Goal: Task Accomplishment & Management: Manage account settings

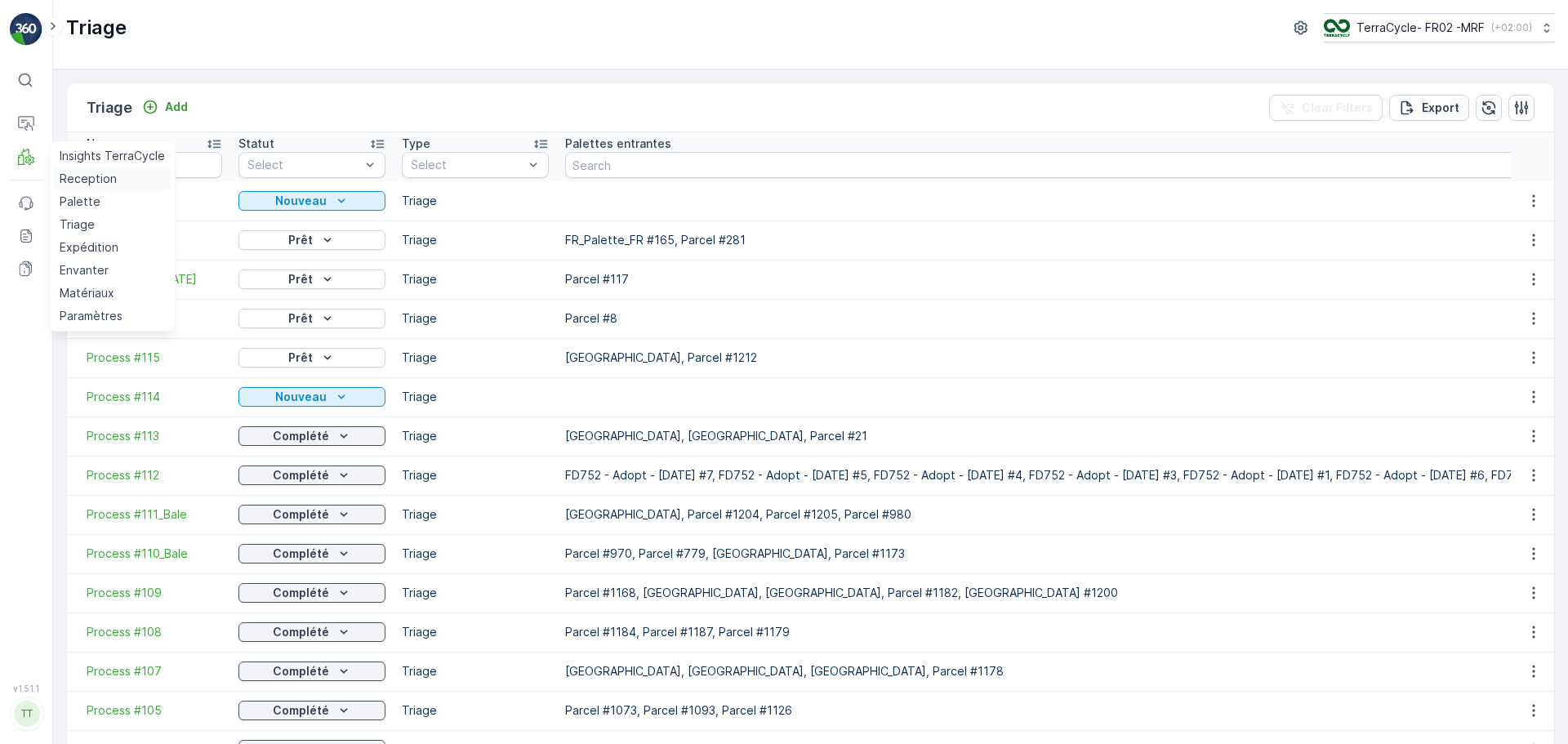
click at [79, 178] on p "Reception" at bounding box center [89, 178] width 57 height 17
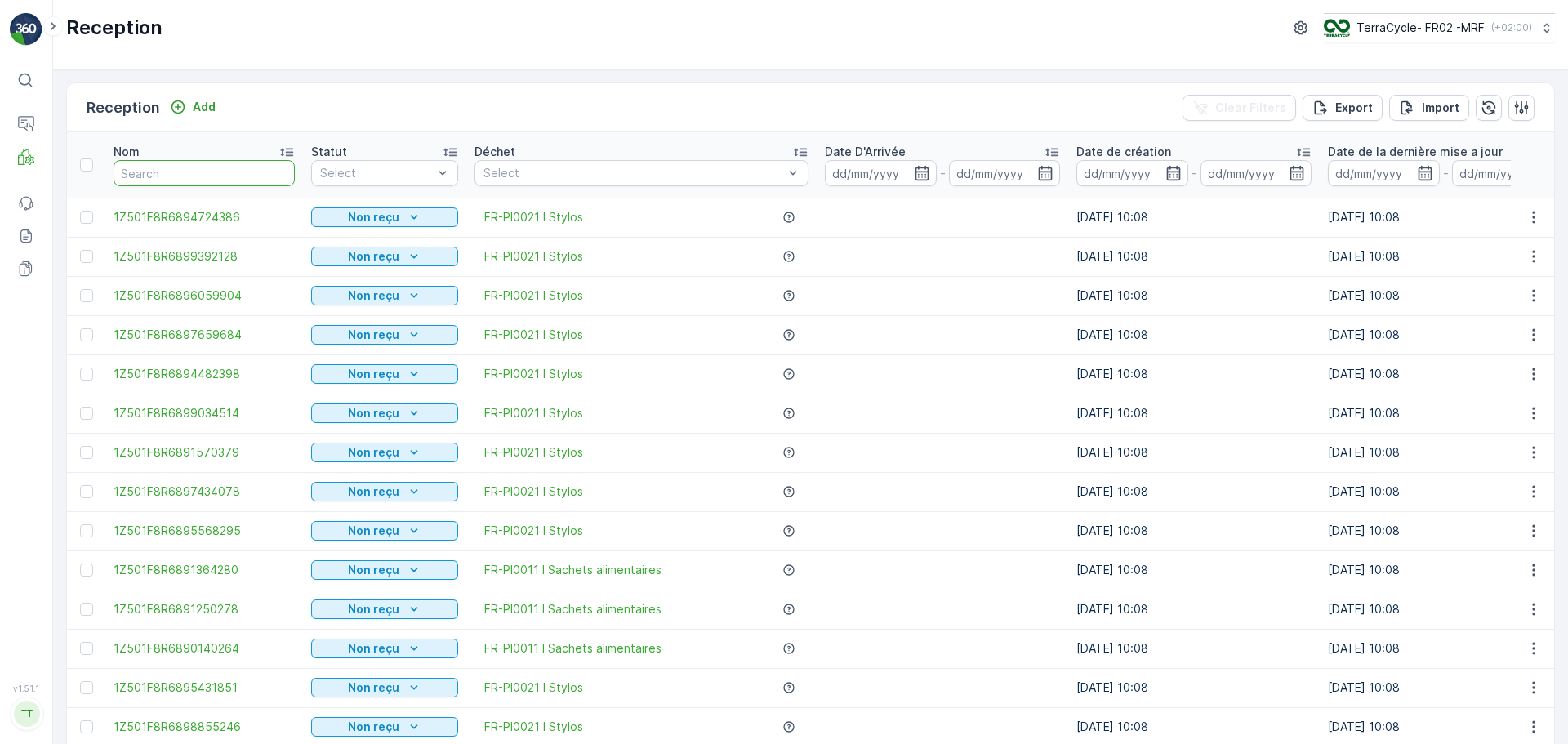
click at [226, 169] on input "text" at bounding box center [204, 173] width 181 height 27
paste input "1Z501F8R9191416591"
type input "1Z501F8R9191416591"
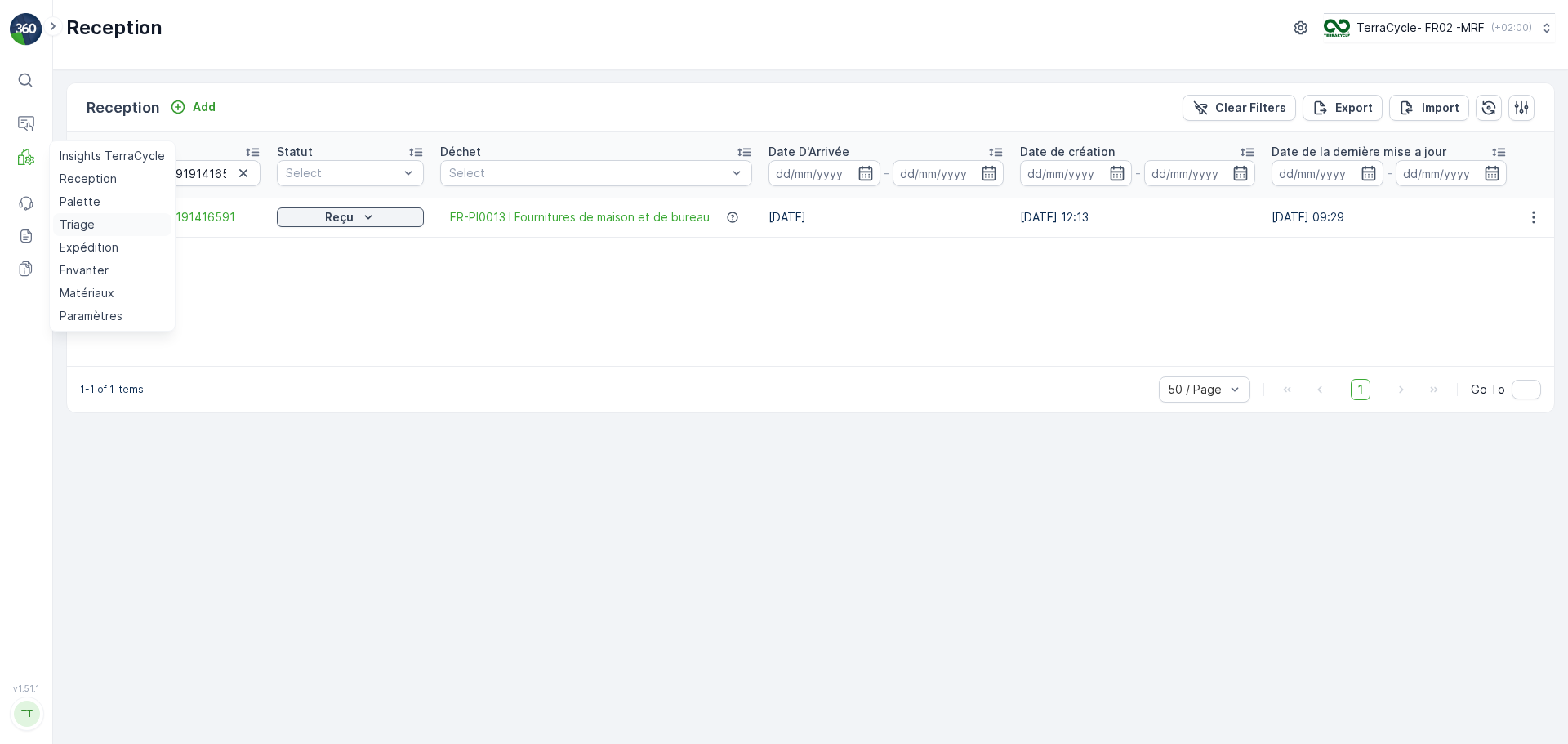
click at [65, 231] on p "Triage" at bounding box center [78, 224] width 35 height 17
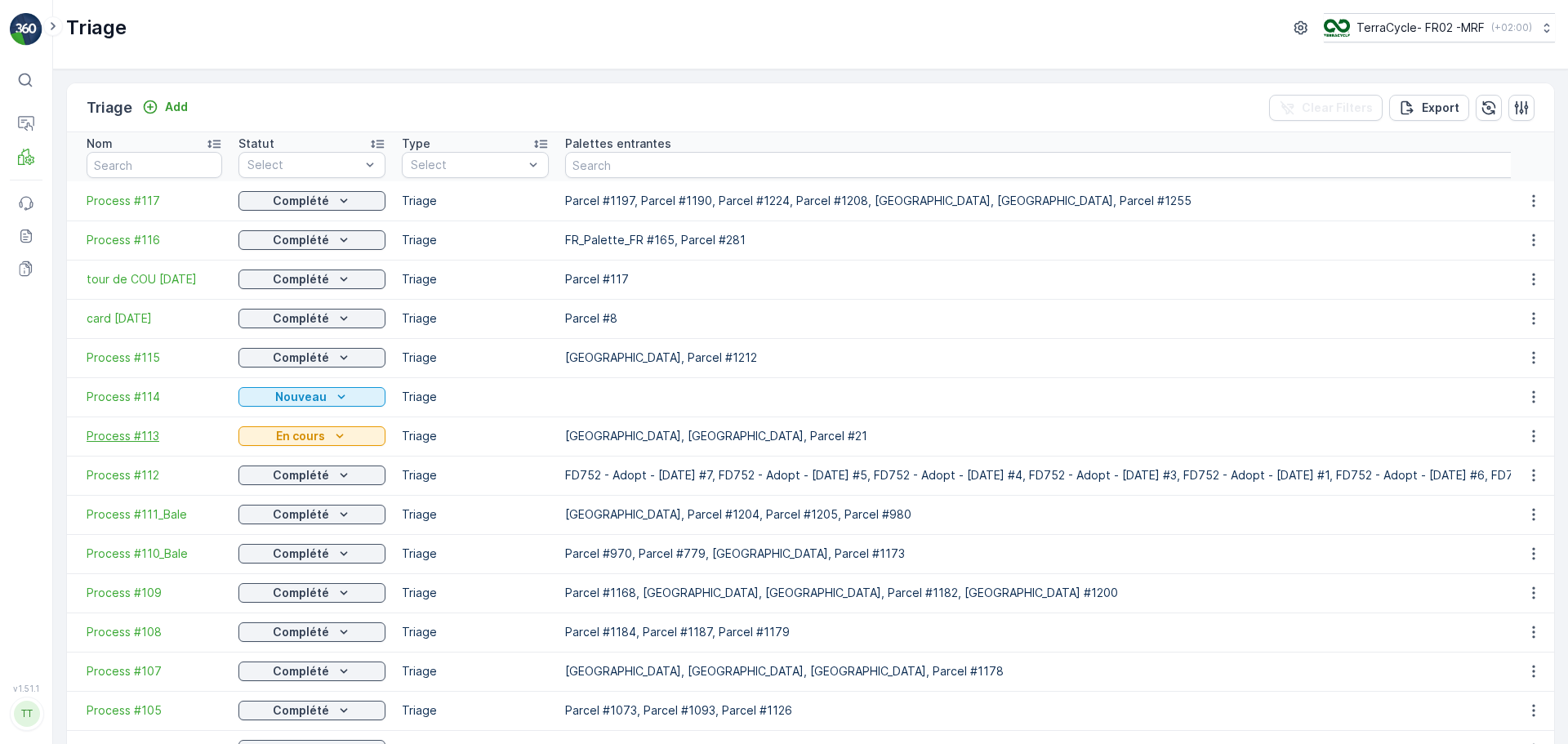
click at [142, 433] on span "Process #113" at bounding box center [155, 436] width 136 height 17
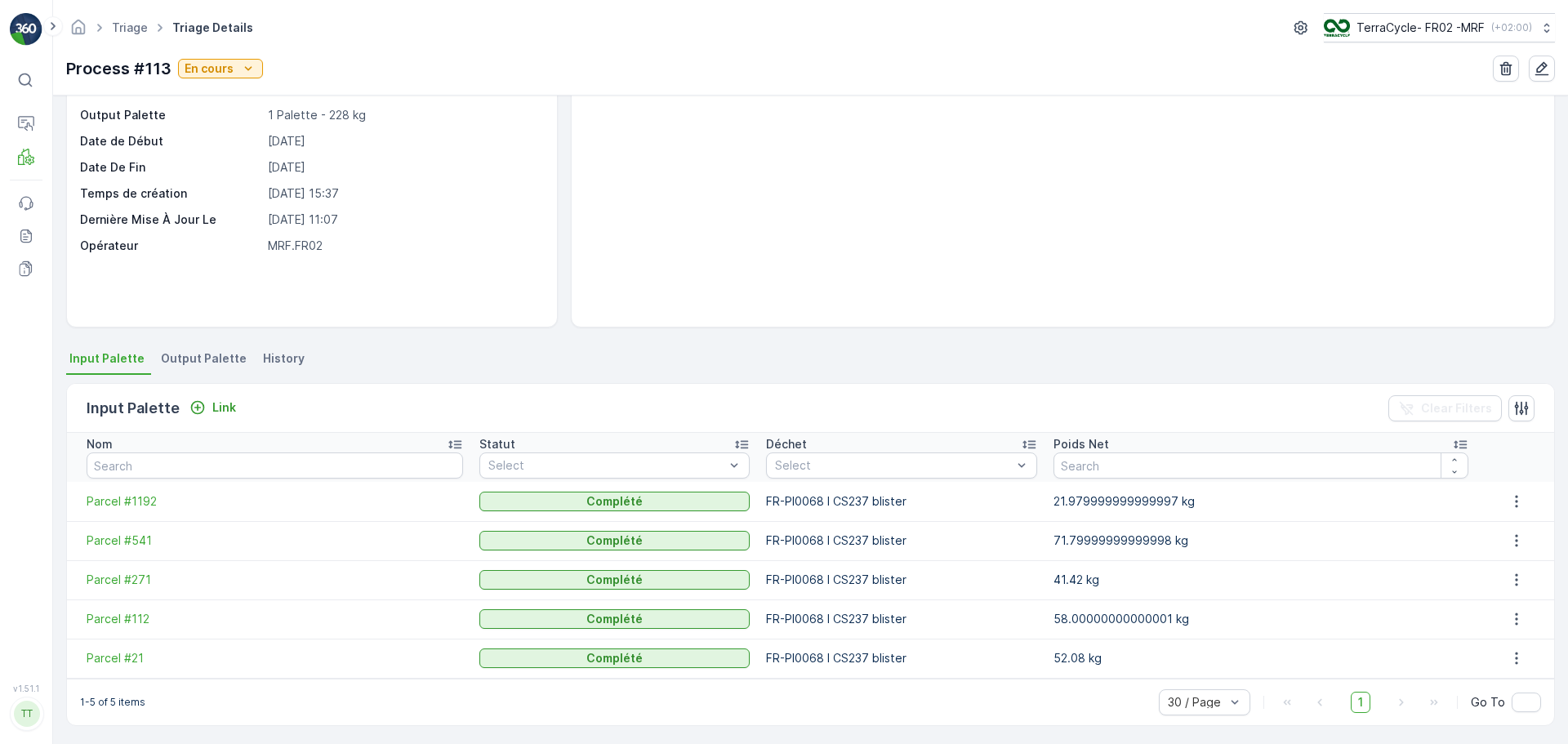
scroll to position [111, 0]
click at [183, 357] on span "Output Palette" at bounding box center [203, 355] width 86 height 17
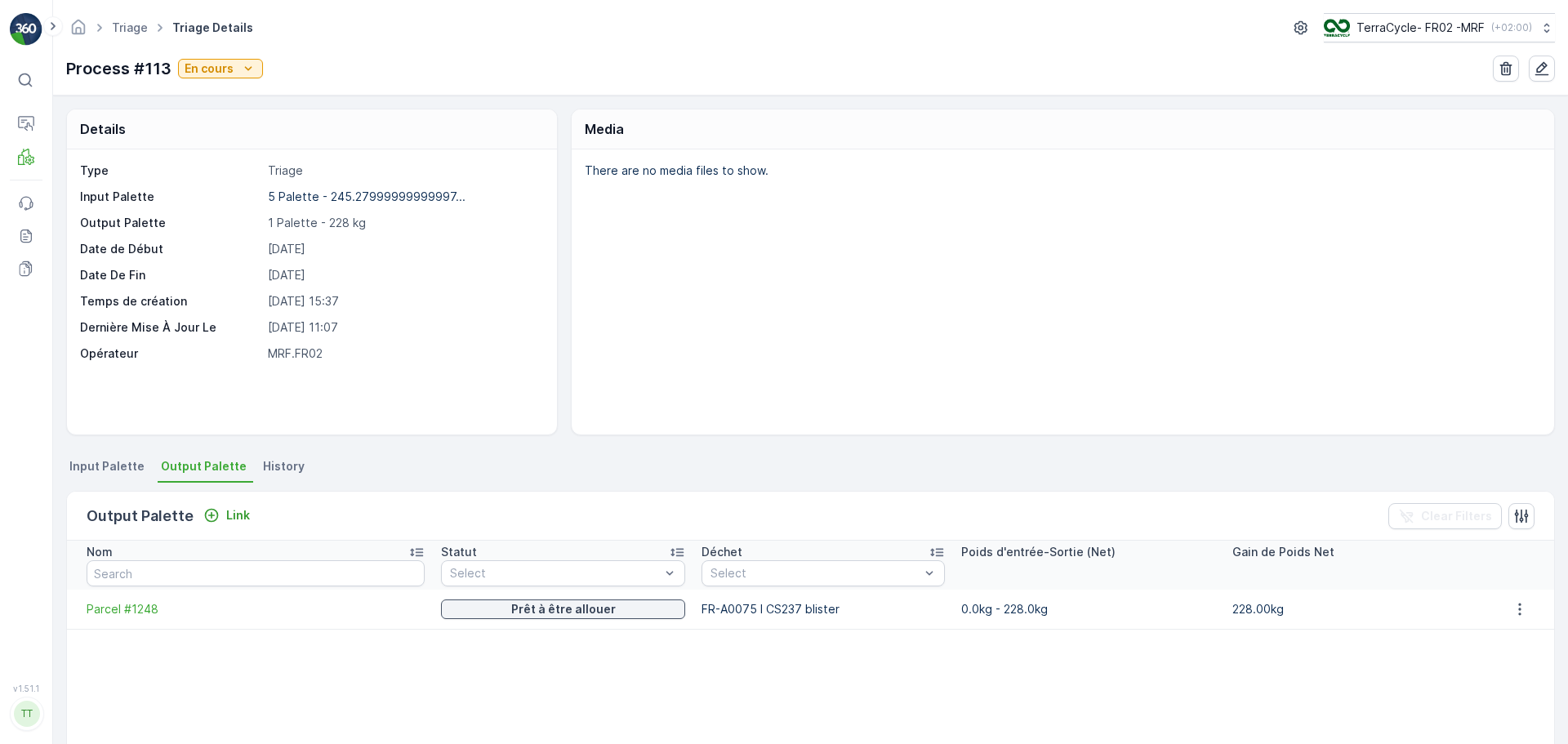
click at [115, 470] on span "Input Palette" at bounding box center [107, 466] width 75 height 17
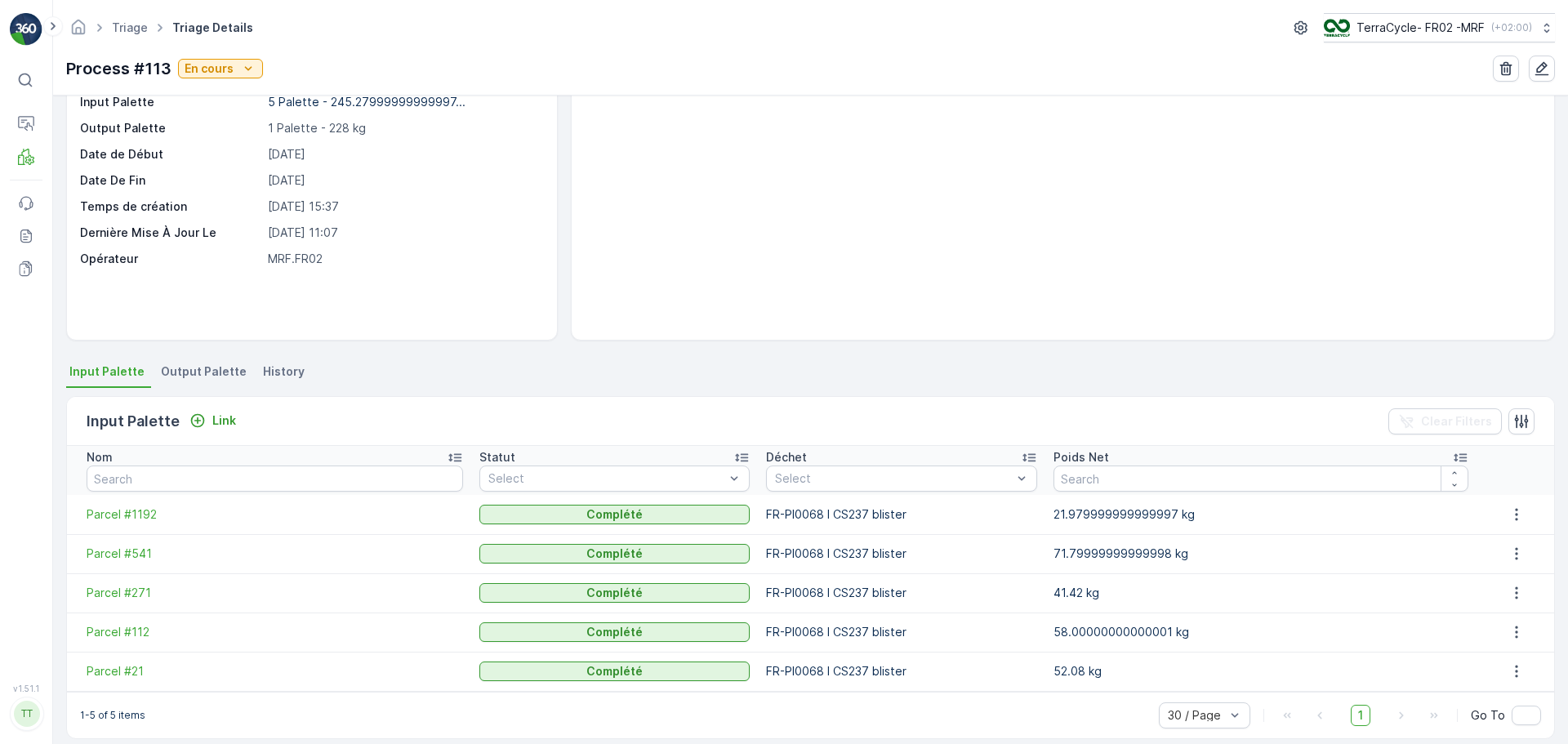
scroll to position [111, 0]
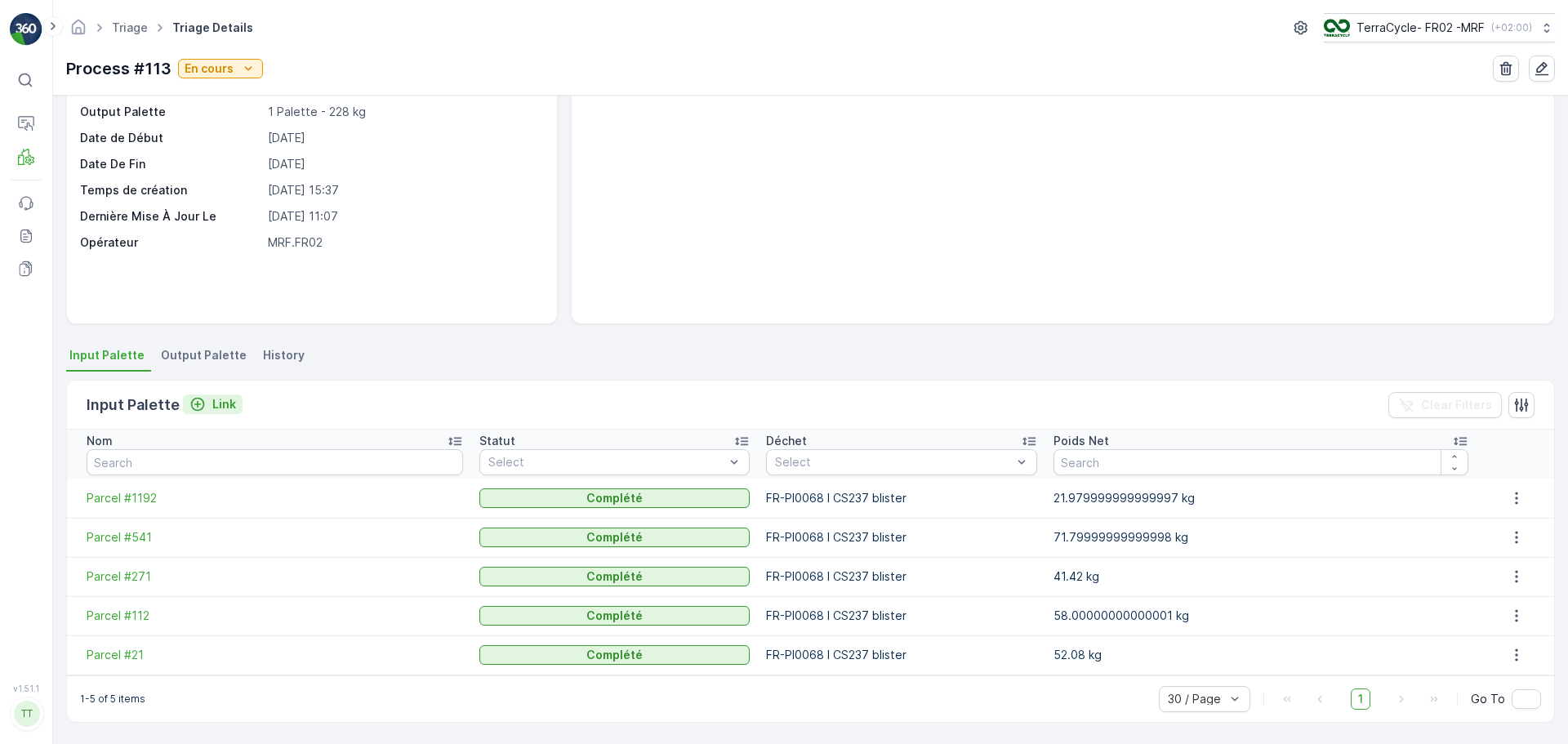
click at [206, 400] on div "Link" at bounding box center [213, 403] width 46 height 17
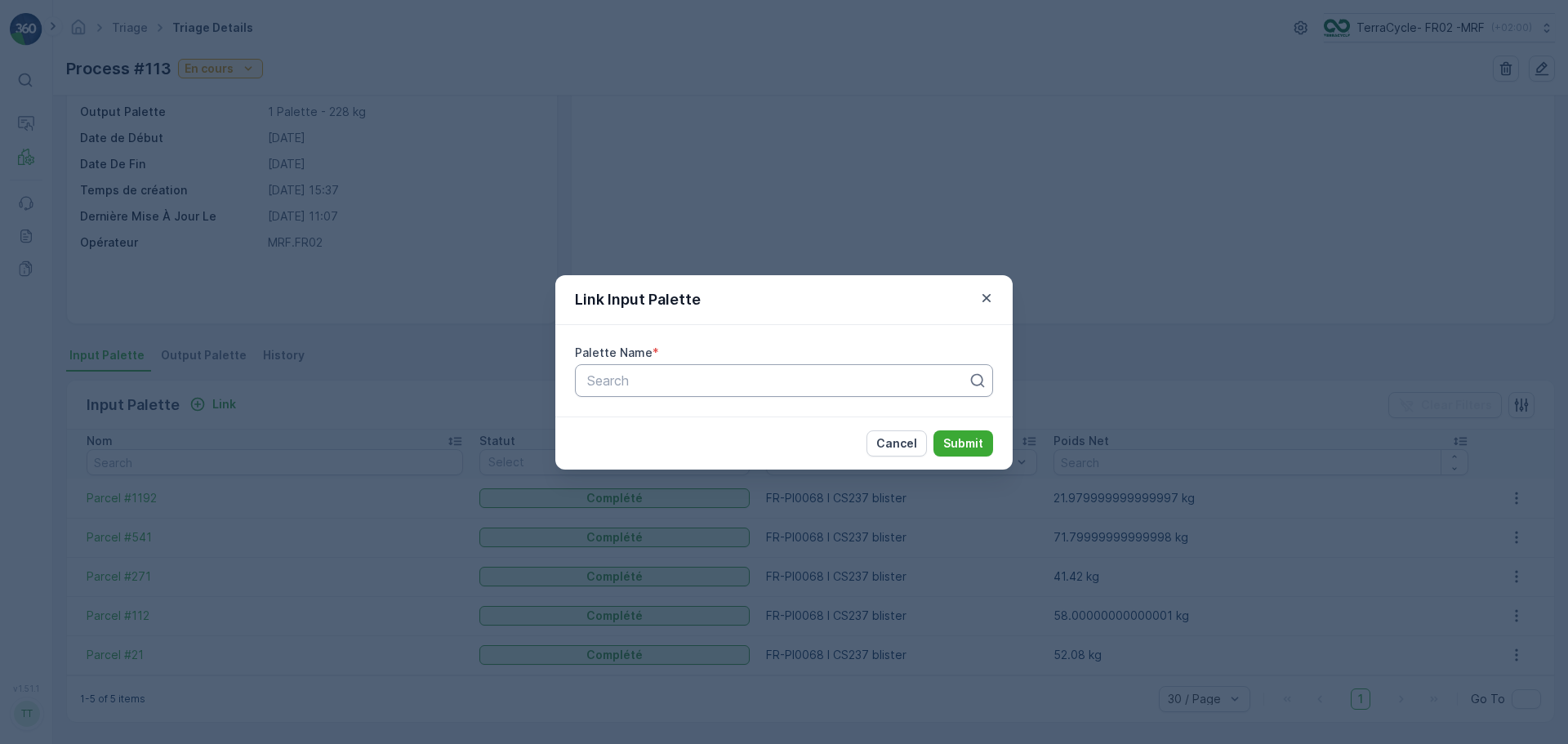
click at [609, 394] on div "Search" at bounding box center [784, 380] width 418 height 32
click at [996, 301] on div "Link Input Palette" at bounding box center [784, 300] width 458 height 50
click at [984, 294] on icon "button" at bounding box center [986, 298] width 17 height 17
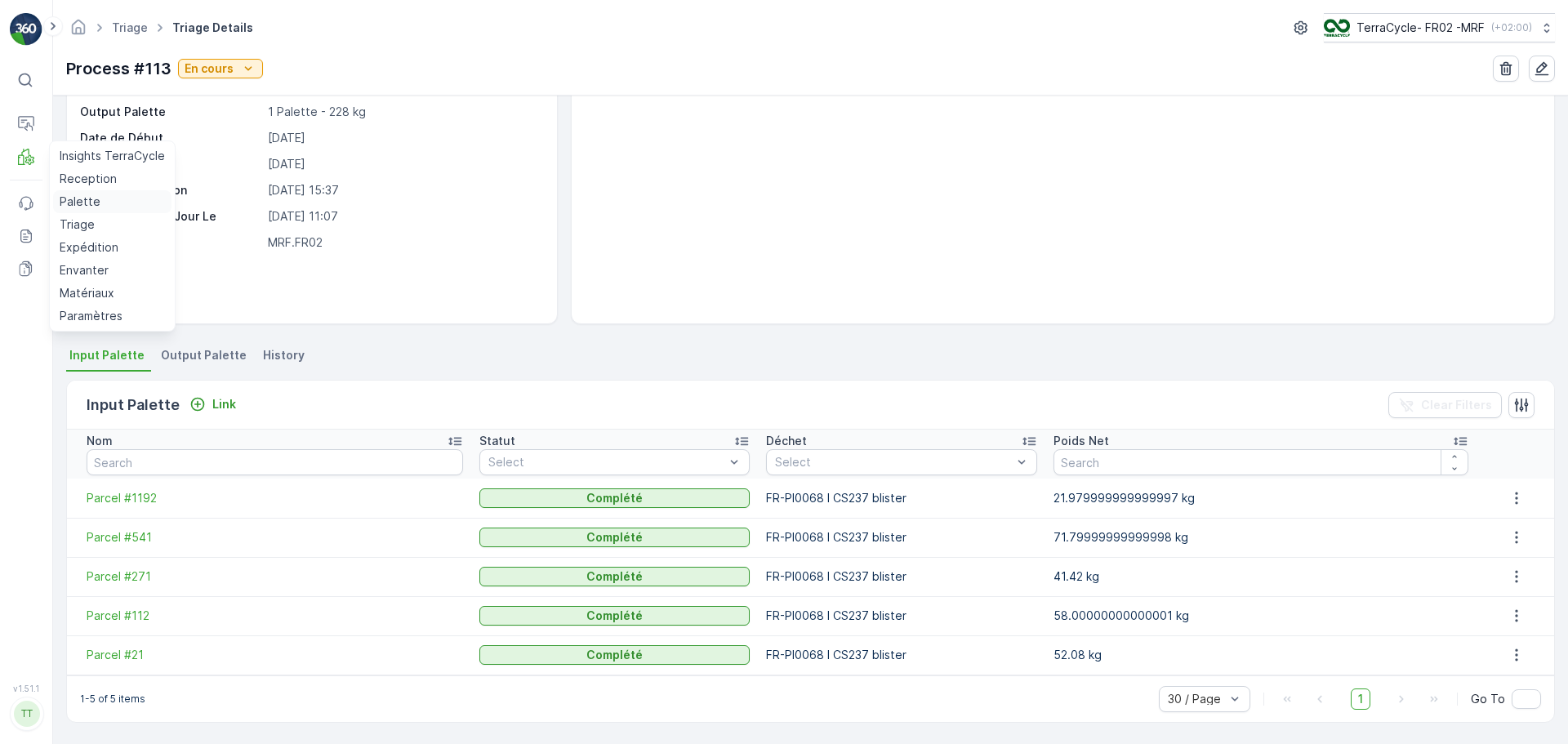
click at [89, 195] on p "Palette" at bounding box center [80, 202] width 40 height 17
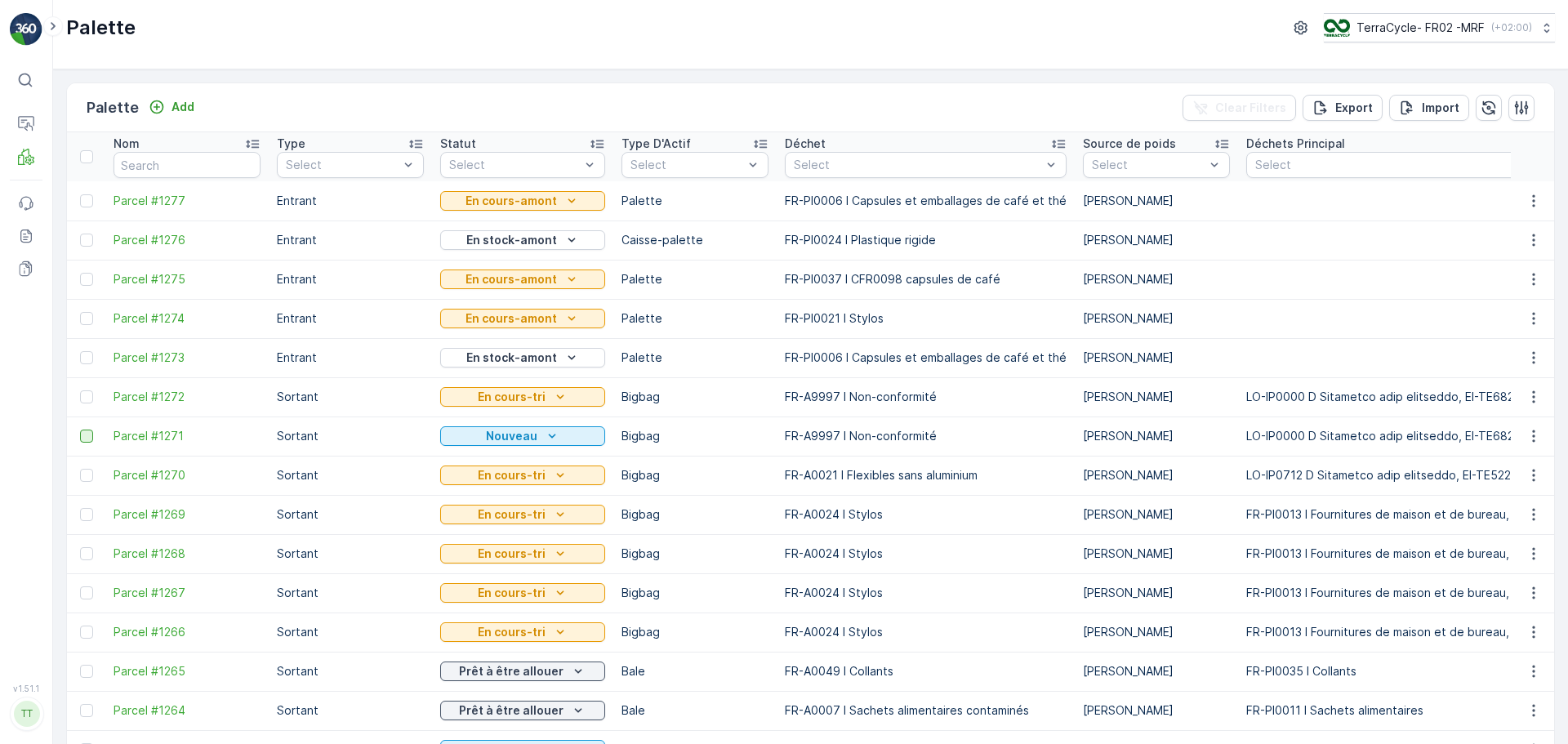
click at [87, 436] on div at bounding box center [86, 436] width 13 height 13
click at [80, 430] on input "checkbox" at bounding box center [80, 430] width 0 height 0
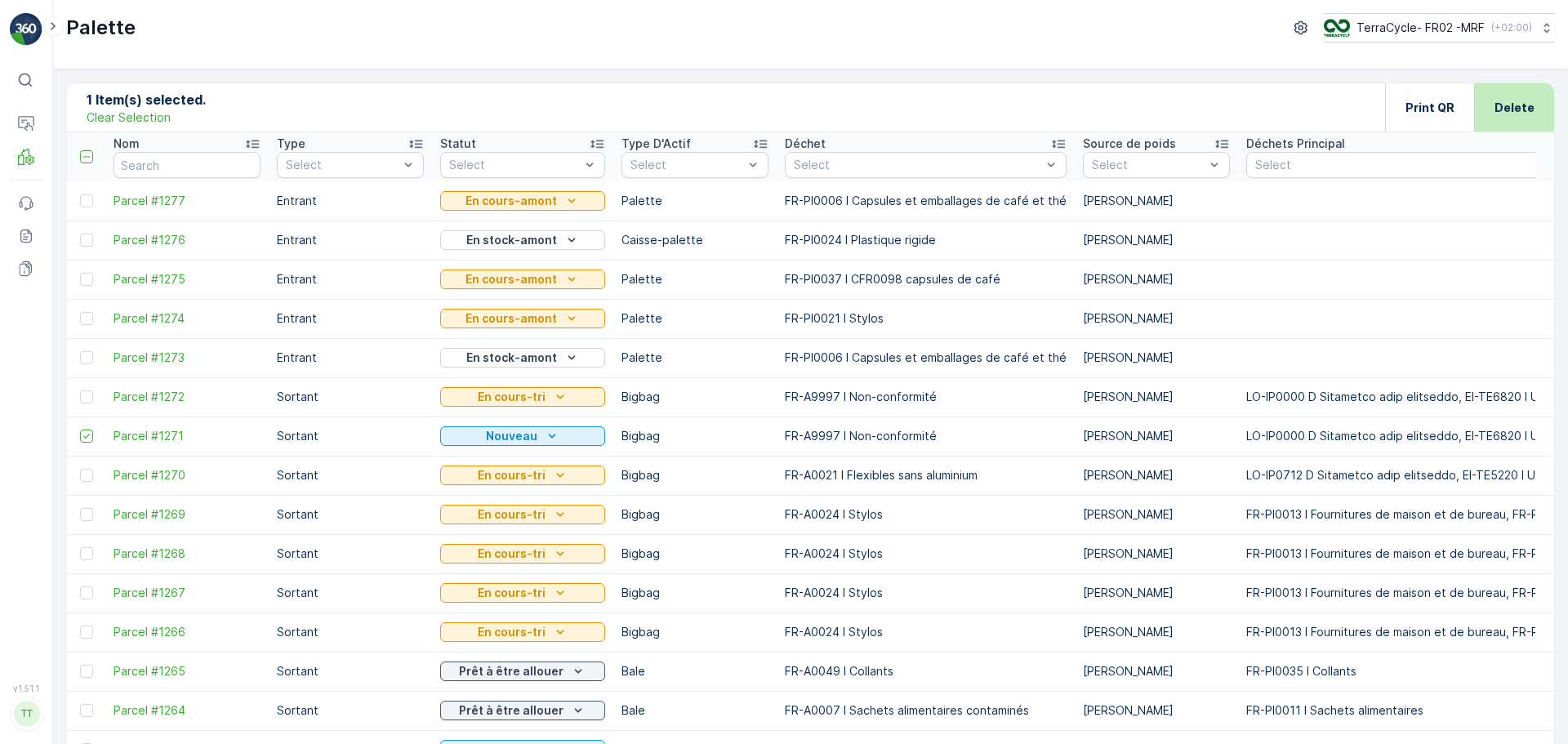
click at [1500, 110] on p "Delete" at bounding box center [1515, 107] width 40 height 17
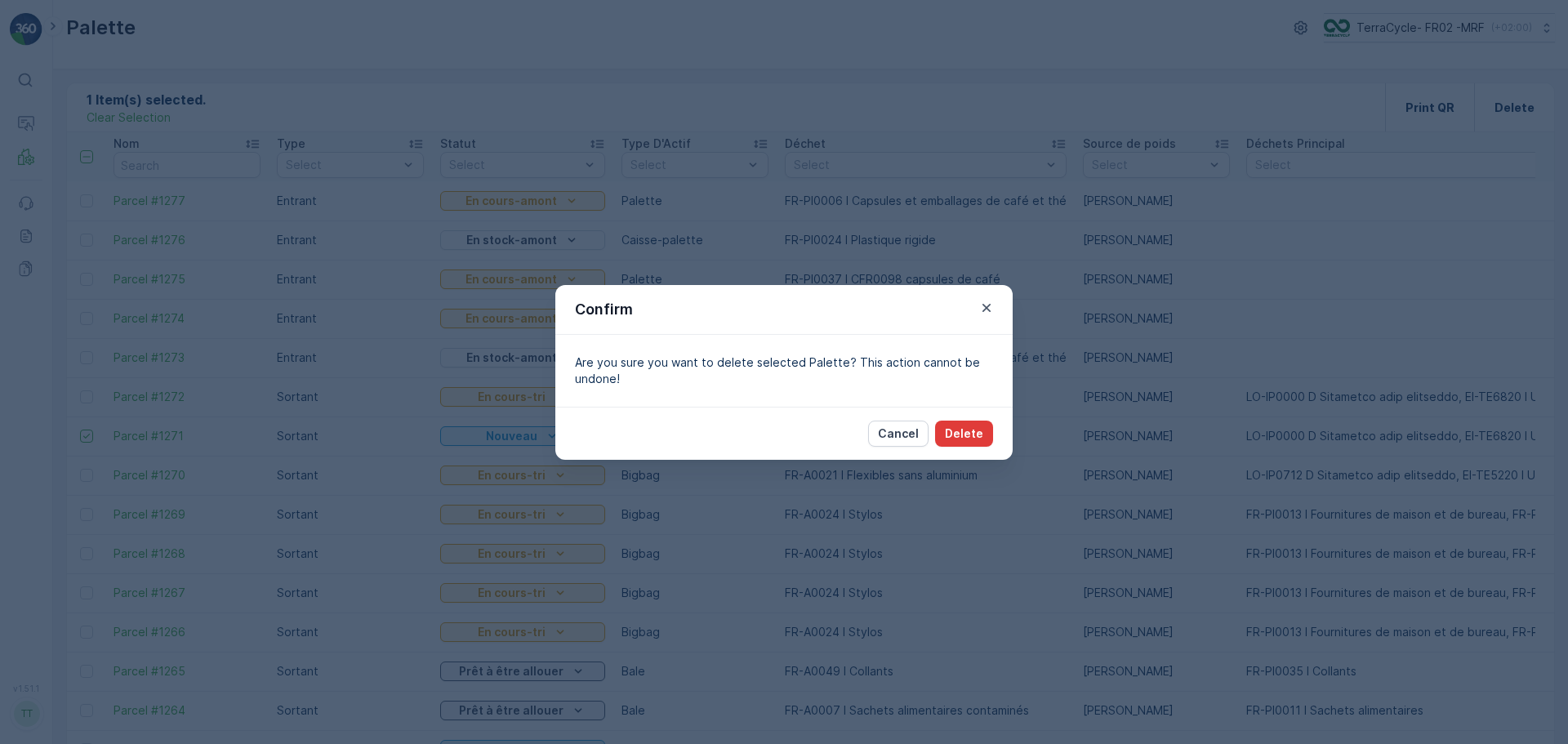
click at [964, 435] on p "Delete" at bounding box center [964, 433] width 38 height 17
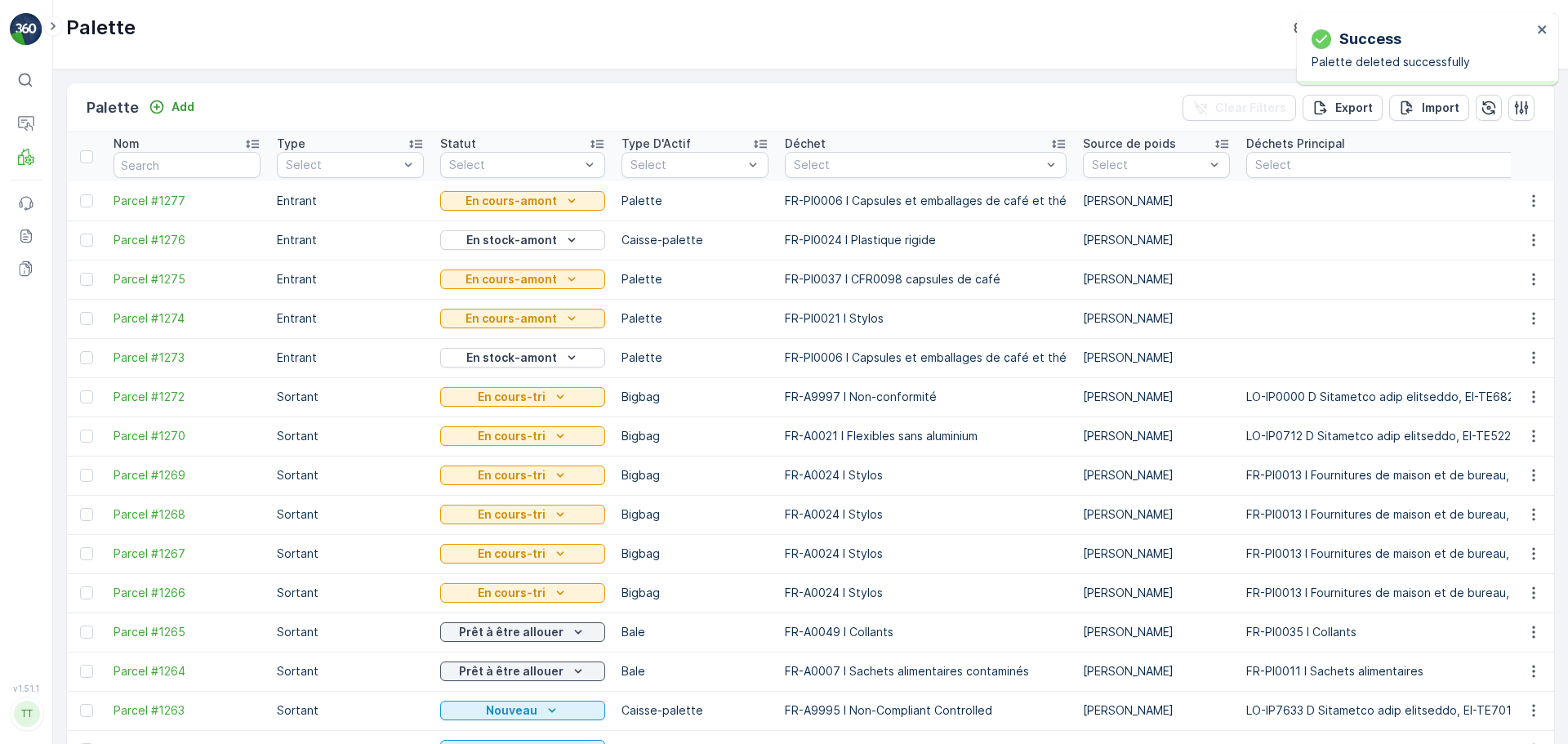
scroll to position [327, 0]
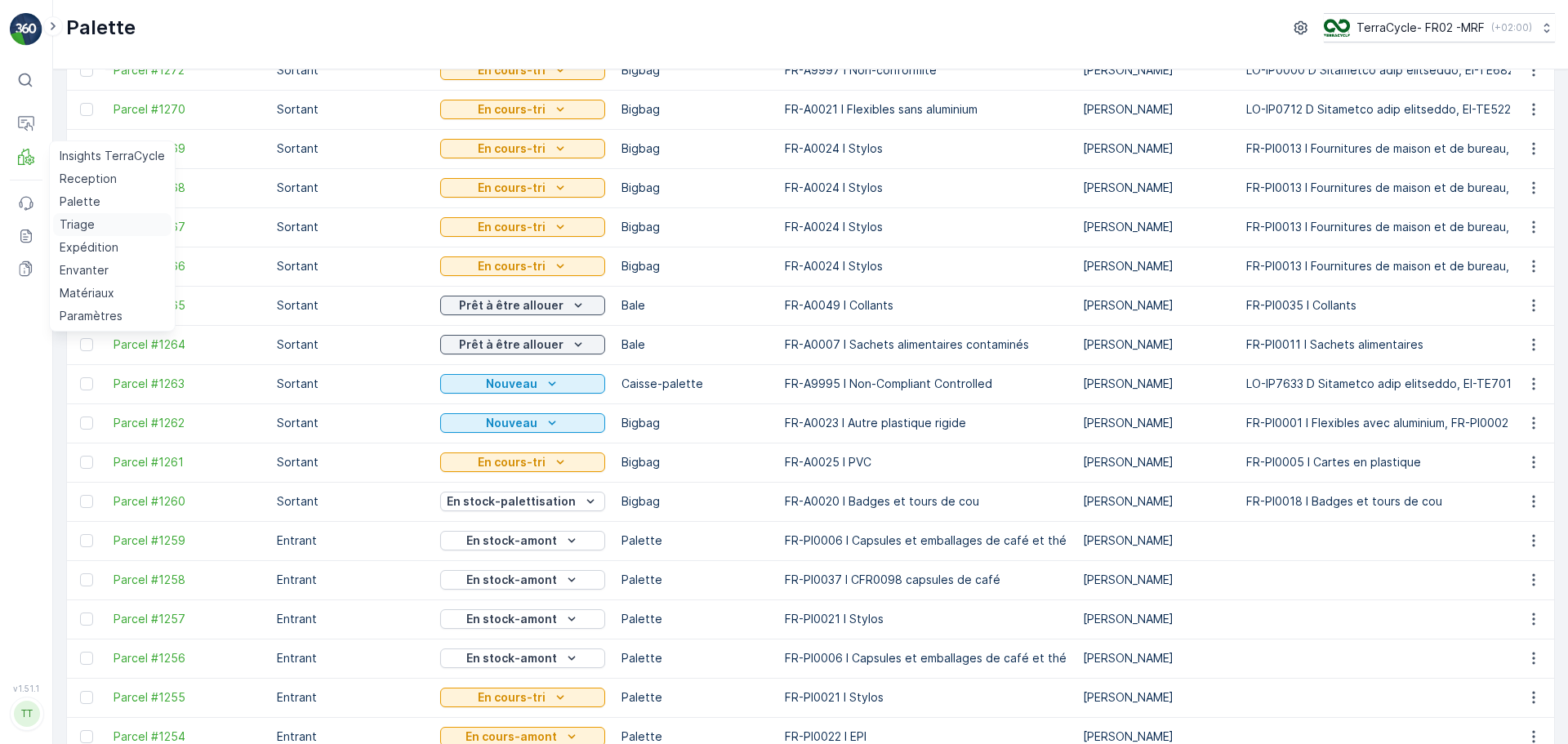
click at [80, 230] on p "Triage" at bounding box center [78, 224] width 35 height 17
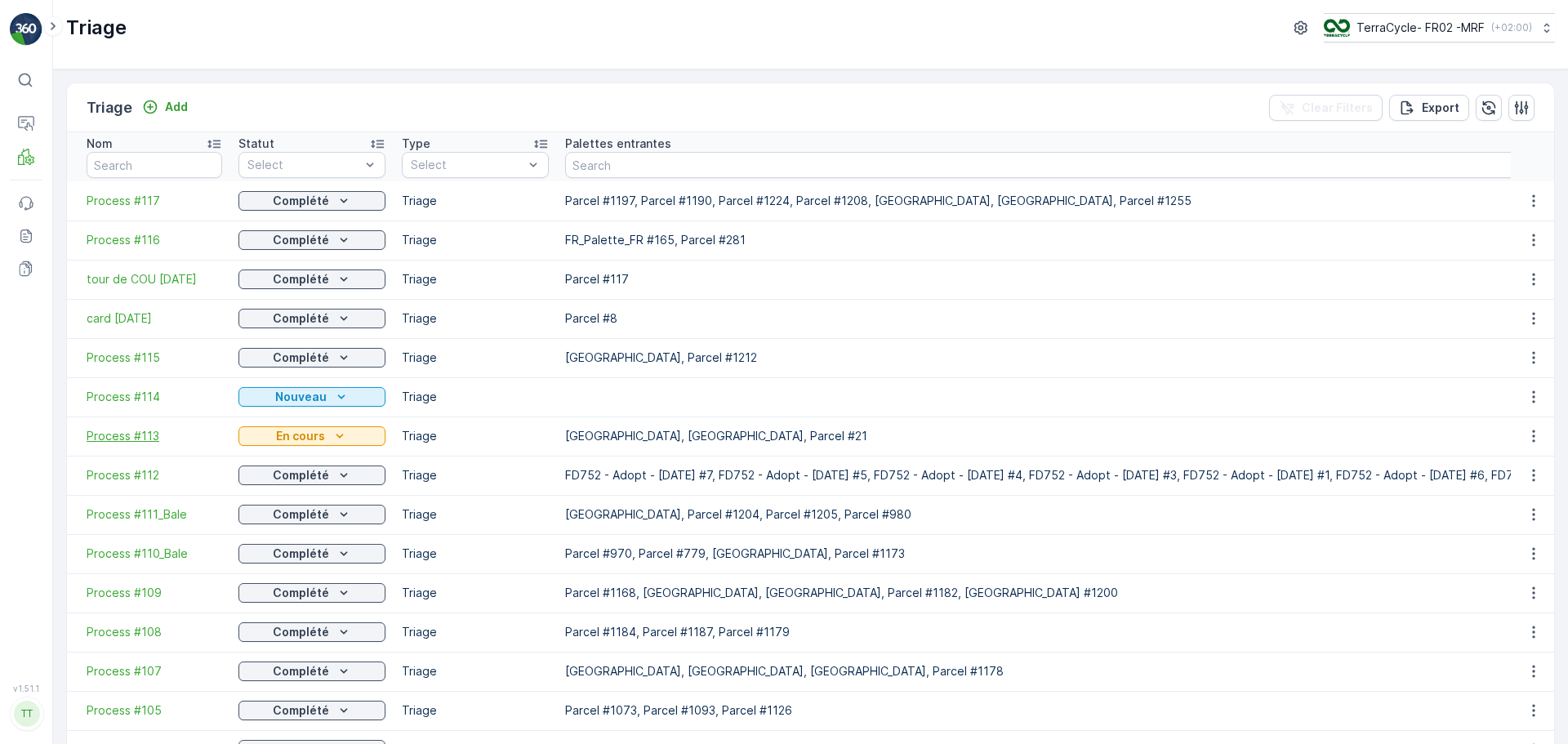
click at [131, 431] on span "Process #113" at bounding box center [155, 436] width 136 height 17
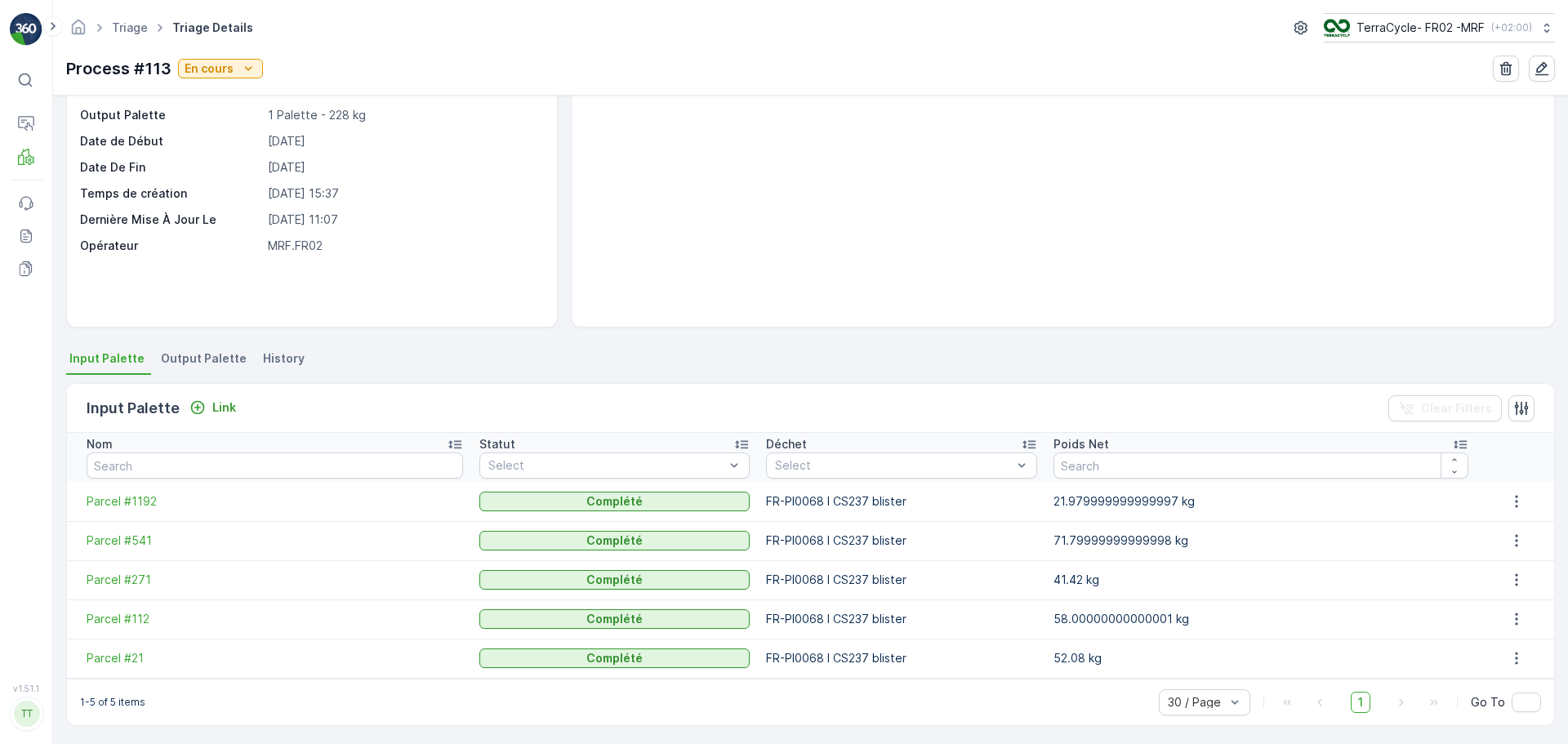
scroll to position [111, 0]
click at [223, 401] on p "Link" at bounding box center [224, 403] width 24 height 17
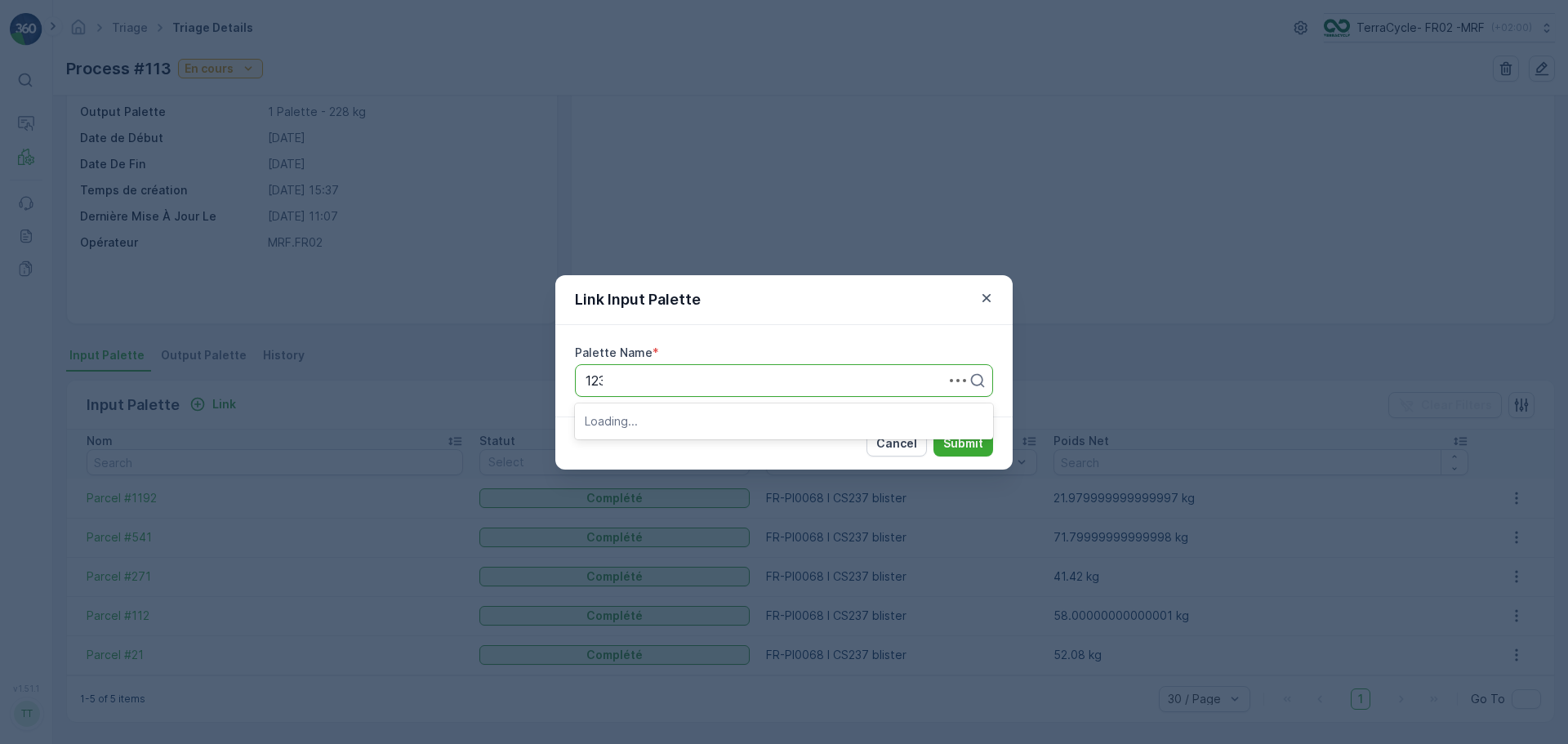
type input "1233"
click at [698, 420] on div "Parcel #1233" at bounding box center [784, 420] width 399 height 15
click at [946, 446] on p "Submit" at bounding box center [964, 443] width 40 height 17
click at [979, 297] on icon "button" at bounding box center [986, 298] width 17 height 17
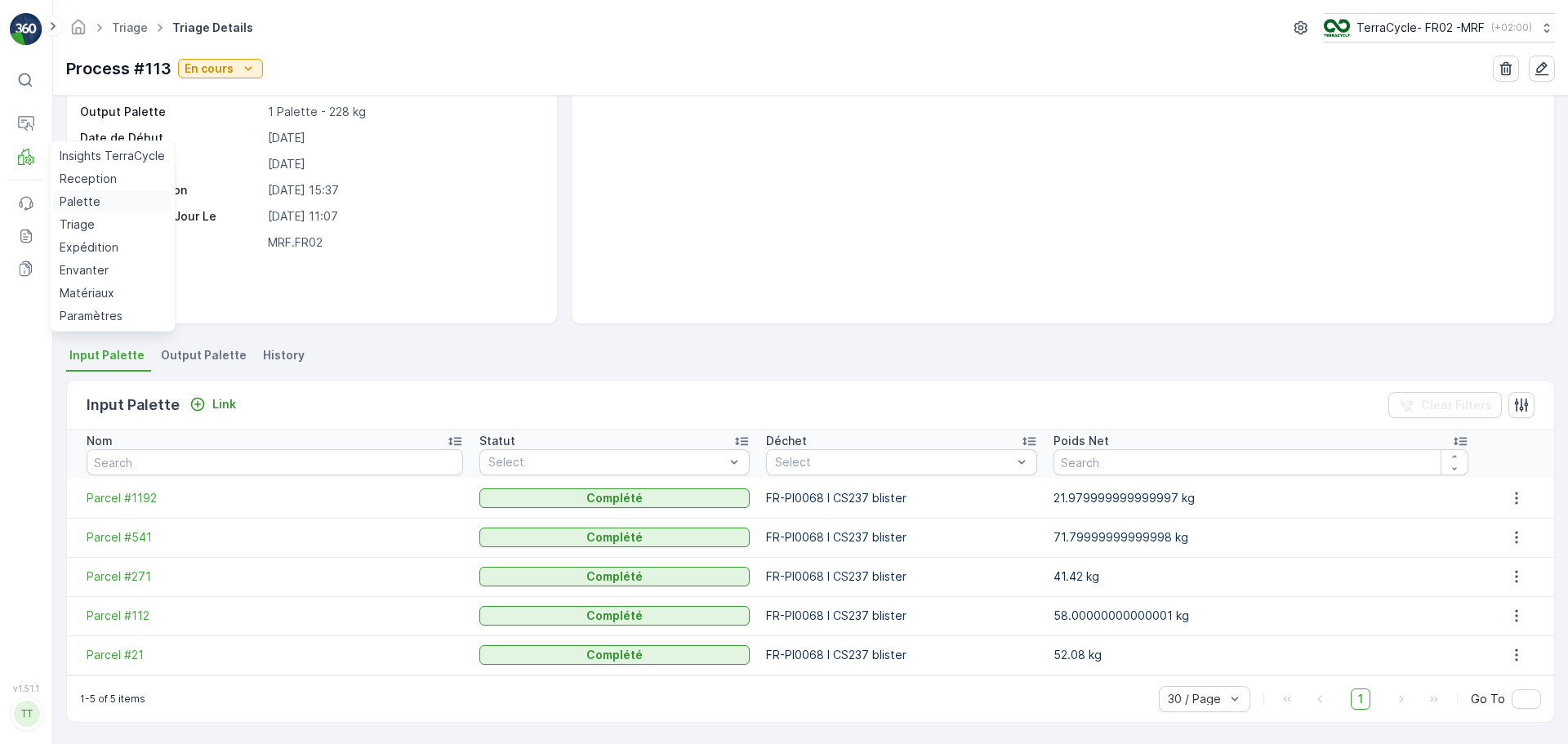
click at [80, 204] on p "Palette" at bounding box center [80, 202] width 40 height 17
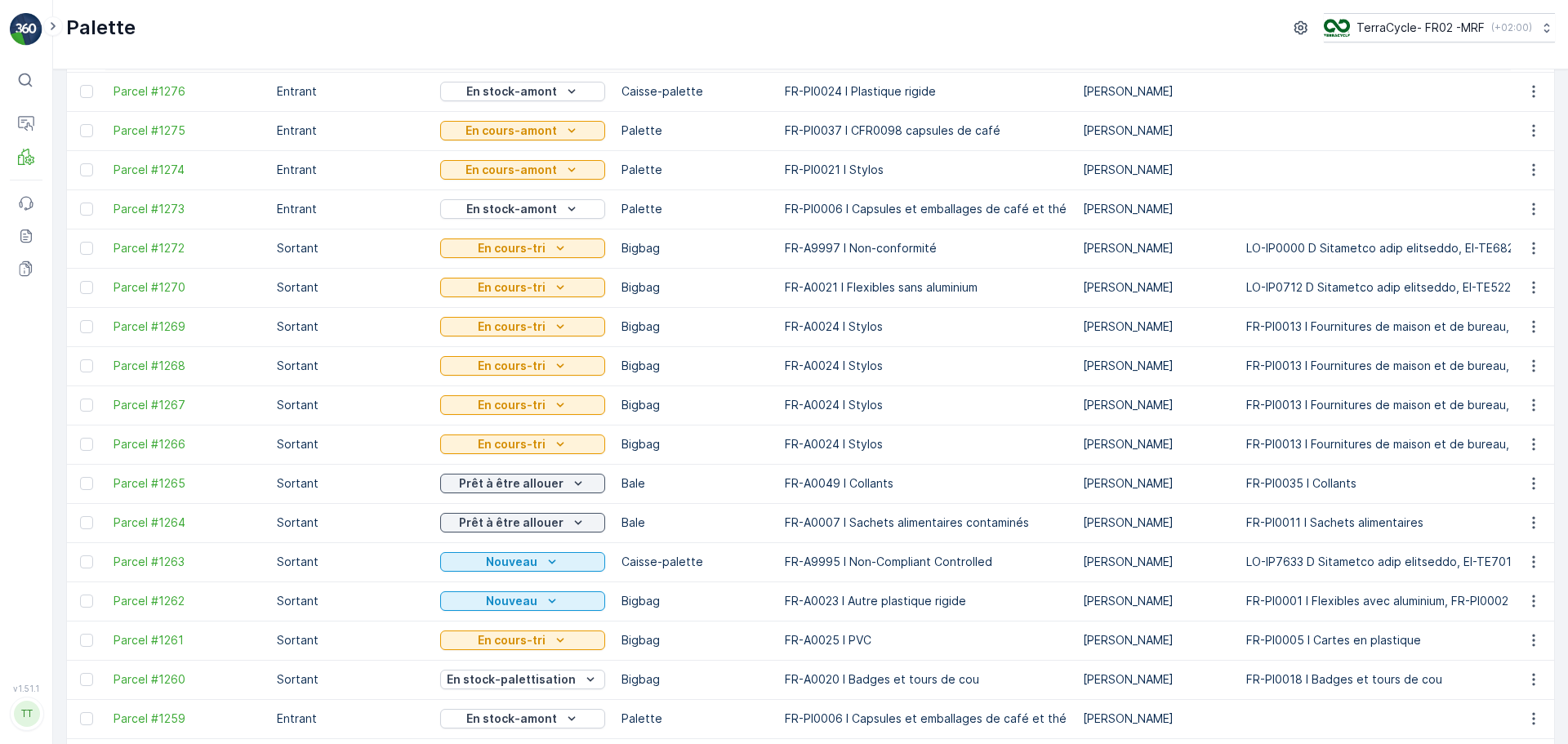
scroll to position [163, 0]
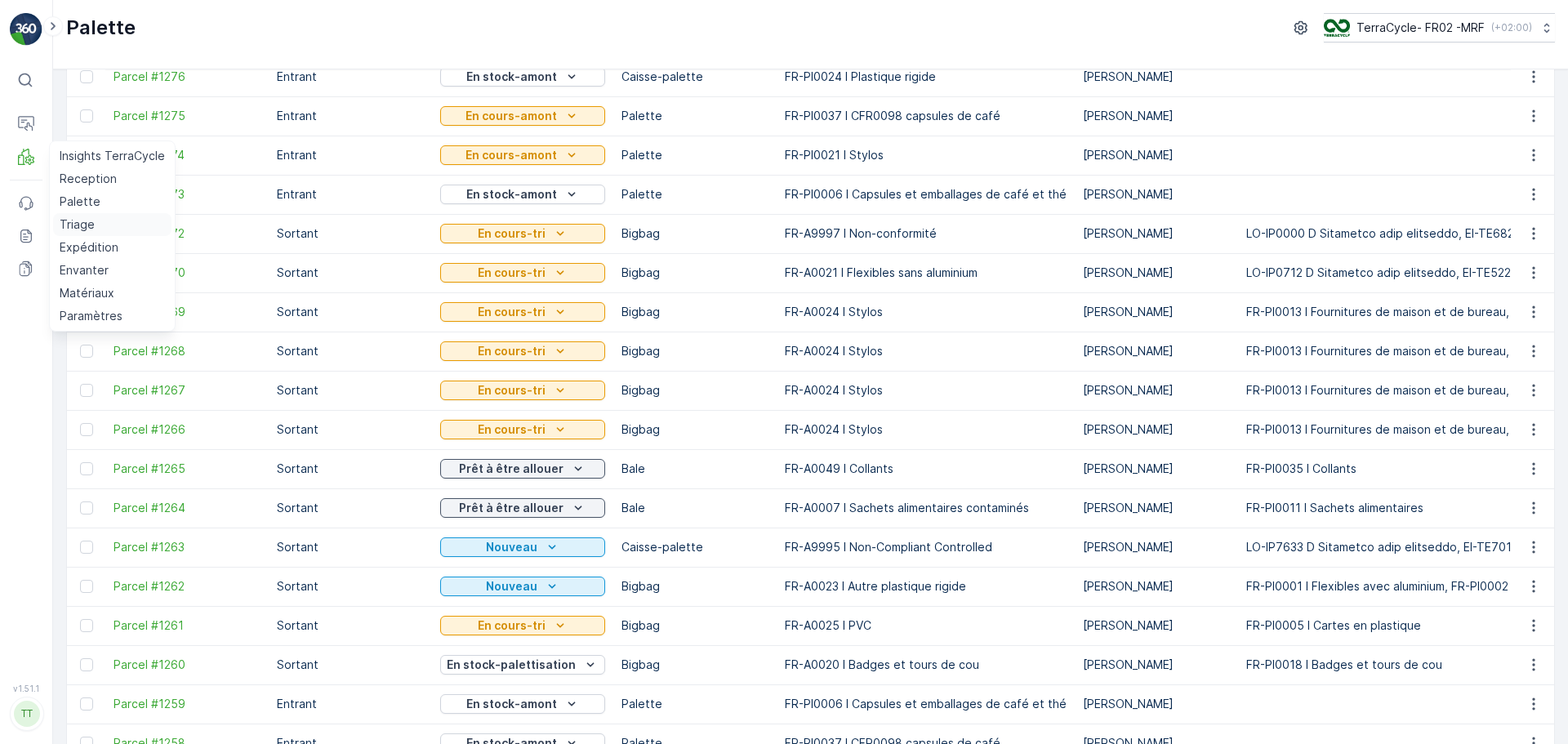
click at [79, 225] on p "Triage" at bounding box center [78, 224] width 35 height 17
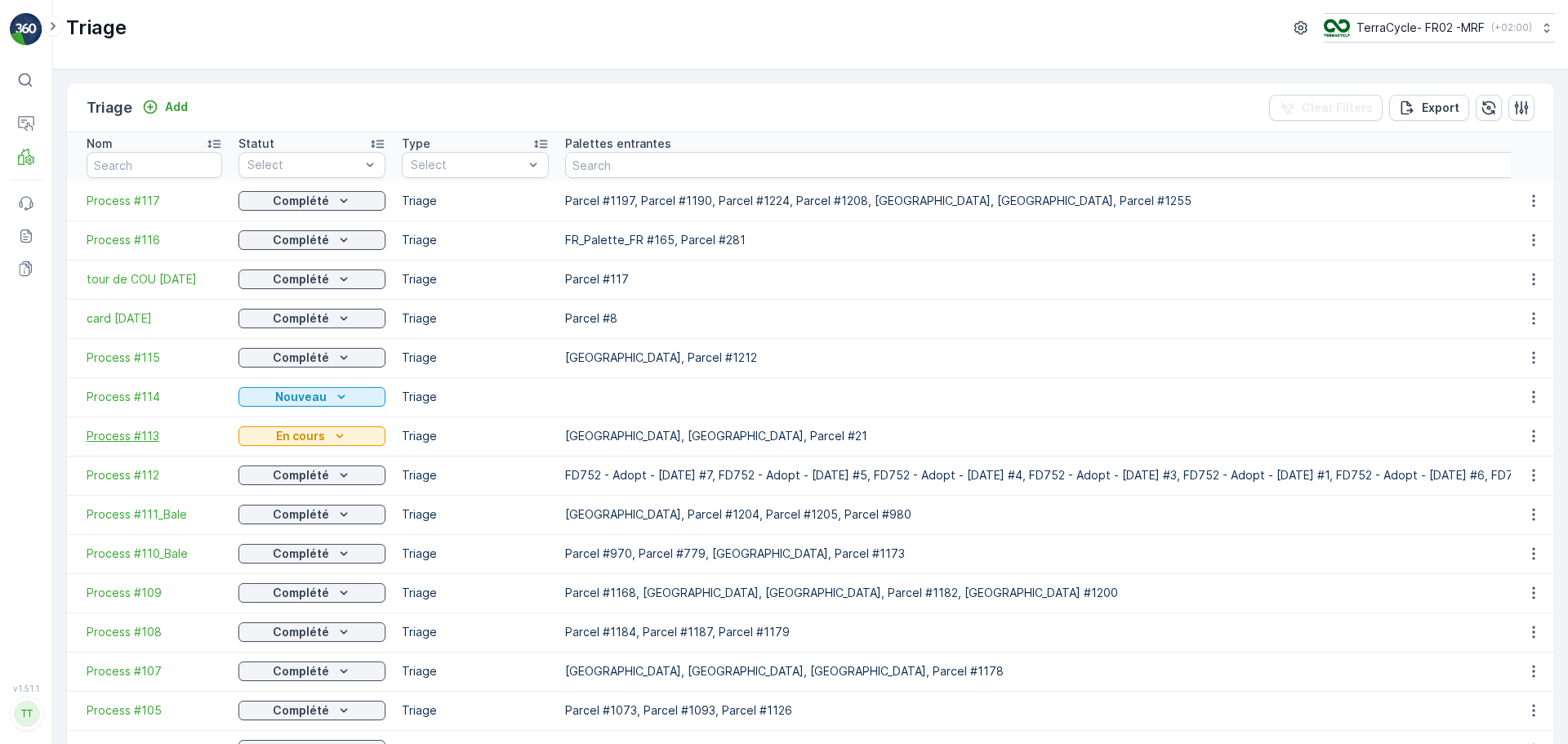
click at [125, 434] on span "Process #113" at bounding box center [155, 436] width 136 height 17
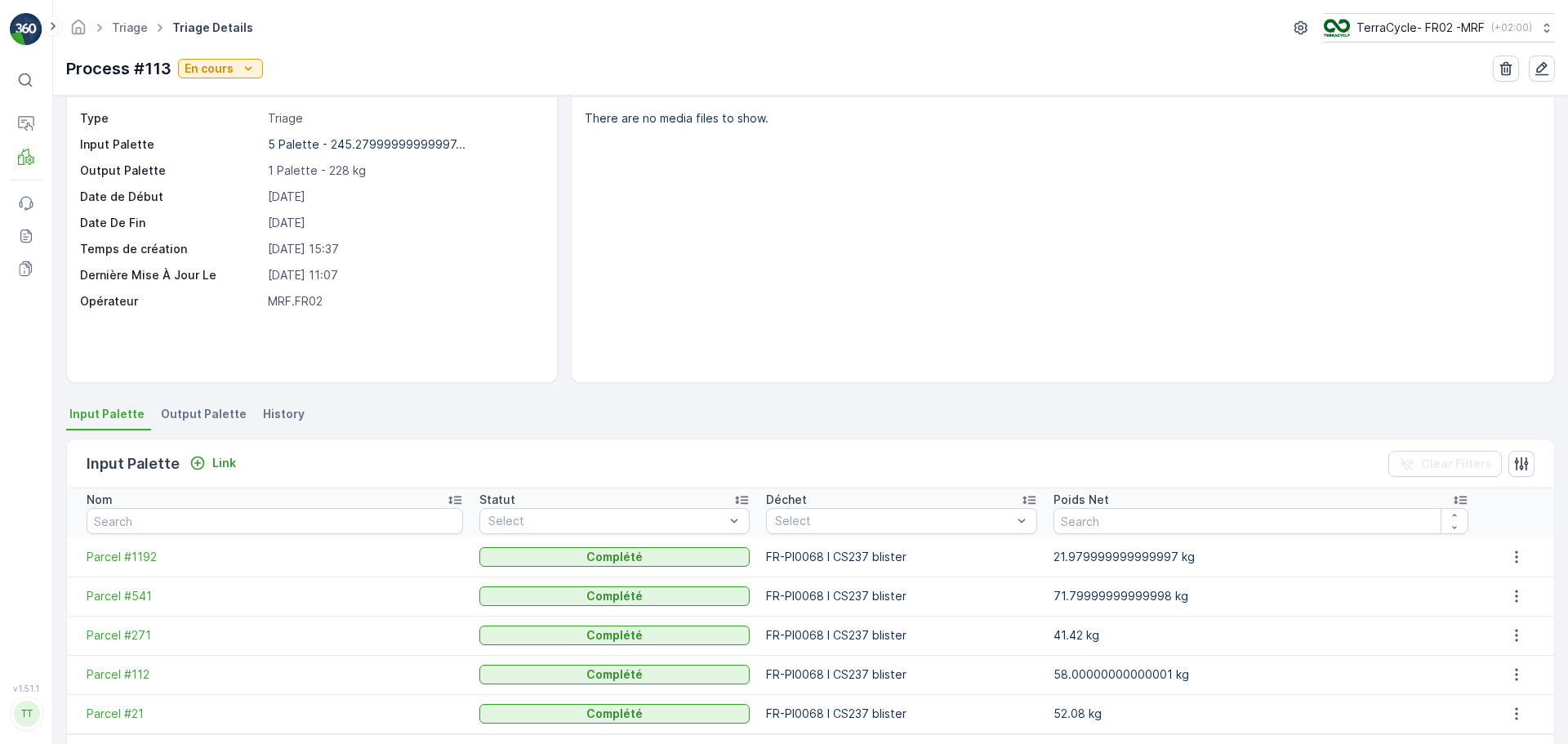
scroll to position [111, 0]
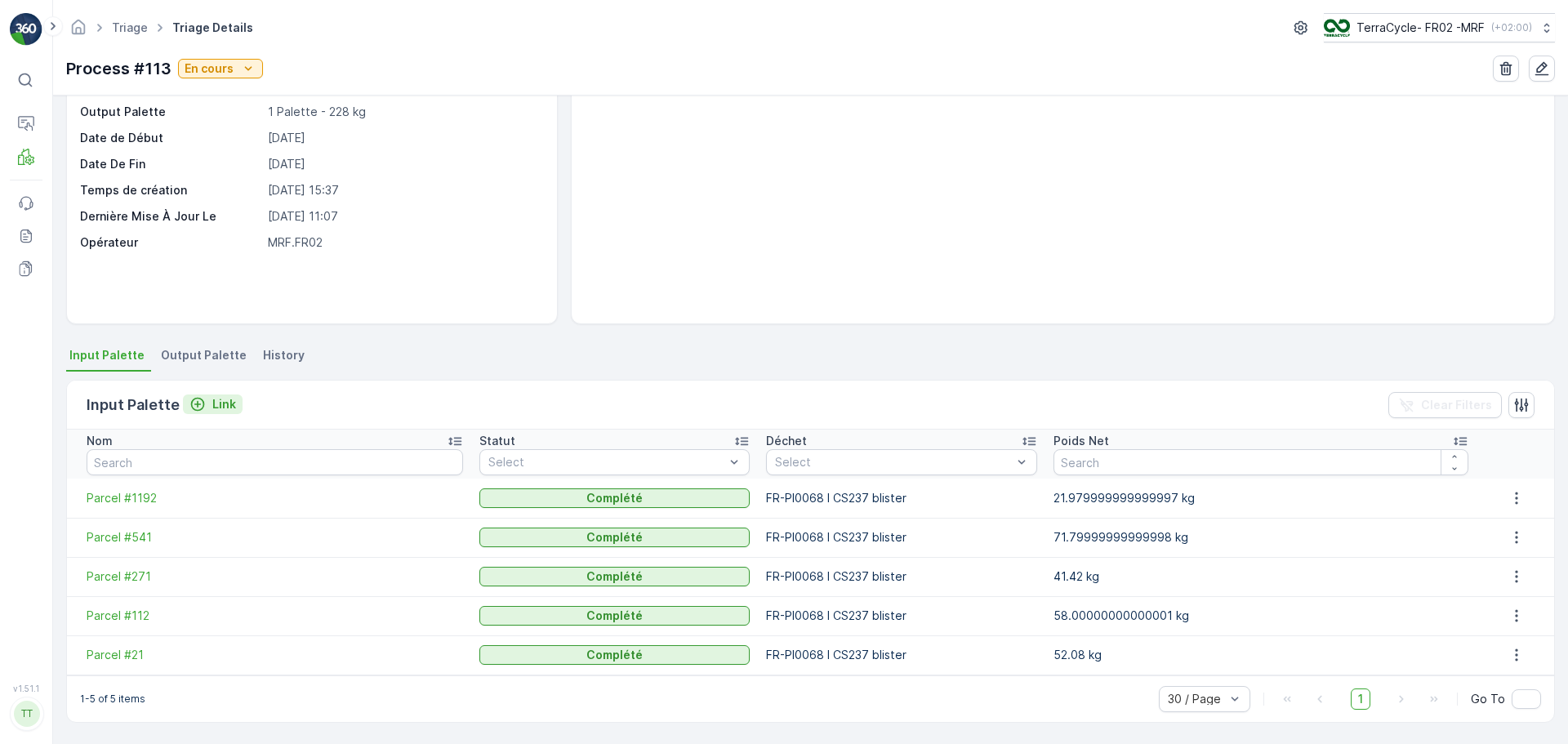
click at [219, 401] on p "Link" at bounding box center [224, 403] width 24 height 17
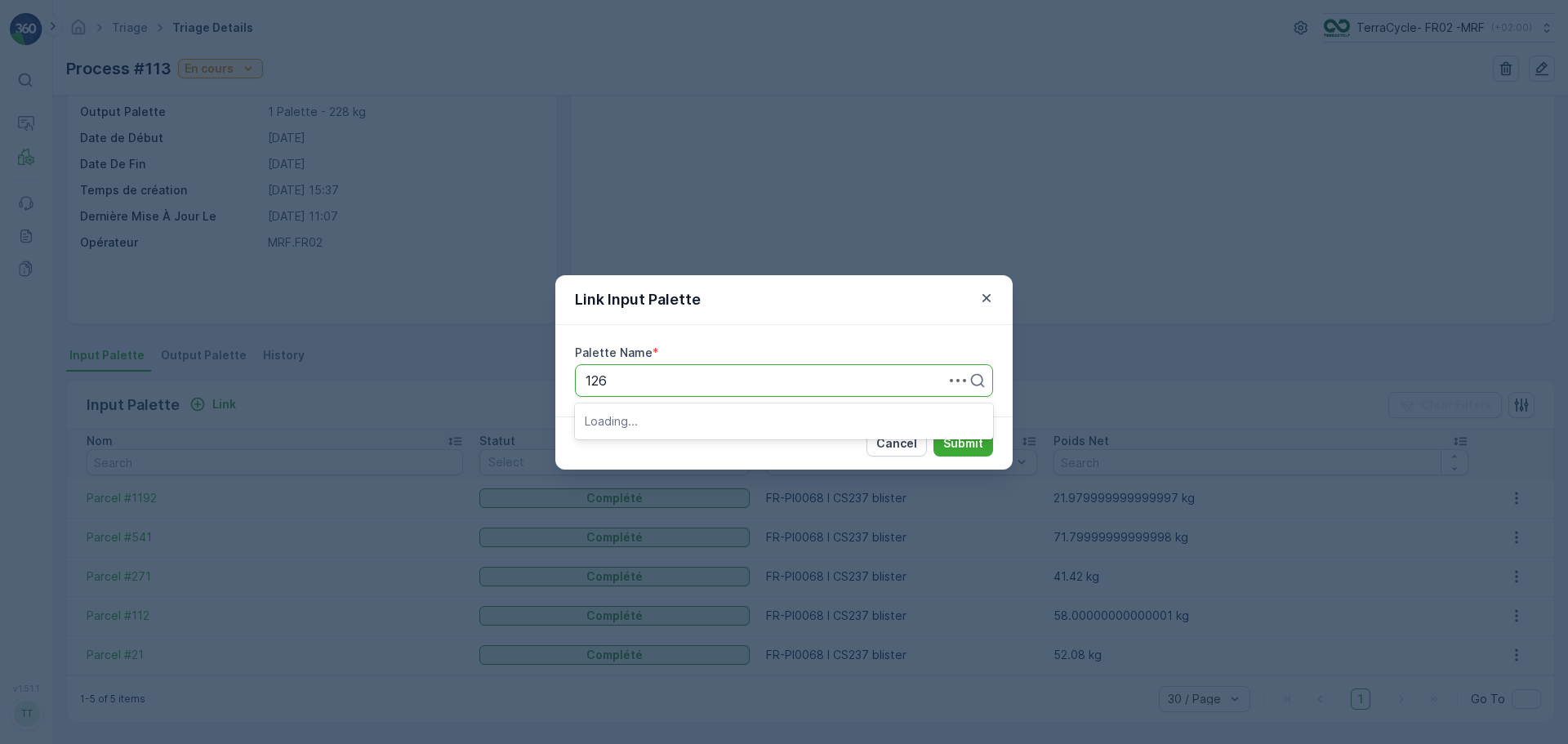
type input "1263"
click at [672, 420] on div "Parcel #1263" at bounding box center [784, 420] width 399 height 15
click at [962, 440] on p "Submit" at bounding box center [964, 443] width 40 height 17
click at [966, 447] on p "Submit" at bounding box center [964, 443] width 40 height 17
click at [989, 293] on icon "button" at bounding box center [986, 298] width 17 height 17
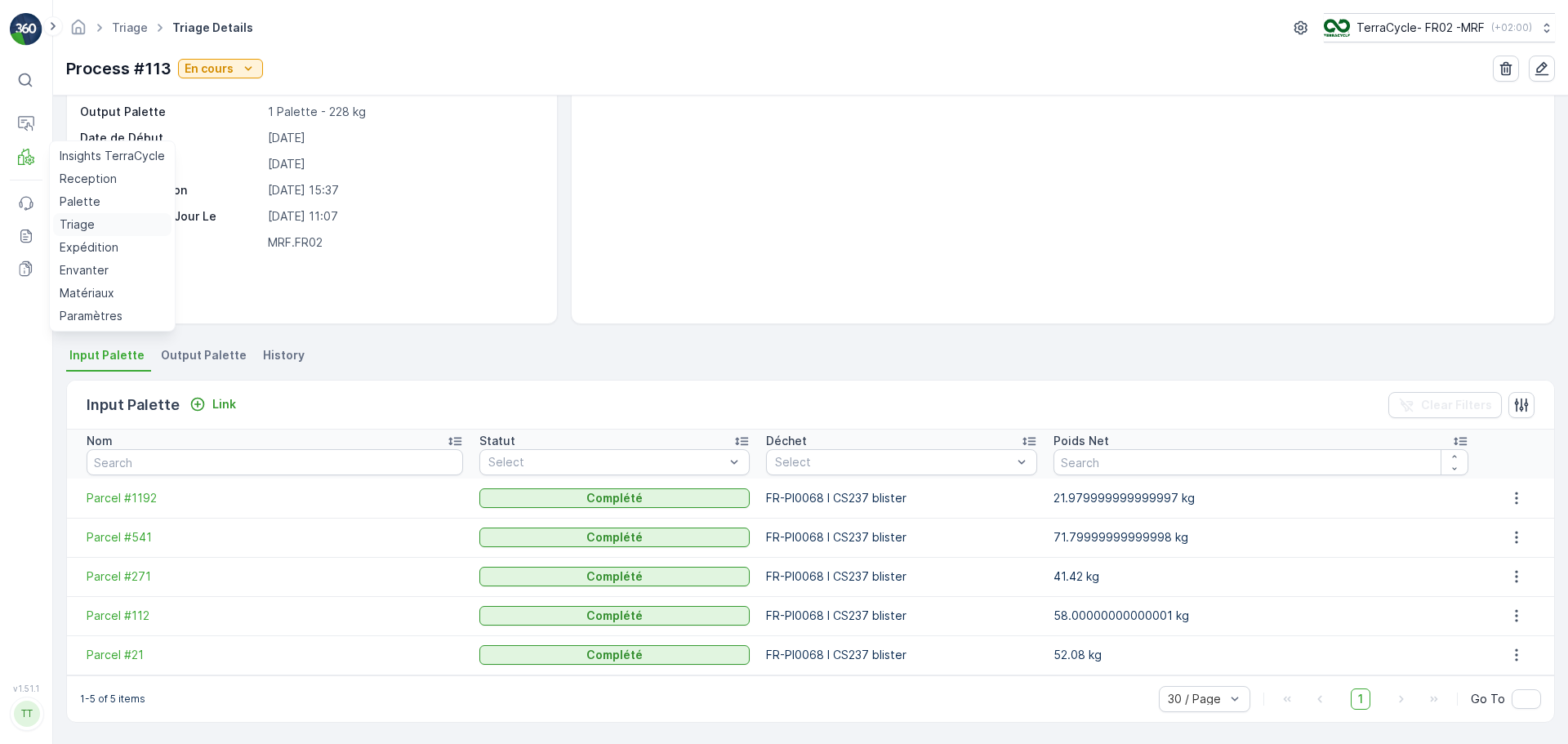
click at [79, 221] on p "Triage" at bounding box center [78, 224] width 35 height 17
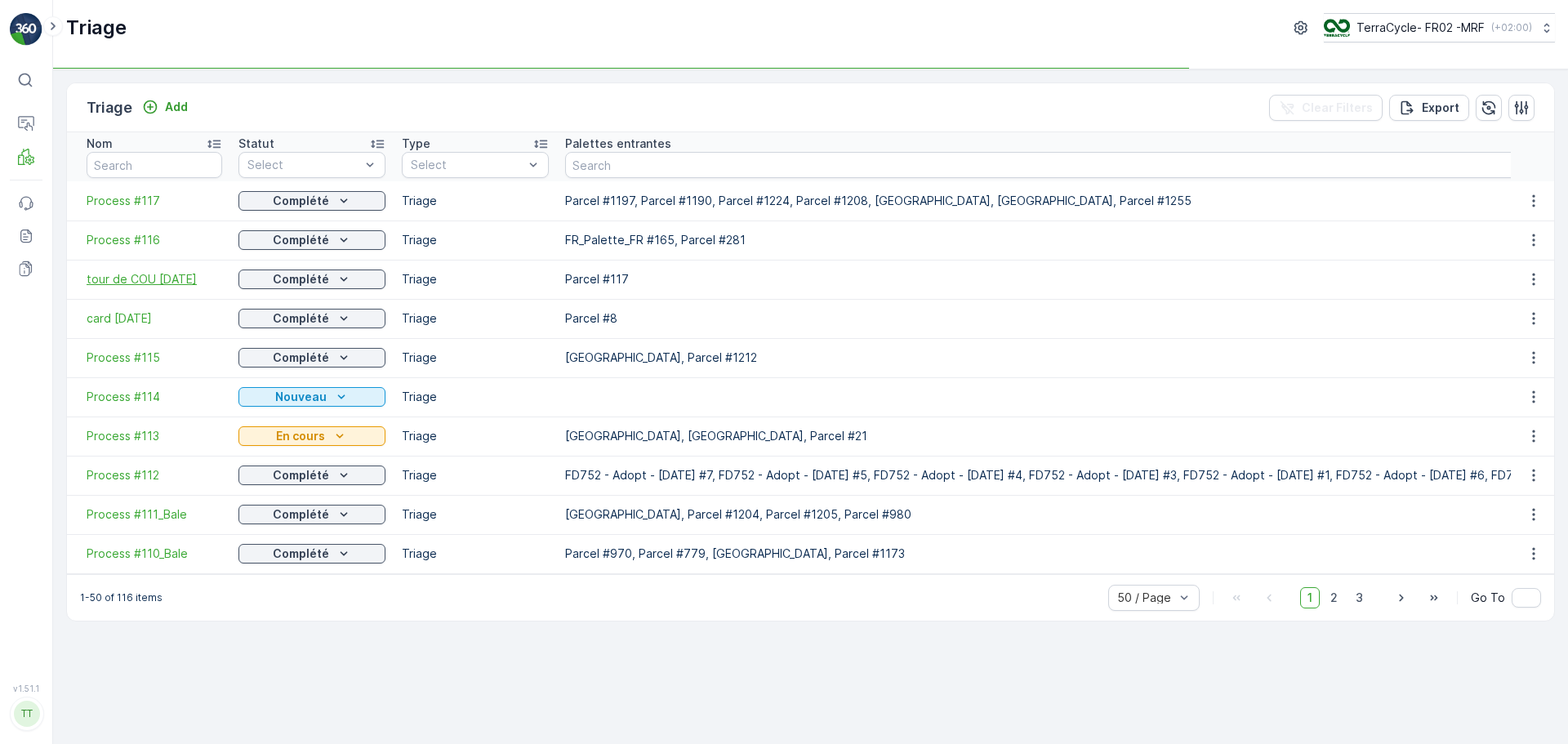
click at [147, 285] on span "tour de COU [DATE]" at bounding box center [155, 279] width 136 height 17
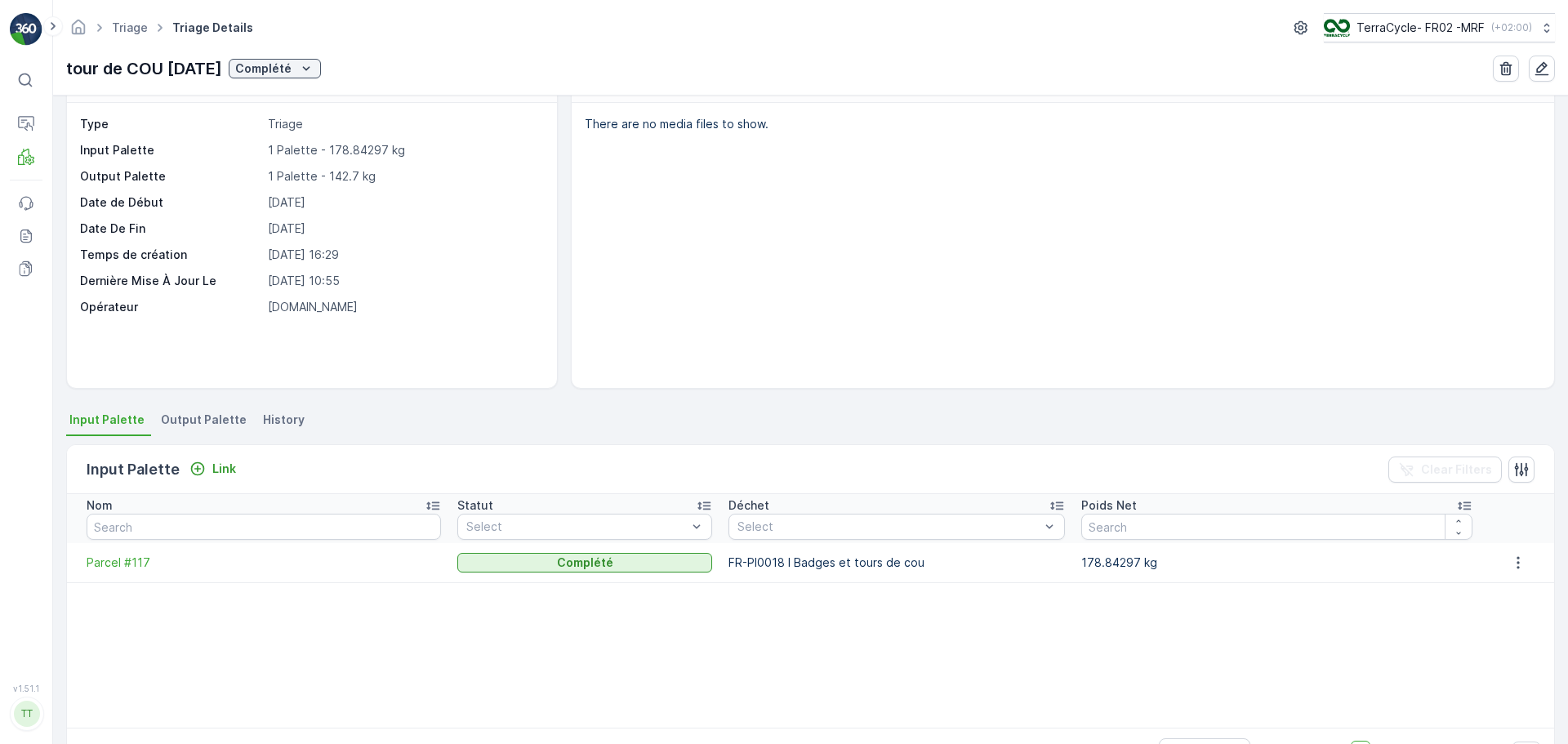
scroll to position [17, 0]
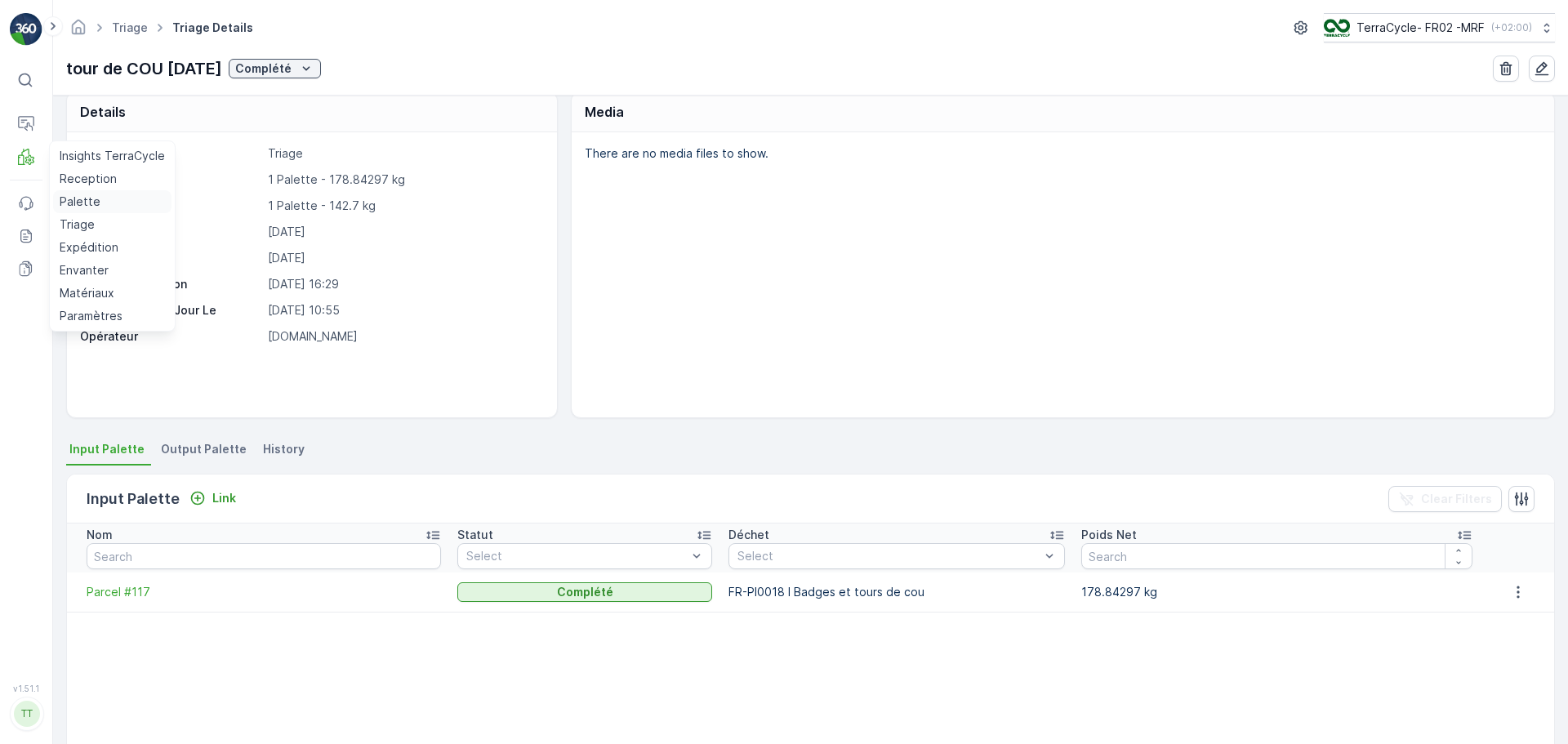
click at [90, 197] on p "Palette" at bounding box center [80, 202] width 40 height 17
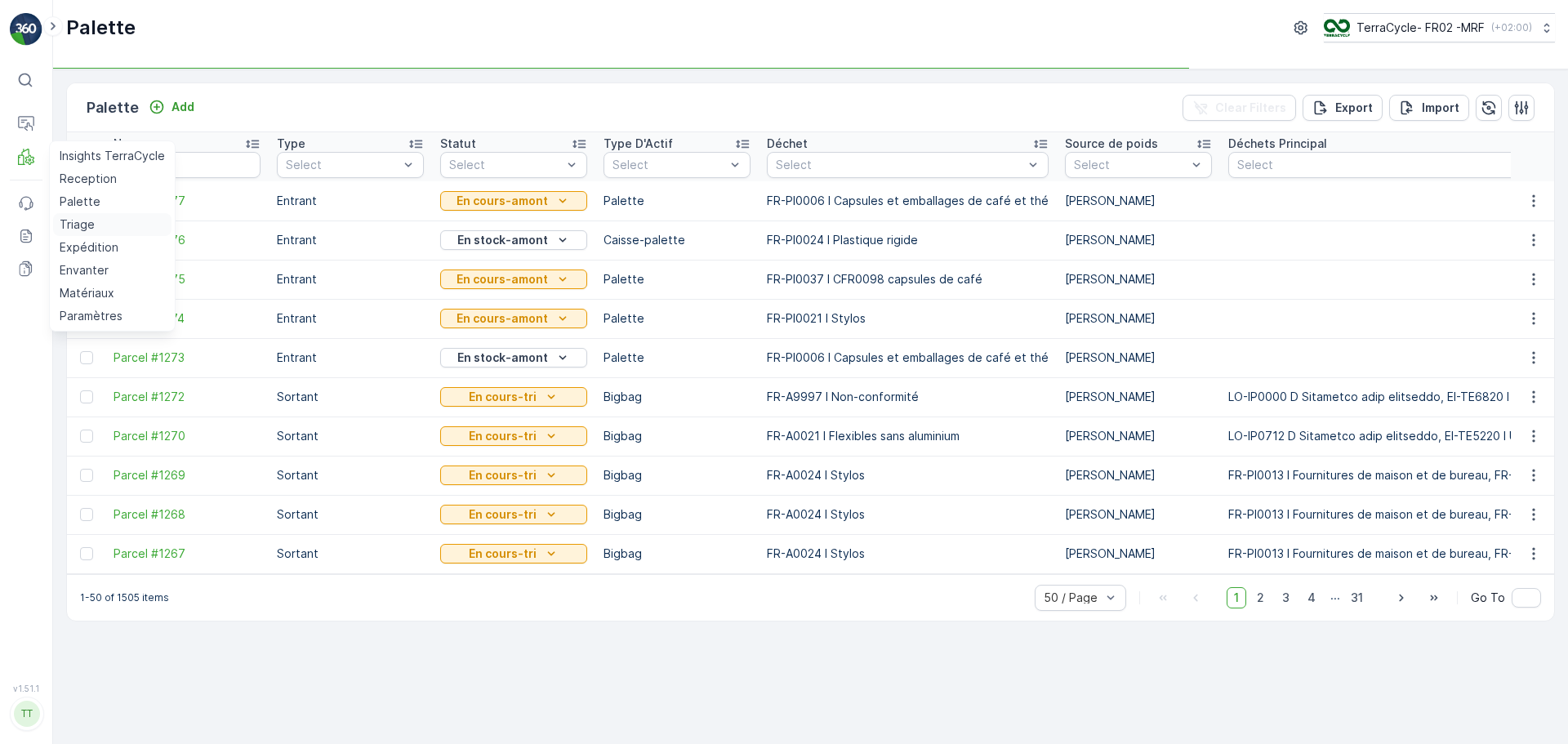
click at [83, 226] on p "Triage" at bounding box center [78, 224] width 35 height 17
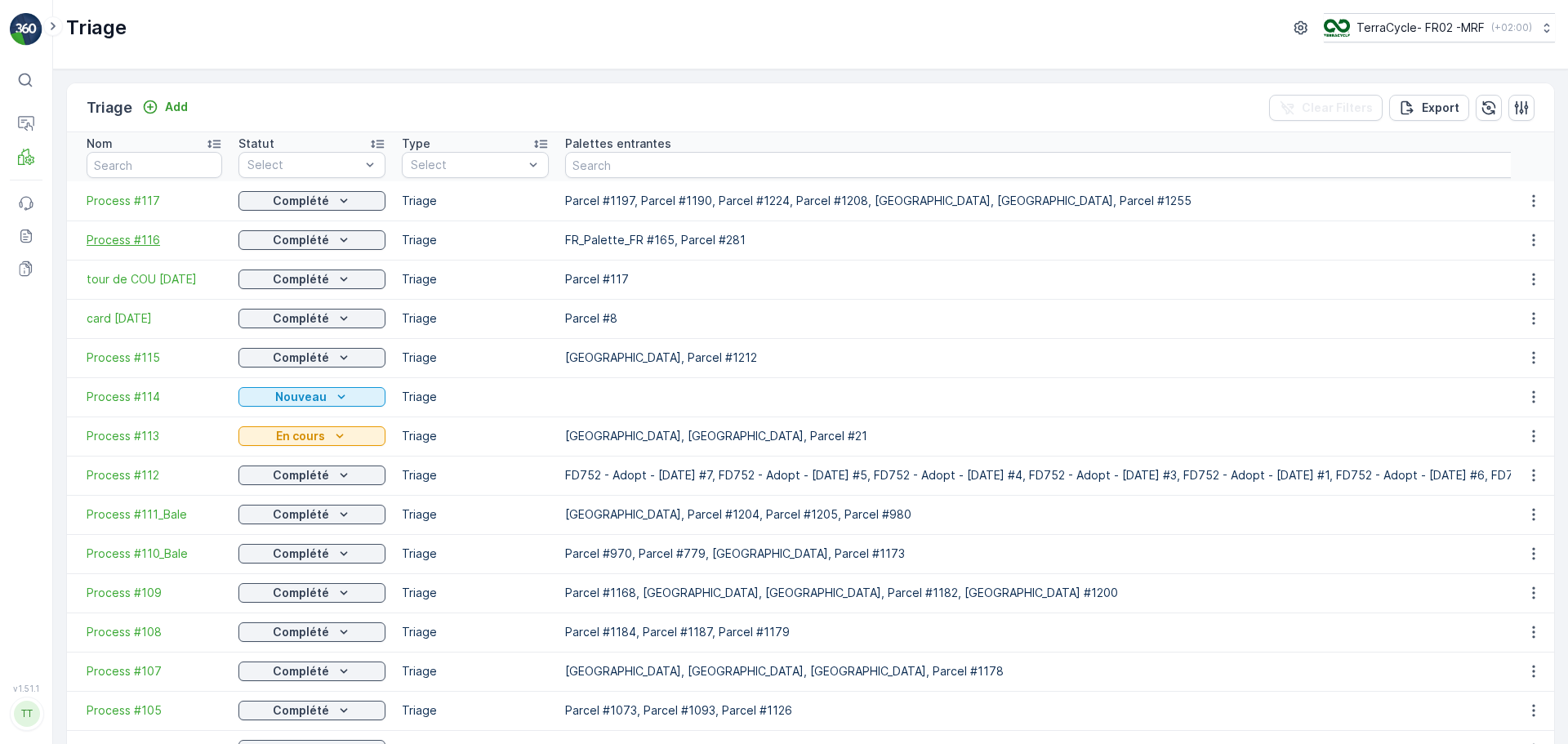
click at [123, 242] on span "Process #116" at bounding box center [155, 240] width 136 height 17
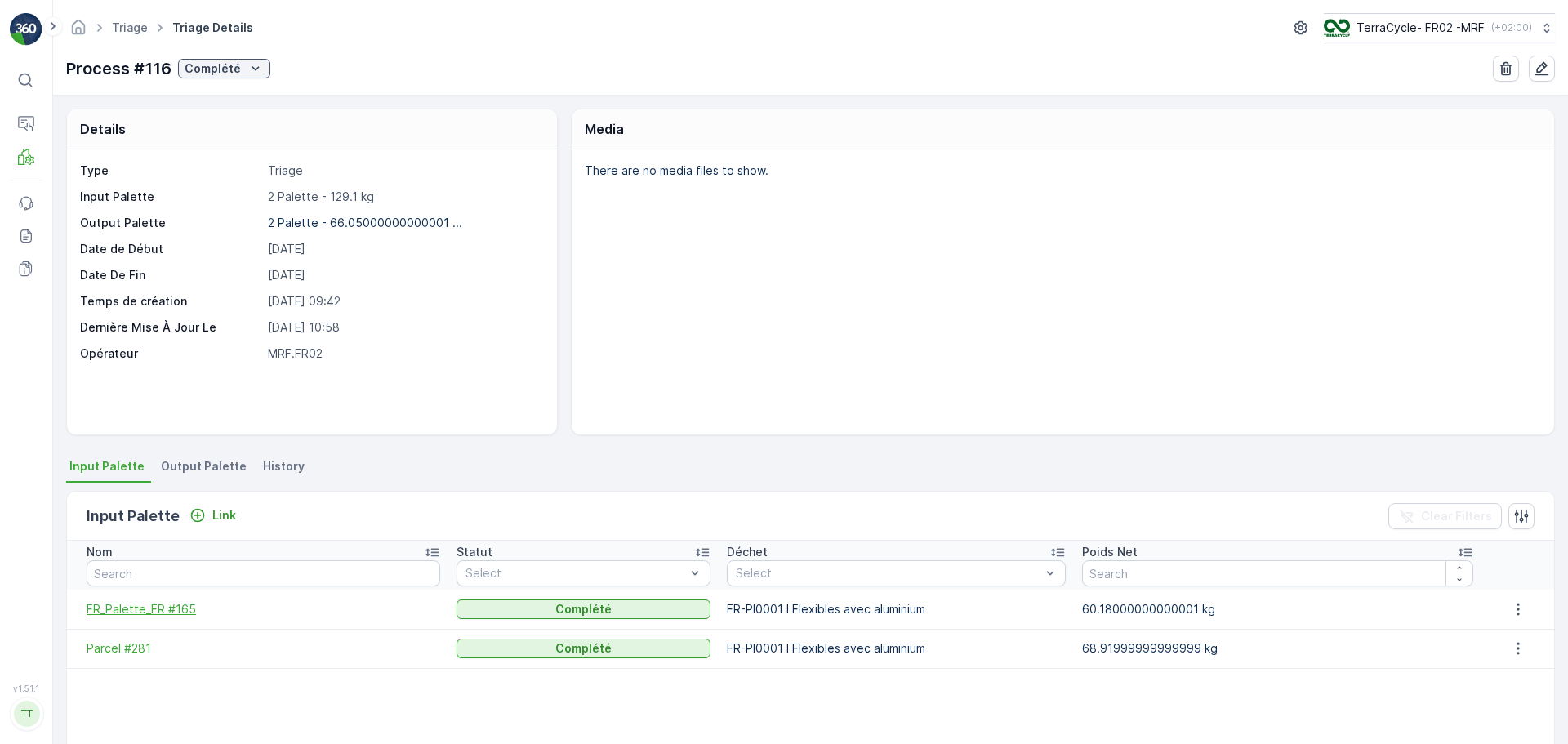
click at [139, 611] on span "FR_Palette_FR #165" at bounding box center [263, 609] width 353 height 17
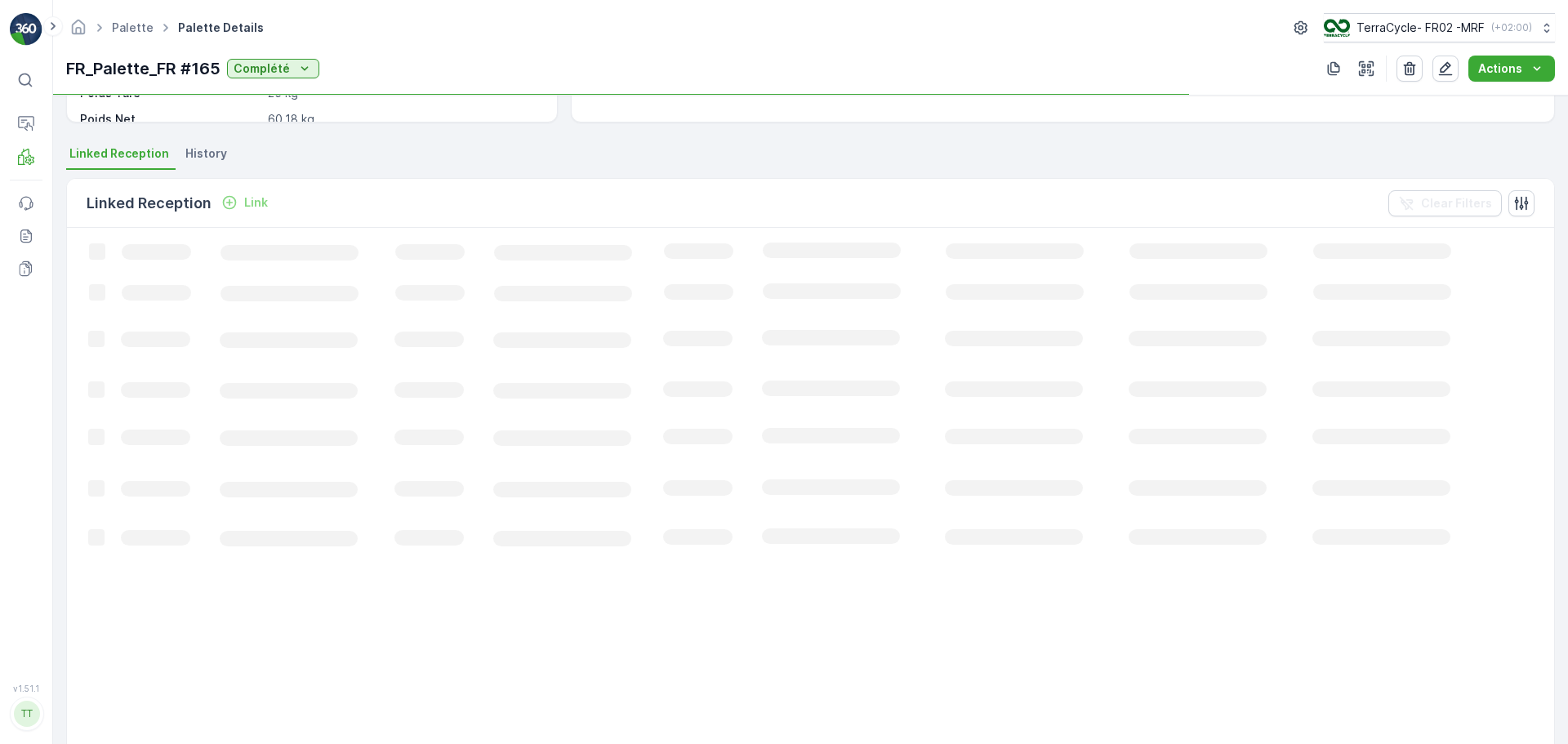
scroll to position [327, 0]
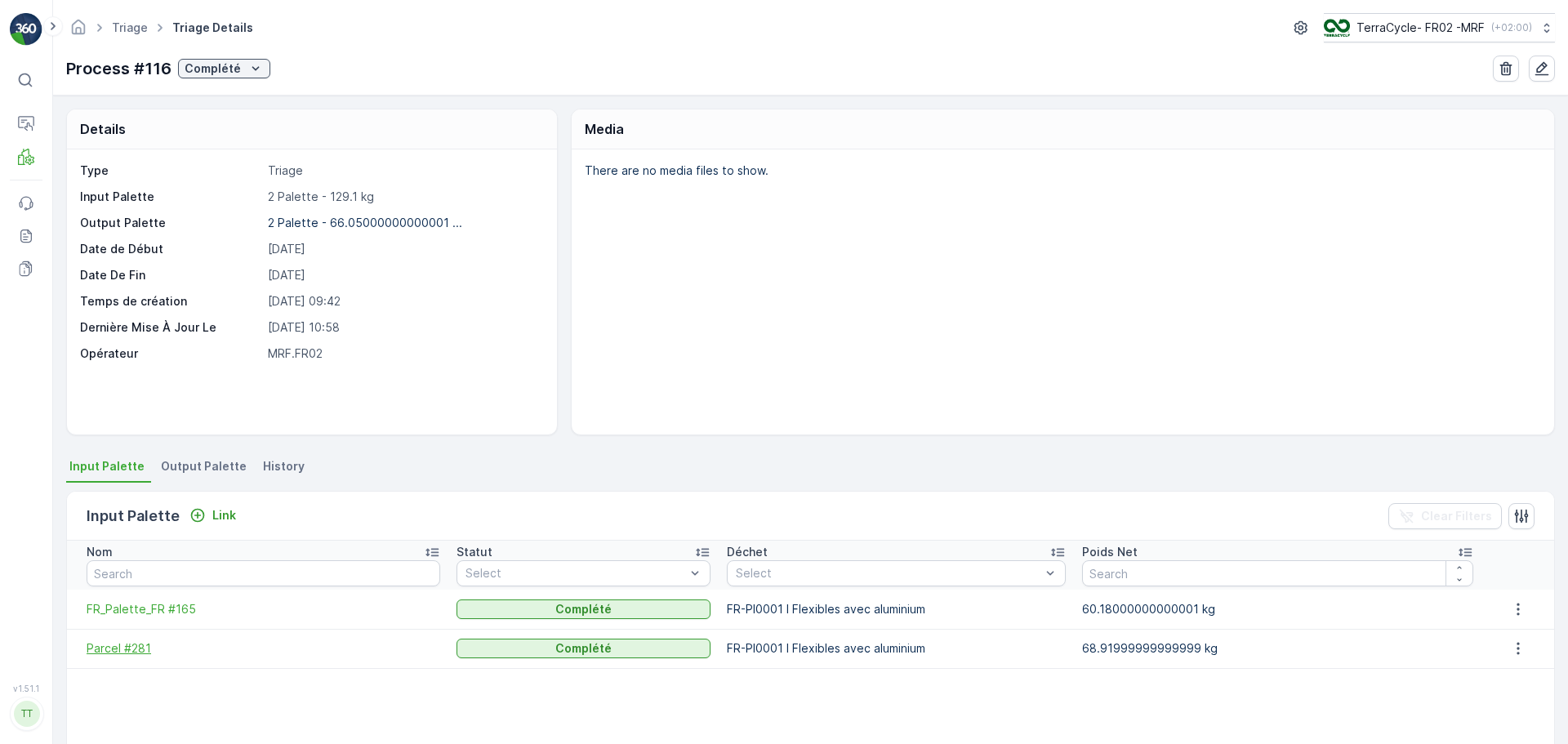
click at [108, 645] on span "Parcel #281" at bounding box center [263, 649] width 353 height 17
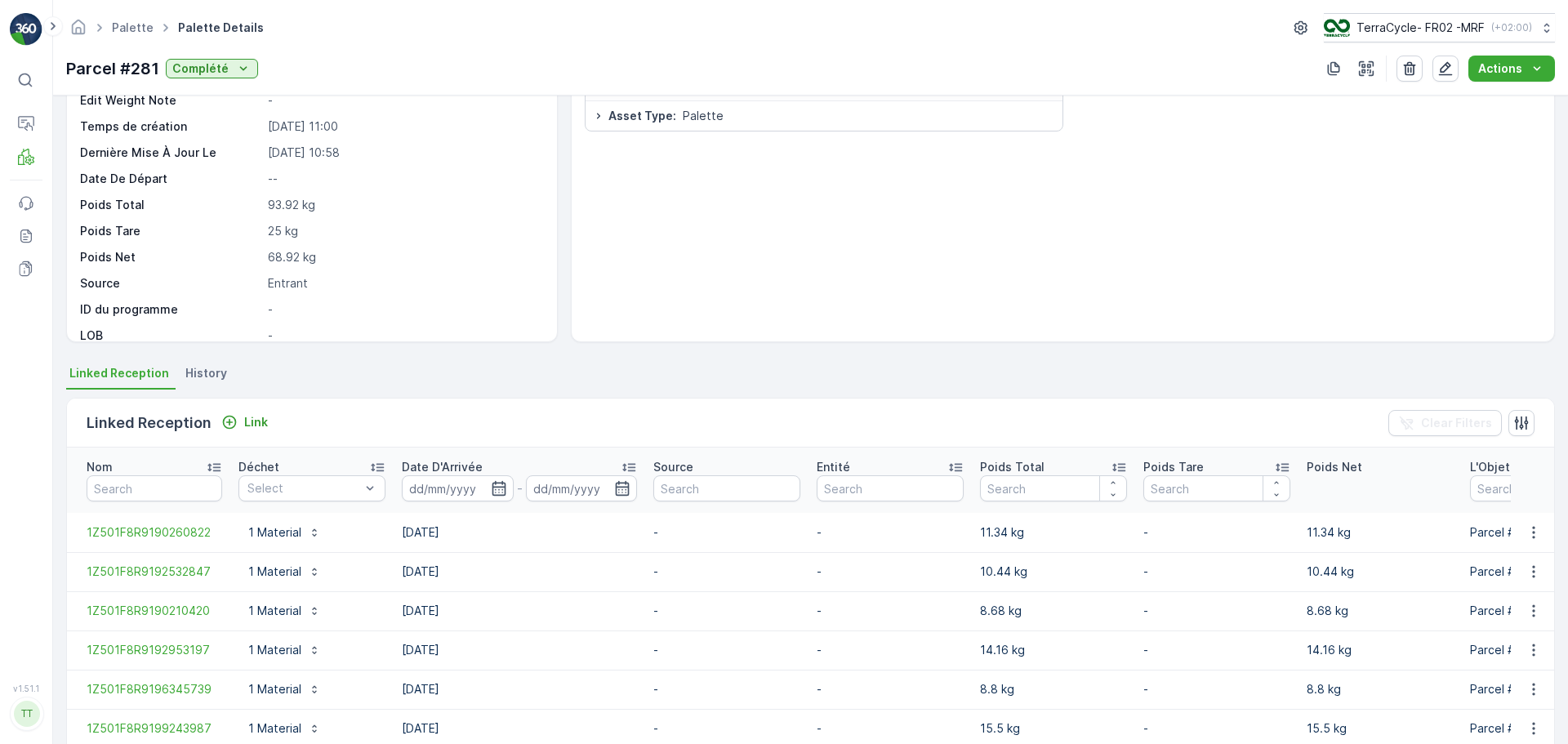
scroll to position [123, 0]
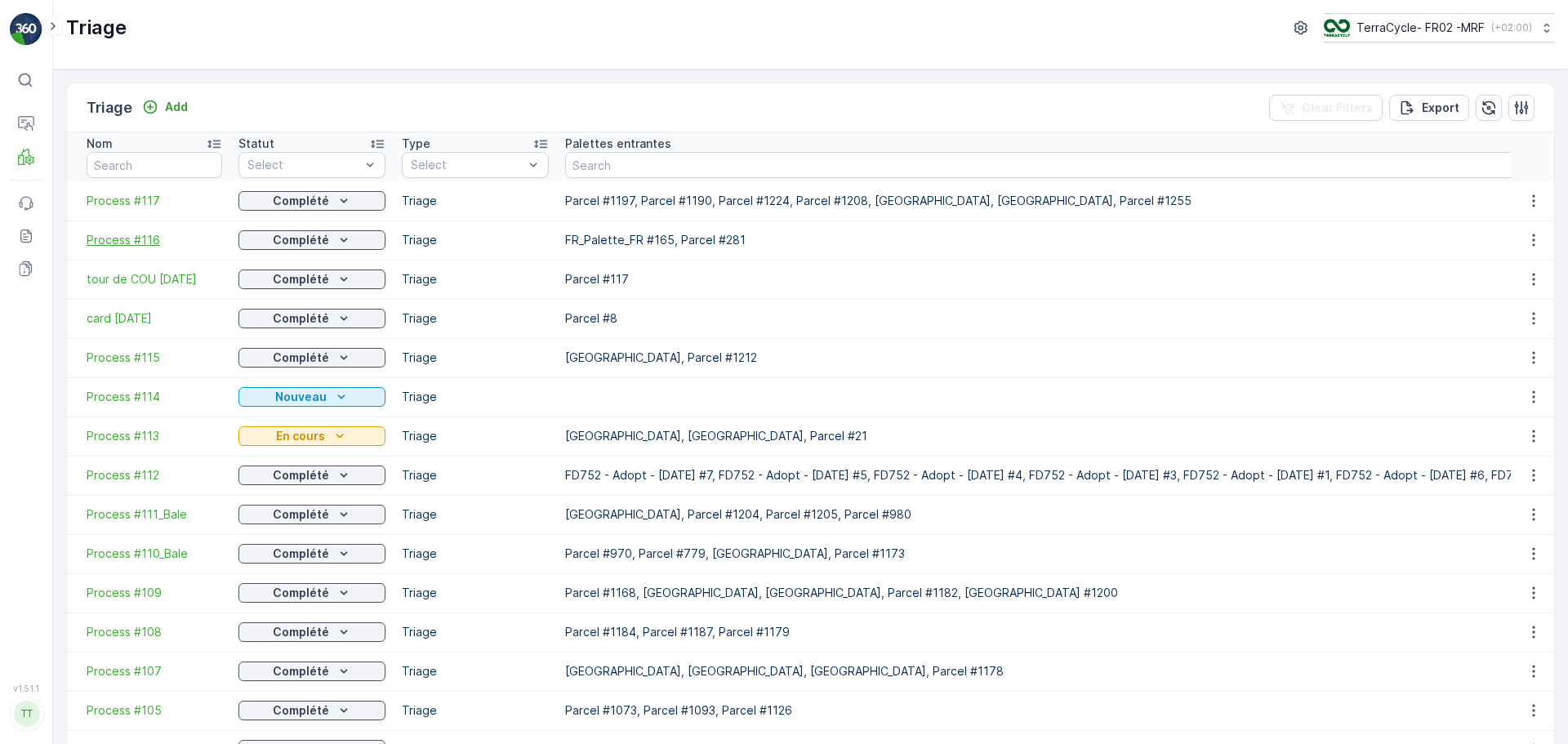
click at [127, 247] on span "Process #116" at bounding box center [155, 240] width 136 height 17
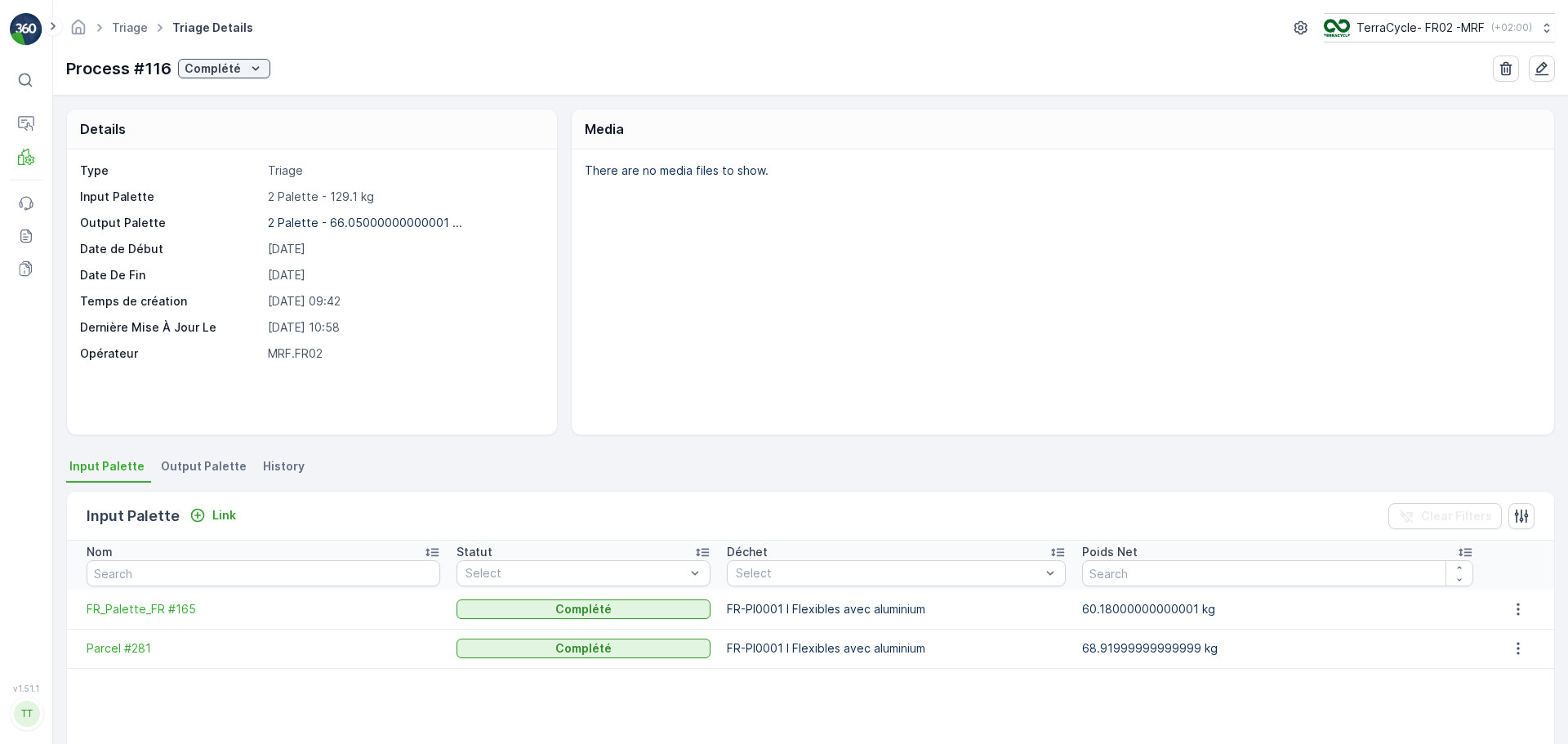
click at [178, 462] on span "Output Palette" at bounding box center [203, 466] width 86 height 17
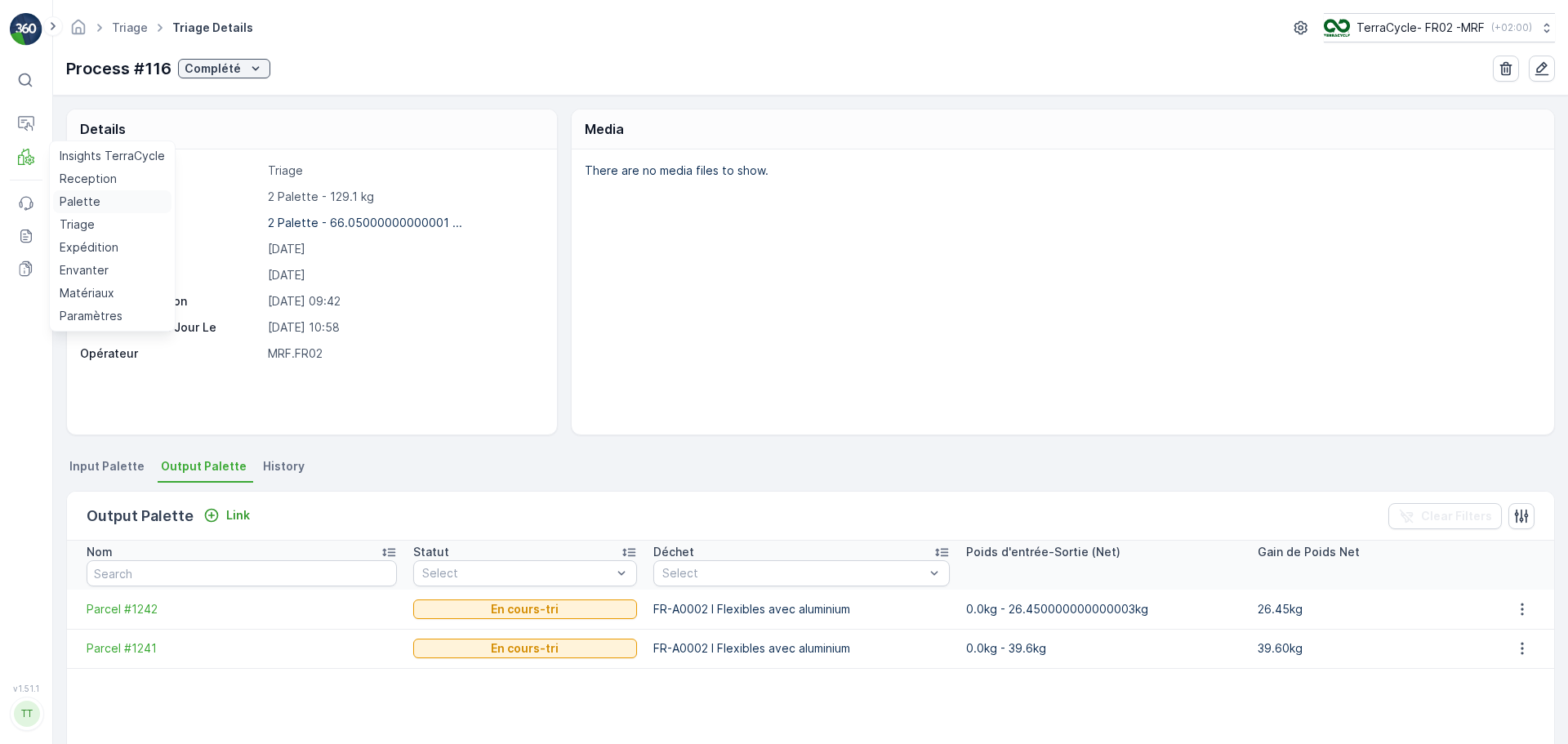
click at [77, 204] on p "Palette" at bounding box center [80, 202] width 40 height 17
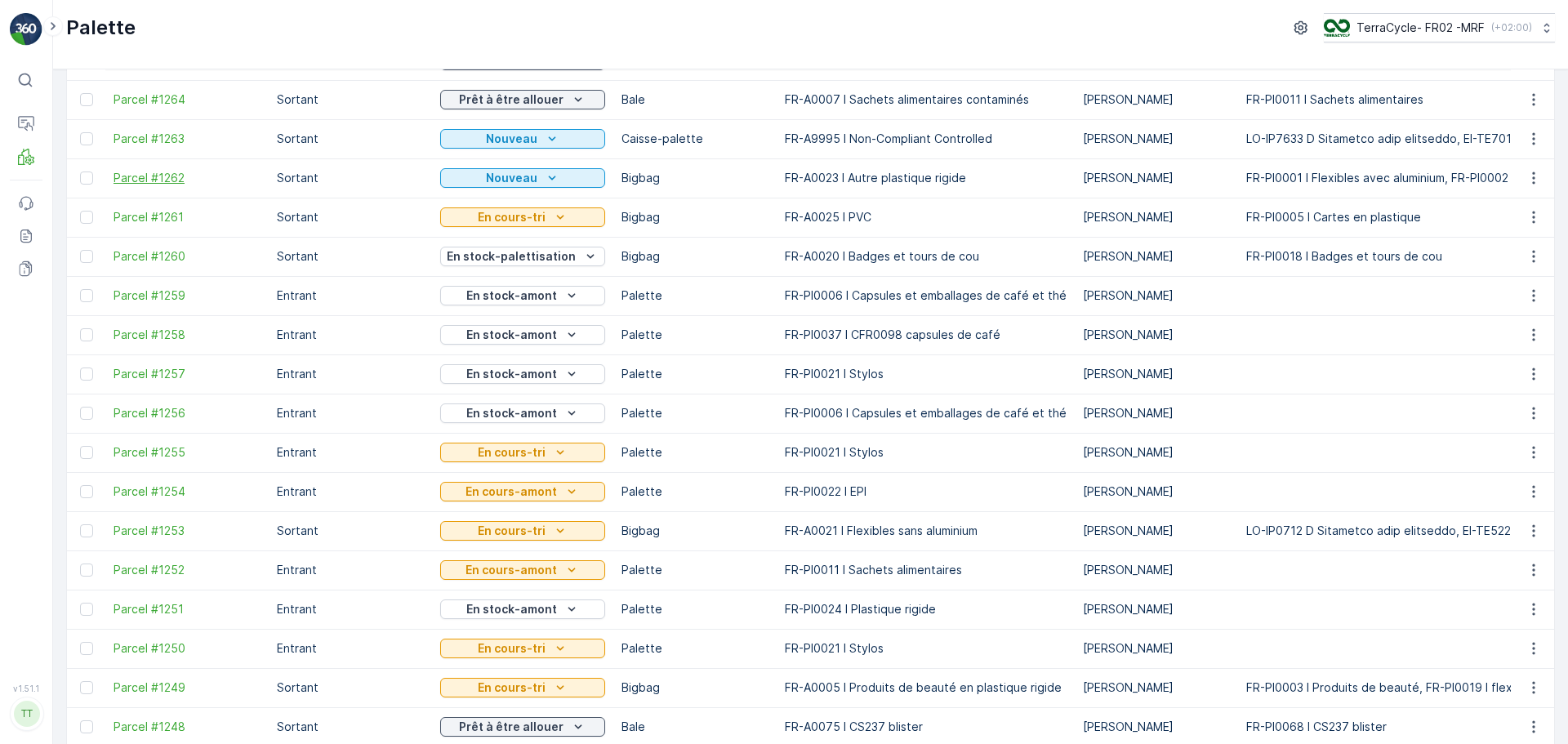
scroll to position [490, 0]
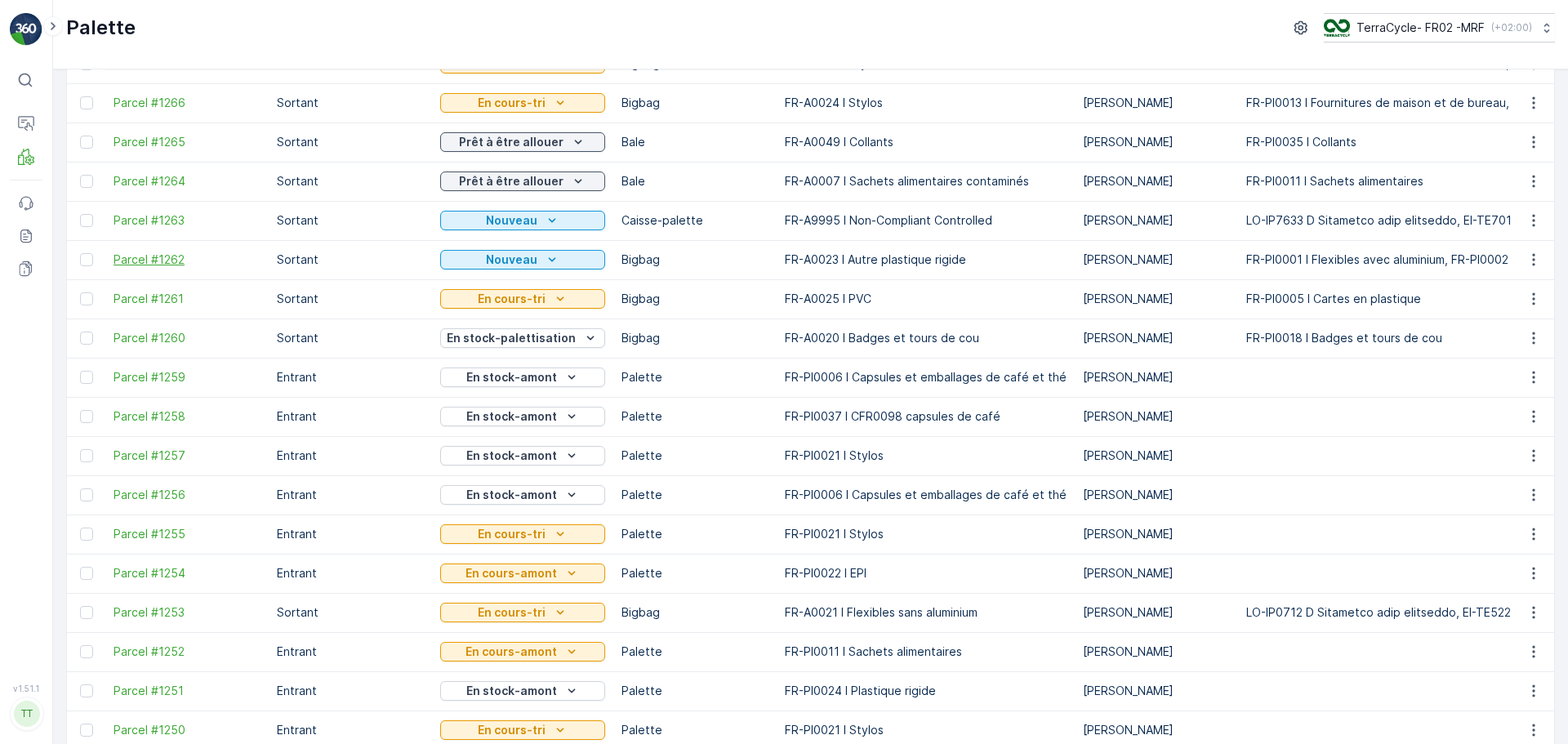
click at [176, 253] on span "Parcel #1262" at bounding box center [186, 260] width 147 height 17
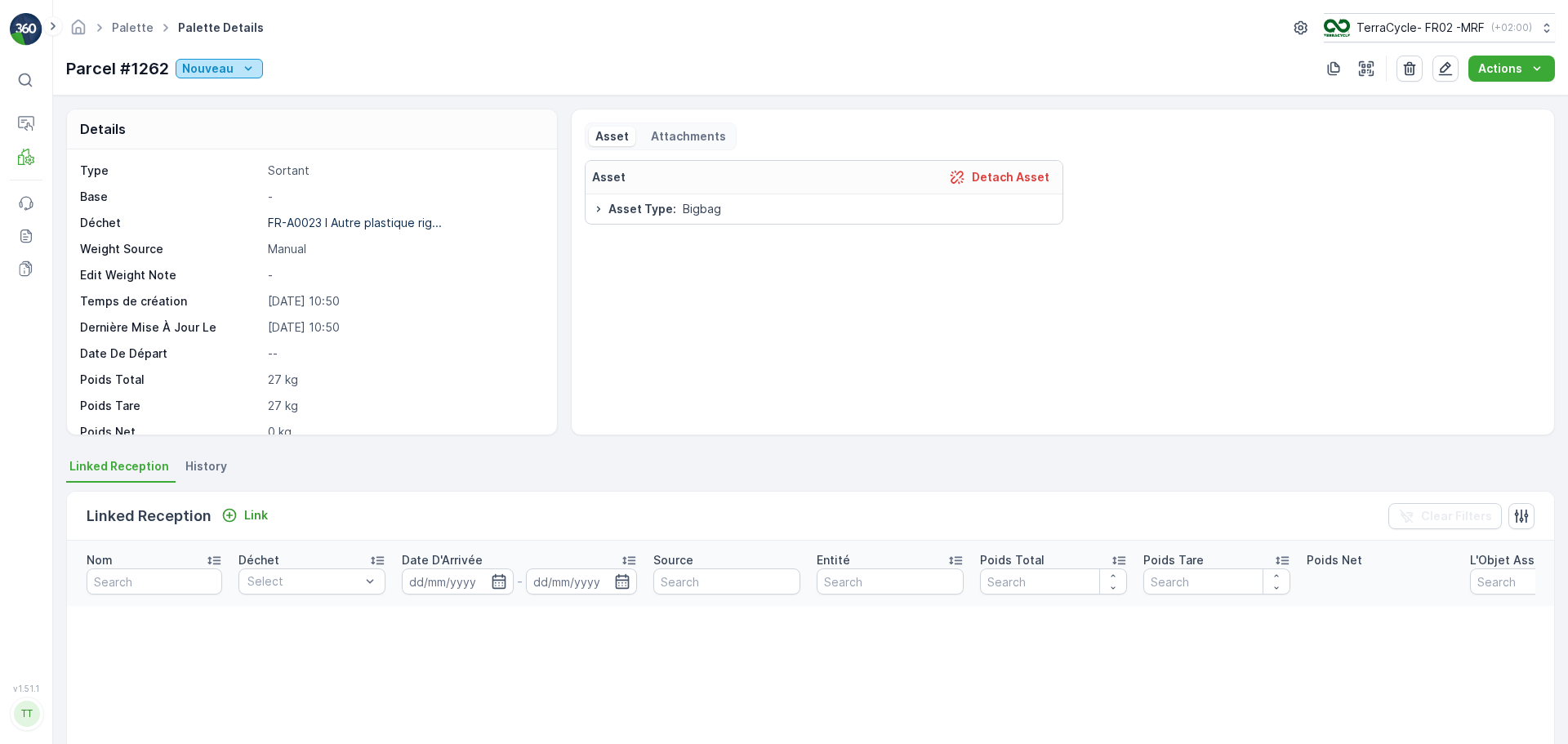
click at [216, 73] on p "Nouveau" at bounding box center [208, 68] width 51 height 17
click at [81, 219] on p "Triage" at bounding box center [78, 224] width 35 height 17
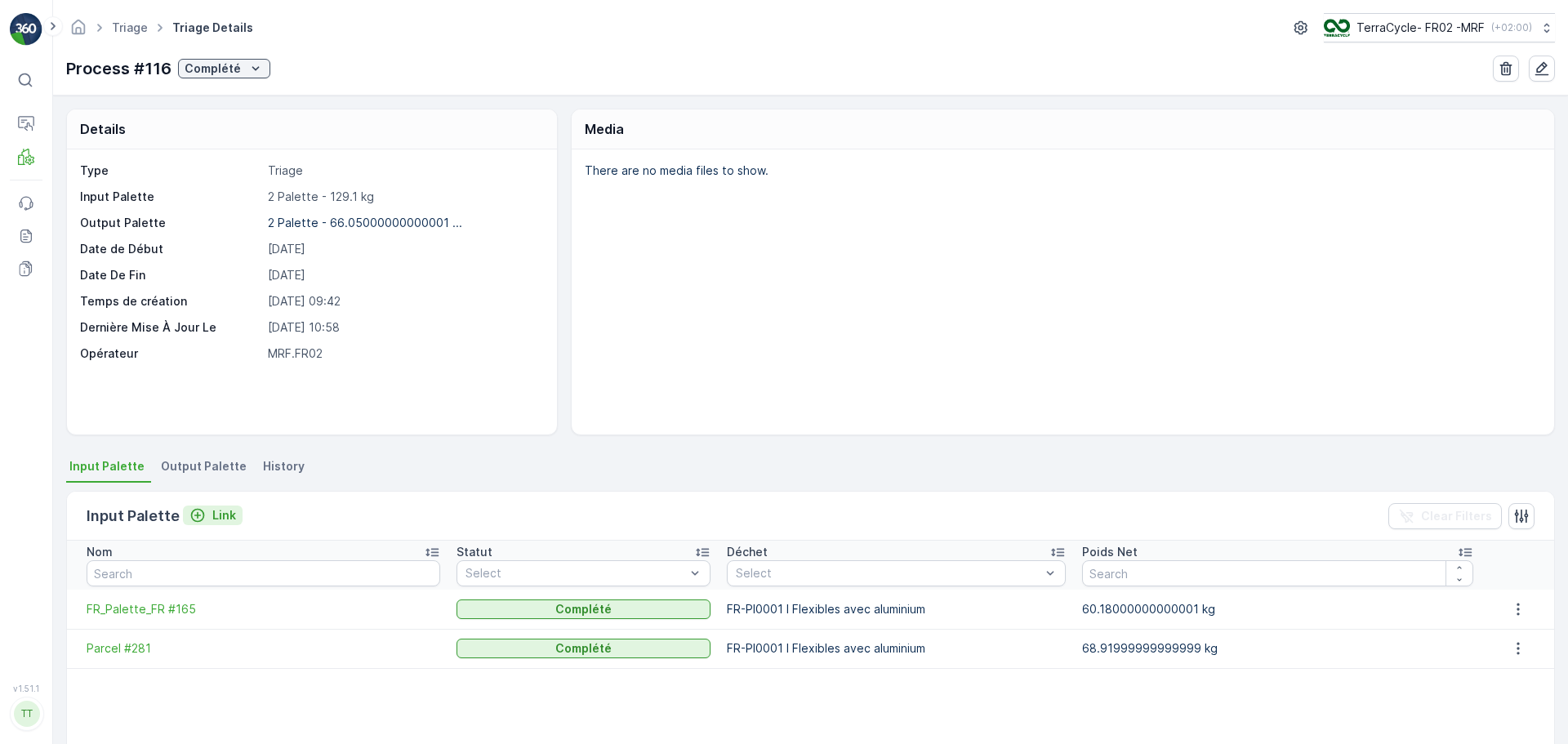
click at [219, 514] on p "Link" at bounding box center [224, 515] width 24 height 17
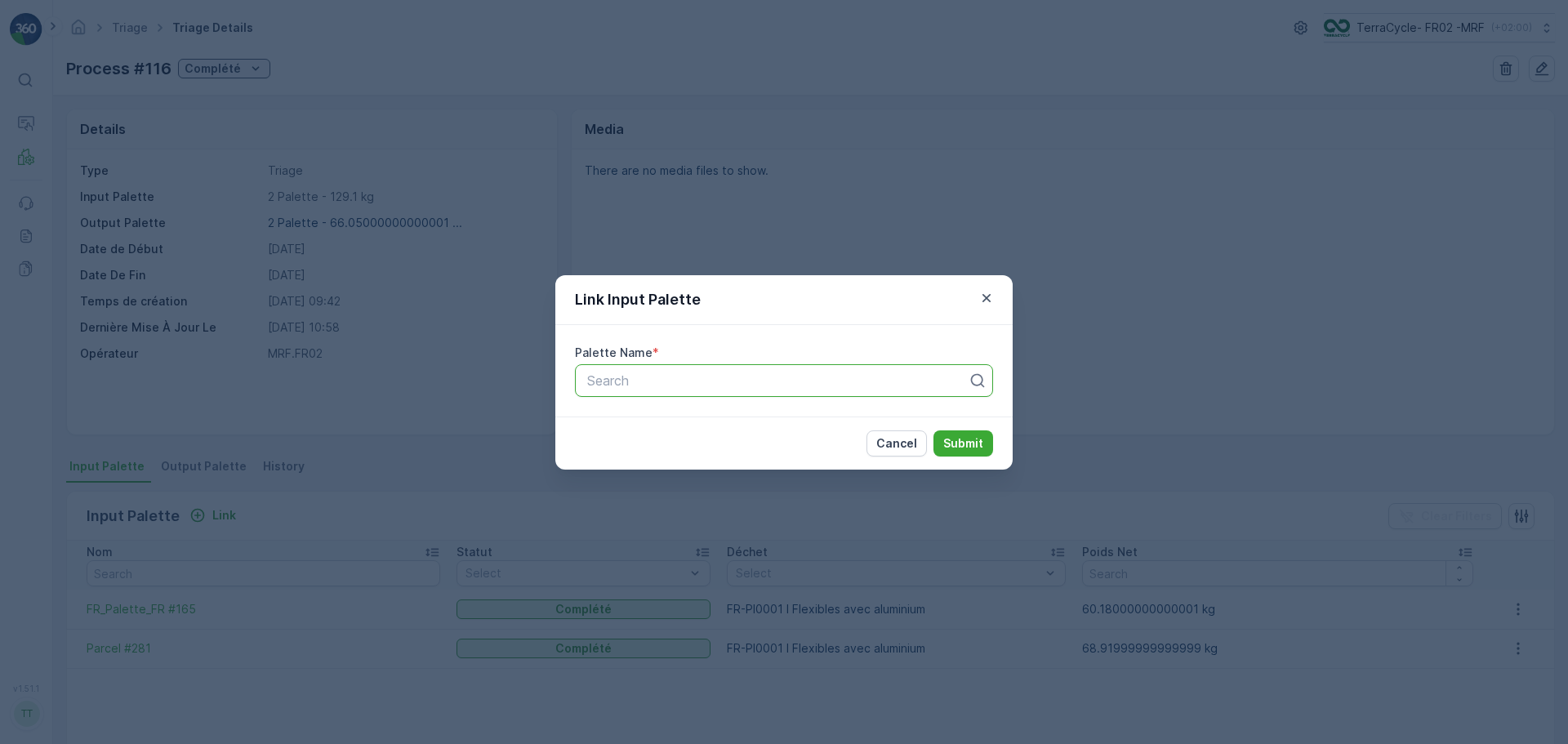
click at [590, 387] on div at bounding box center [778, 380] width 384 height 15
type input "1262"
click at [678, 425] on div "Parcel #1262" at bounding box center [784, 420] width 399 height 15
click at [970, 451] on p "Submit" at bounding box center [964, 443] width 40 height 17
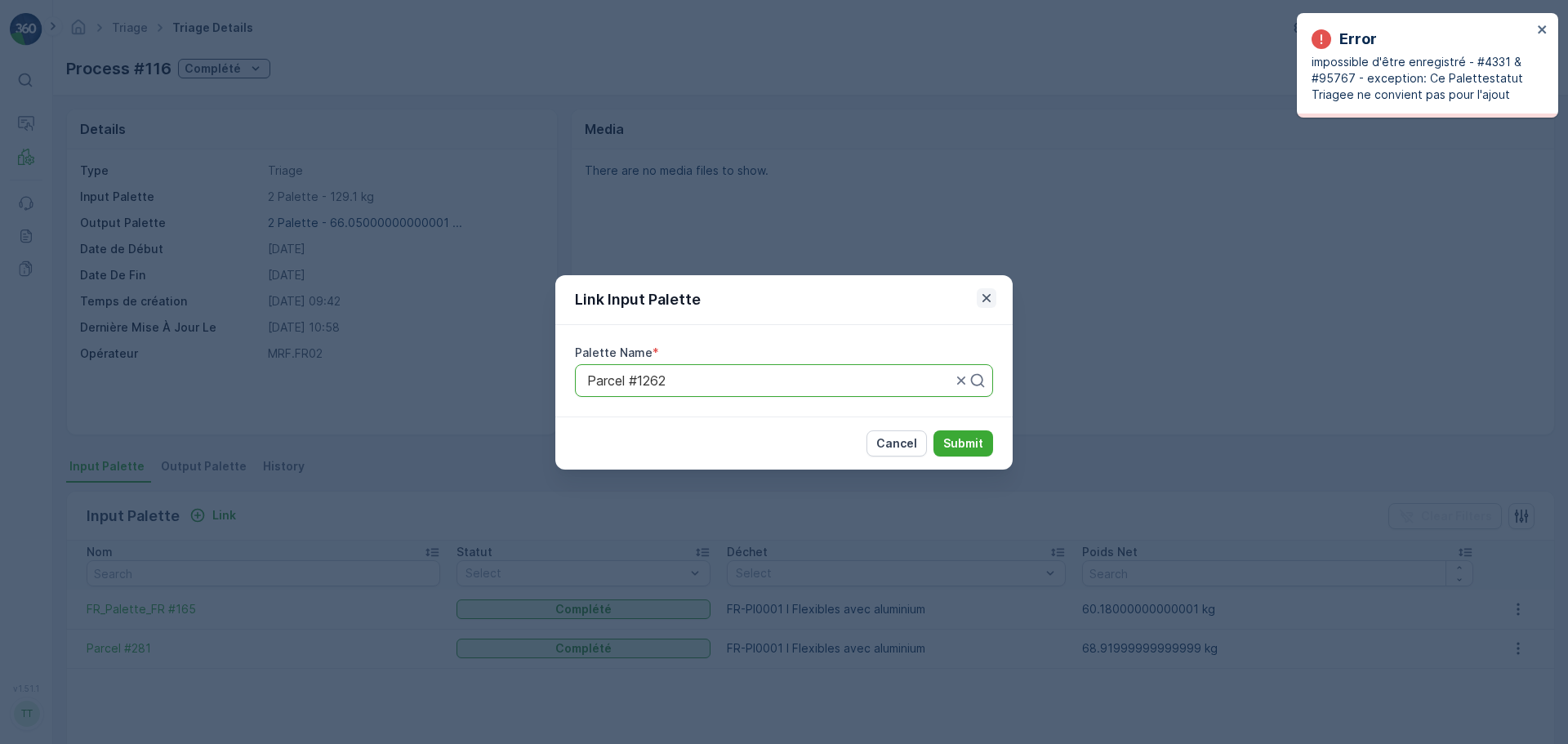
click at [991, 299] on icon "button" at bounding box center [986, 298] width 17 height 17
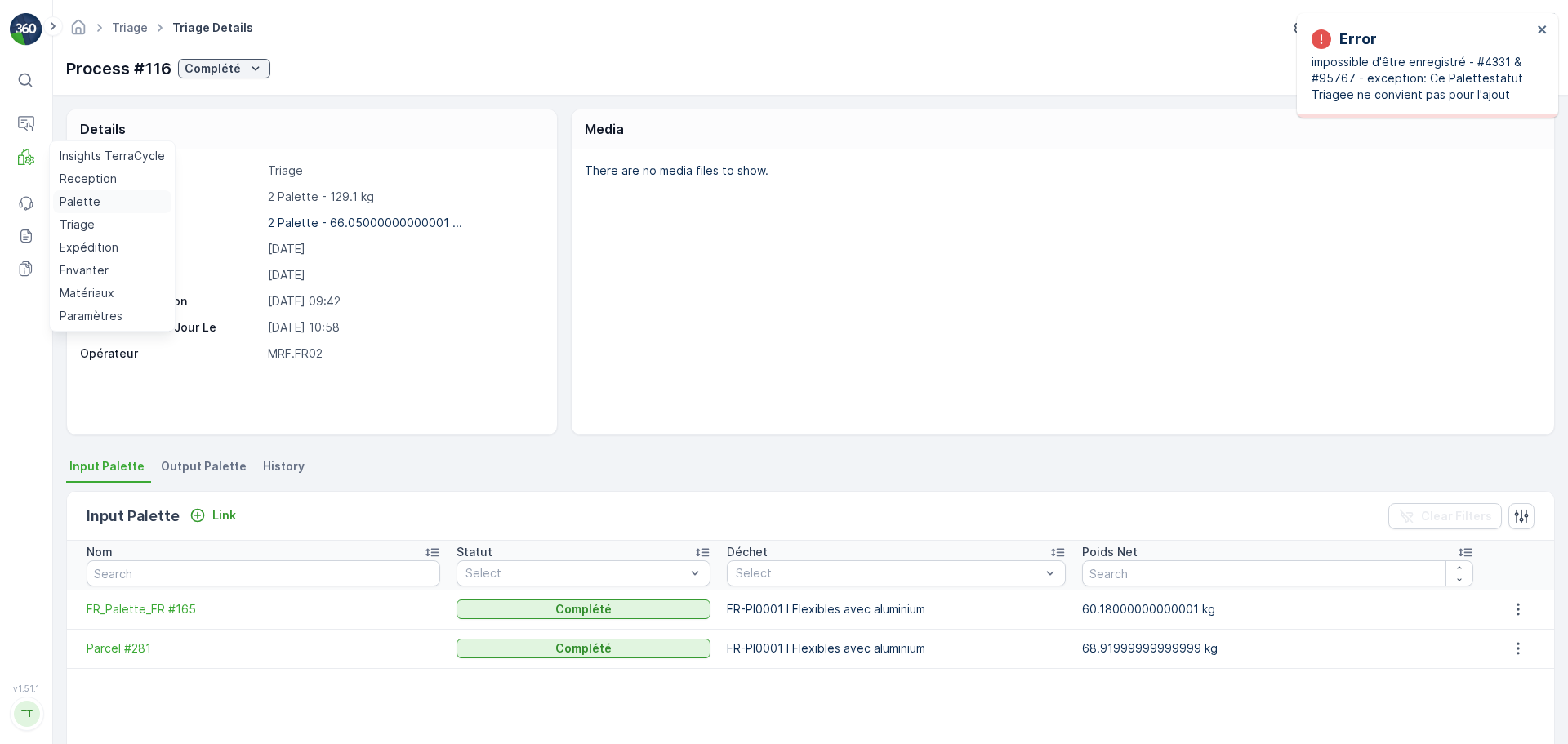
click at [77, 199] on p "Palette" at bounding box center [80, 202] width 40 height 17
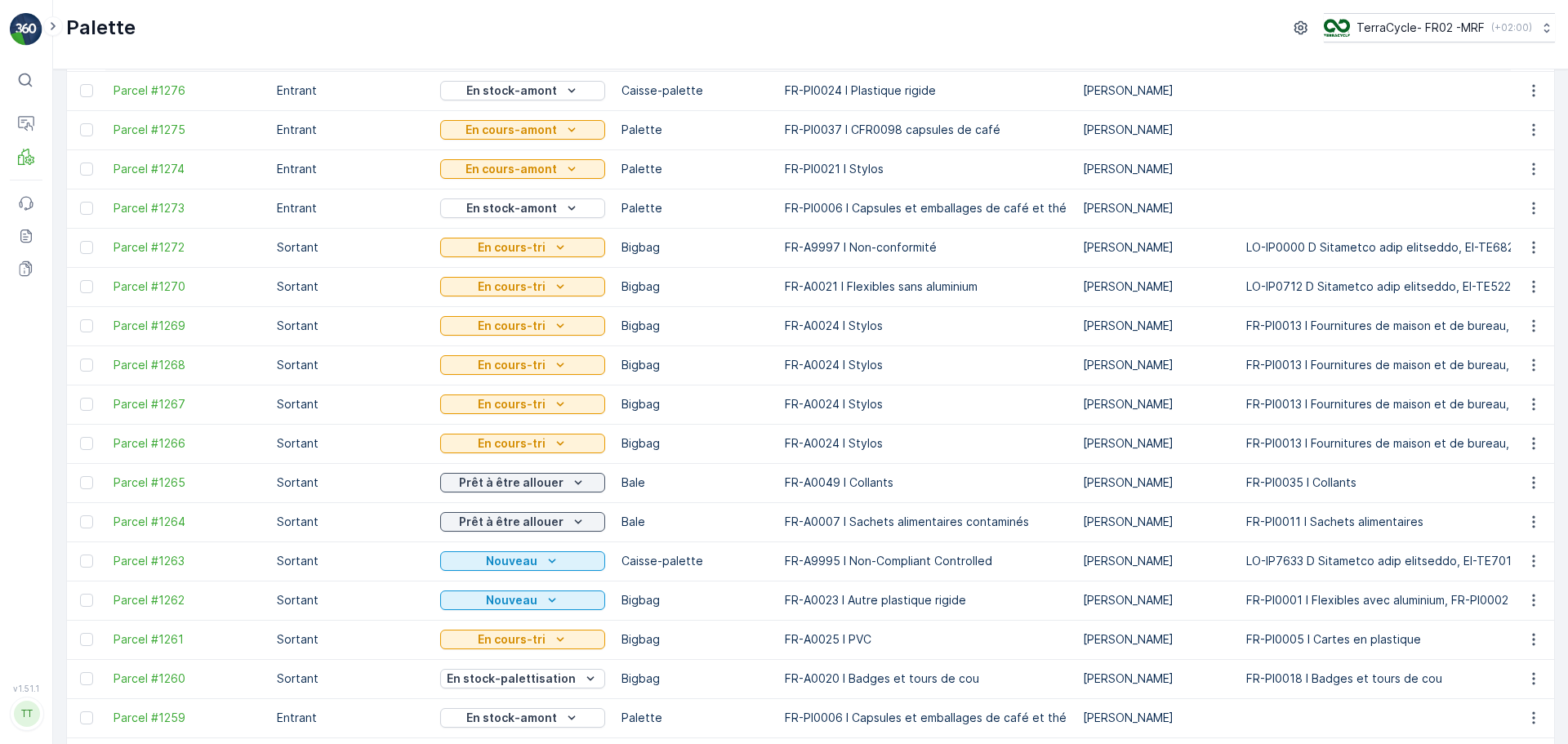
scroll to position [163, 0]
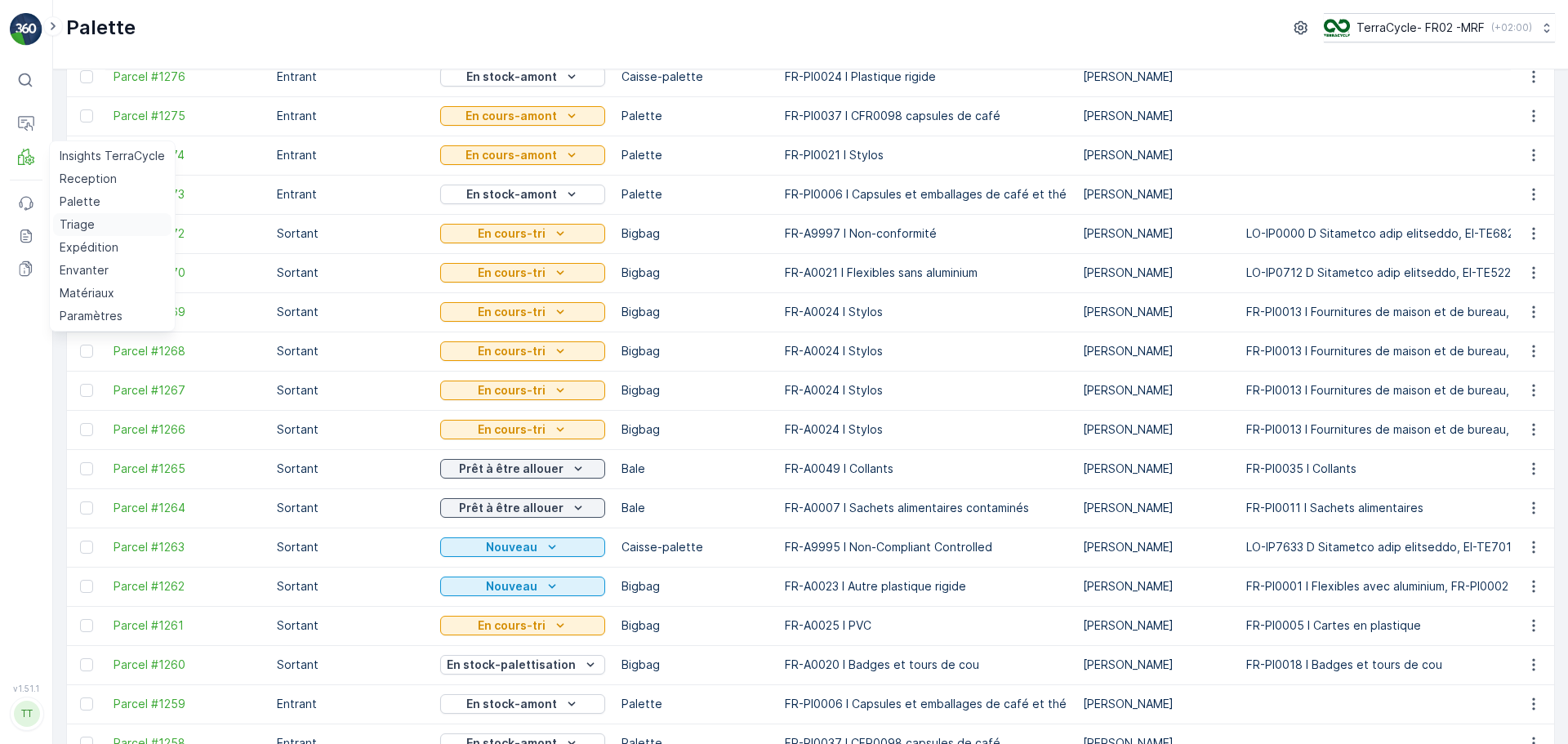
click at [80, 228] on p "Triage" at bounding box center [78, 224] width 35 height 17
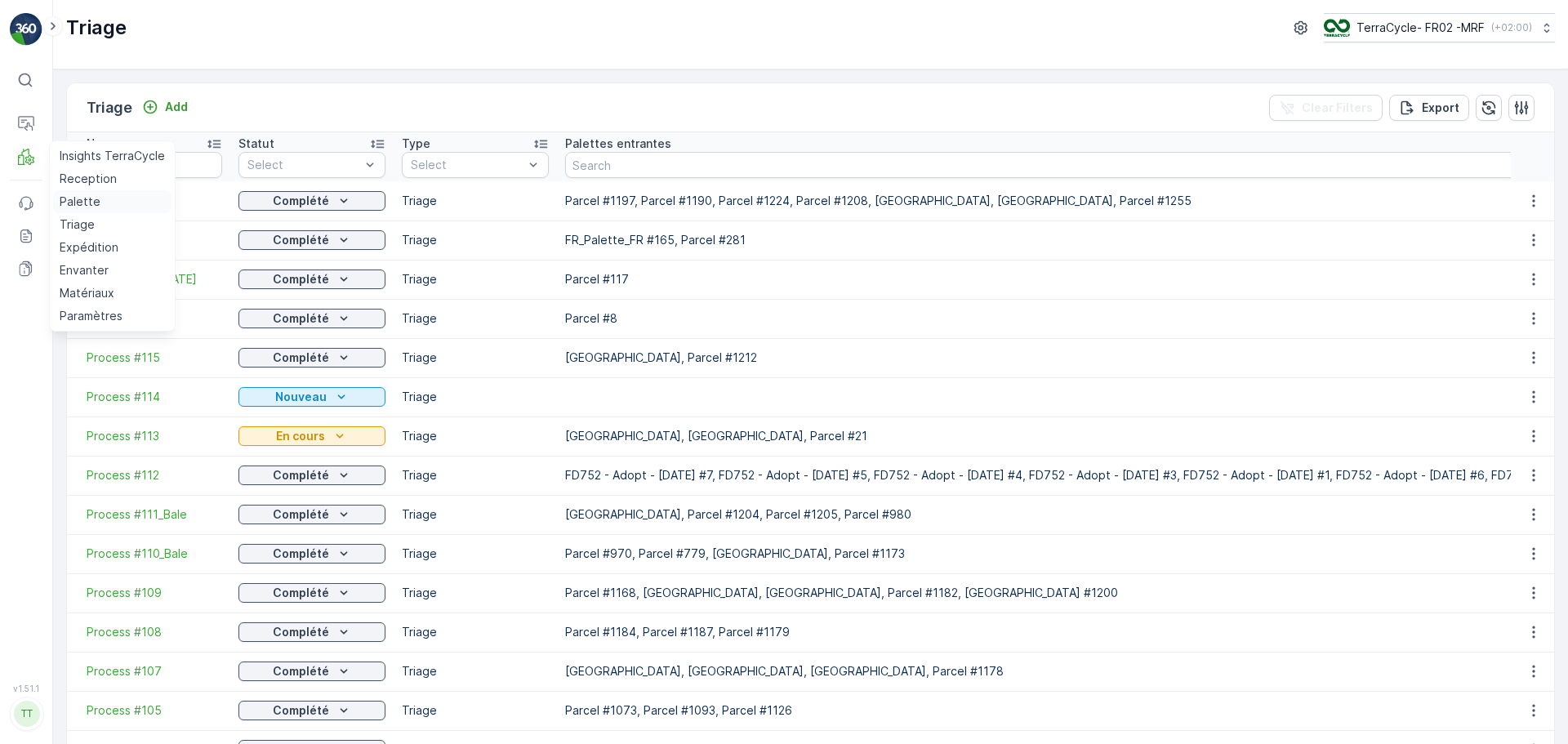
click at [82, 203] on p "Palette" at bounding box center [80, 202] width 40 height 17
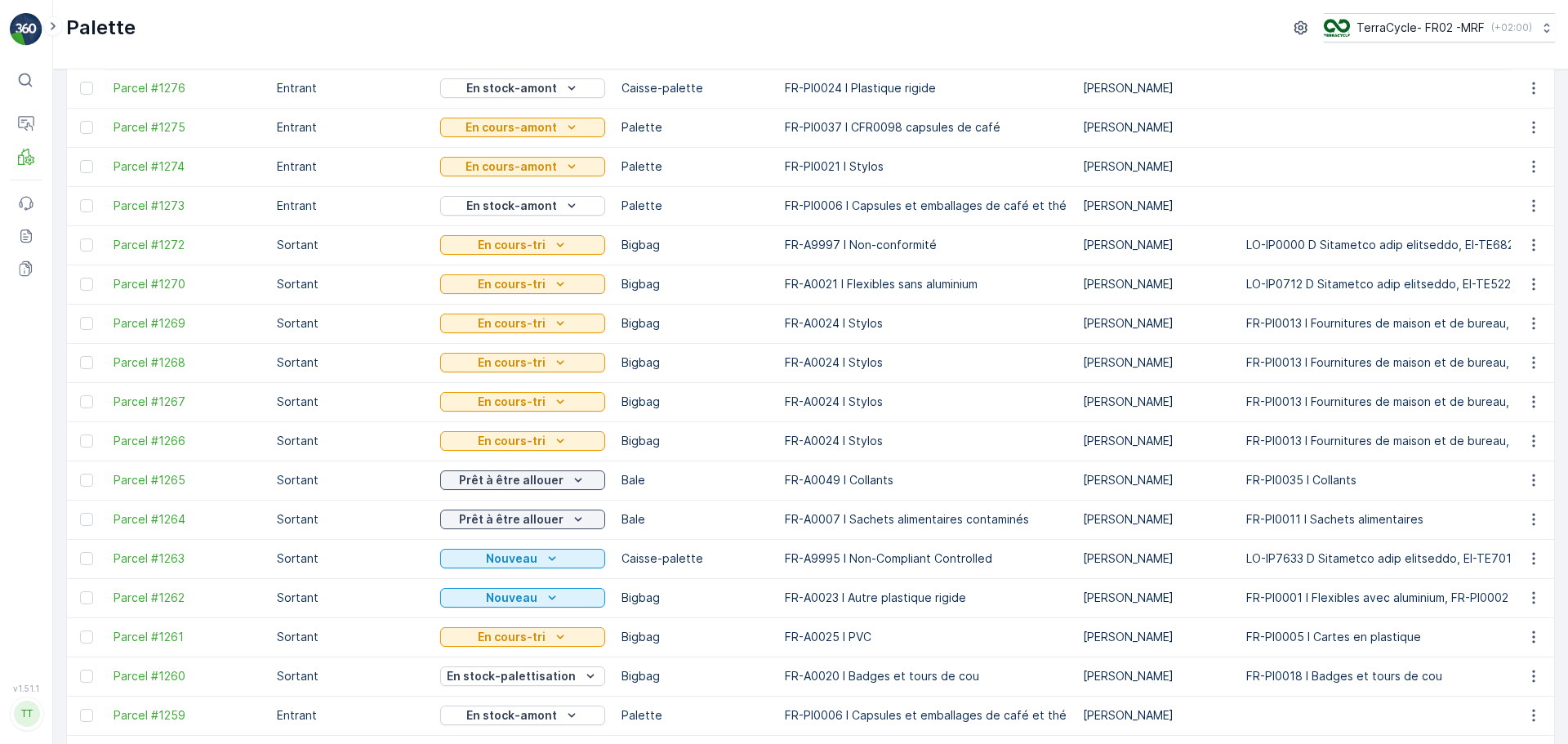
scroll to position [163, 0]
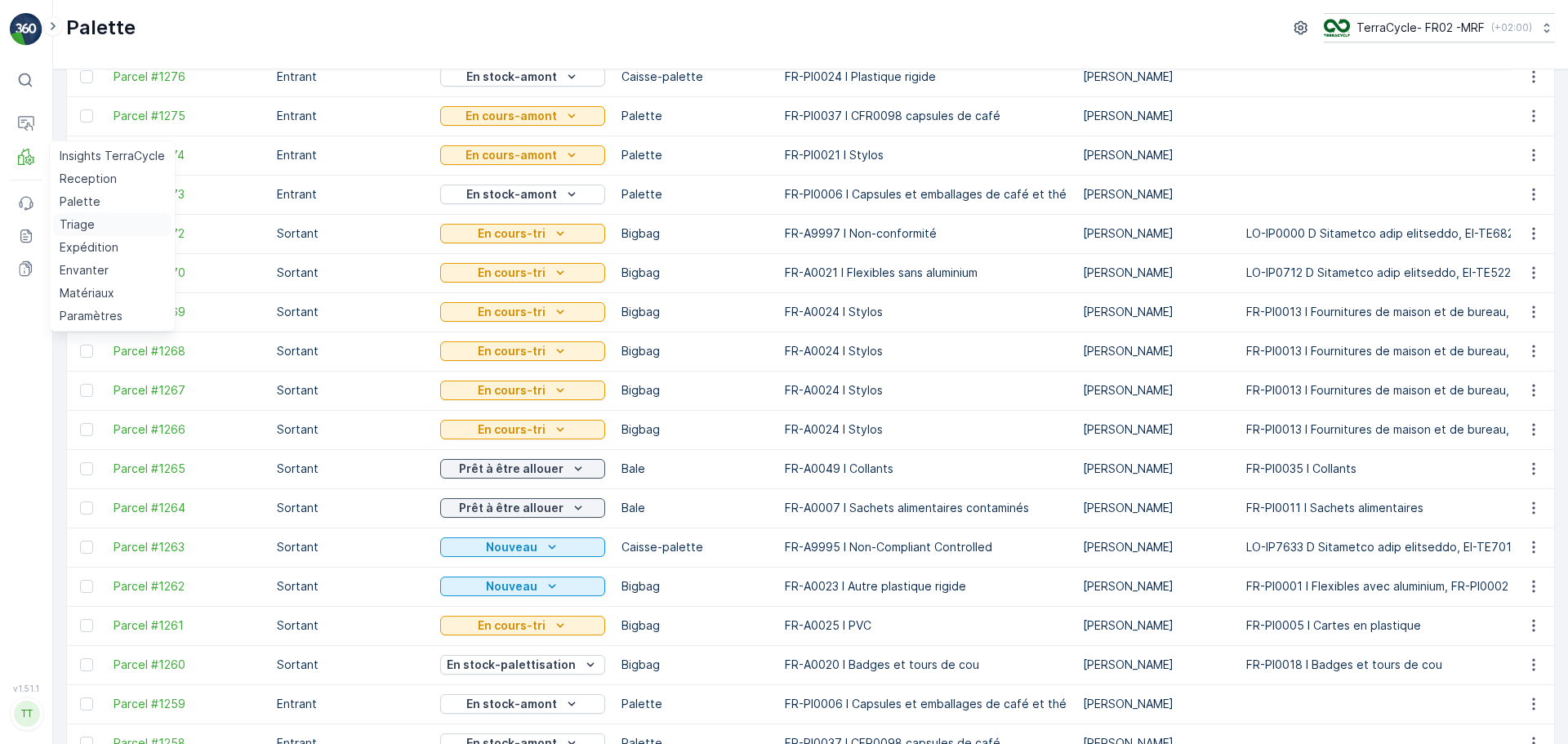
click at [84, 224] on p "Triage" at bounding box center [78, 224] width 35 height 17
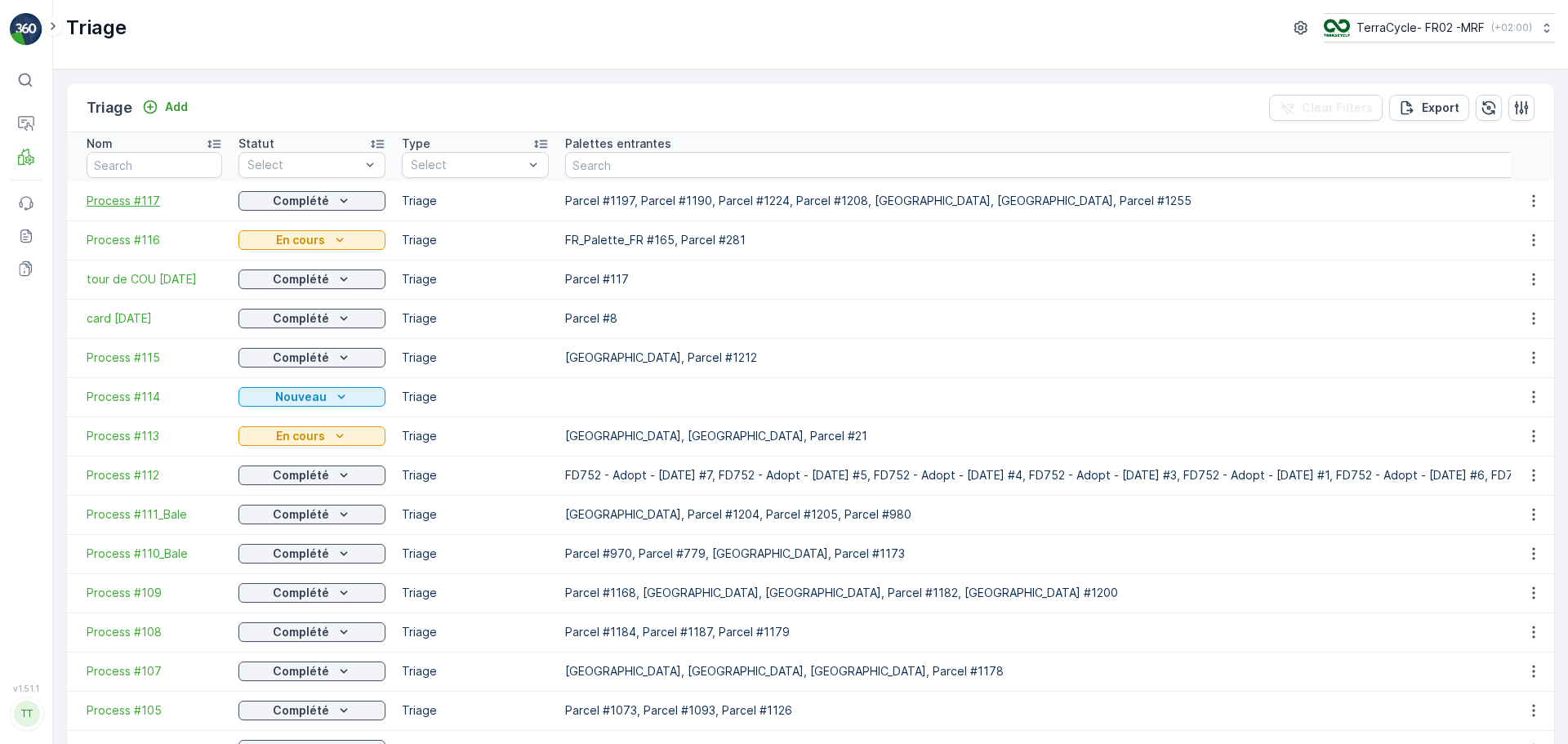
click at [124, 201] on span "Process #117" at bounding box center [155, 201] width 136 height 17
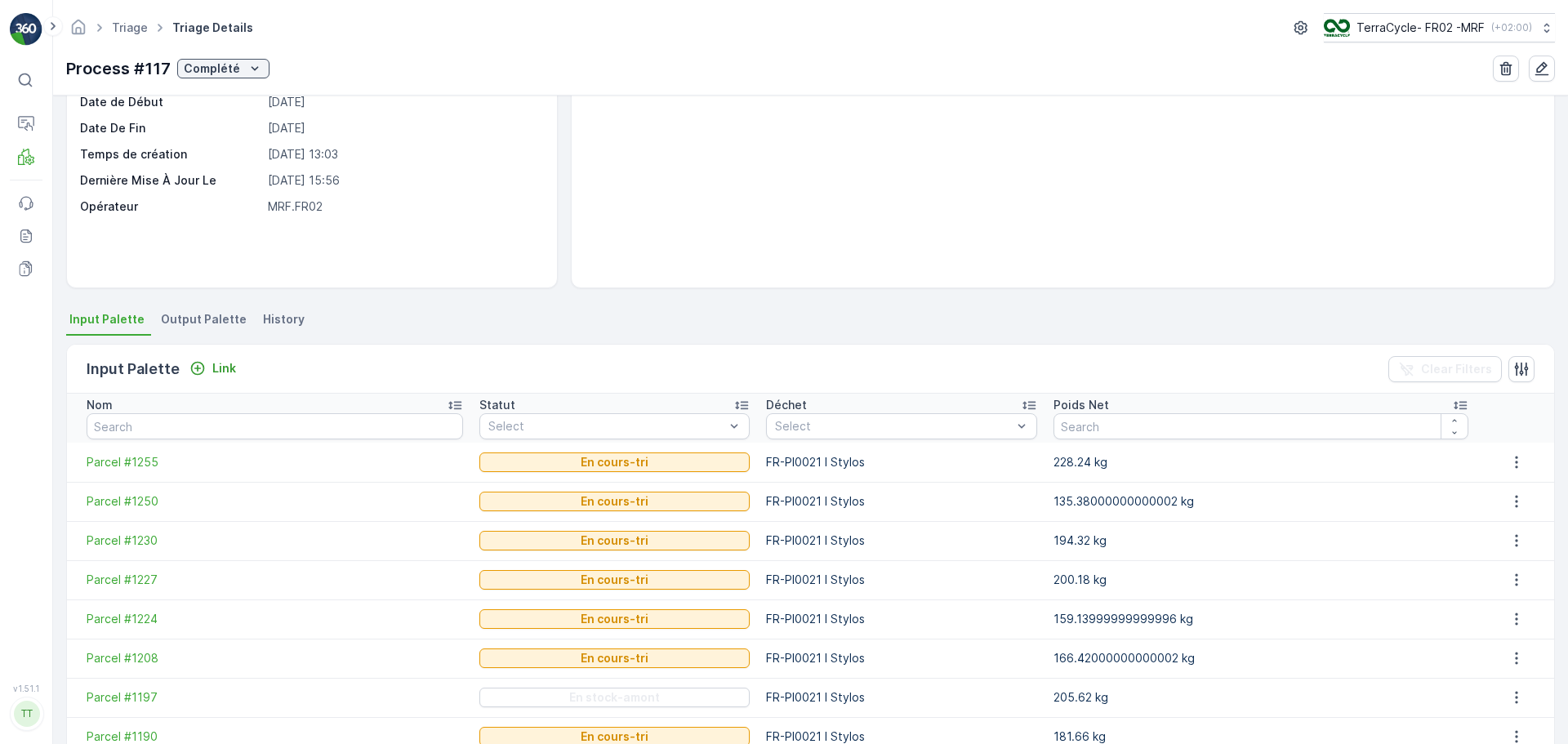
scroll to position [228, 0]
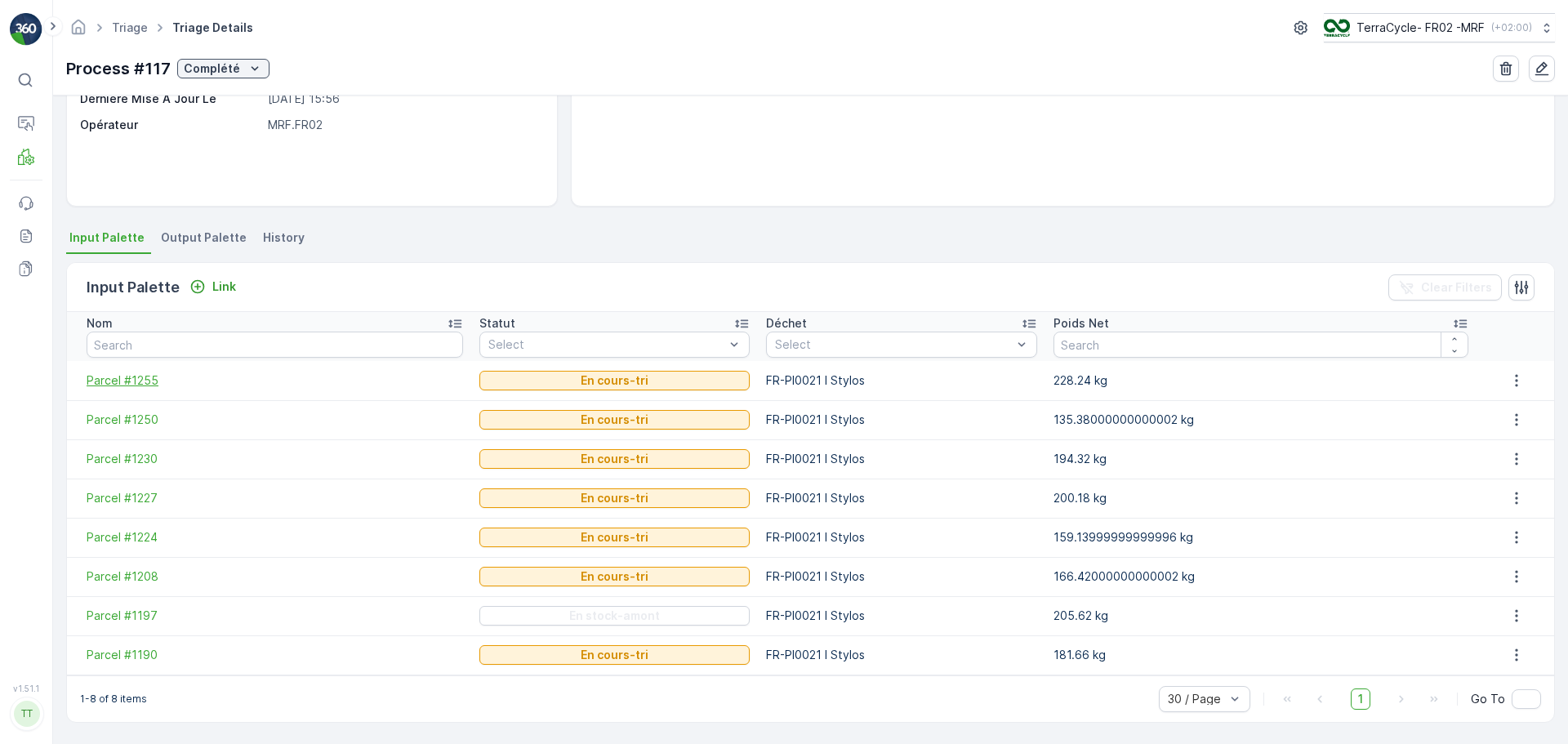
click at [127, 377] on span "Parcel #1255" at bounding box center [275, 380] width 377 height 17
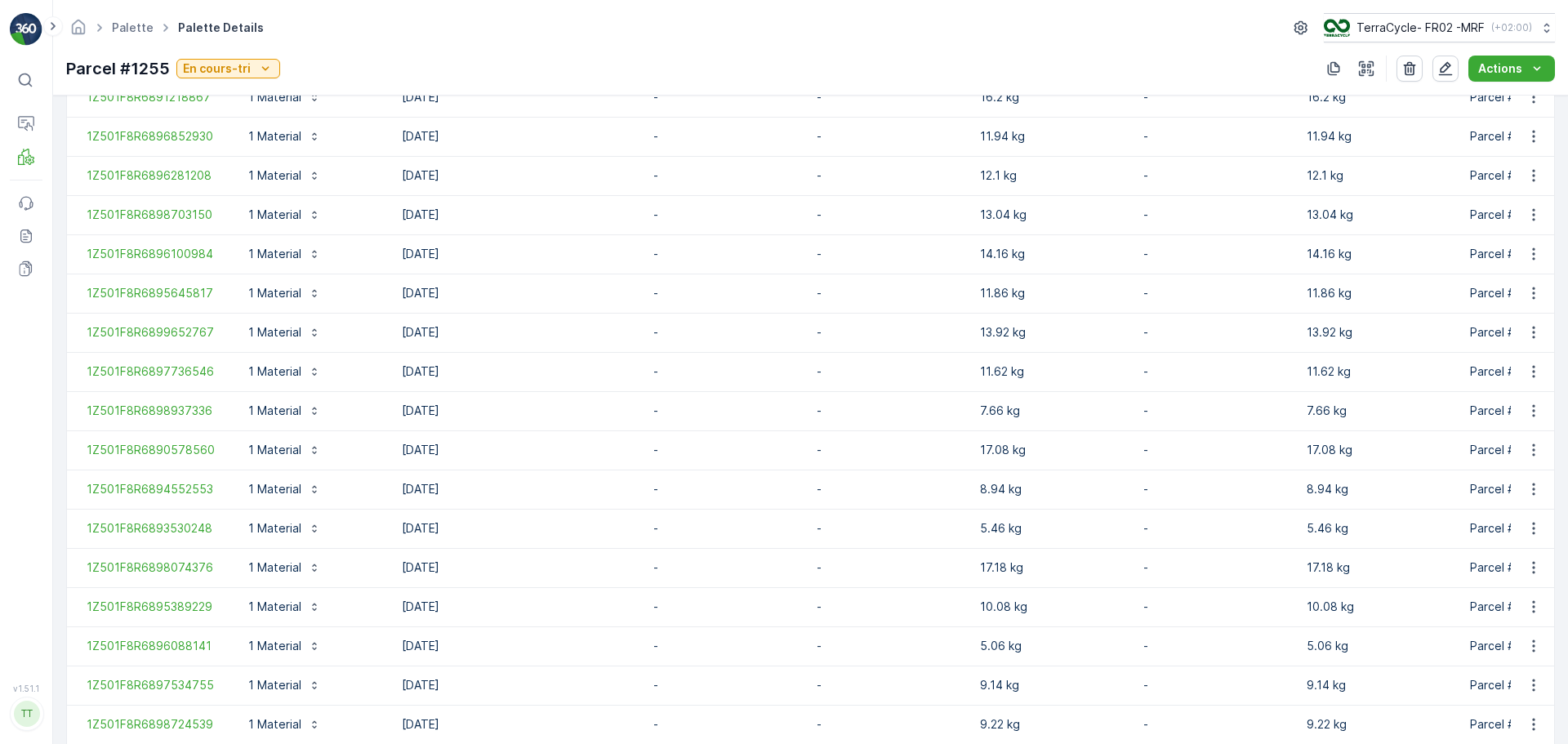
scroll to position [684, 0]
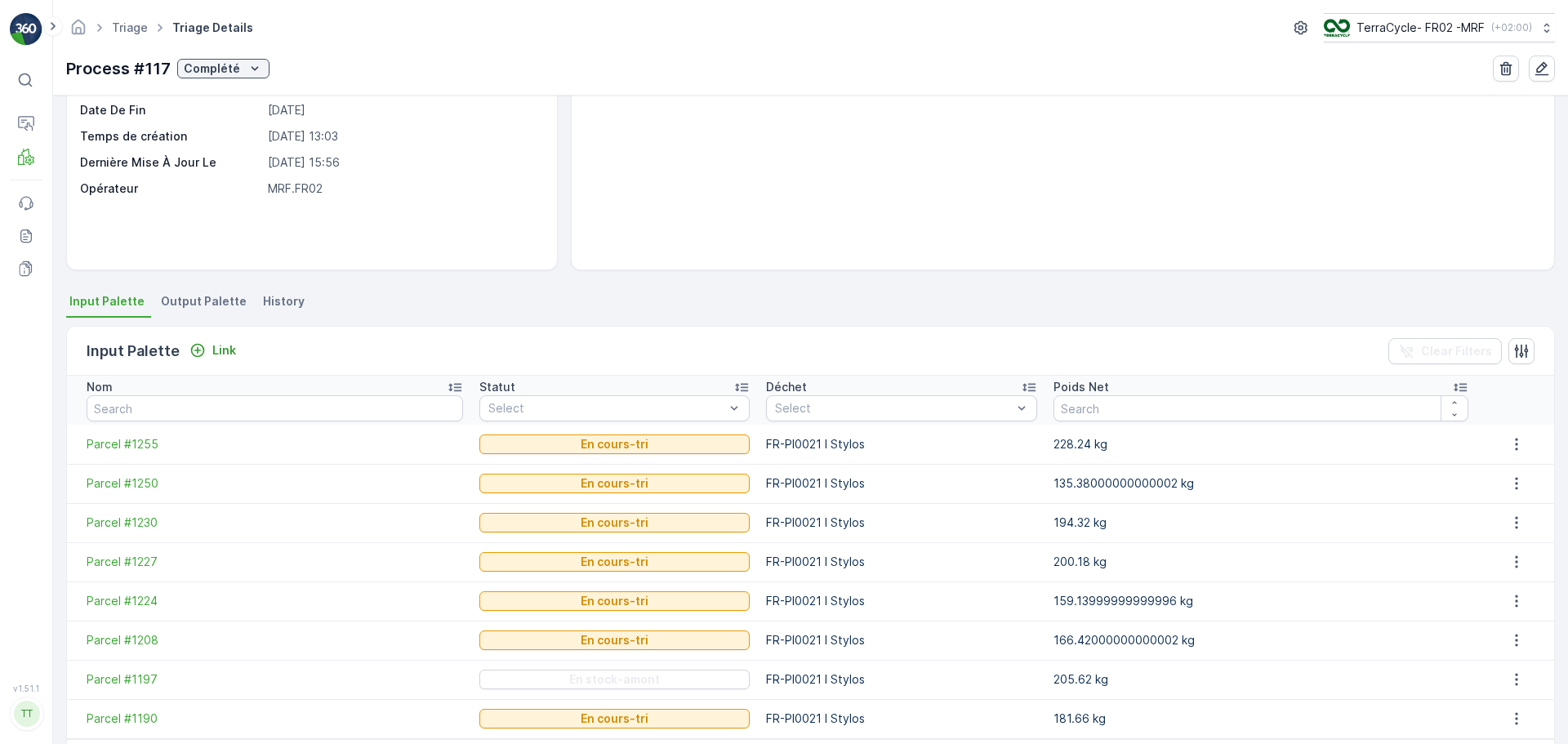
scroll to position [228, 0]
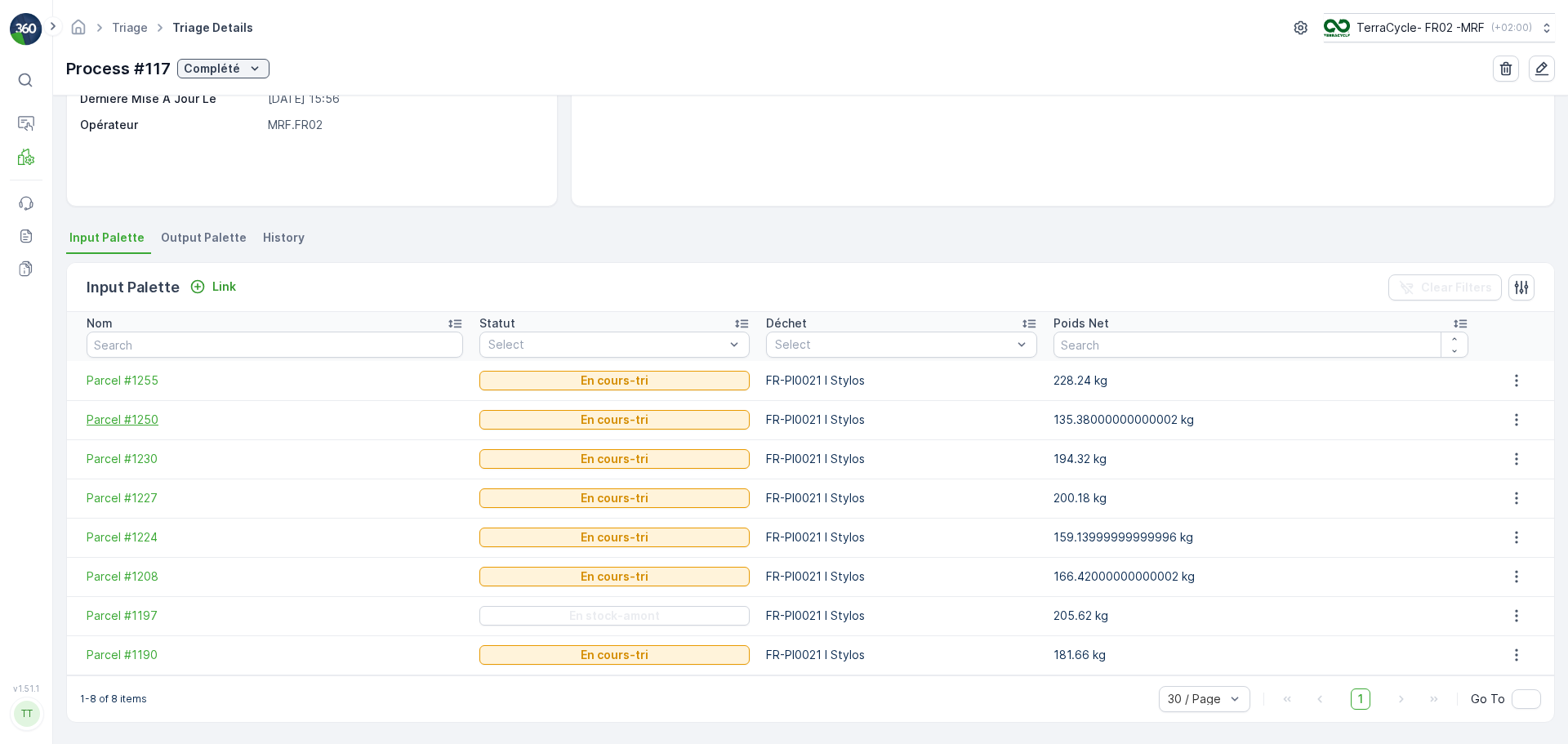
click at [124, 423] on span "Parcel #1250" at bounding box center [275, 419] width 377 height 17
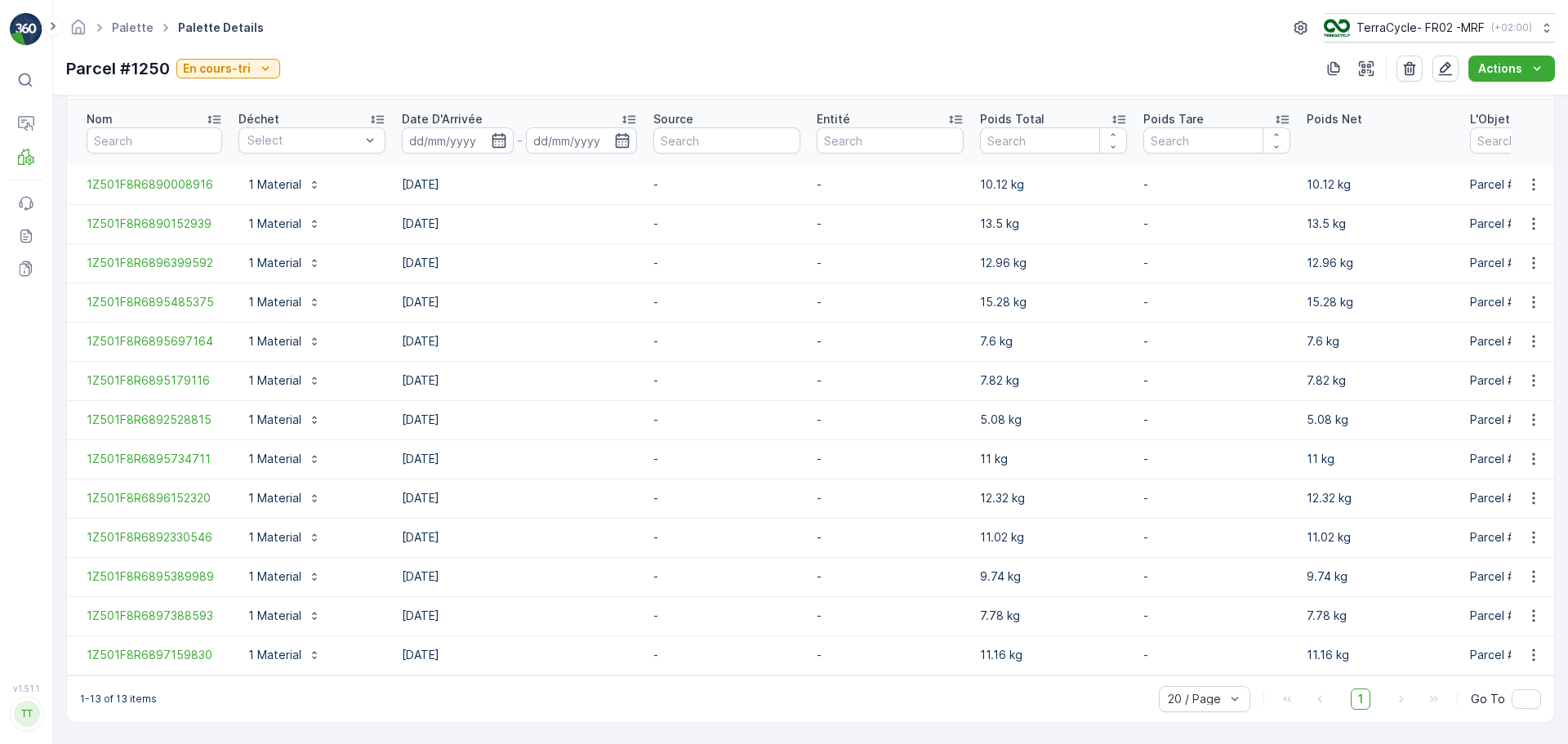
scroll to position [449, 0]
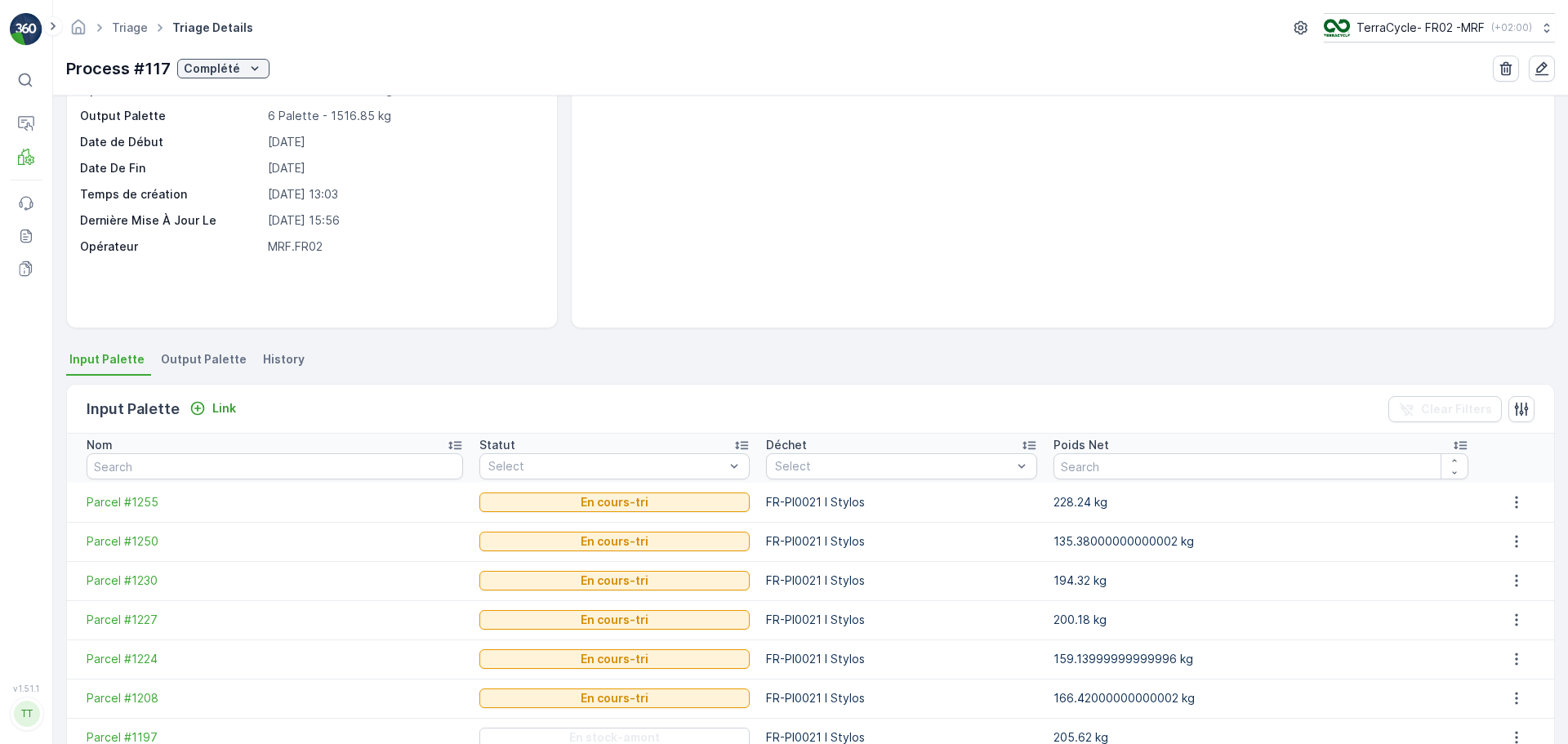
scroll to position [228, 0]
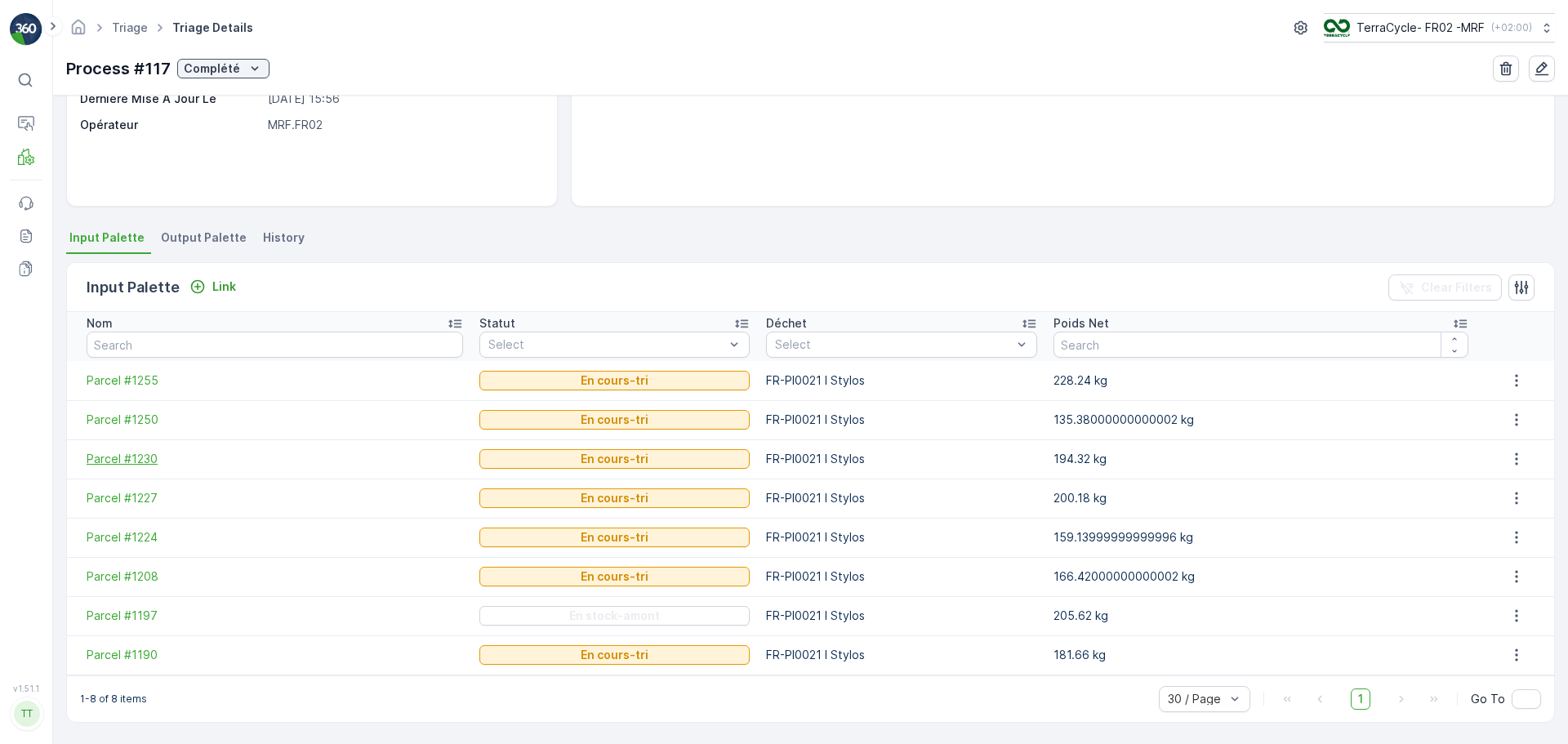
click at [141, 455] on span "Parcel #1230" at bounding box center [275, 459] width 377 height 17
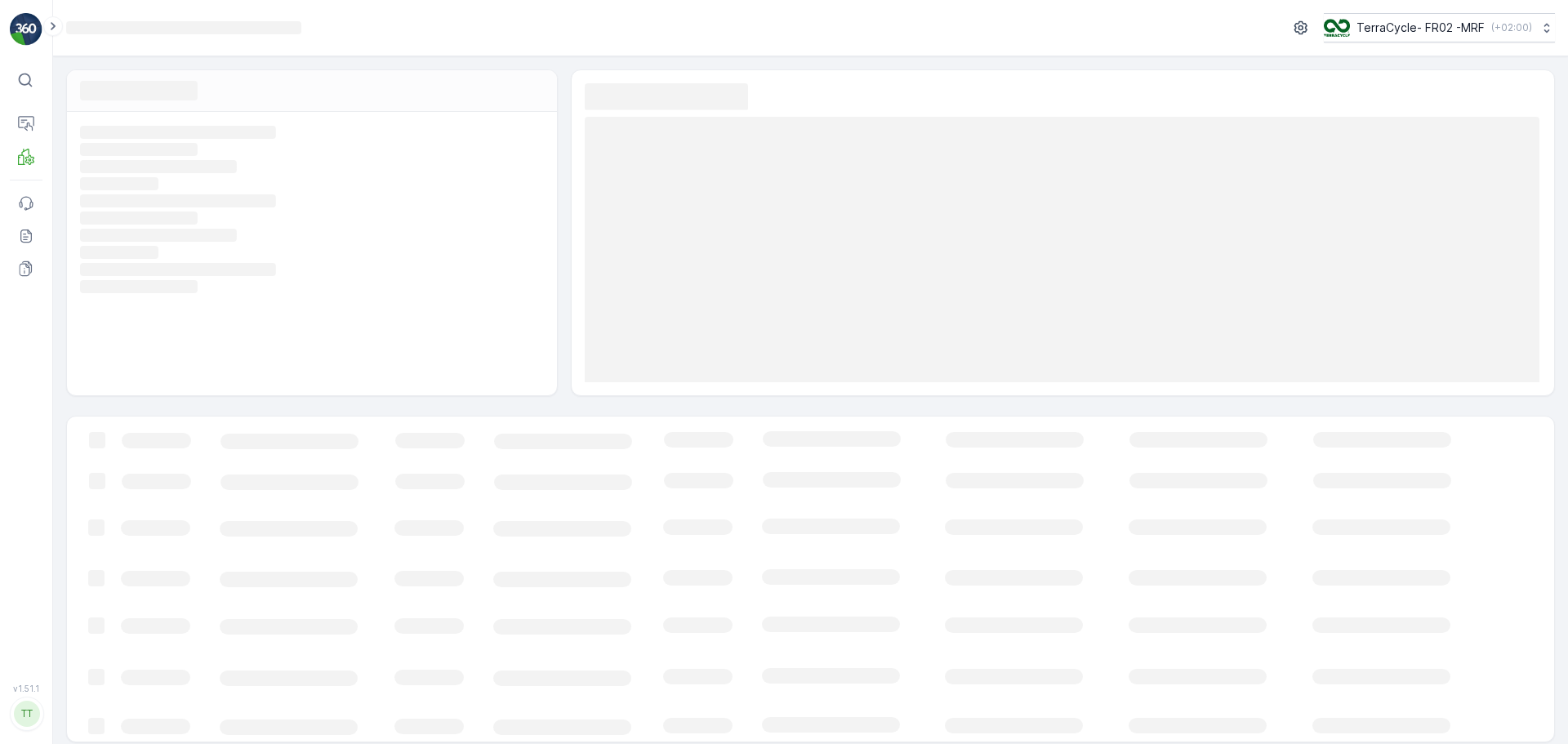
scroll to position [12, 0]
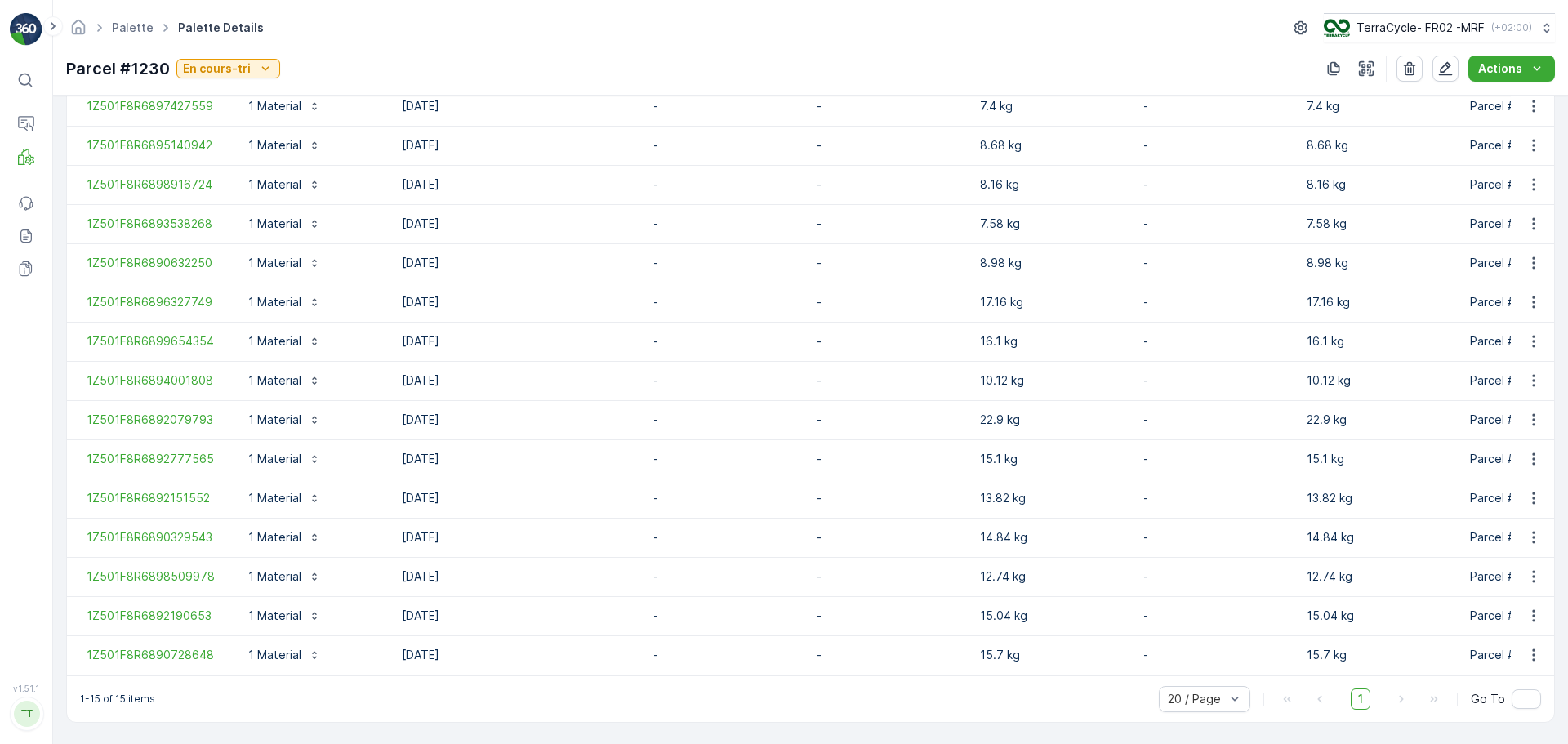
scroll to position [527, 0]
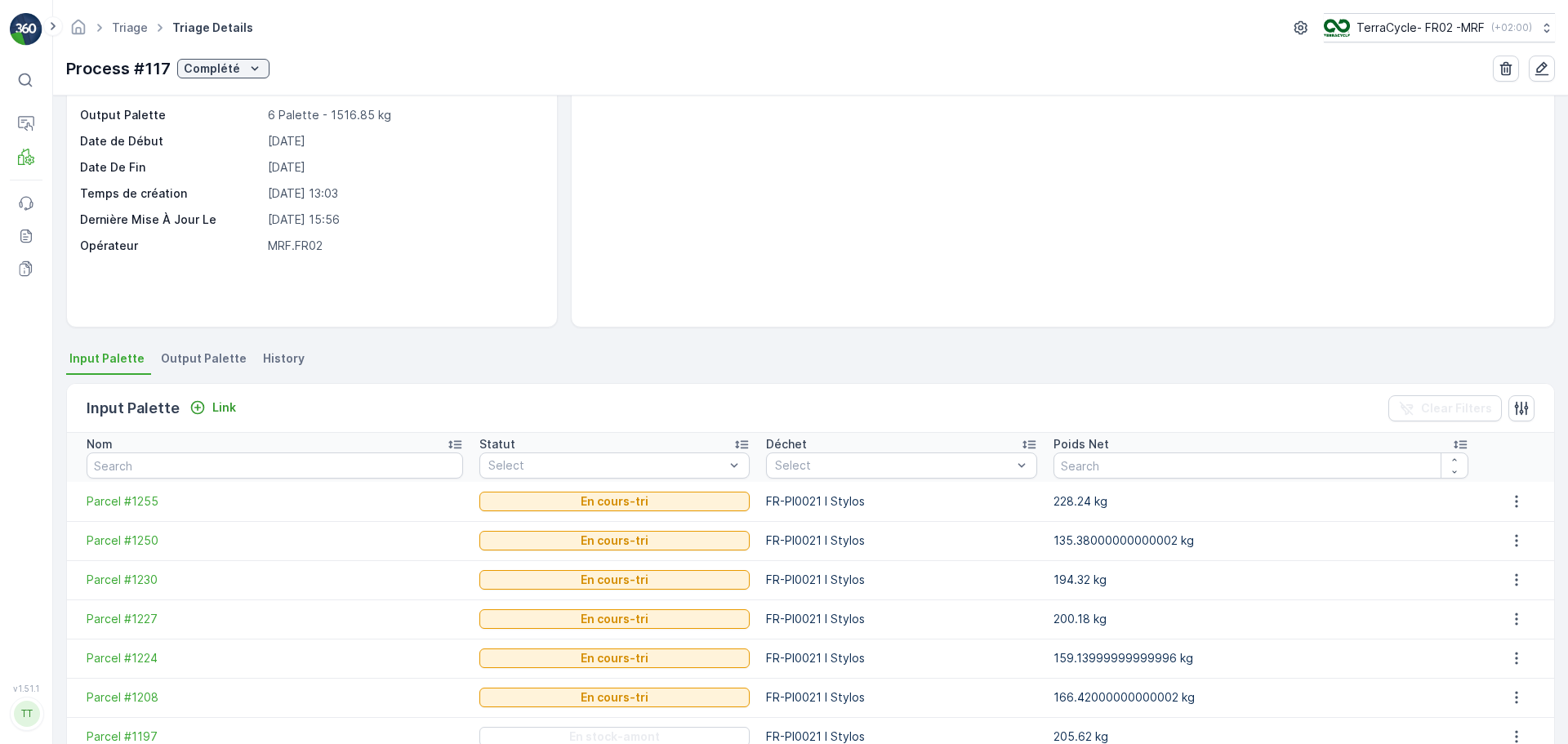
scroll to position [228, 0]
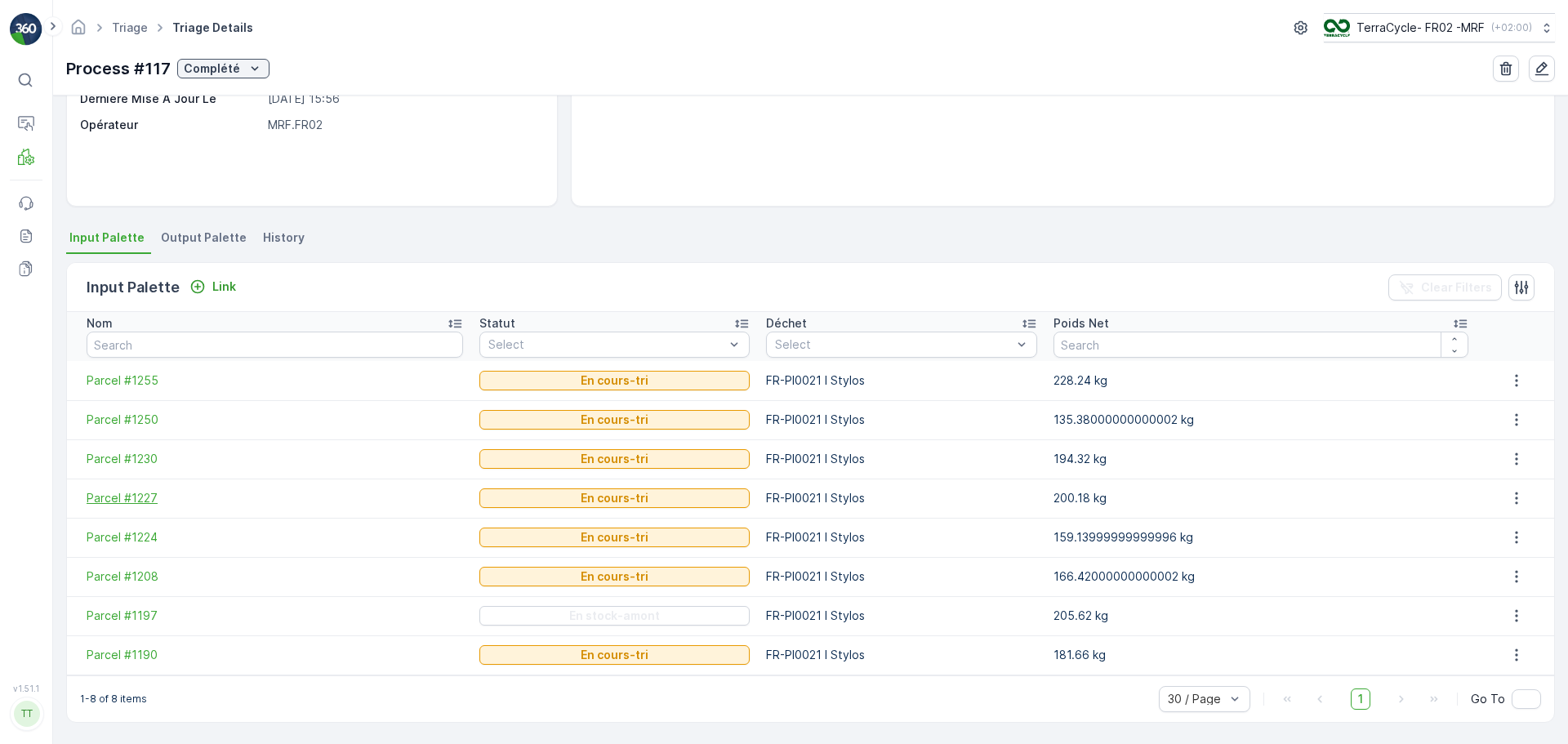
click at [140, 493] on span "Parcel #1227" at bounding box center [275, 498] width 377 height 17
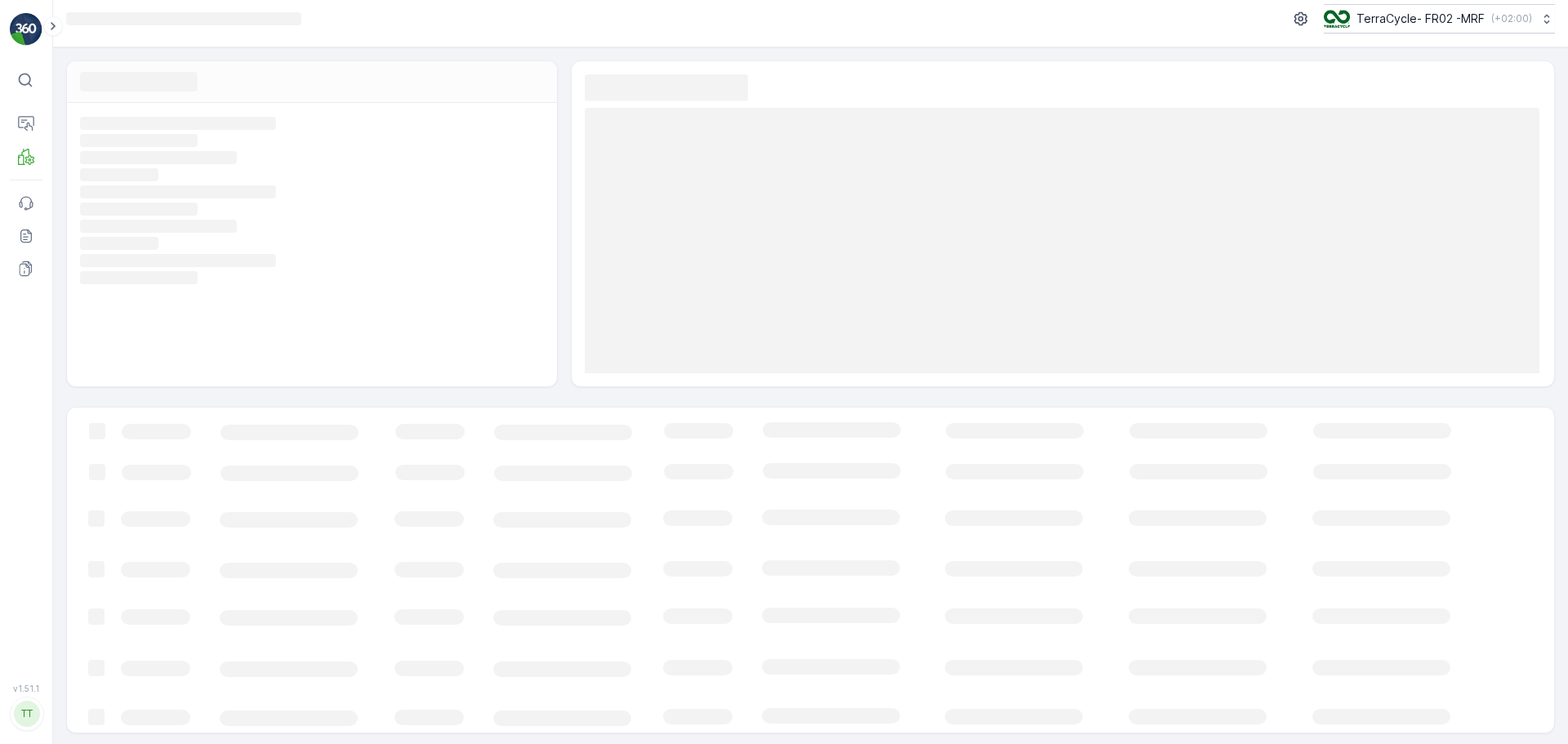
scroll to position [12, 0]
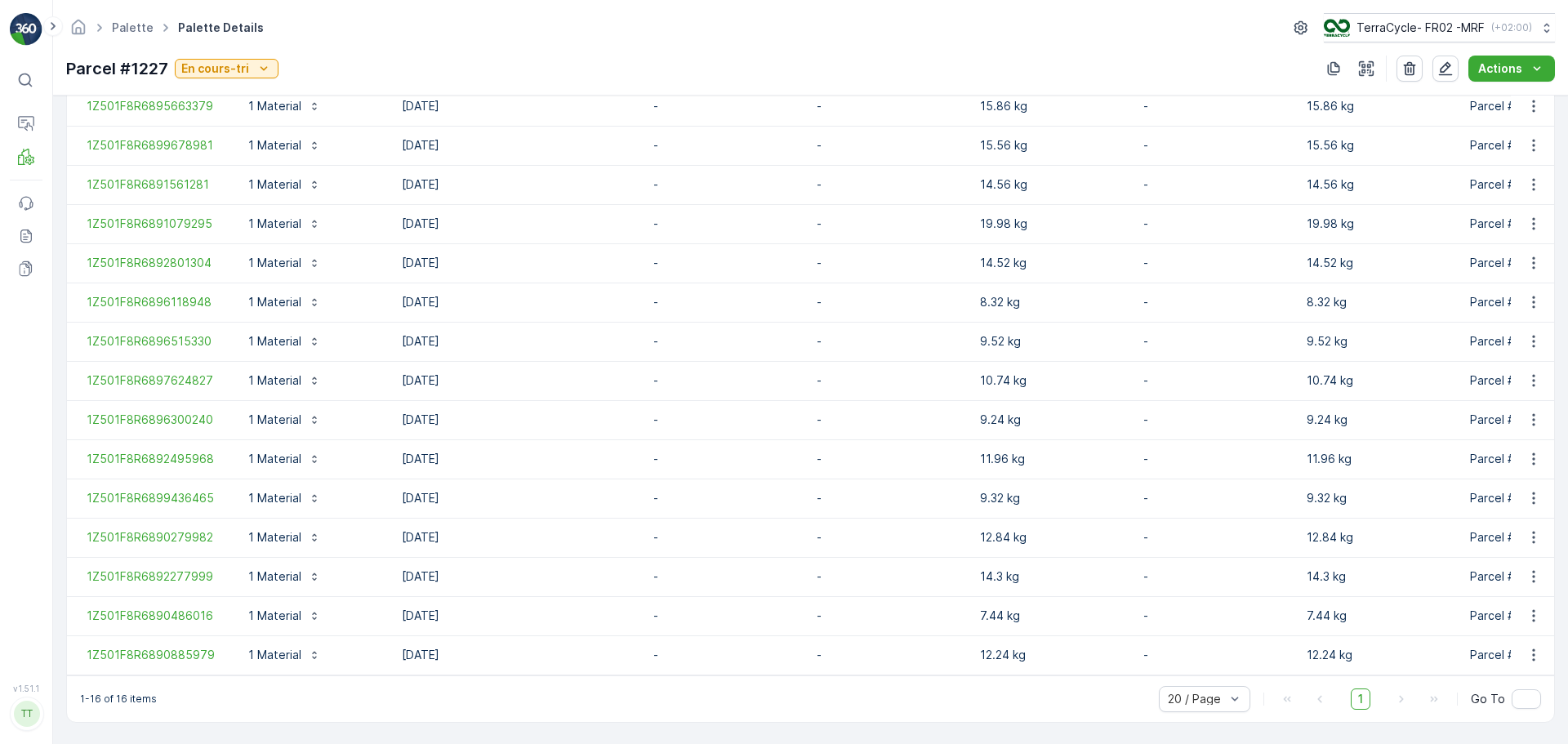
scroll to position [567, 0]
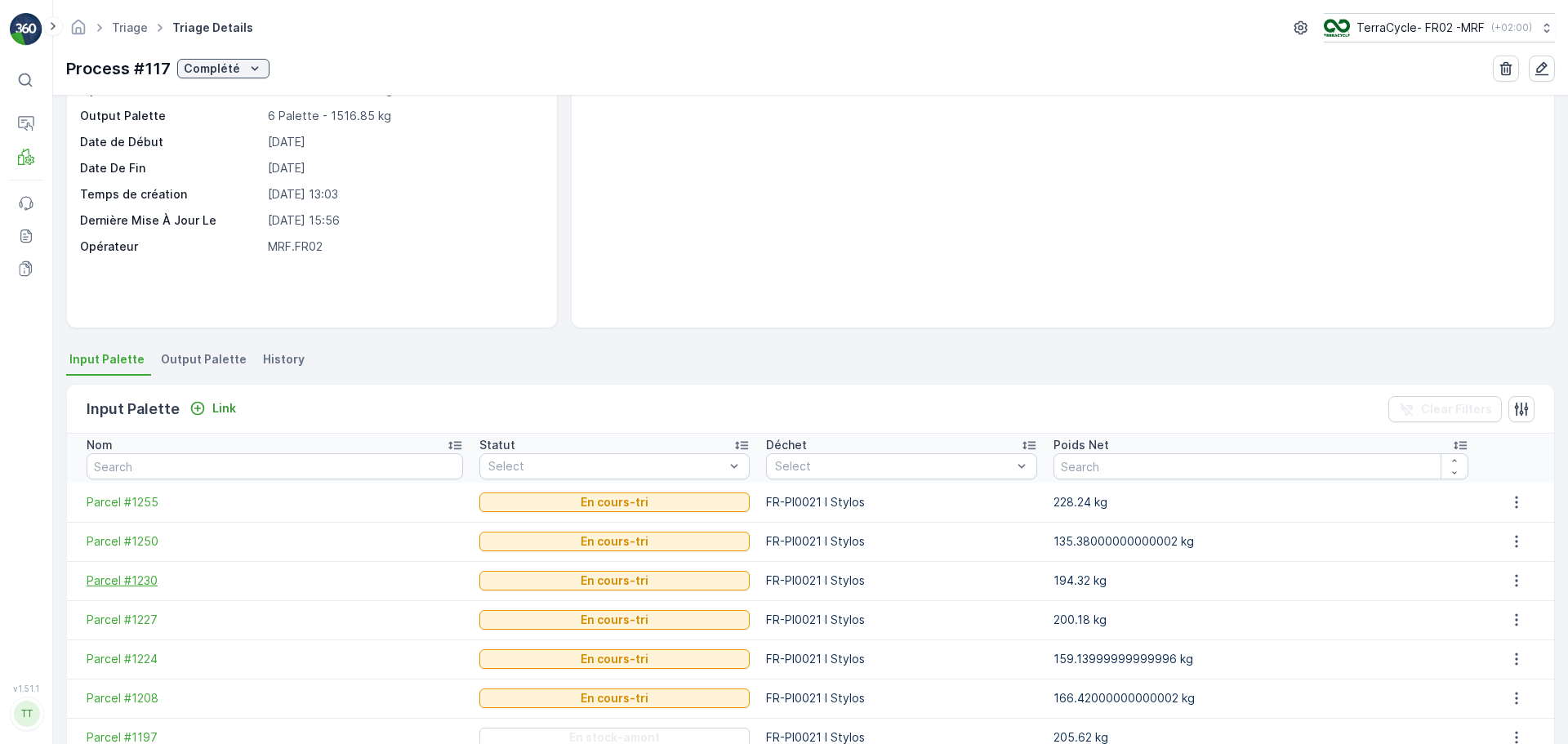
scroll to position [228, 0]
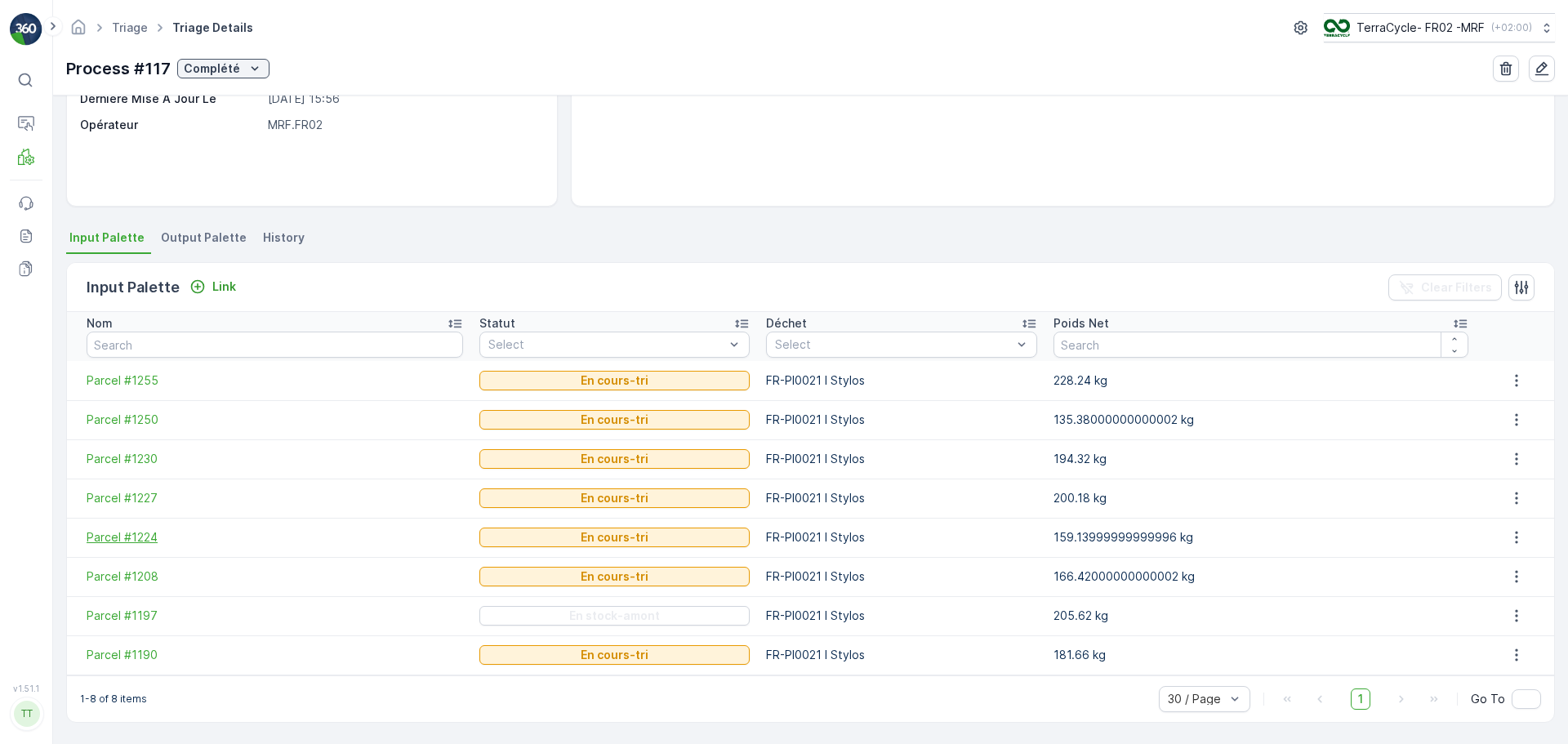
click at [144, 540] on span "Parcel #1224" at bounding box center [275, 537] width 377 height 17
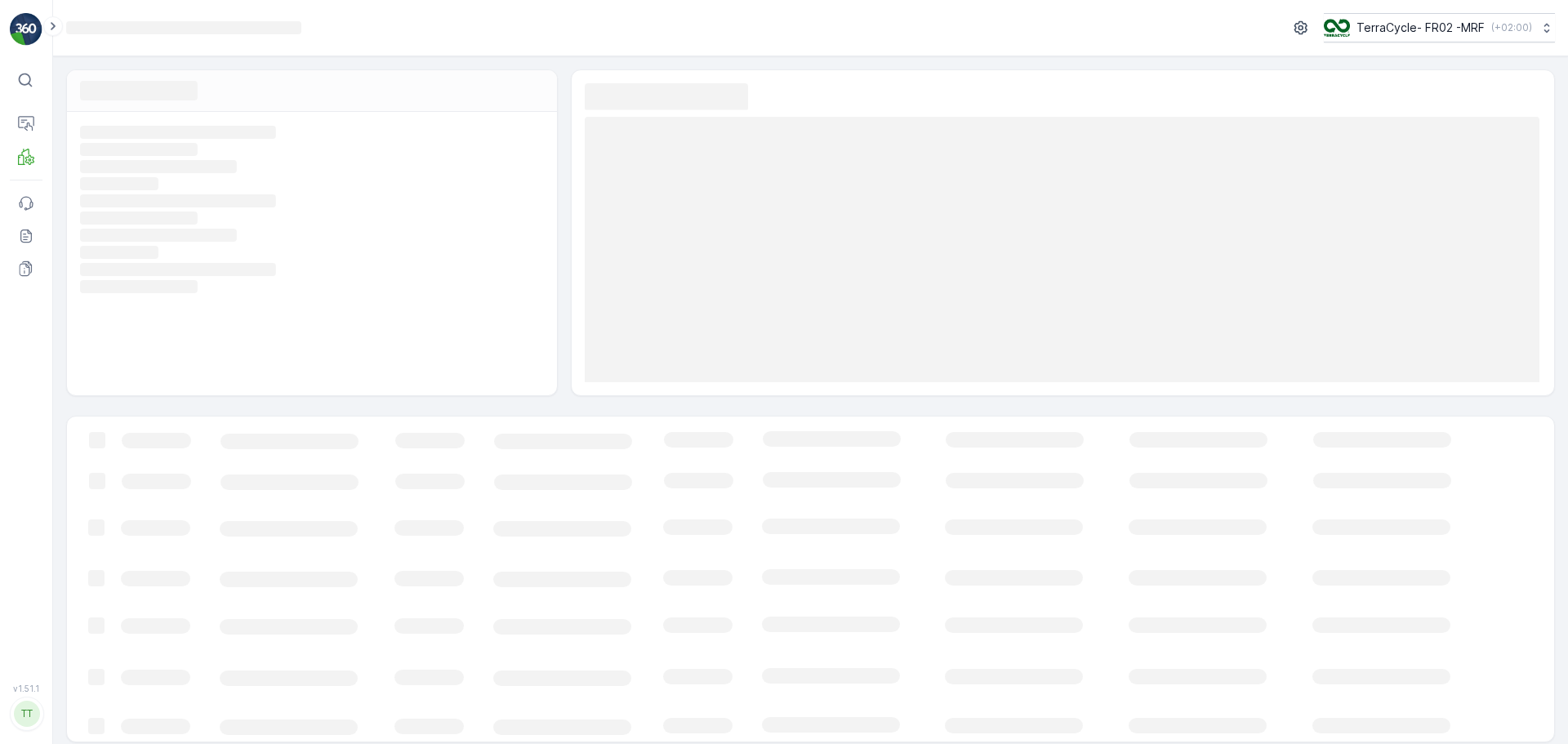
scroll to position [9, 0]
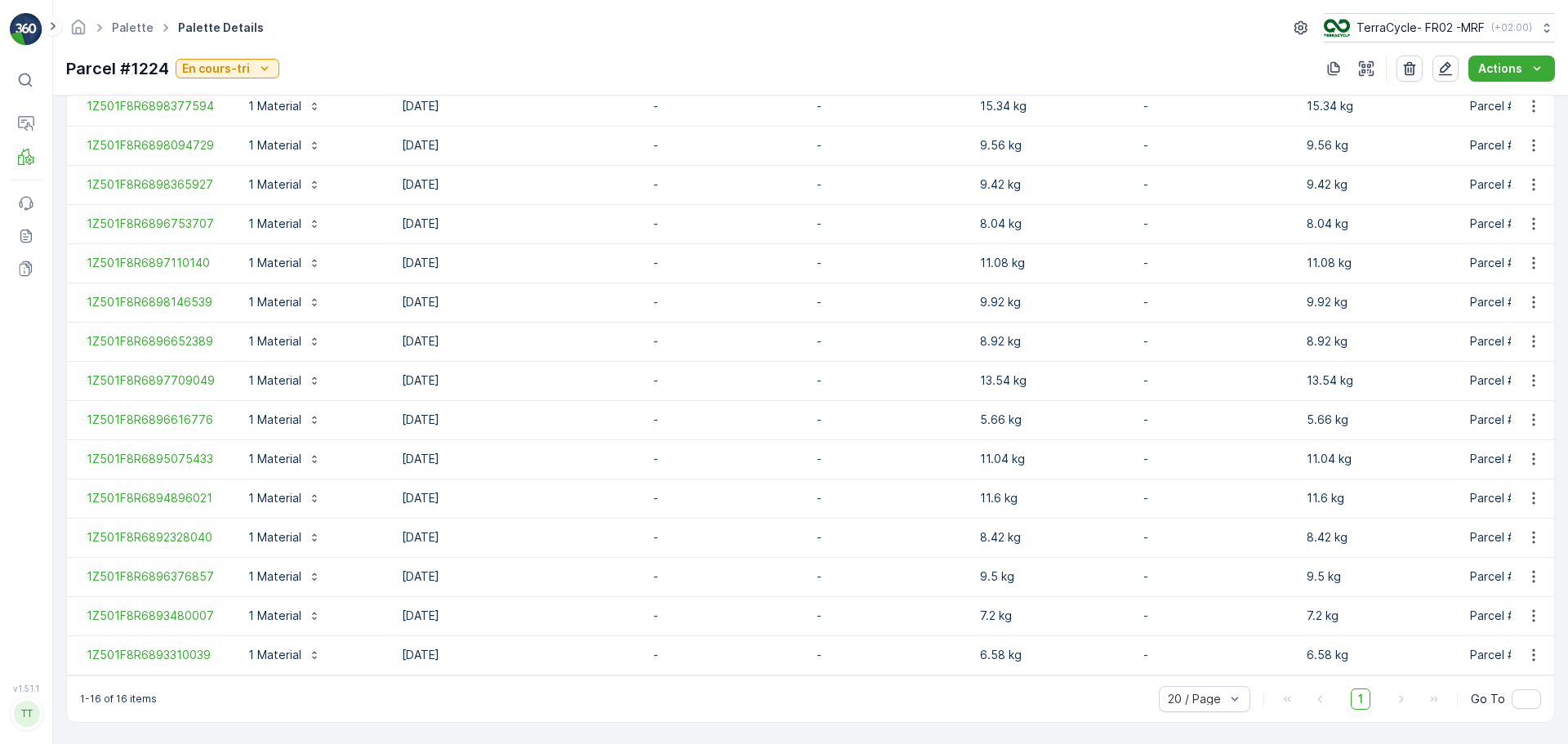
scroll to position [567, 0]
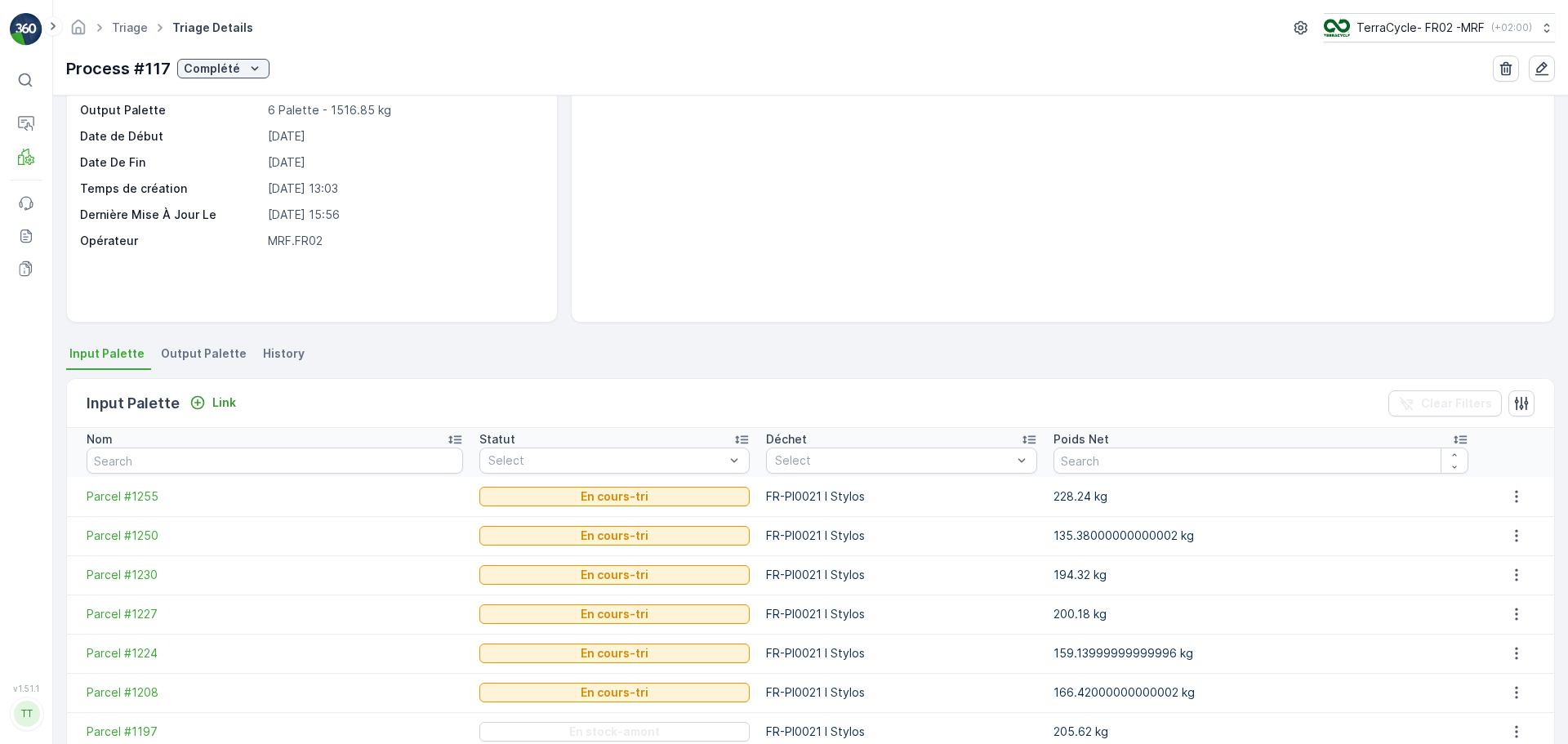
scroll to position [228, 0]
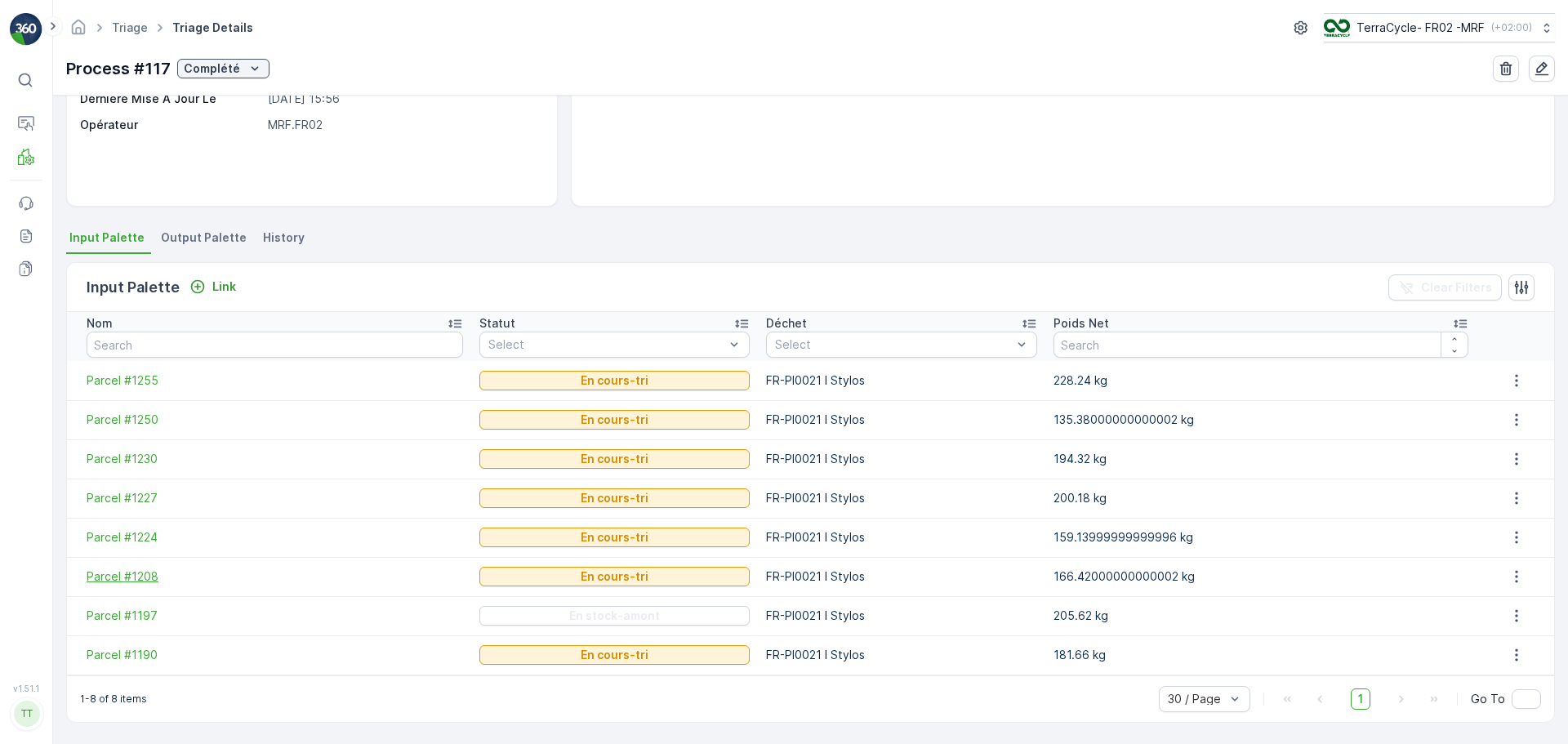
click at [140, 575] on span "Parcel #1208" at bounding box center [275, 577] width 377 height 17
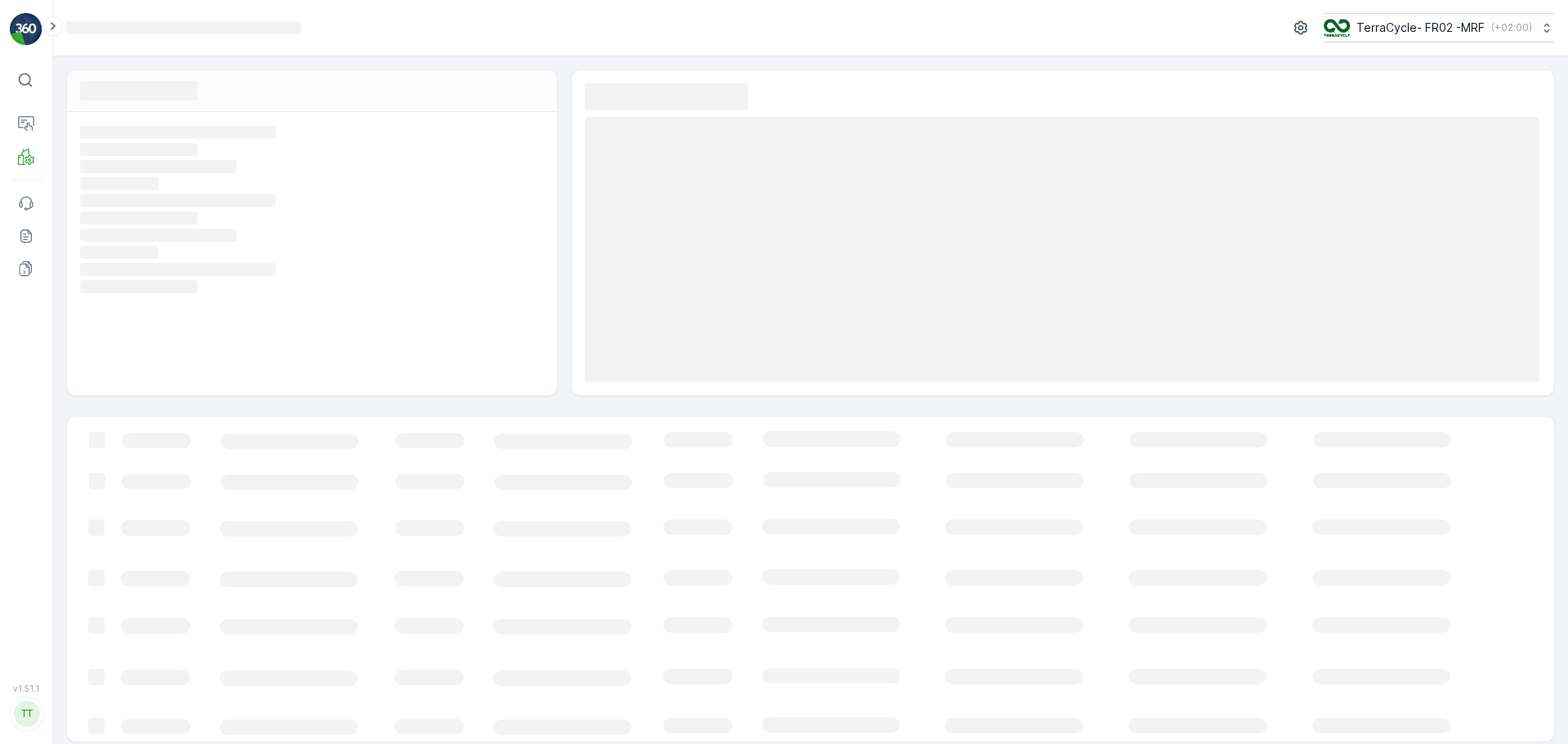
scroll to position [12, 0]
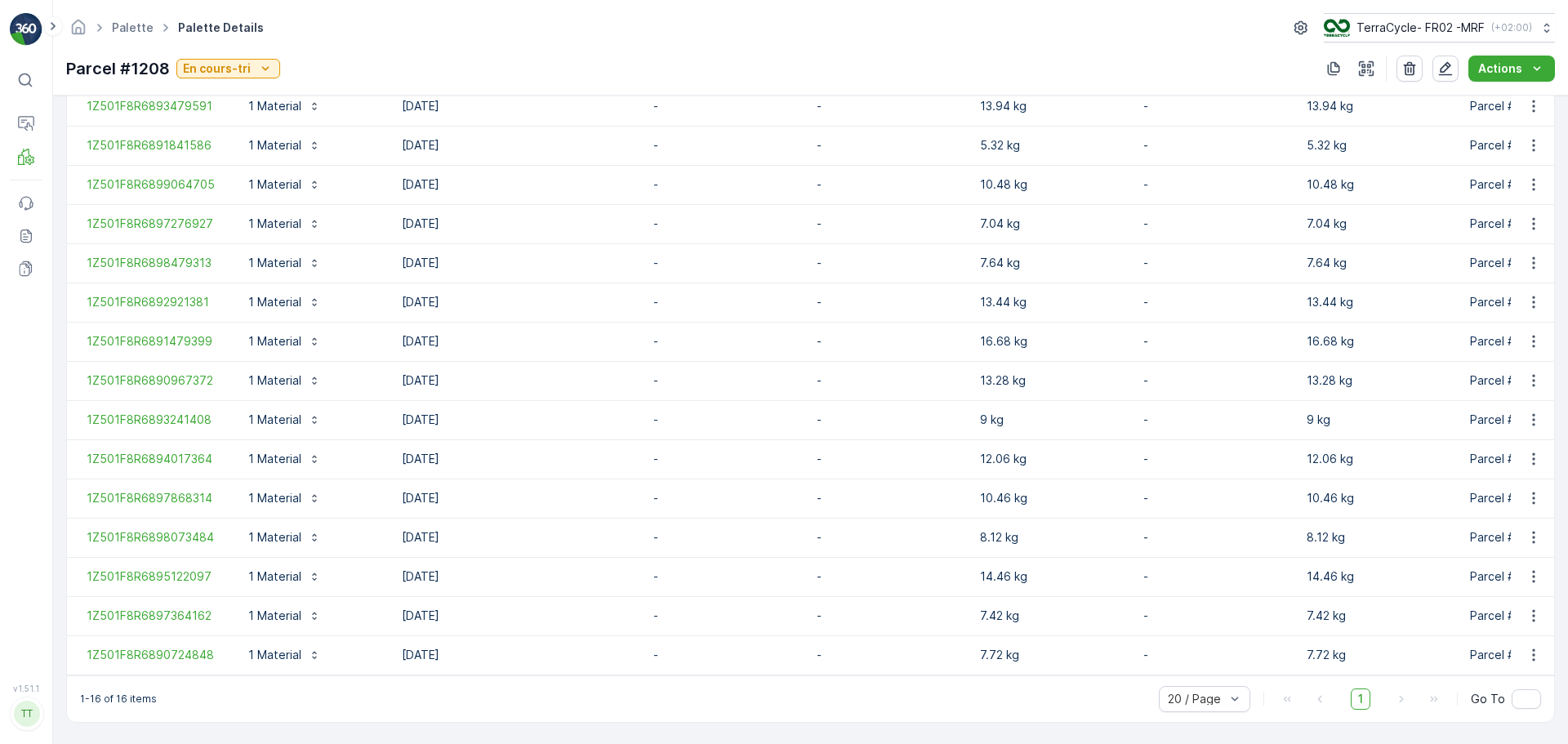
scroll to position [567, 0]
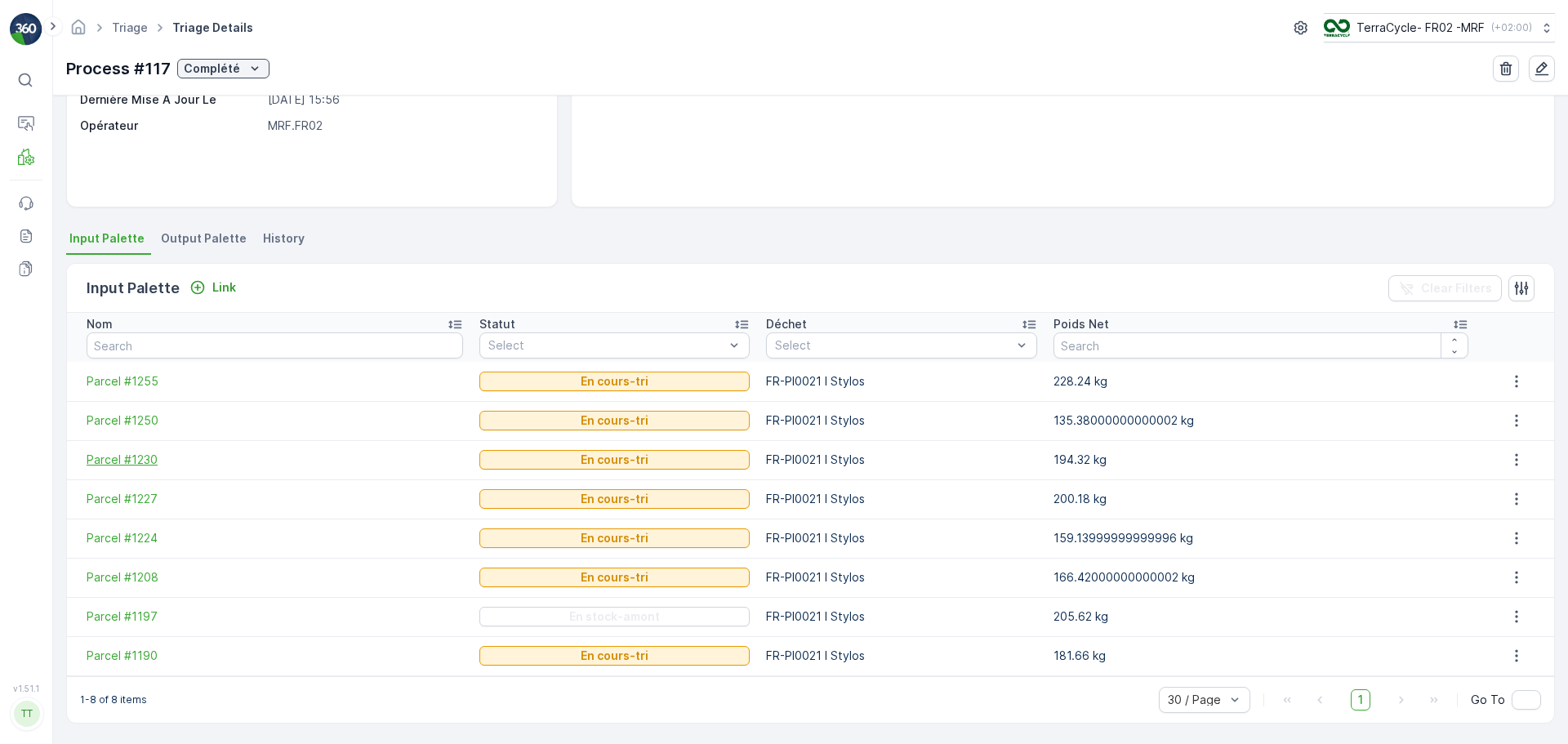
scroll to position [228, 0]
click at [118, 613] on span "Parcel #1197" at bounding box center [275, 615] width 377 height 17
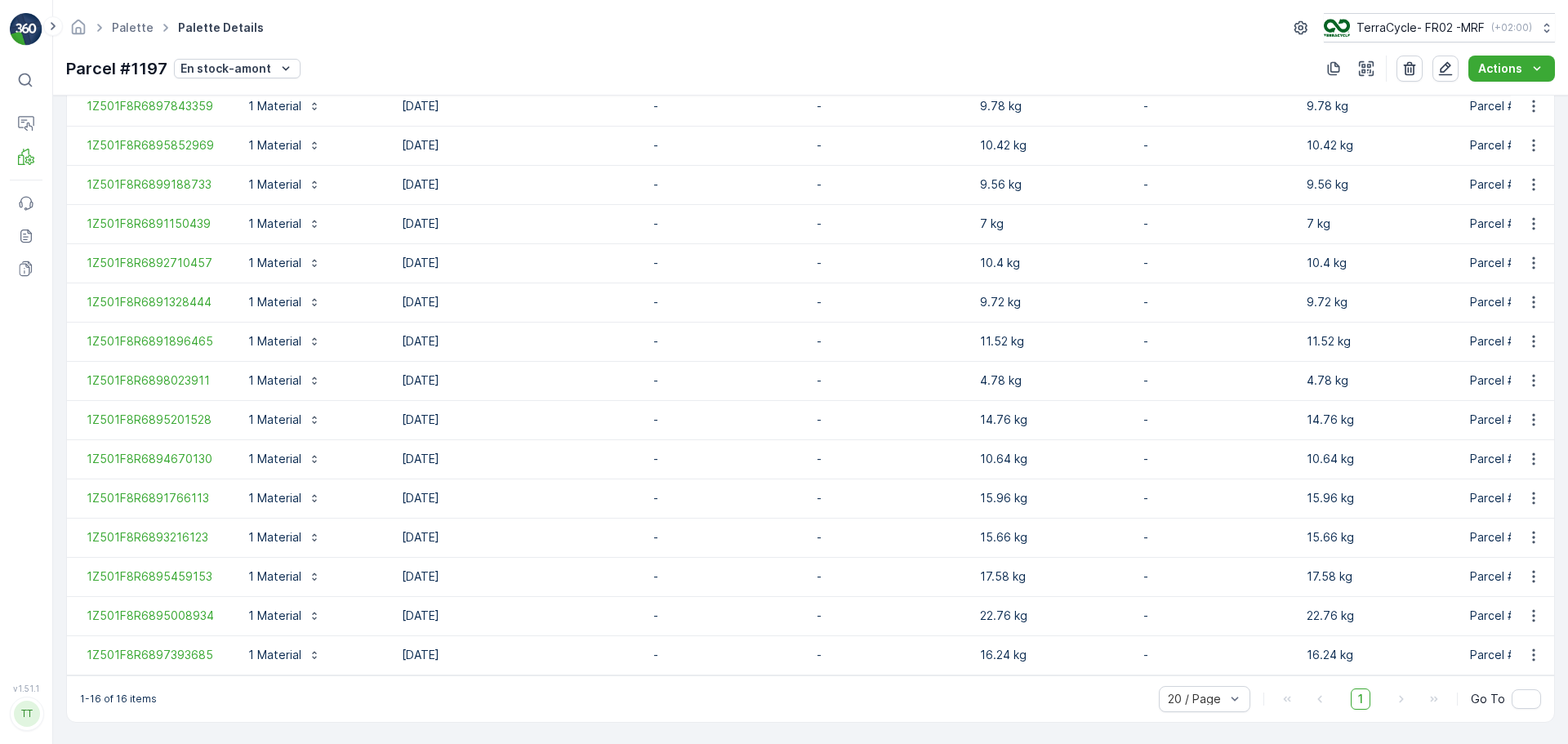
scroll to position [567, 0]
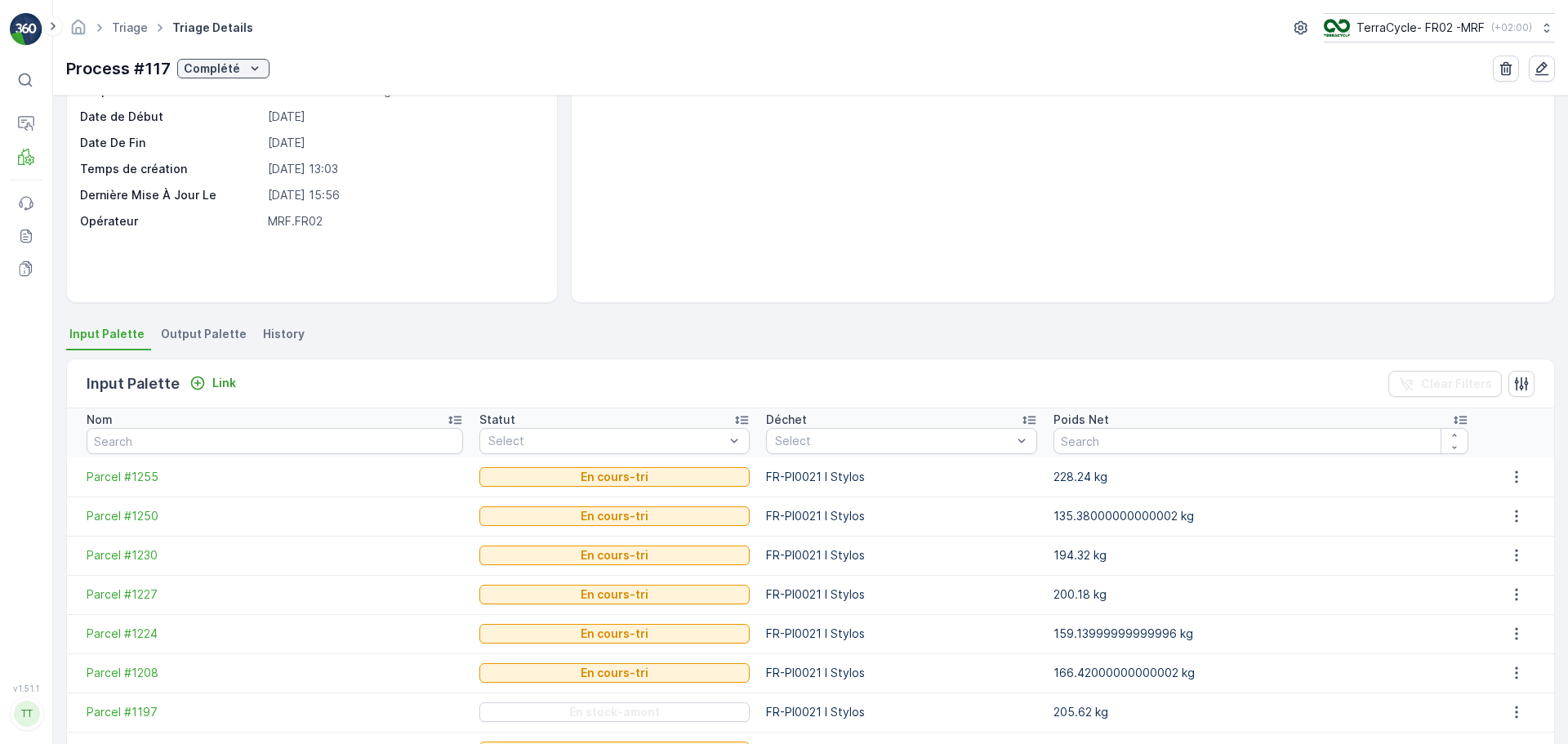
scroll to position [228, 0]
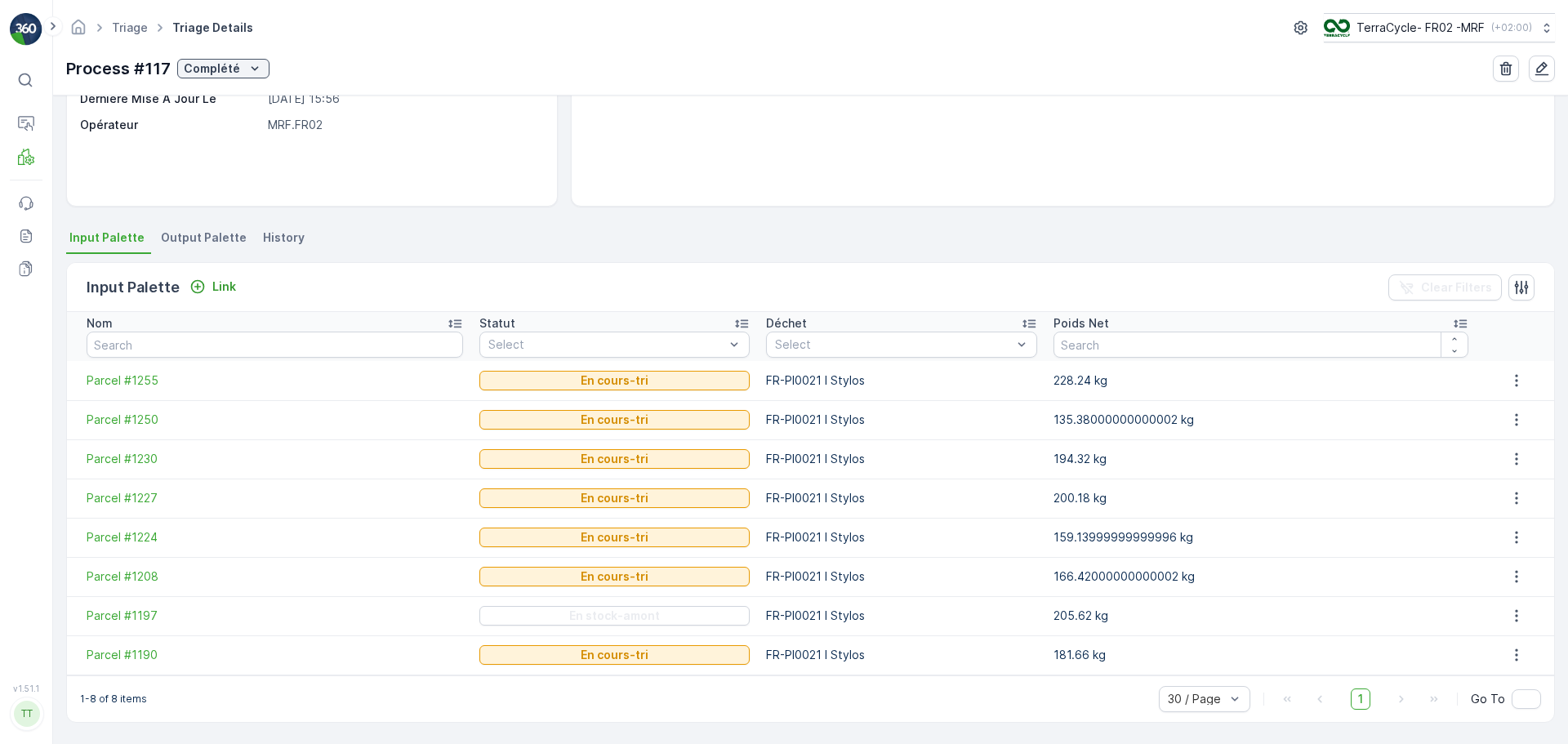
click at [137, 644] on td "Parcel #1190" at bounding box center [269, 655] width 405 height 39
click at [145, 654] on span "Parcel #1190" at bounding box center [275, 654] width 377 height 17
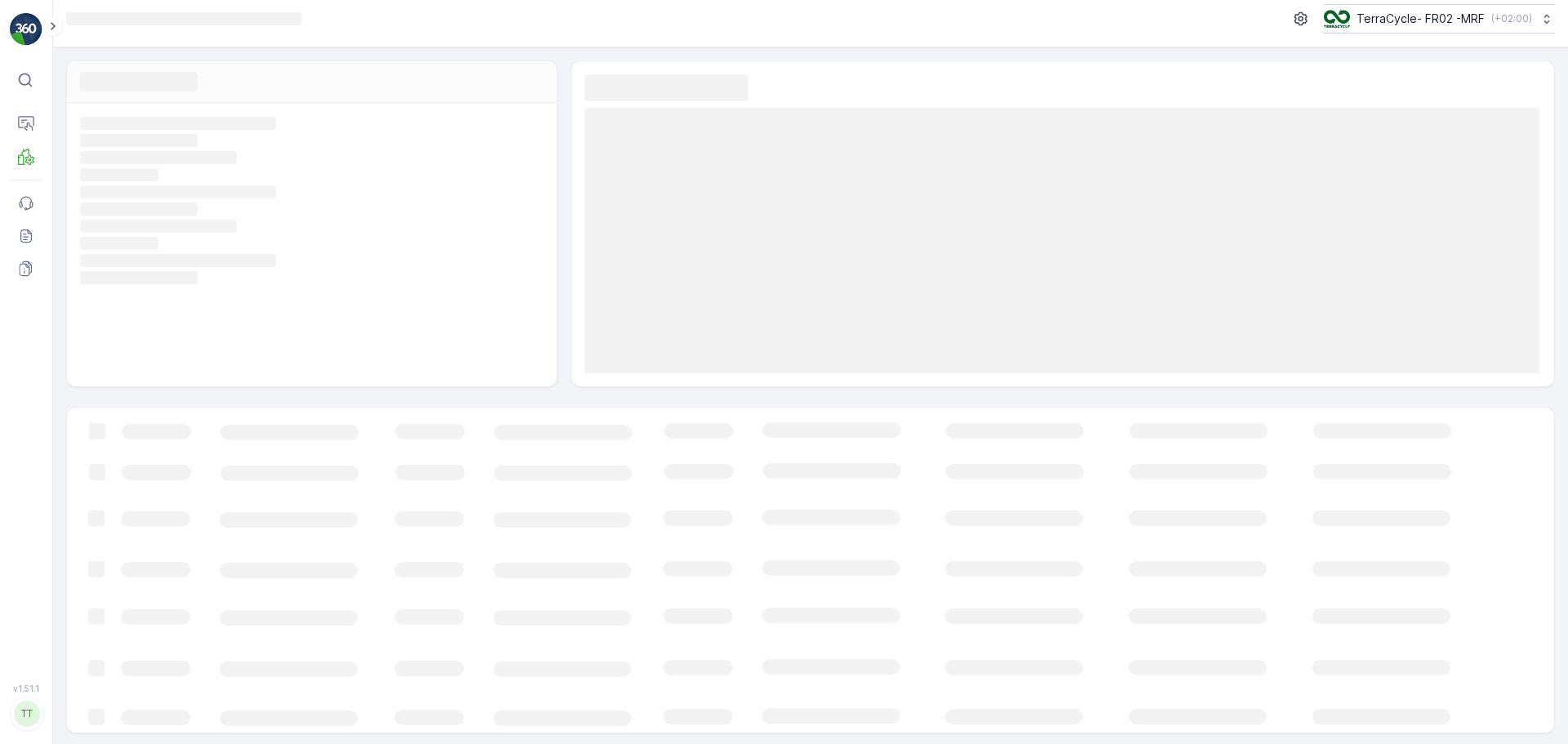
scroll to position [12, 0]
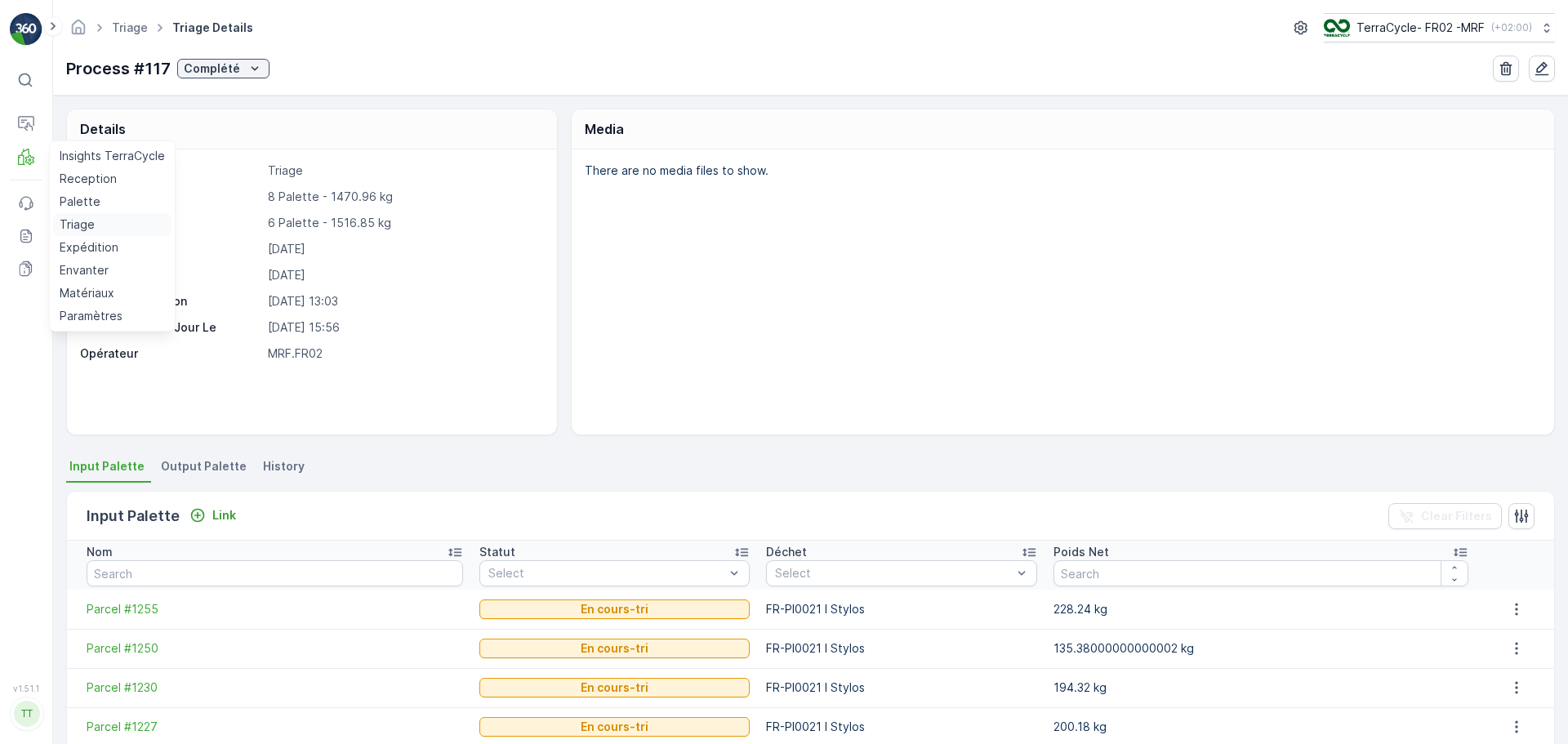
click at [89, 227] on p "Triage" at bounding box center [78, 224] width 35 height 17
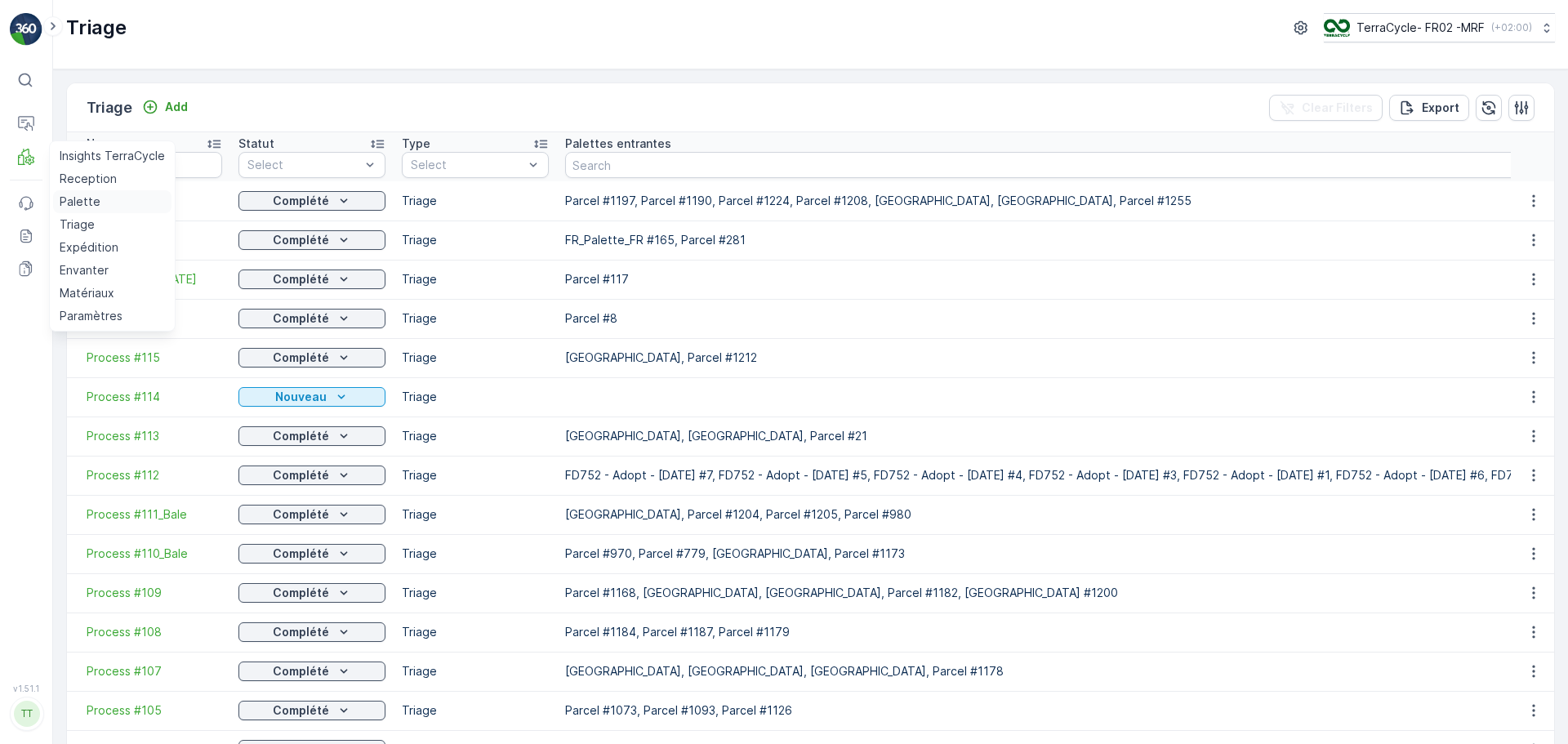
click at [94, 204] on p "Palette" at bounding box center [80, 202] width 40 height 17
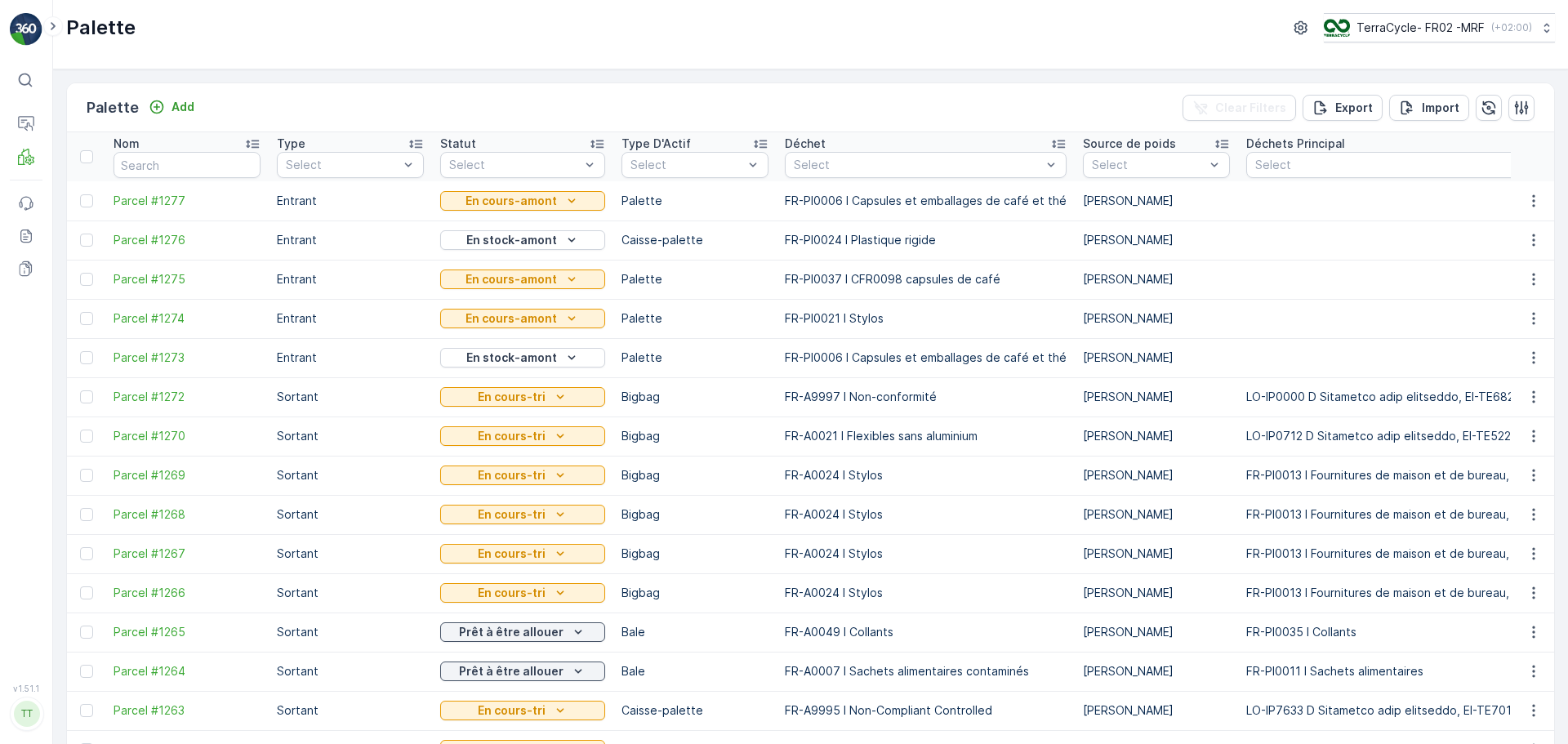
click at [526, 258] on td "En stock-amont" at bounding box center [523, 240] width 181 height 39
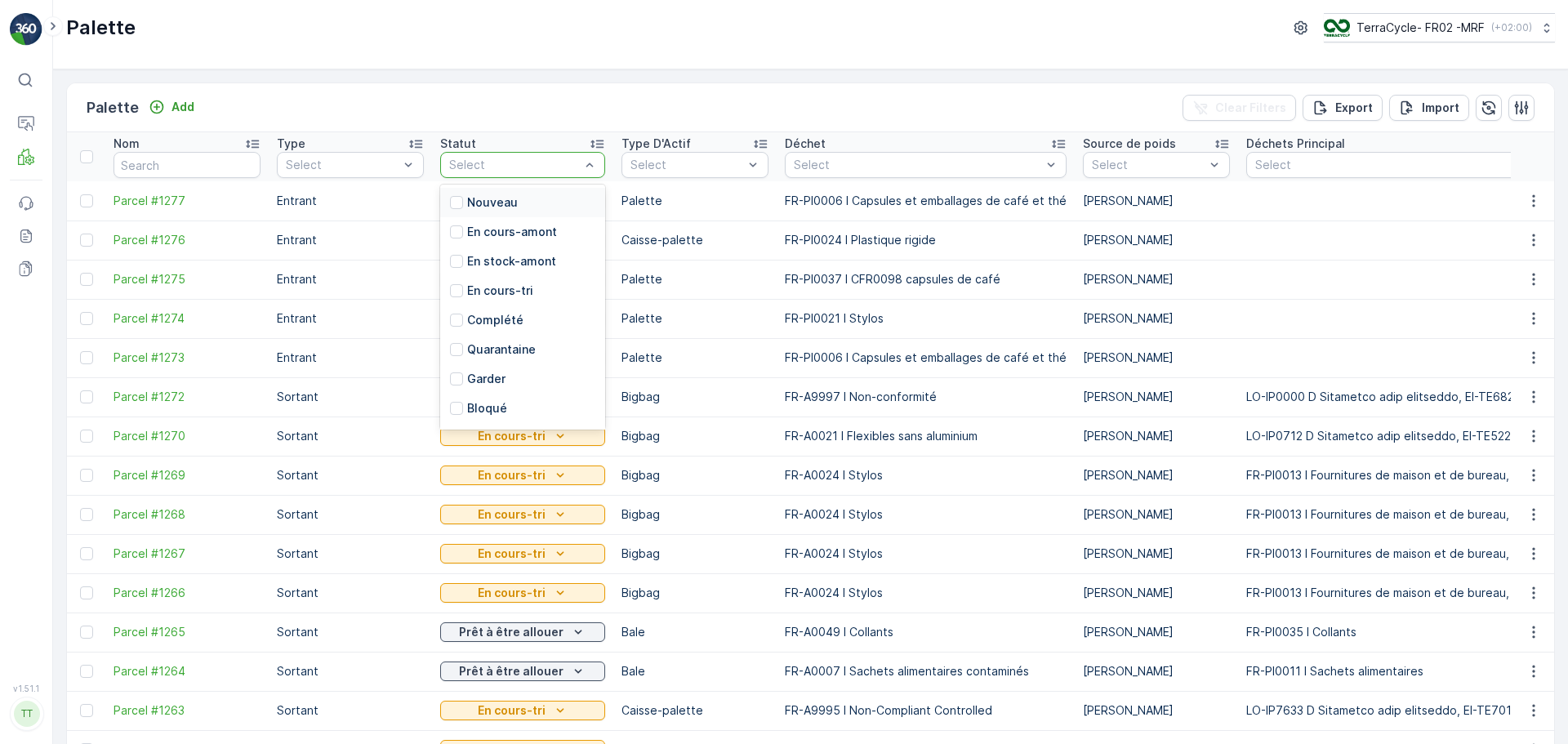
click at [524, 154] on div "Select" at bounding box center [523, 164] width 165 height 27
click at [525, 261] on p "En stock-amont" at bounding box center [512, 261] width 89 height 17
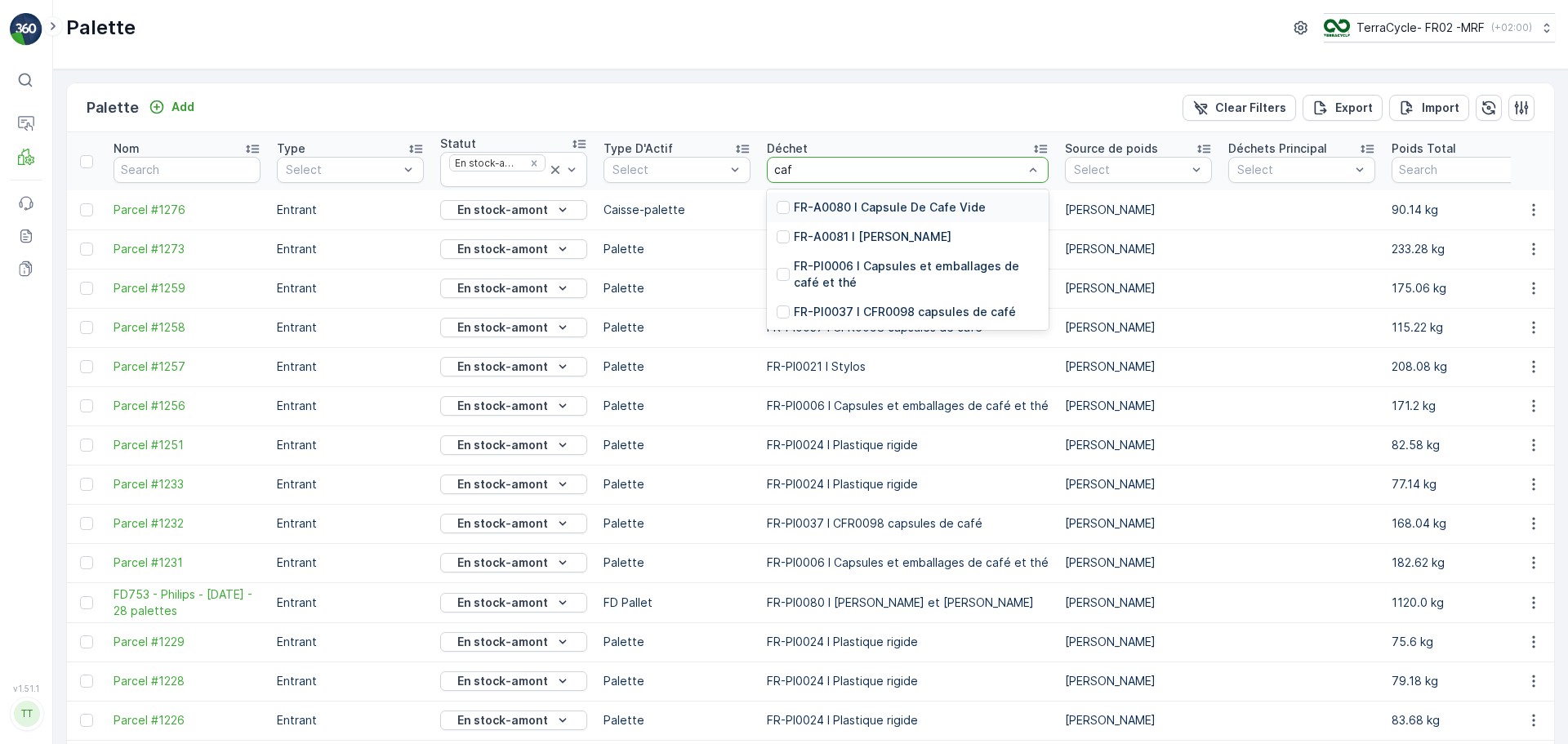
type input "cafe"
click at [941, 270] on p "FR-PI0006 I Capsules et emballages de café et thé" at bounding box center [916, 274] width 245 height 32
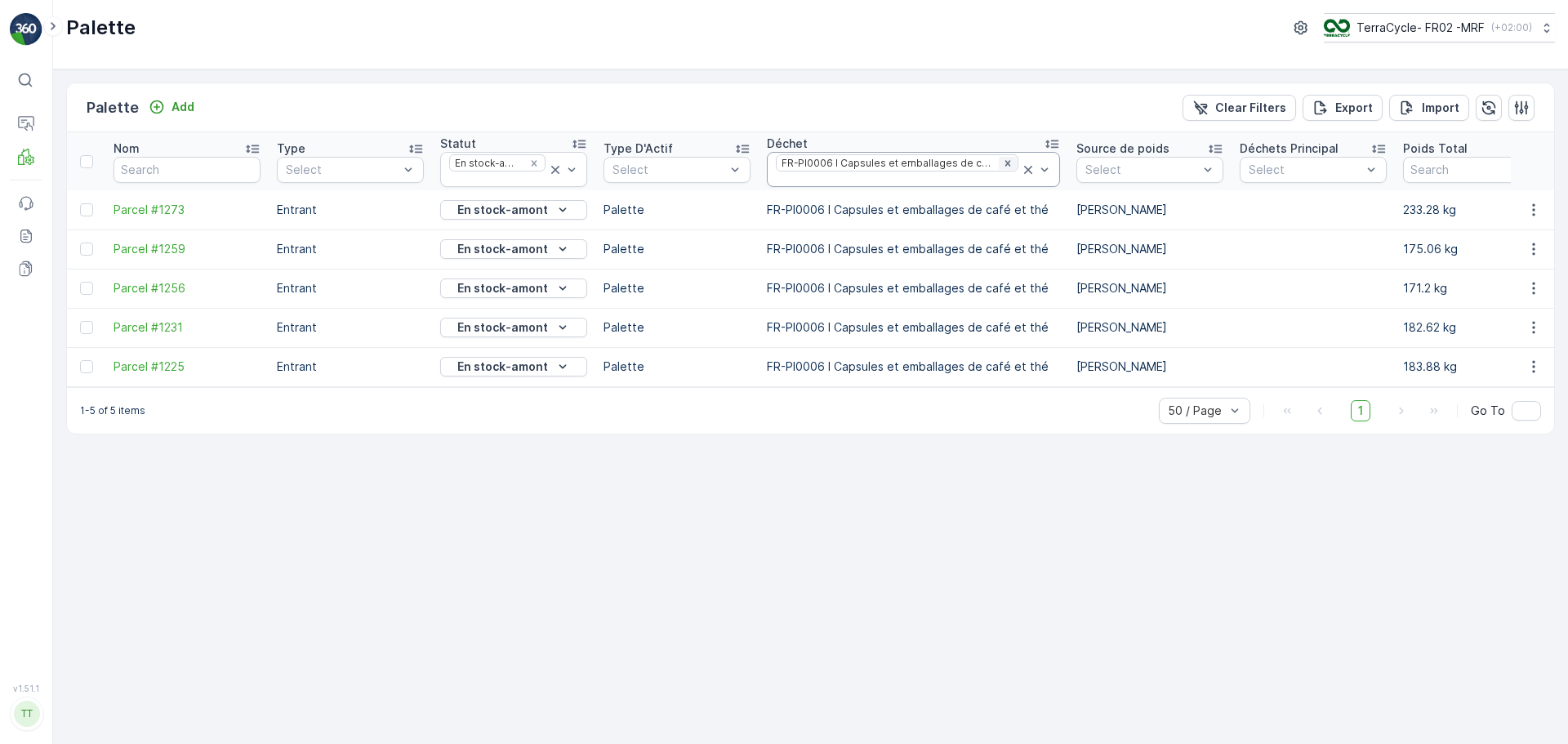
click at [1002, 165] on icon "Remove FR-PI0006 I Capsules et emballages de café et thé" at bounding box center [1008, 163] width 12 height 12
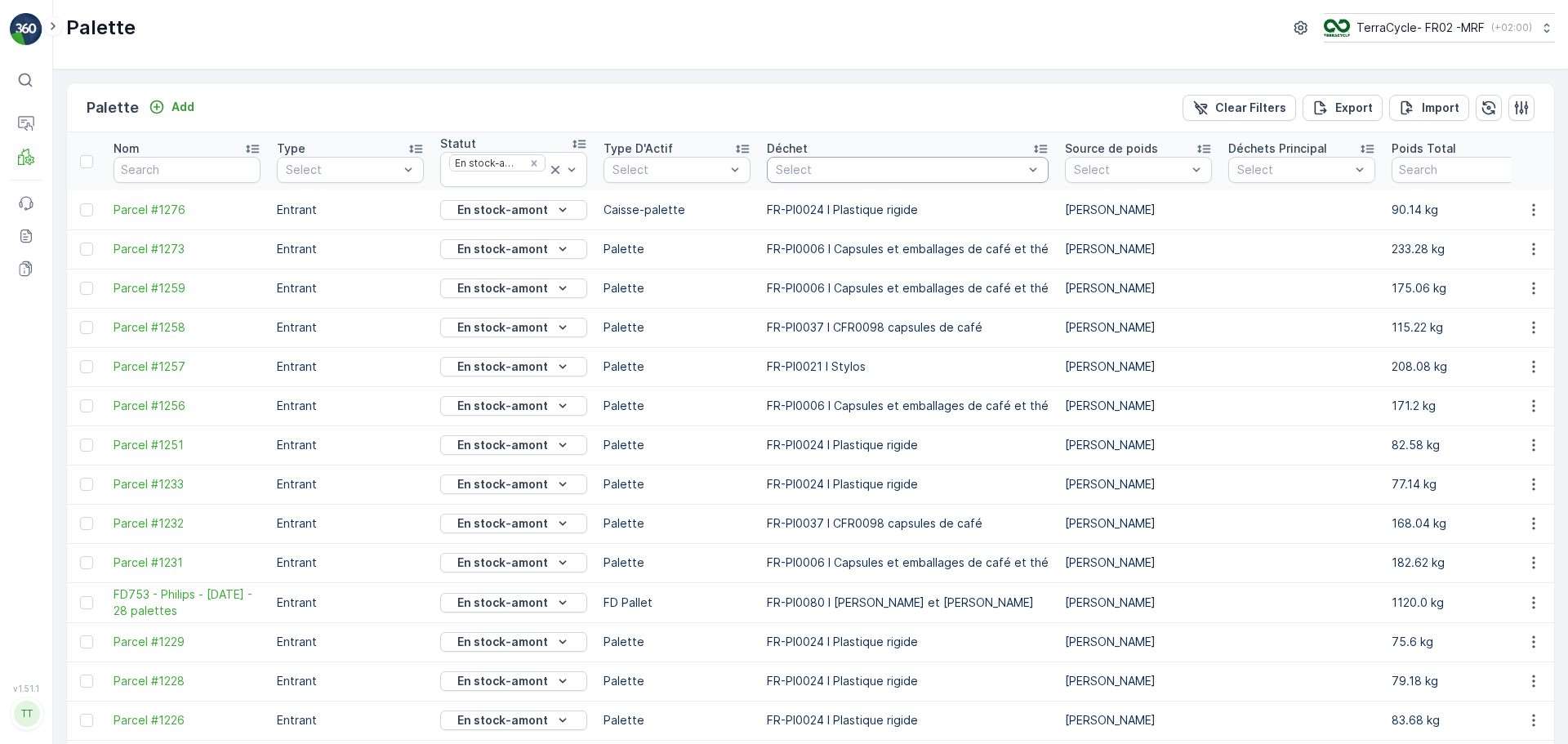
click at [958, 178] on div "Select" at bounding box center [908, 169] width 282 height 27
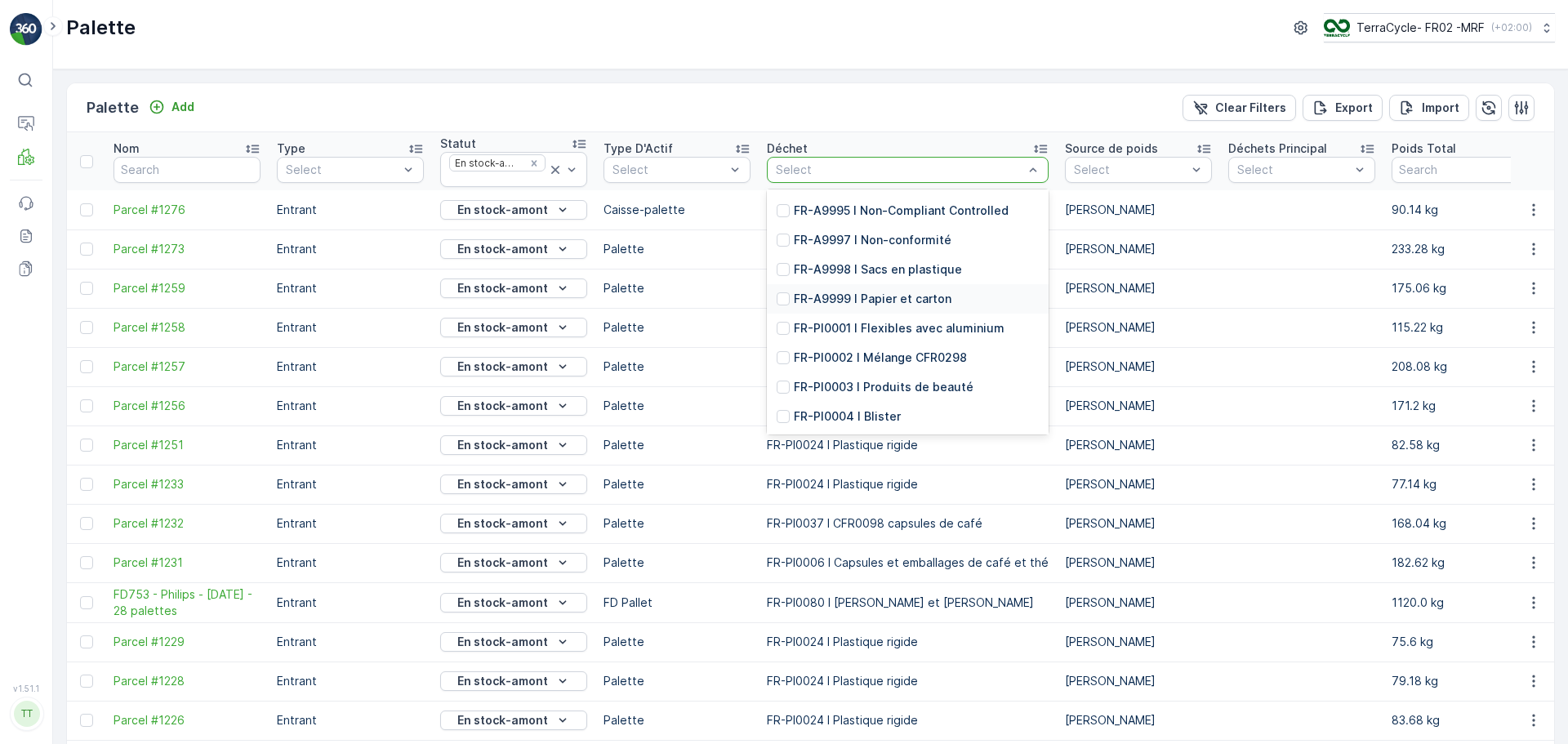
scroll to position [3104, 0]
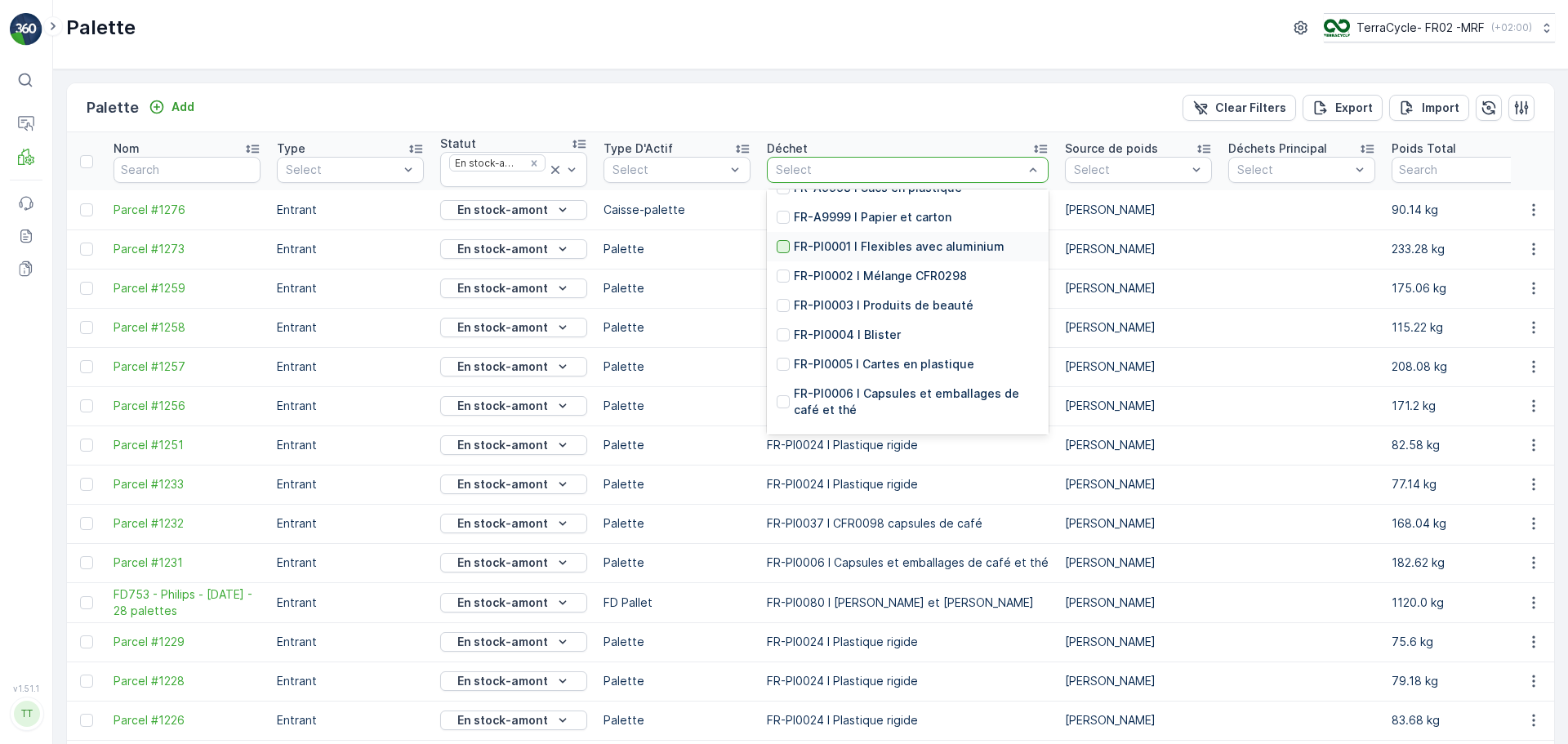
click at [781, 253] on div at bounding box center [783, 246] width 13 height 13
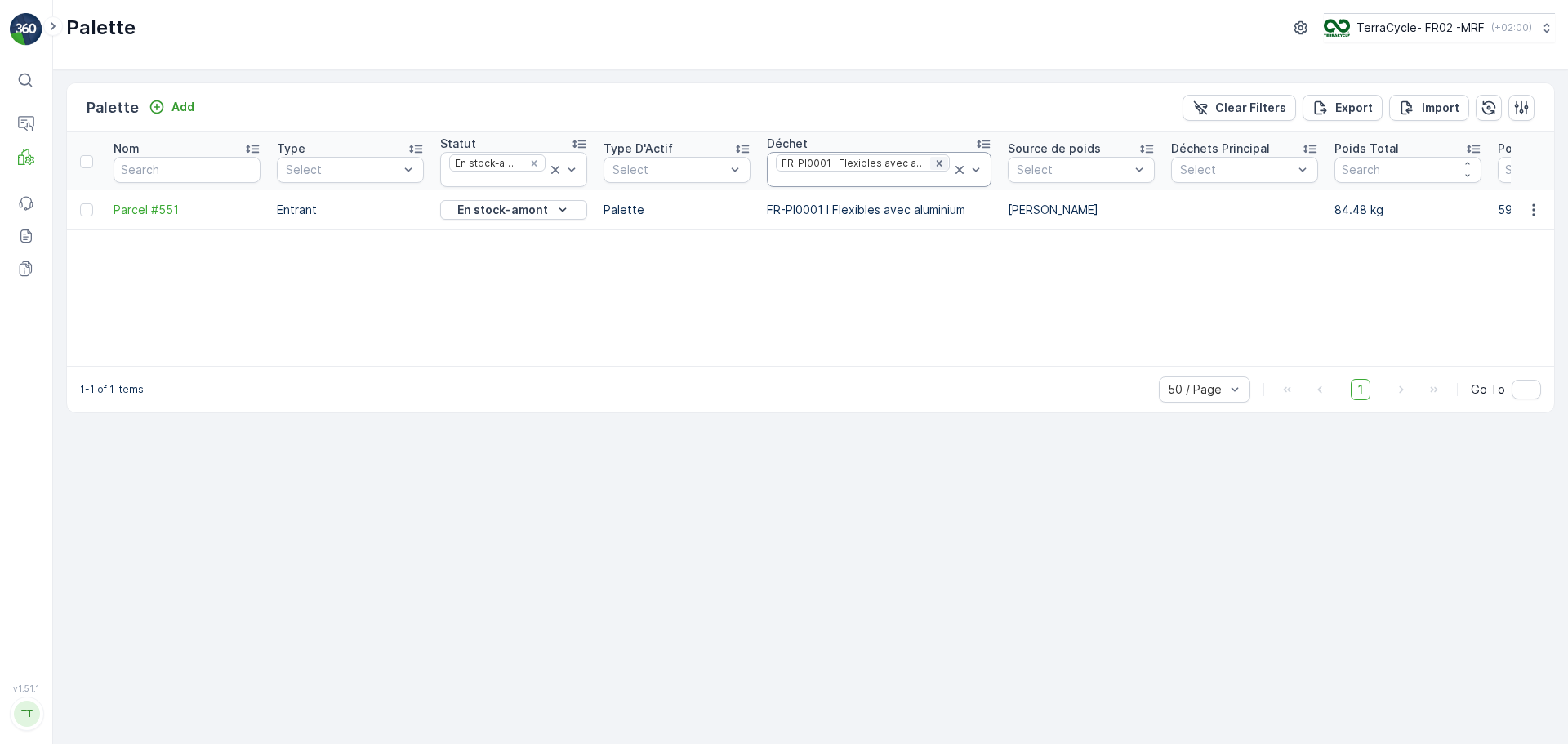
click at [934, 161] on icon "Remove FR-PI0001 I Flexibles avec aluminium" at bounding box center [940, 163] width 12 height 12
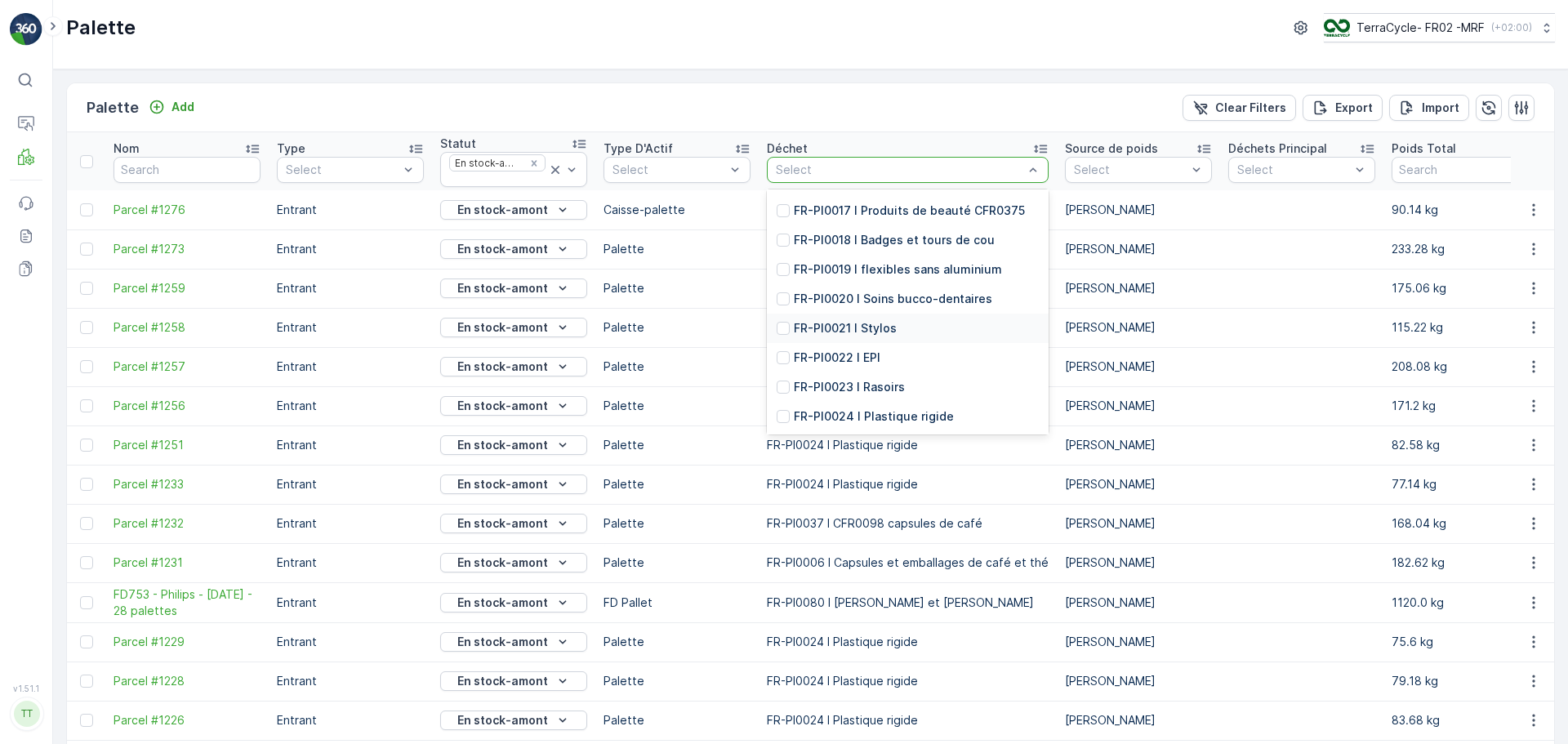
scroll to position [3756, 0]
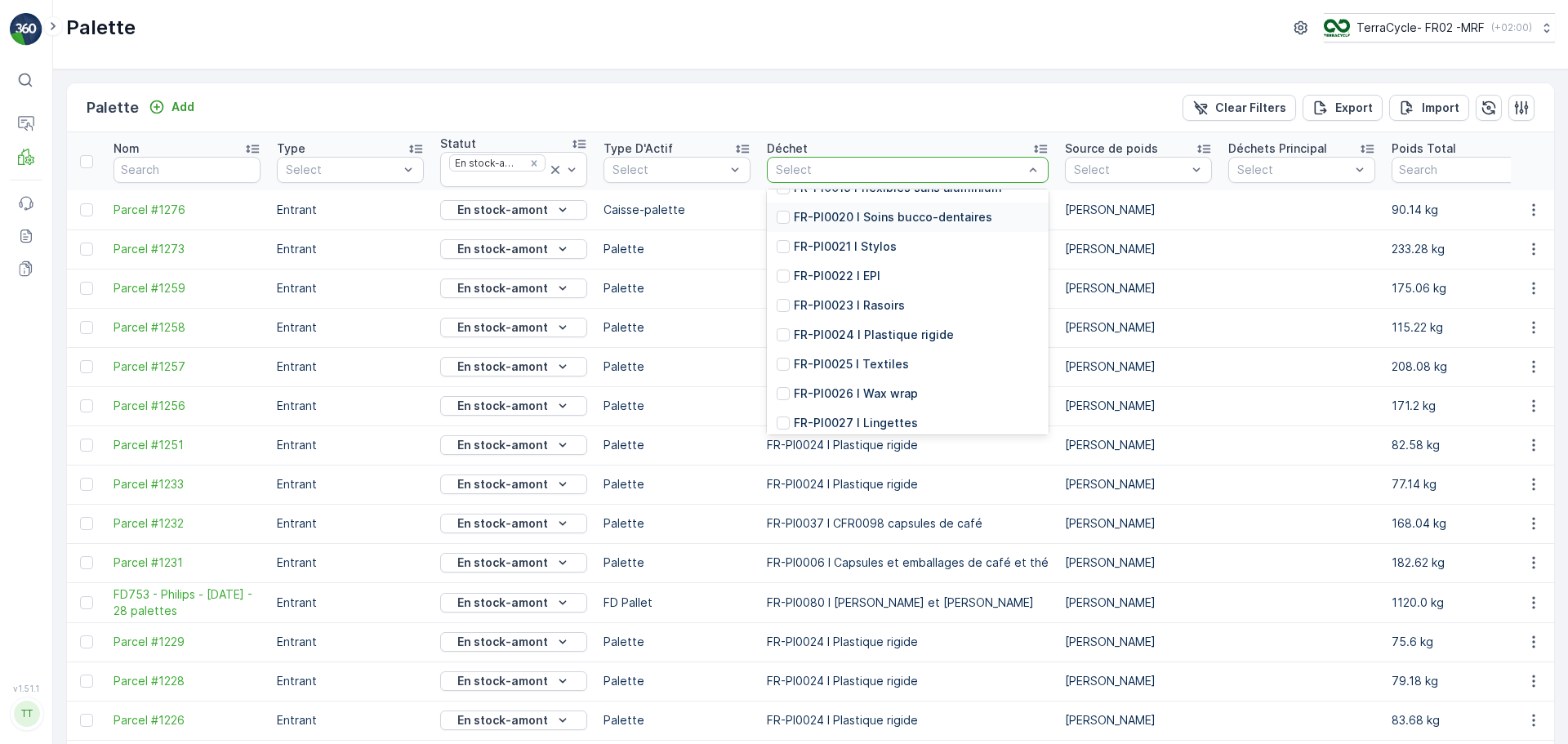
click at [915, 225] on p "FR-PI0020 I Soins bucco-dentaires" at bounding box center [894, 217] width 199 height 17
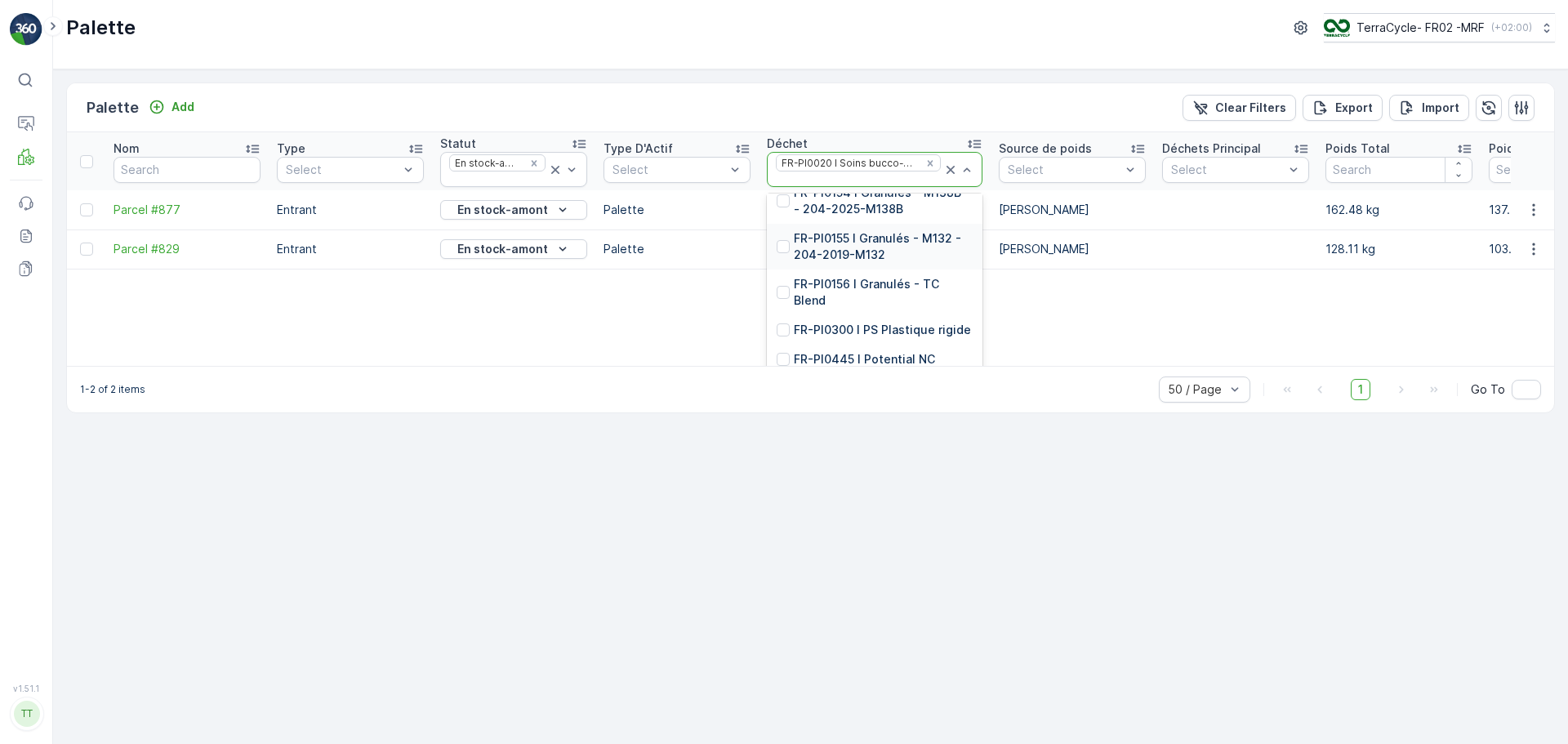
scroll to position [6207, 0]
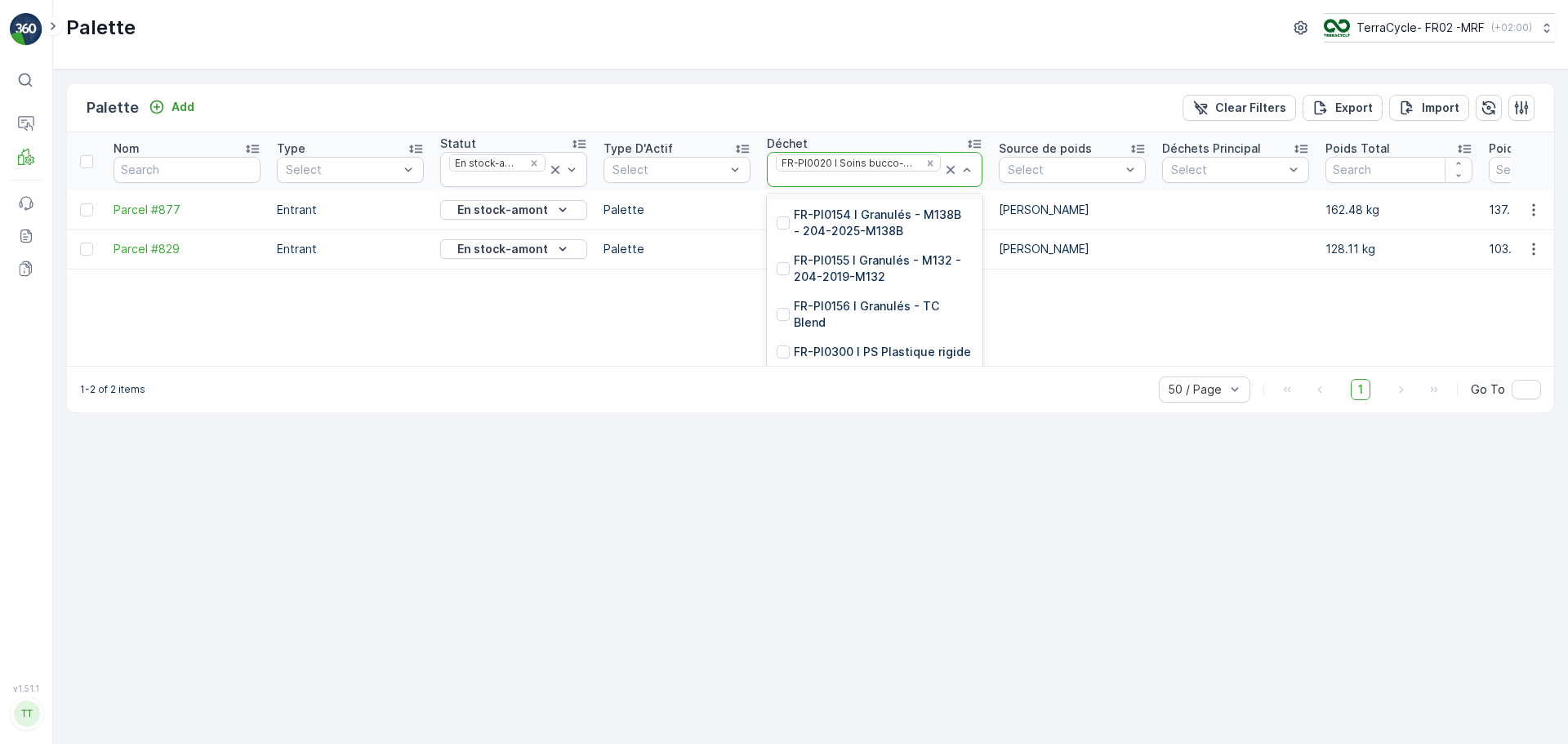
click at [579, 319] on div "Nom Type Select Statut En stock-amont Type D'Actif Select Déchet 166 results av…" at bounding box center [810, 248] width 1487 height 233
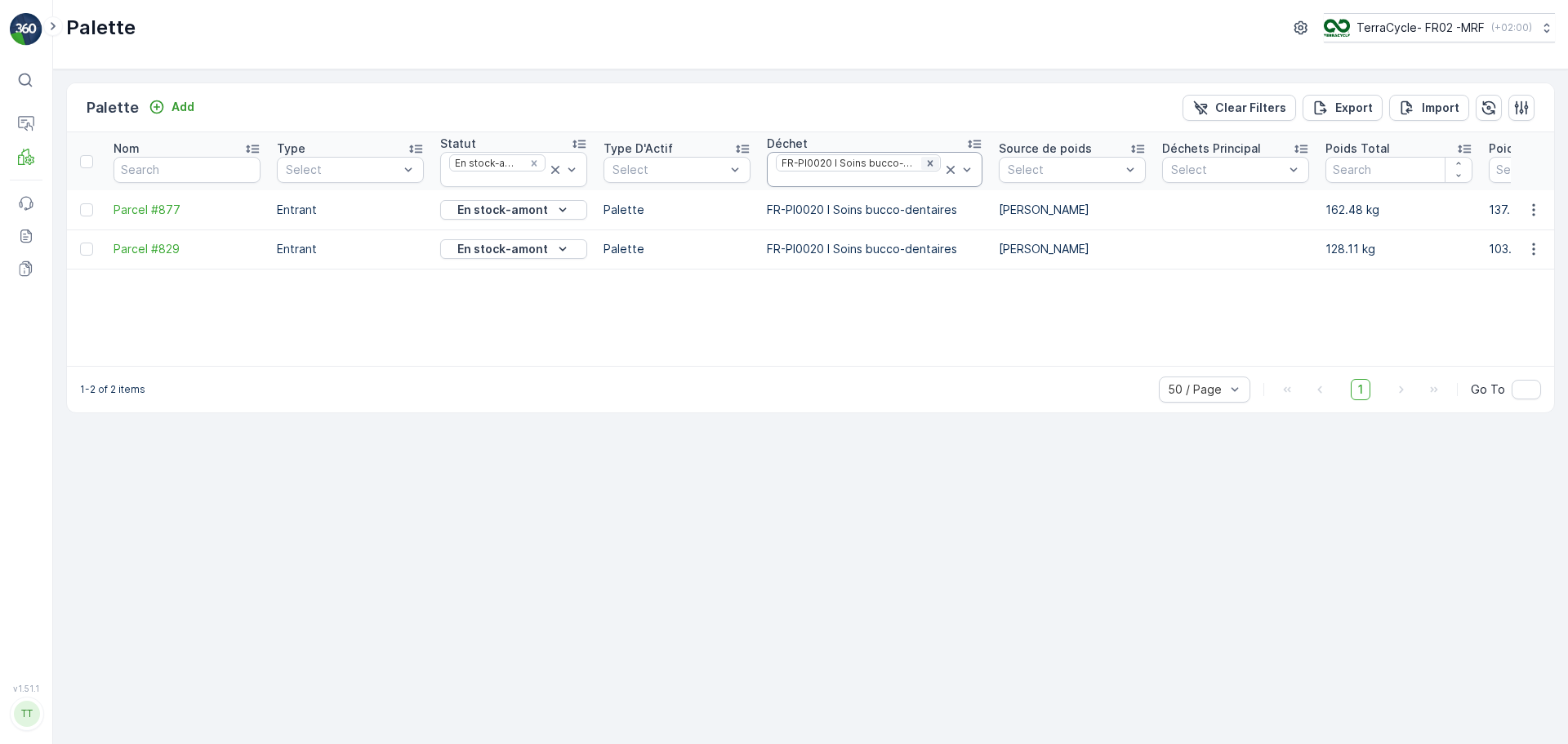
click at [927, 163] on icon "Remove FR-PI0020 I Soins bucco-dentaires" at bounding box center [930, 163] width 6 height 6
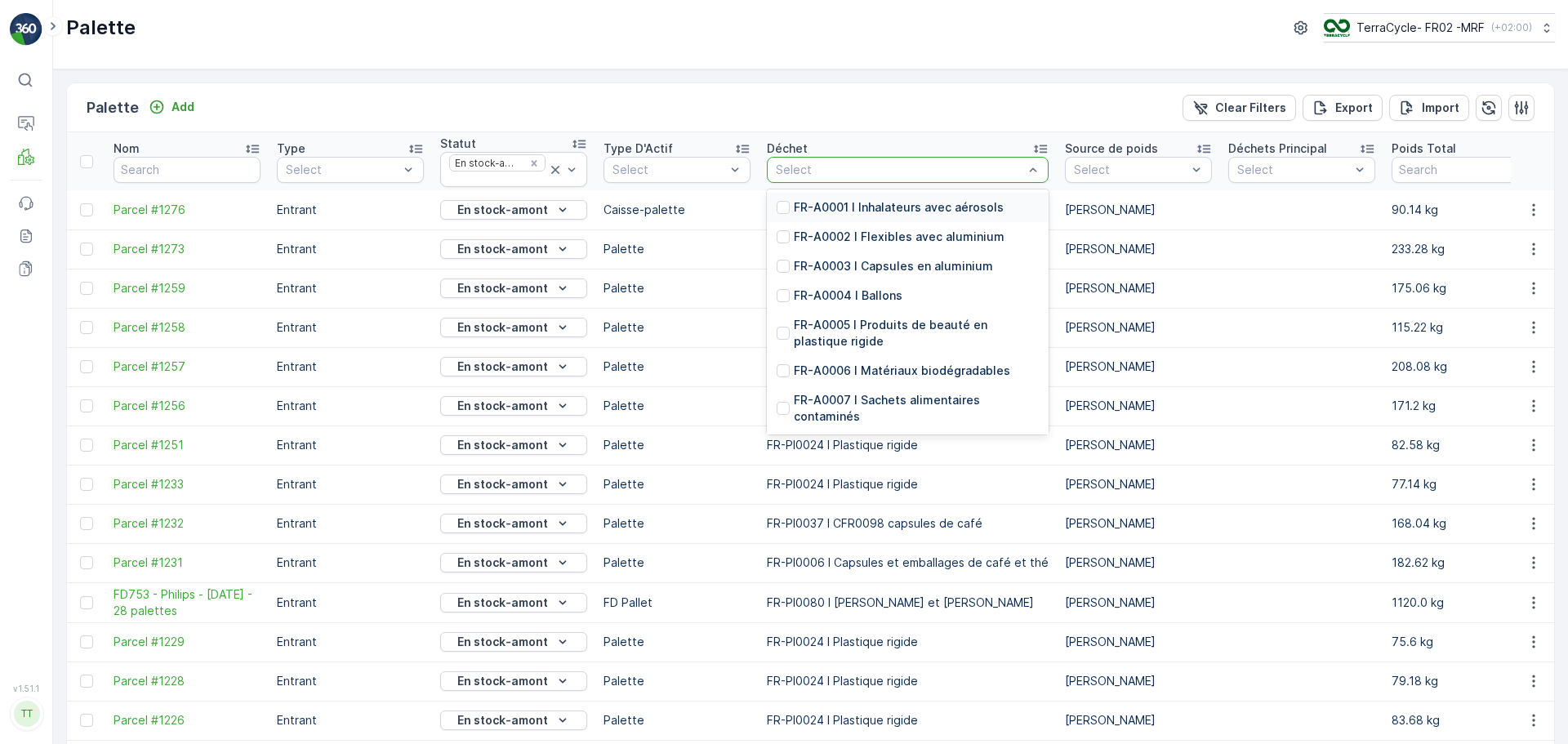
click at [838, 97] on div "Palette Add Clear Filters Export Import" at bounding box center [810, 108] width 1487 height 49
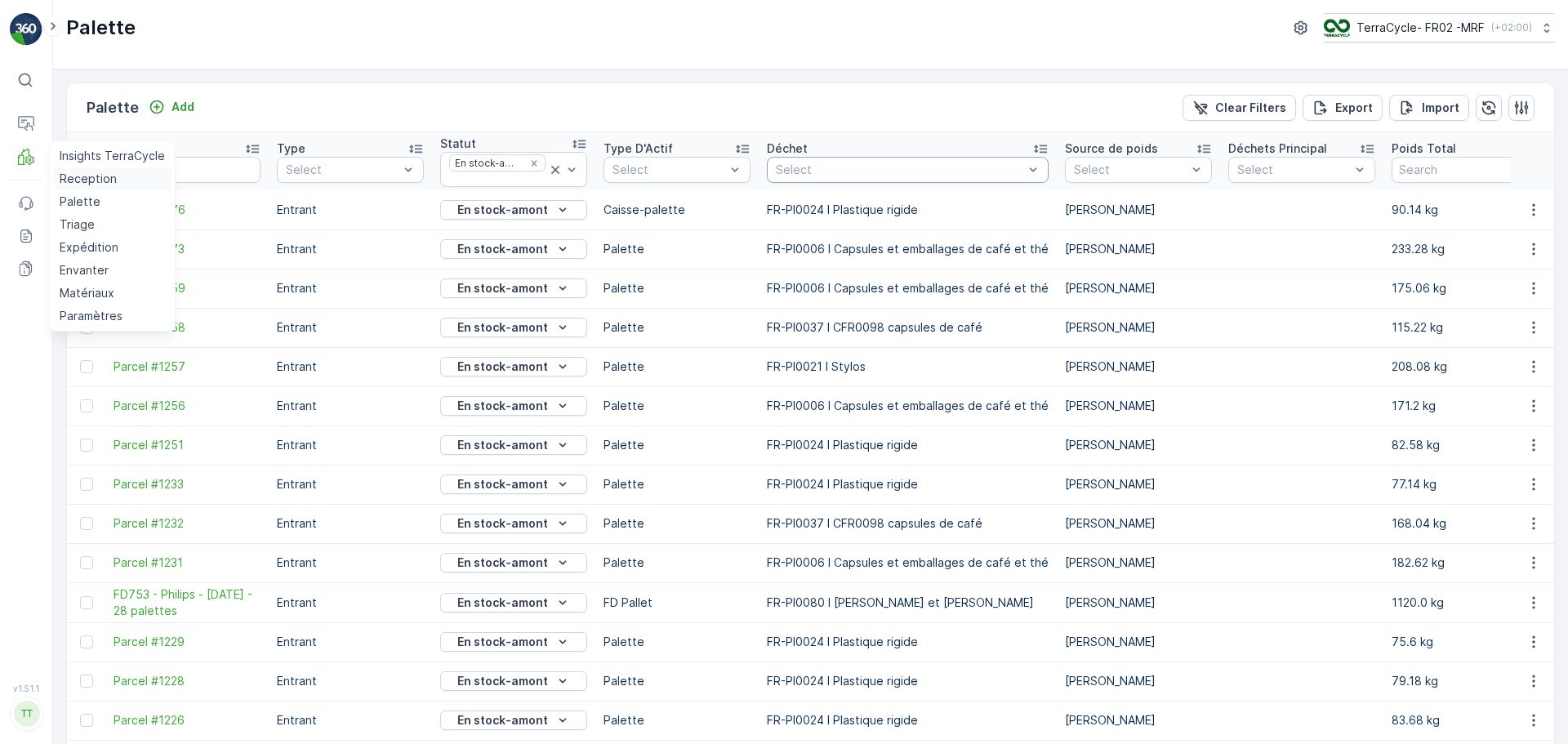
click at [79, 172] on p "Reception" at bounding box center [89, 178] width 57 height 17
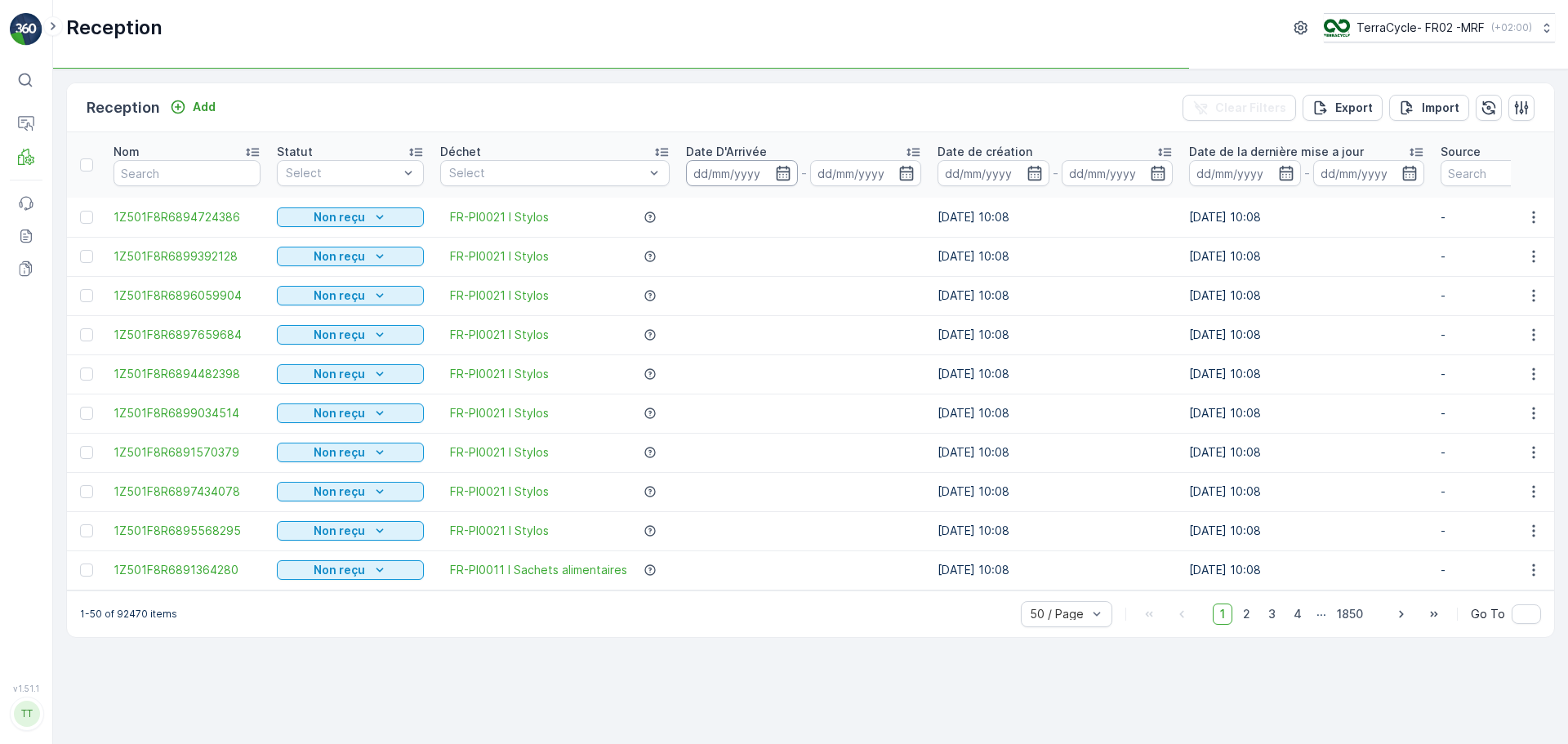
click at [749, 166] on input at bounding box center [742, 173] width 112 height 27
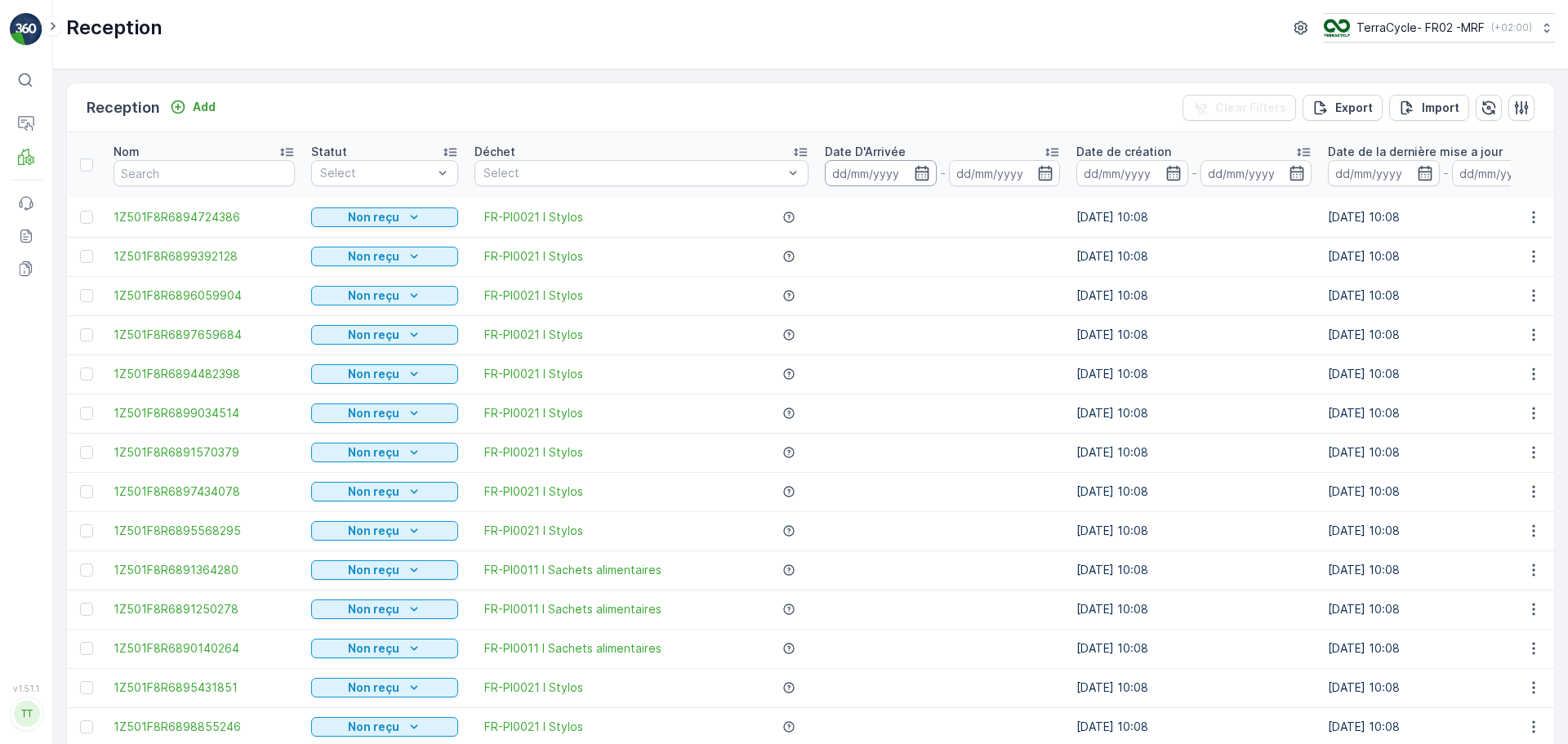
click at [839, 166] on input at bounding box center [881, 173] width 112 height 27
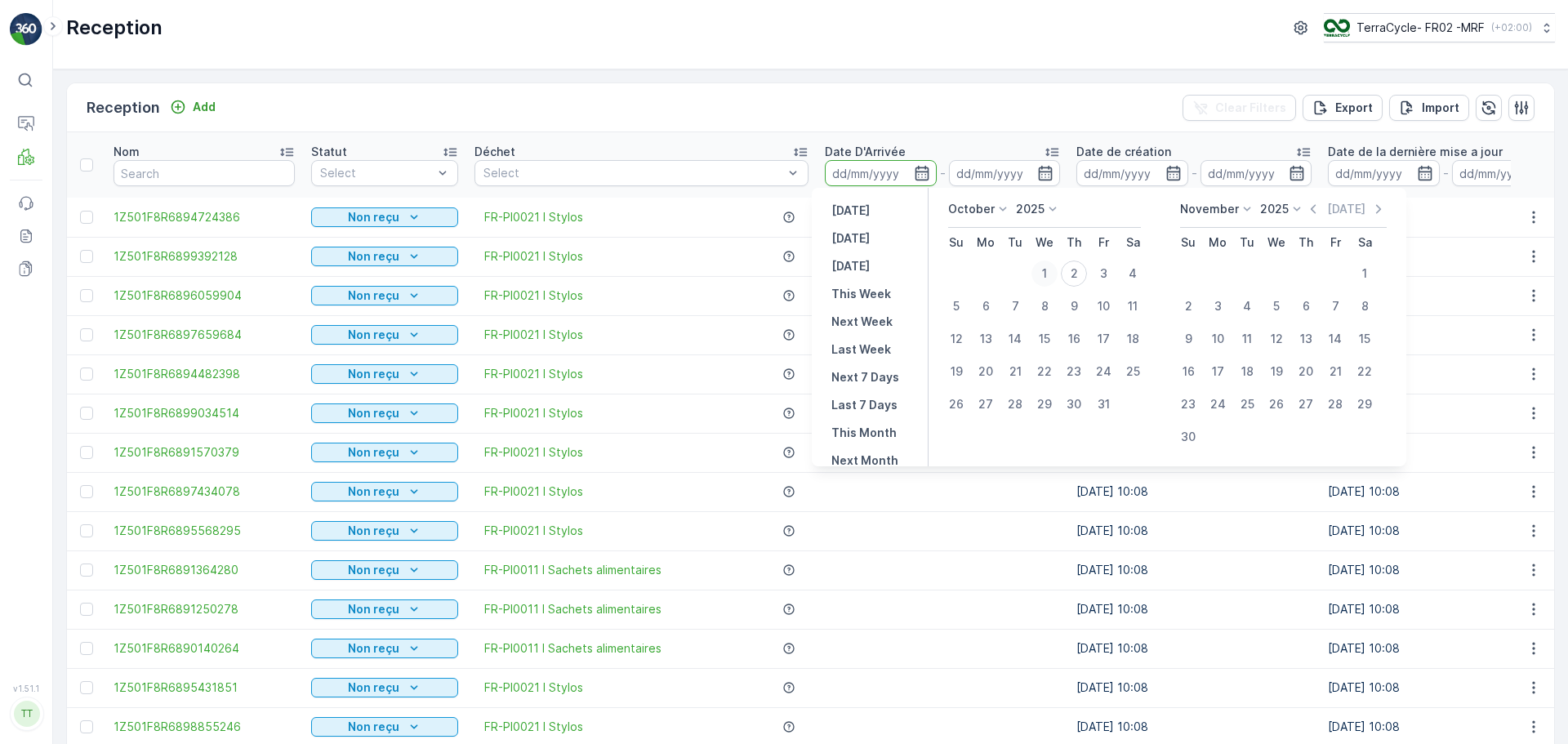
click at [1051, 278] on div "1" at bounding box center [1044, 274] width 27 height 27
type input "[DATE]"
click at [1051, 278] on div "1" at bounding box center [1044, 274] width 27 height 27
type input "[DATE]"
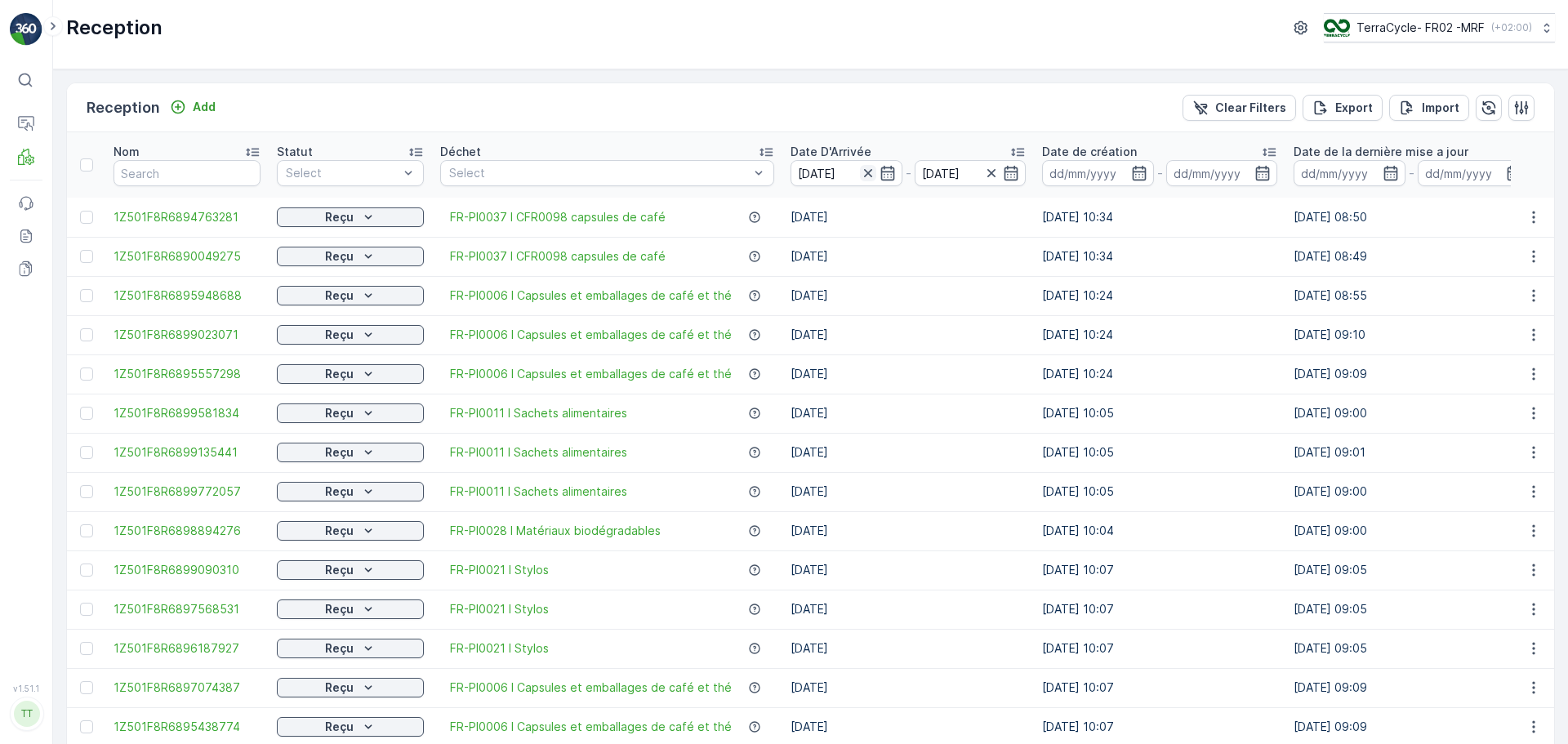
click at [863, 174] on icon "button" at bounding box center [868, 173] width 17 height 17
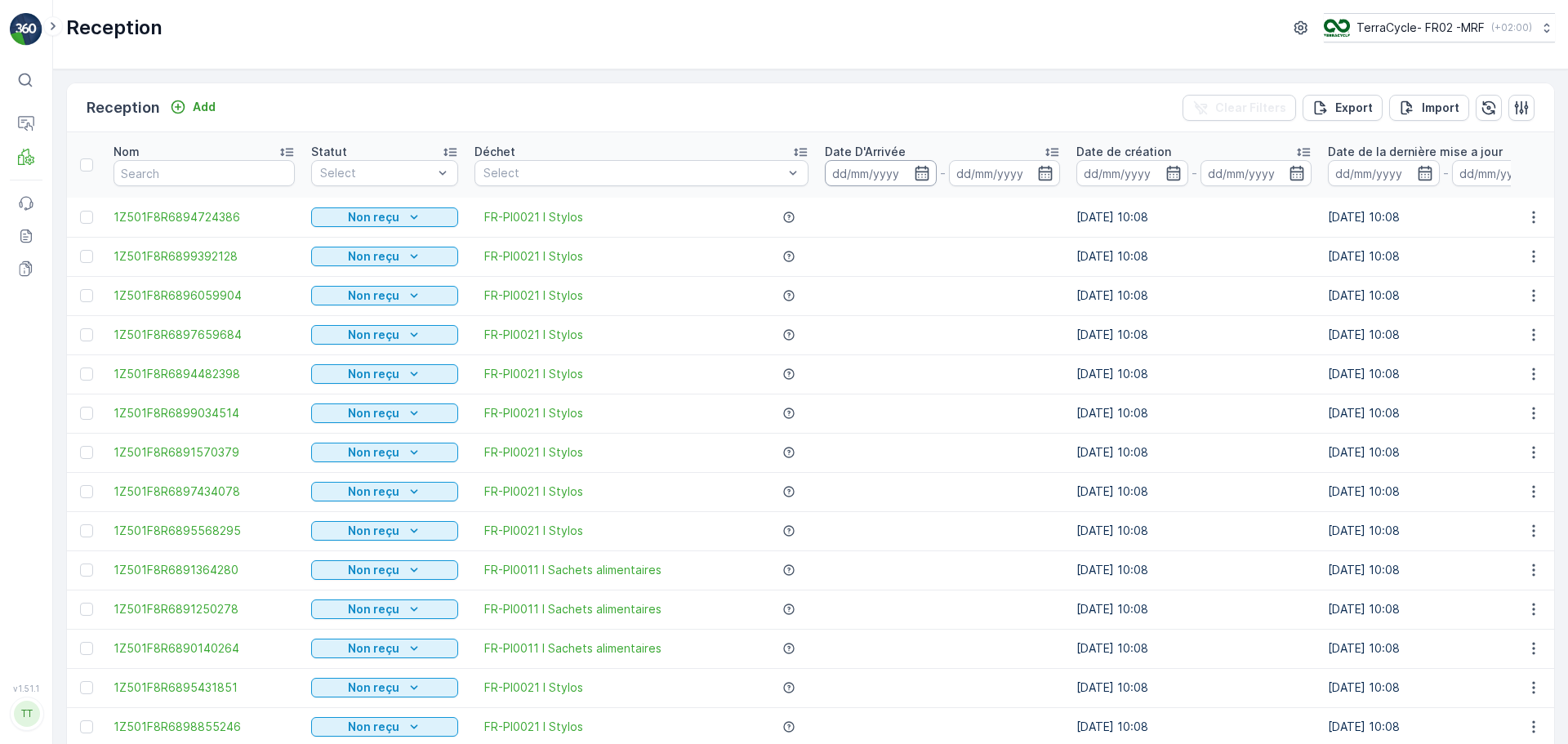
click at [839, 179] on input at bounding box center [881, 173] width 112 height 27
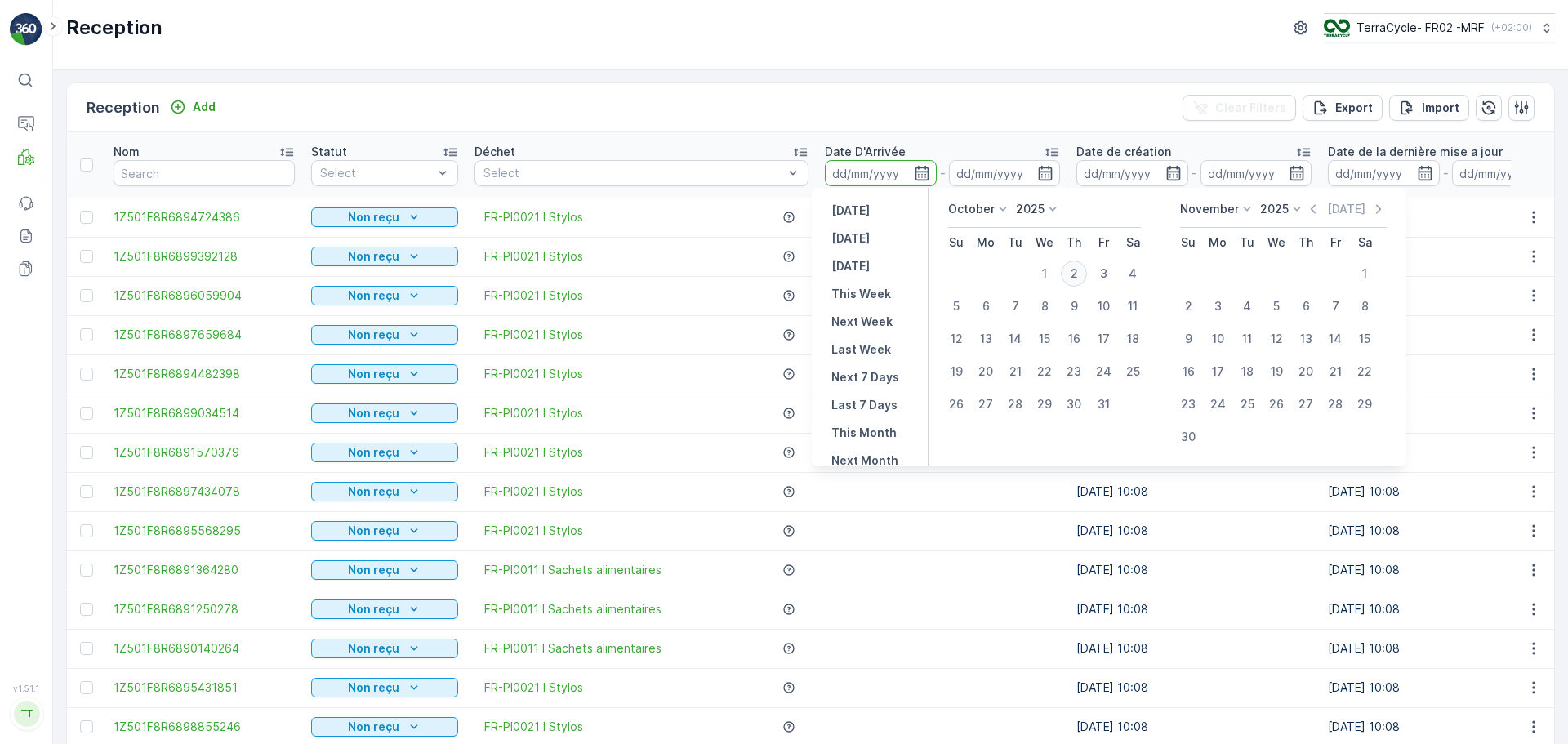
click at [1083, 279] on div "2" at bounding box center [1074, 274] width 27 height 27
type input "[DATE]"
click at [1083, 279] on div "2" at bounding box center [1074, 274] width 27 height 27
type input "[DATE]"
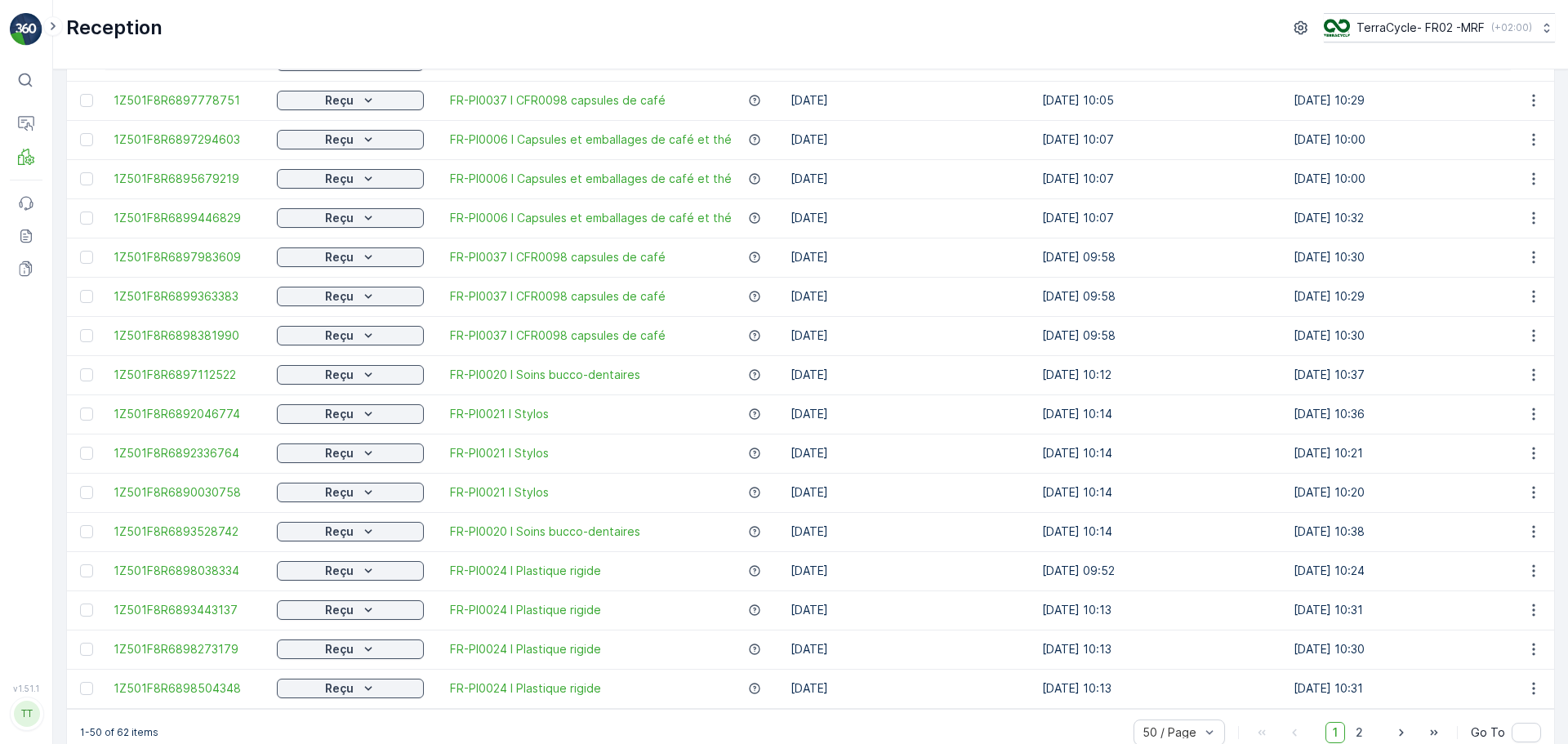
scroll to position [1483, 0]
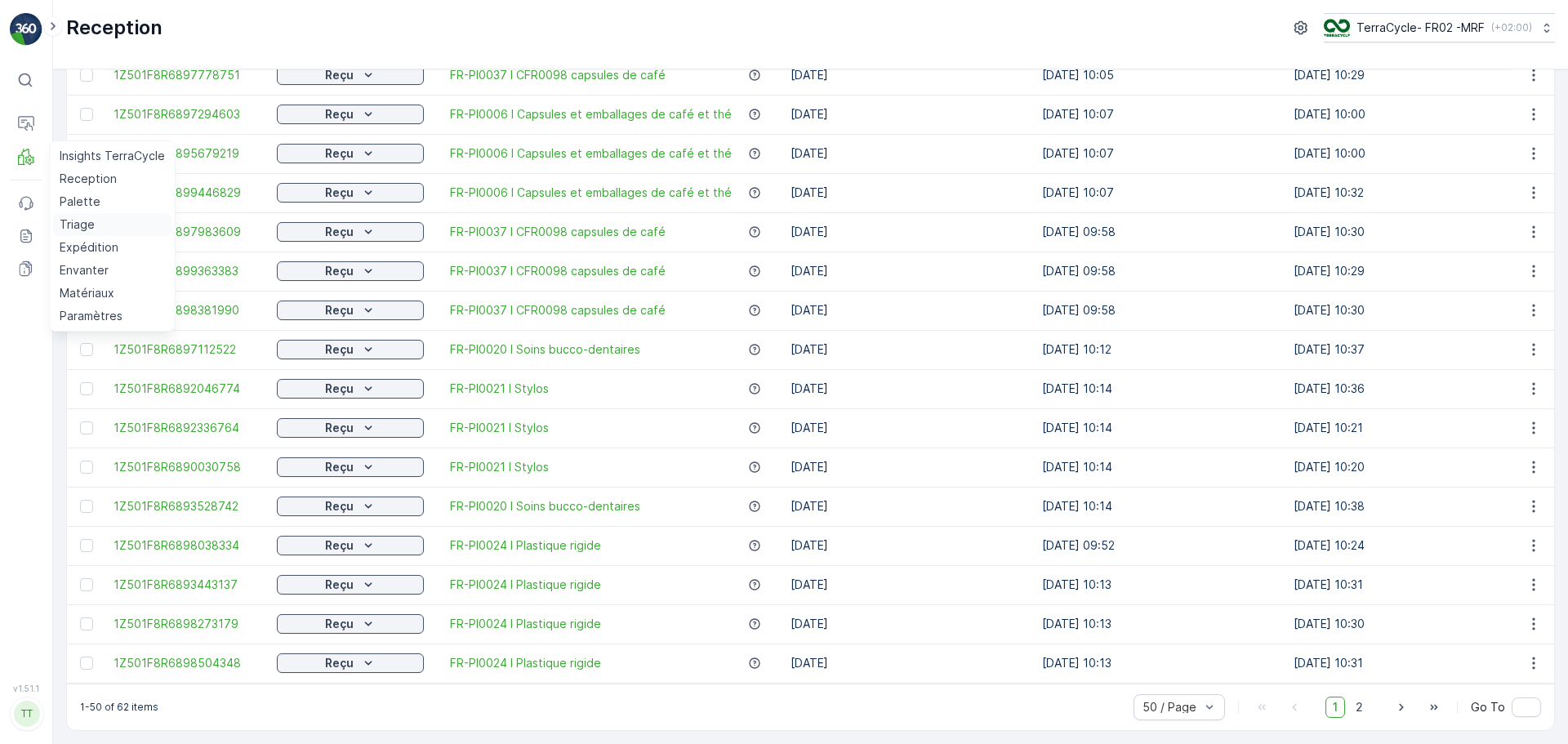
click at [86, 221] on p "Triage" at bounding box center [78, 224] width 35 height 17
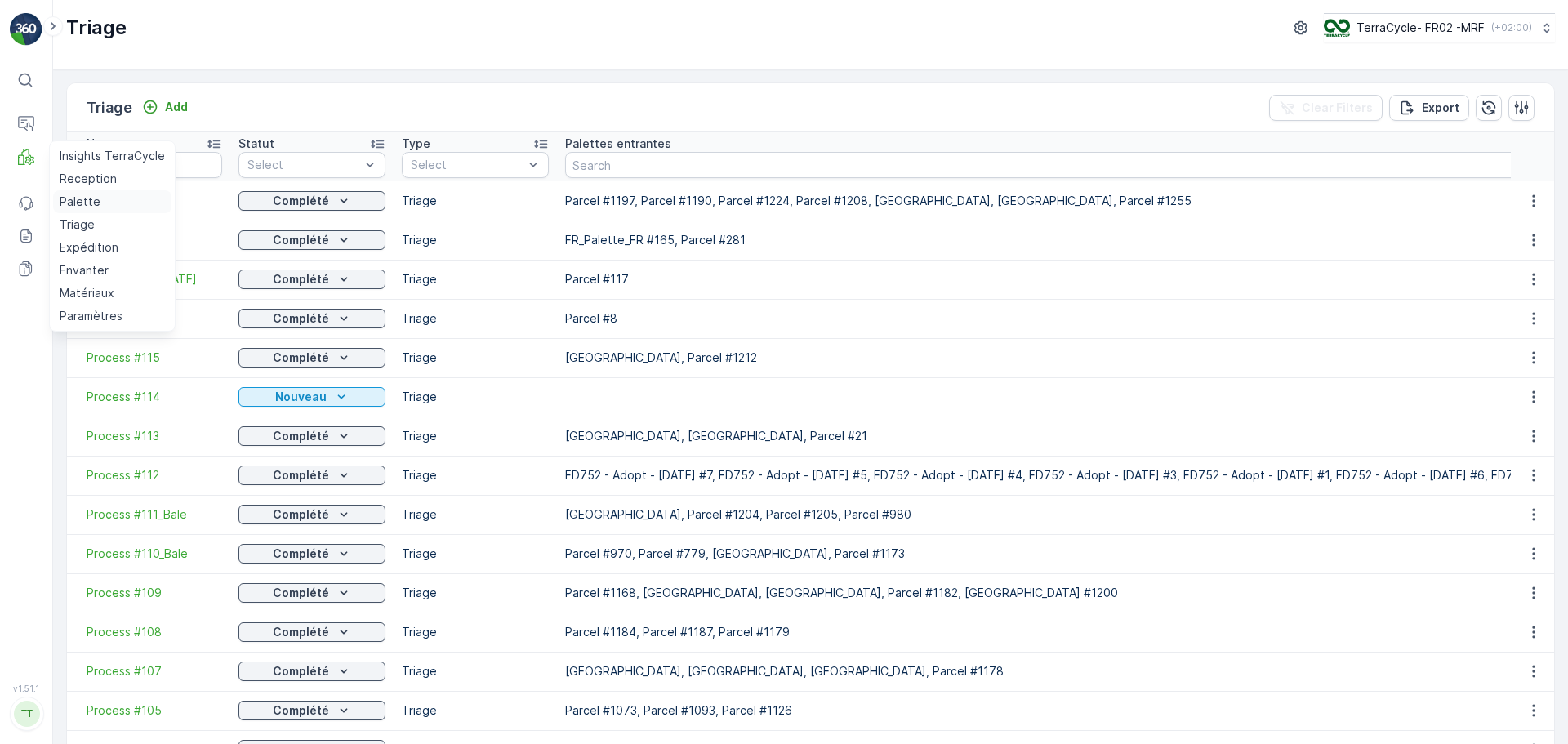
click at [88, 199] on p "Palette" at bounding box center [80, 202] width 40 height 17
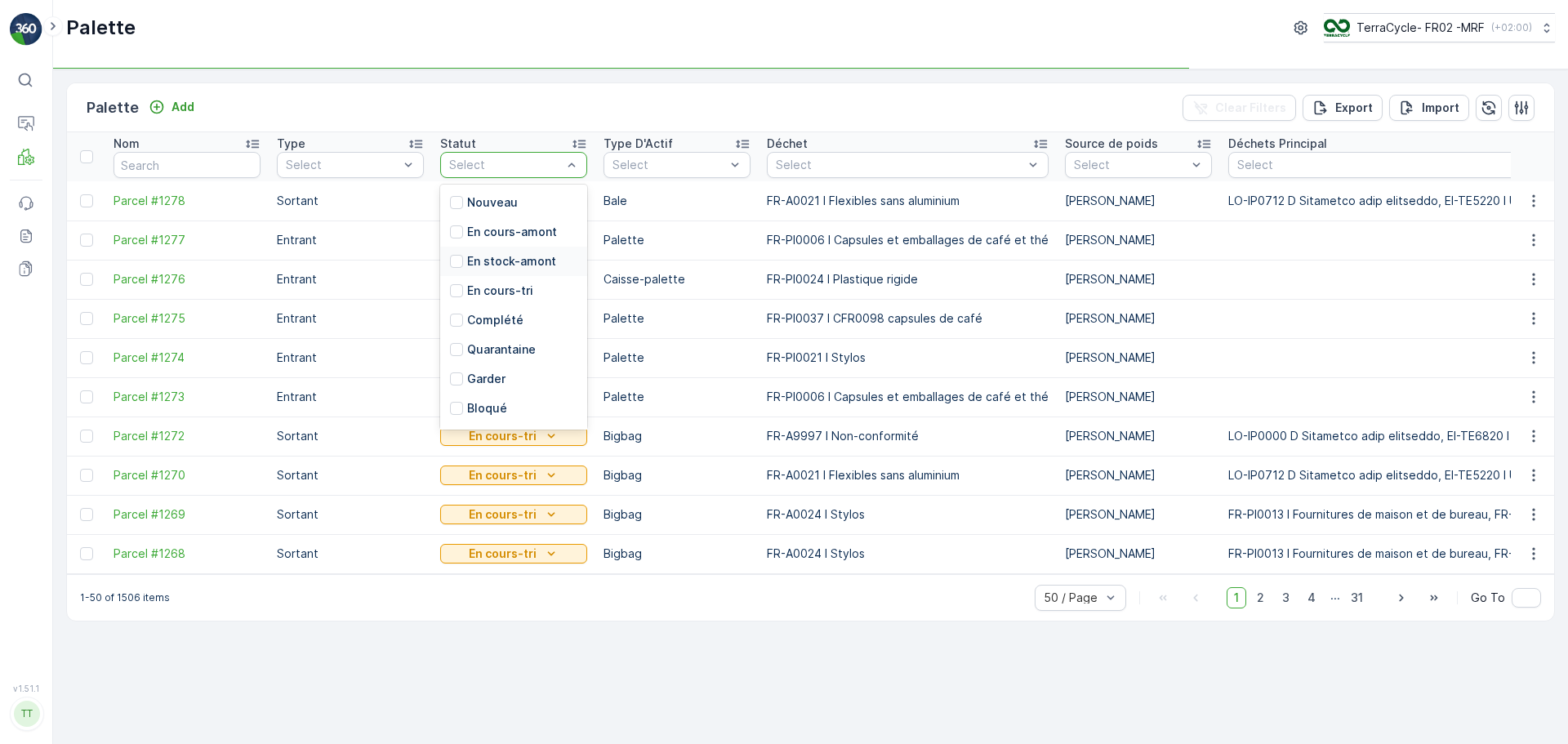
click at [522, 267] on p "En stock-amont" at bounding box center [512, 261] width 89 height 17
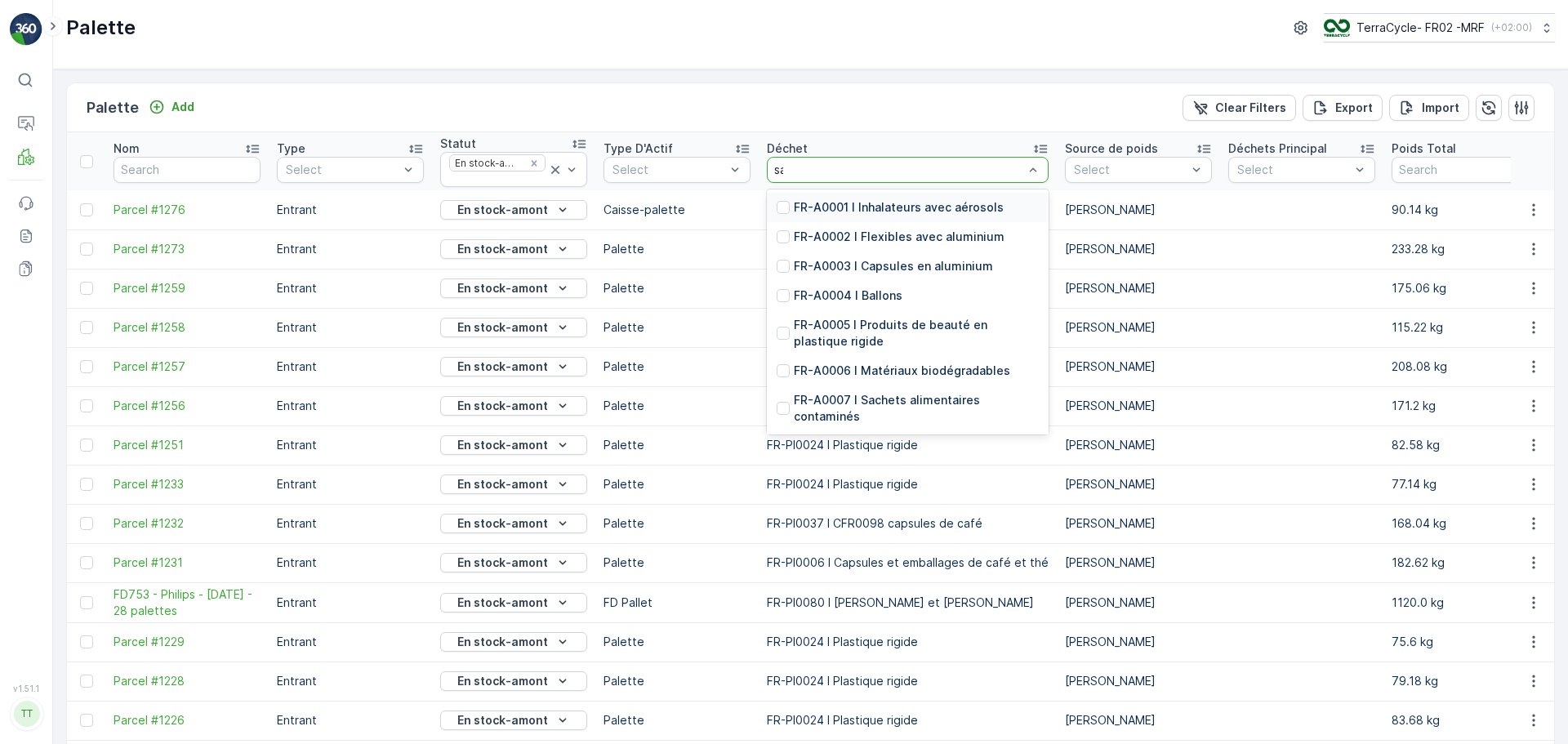
type input "sac"
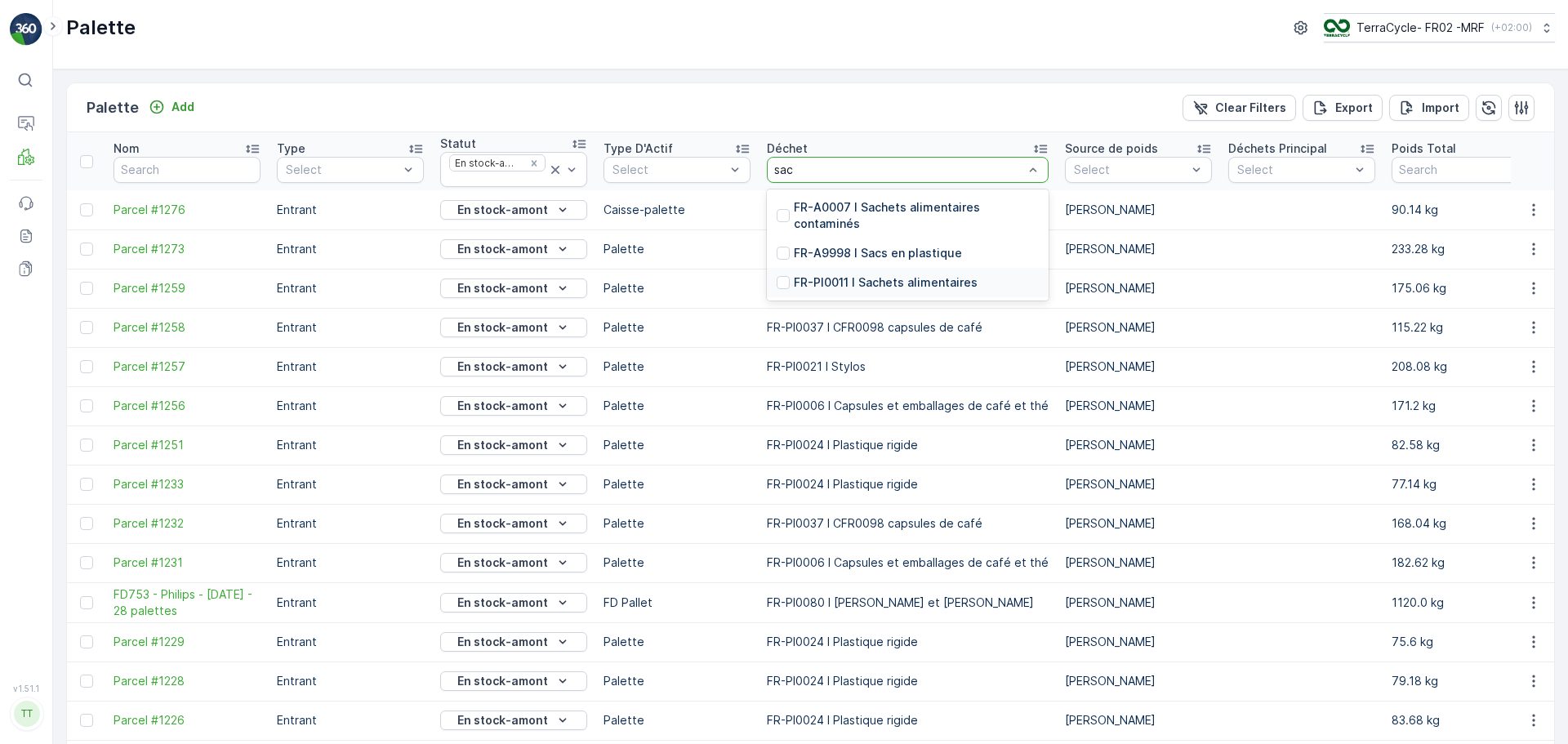
click at [914, 283] on p "FR-PI0011 I Sachets alimentaires" at bounding box center [886, 282] width 184 height 17
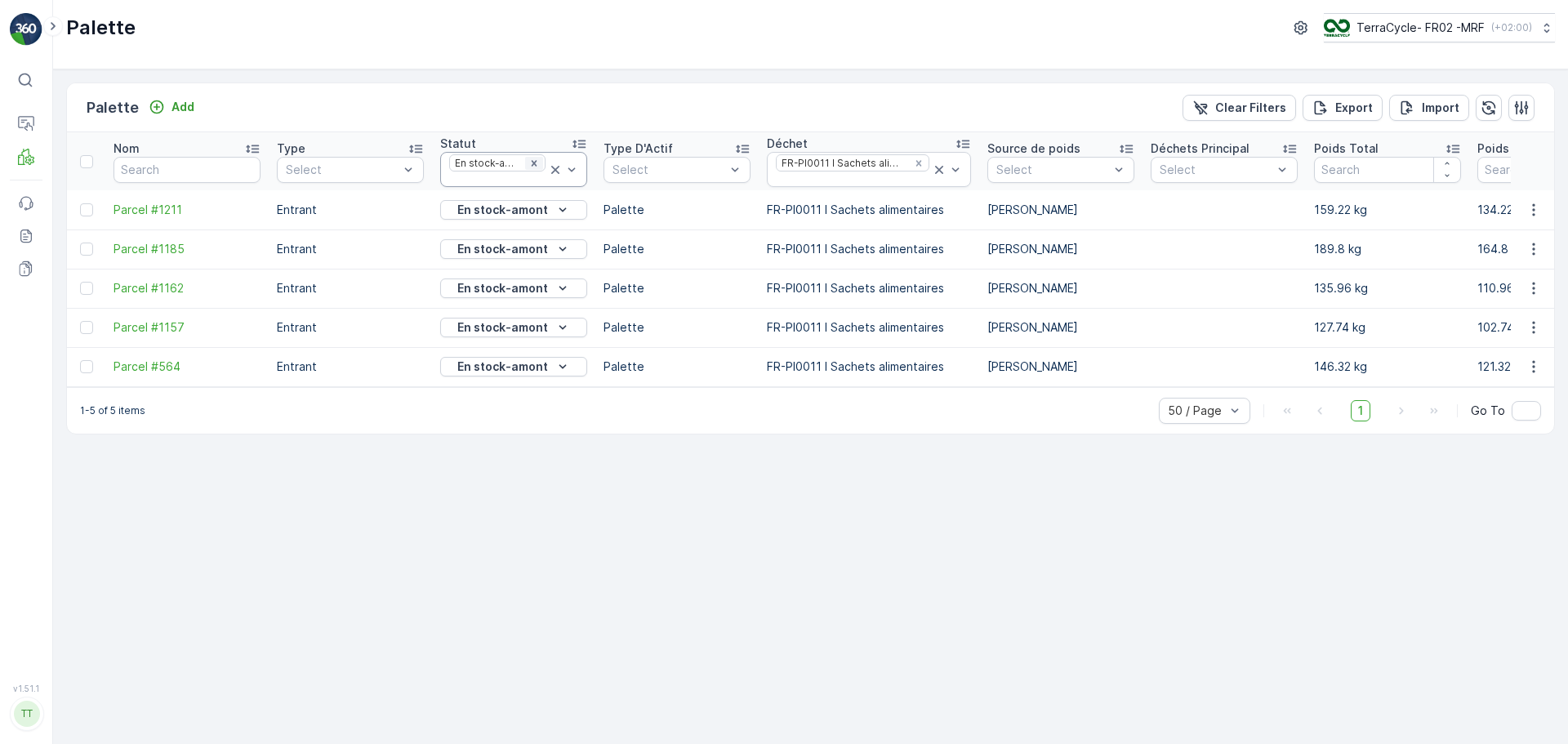
click at [531, 162] on icon "Remove En stock-amont" at bounding box center [534, 163] width 12 height 12
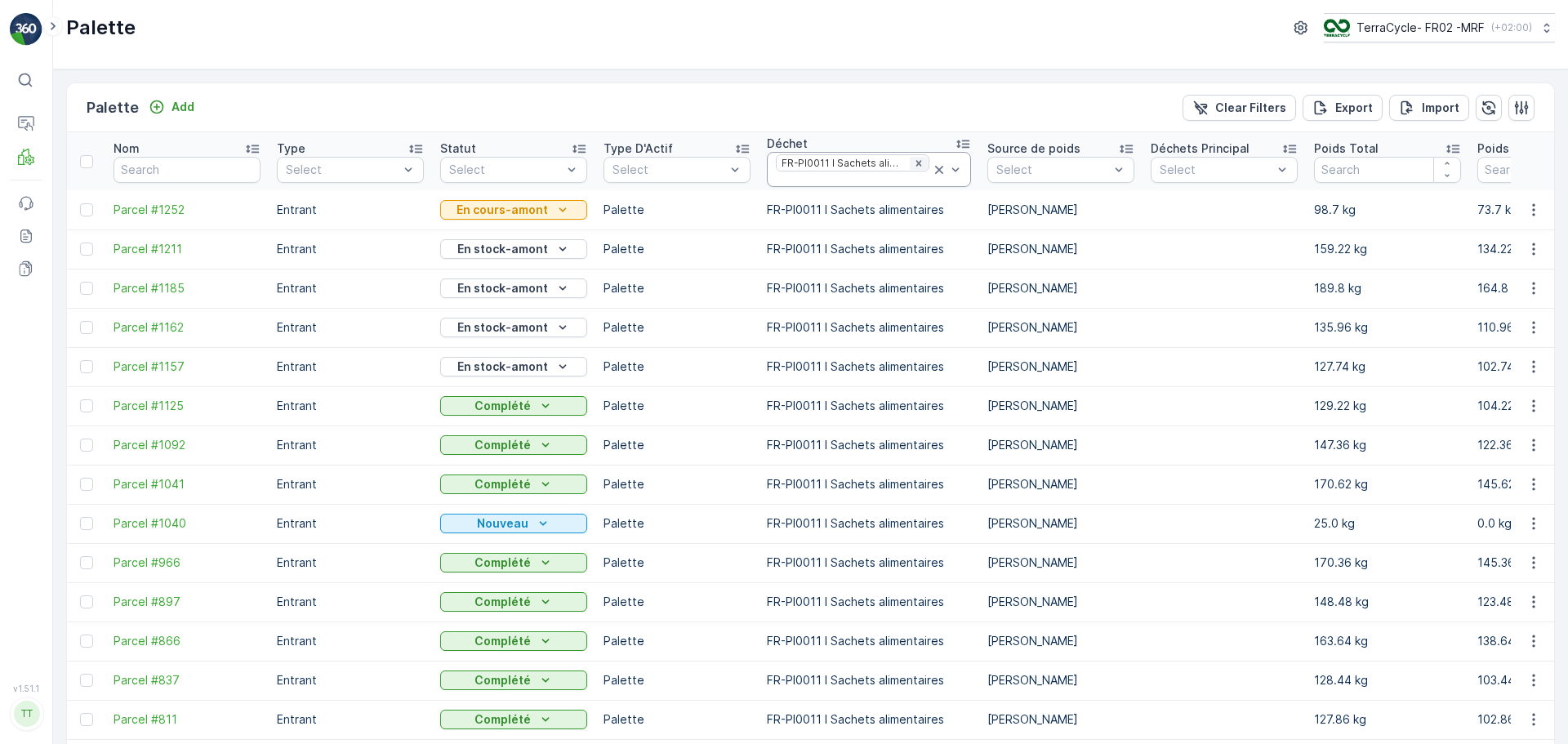
click at [913, 161] on icon "Remove FR-PI0011 I Sachets alimentaires" at bounding box center [919, 163] width 12 height 12
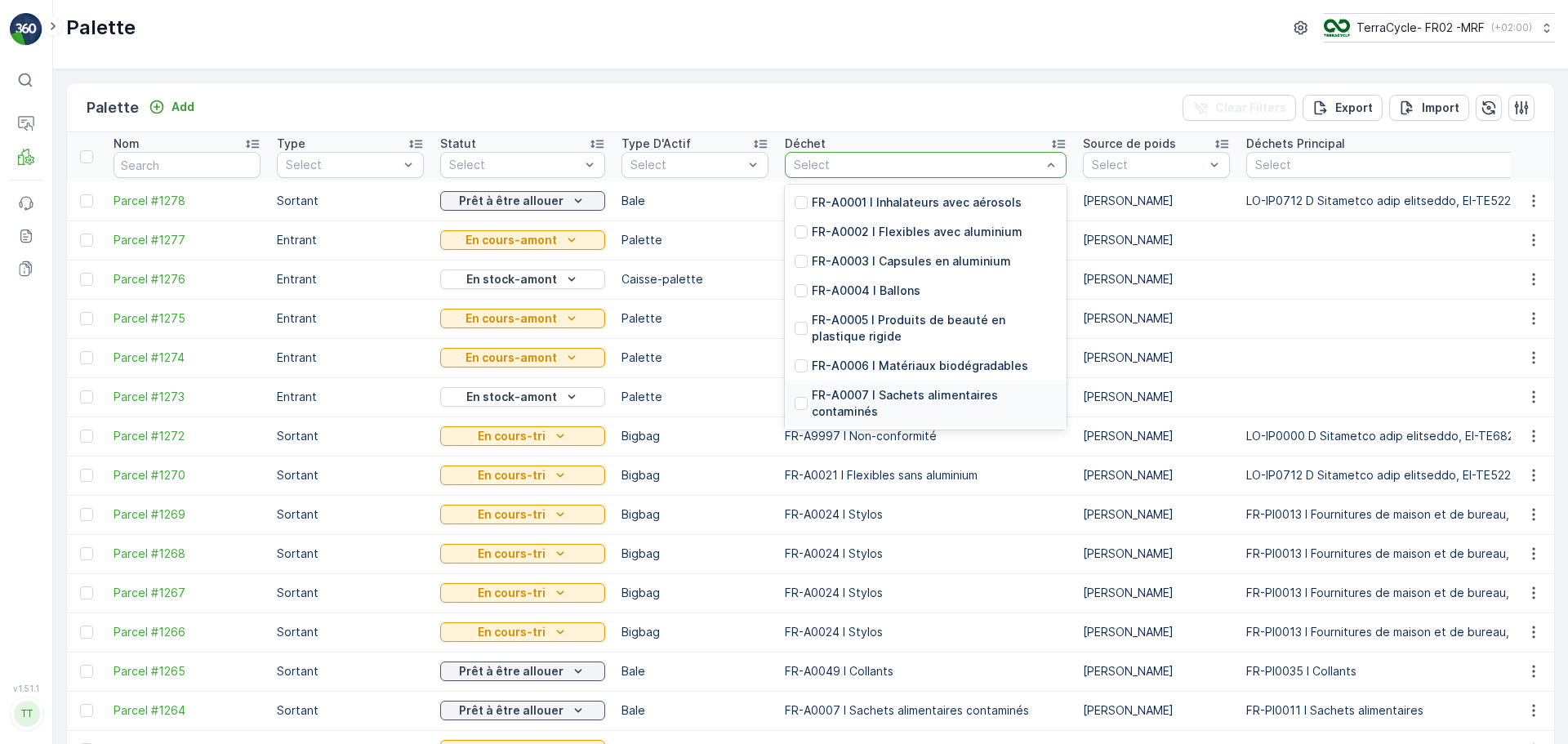
click at [906, 403] on p "FR-A0007 I Sachets alimentaires contaminés" at bounding box center [934, 403] width 245 height 32
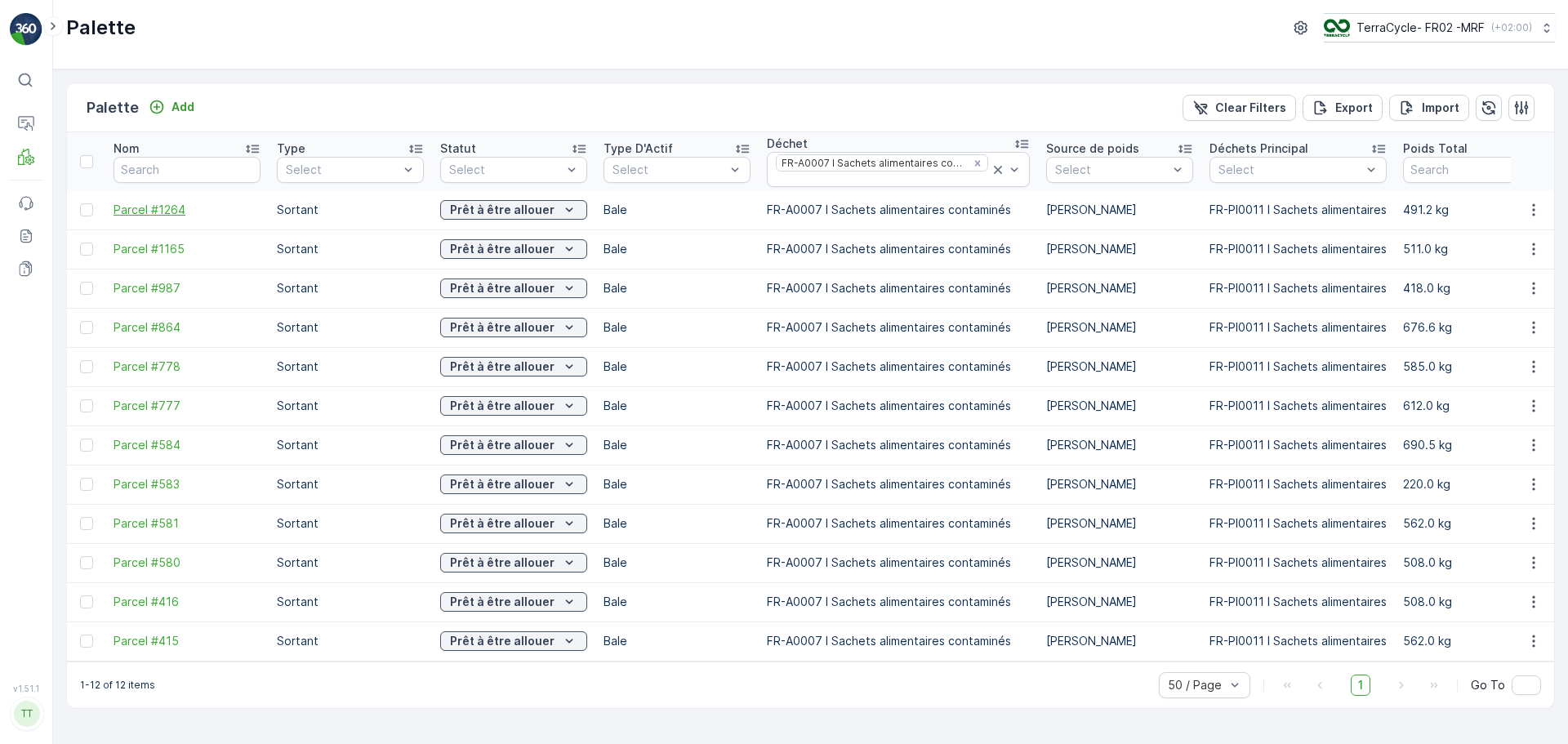
click at [143, 210] on span "Parcel #1264" at bounding box center [186, 210] width 147 height 17
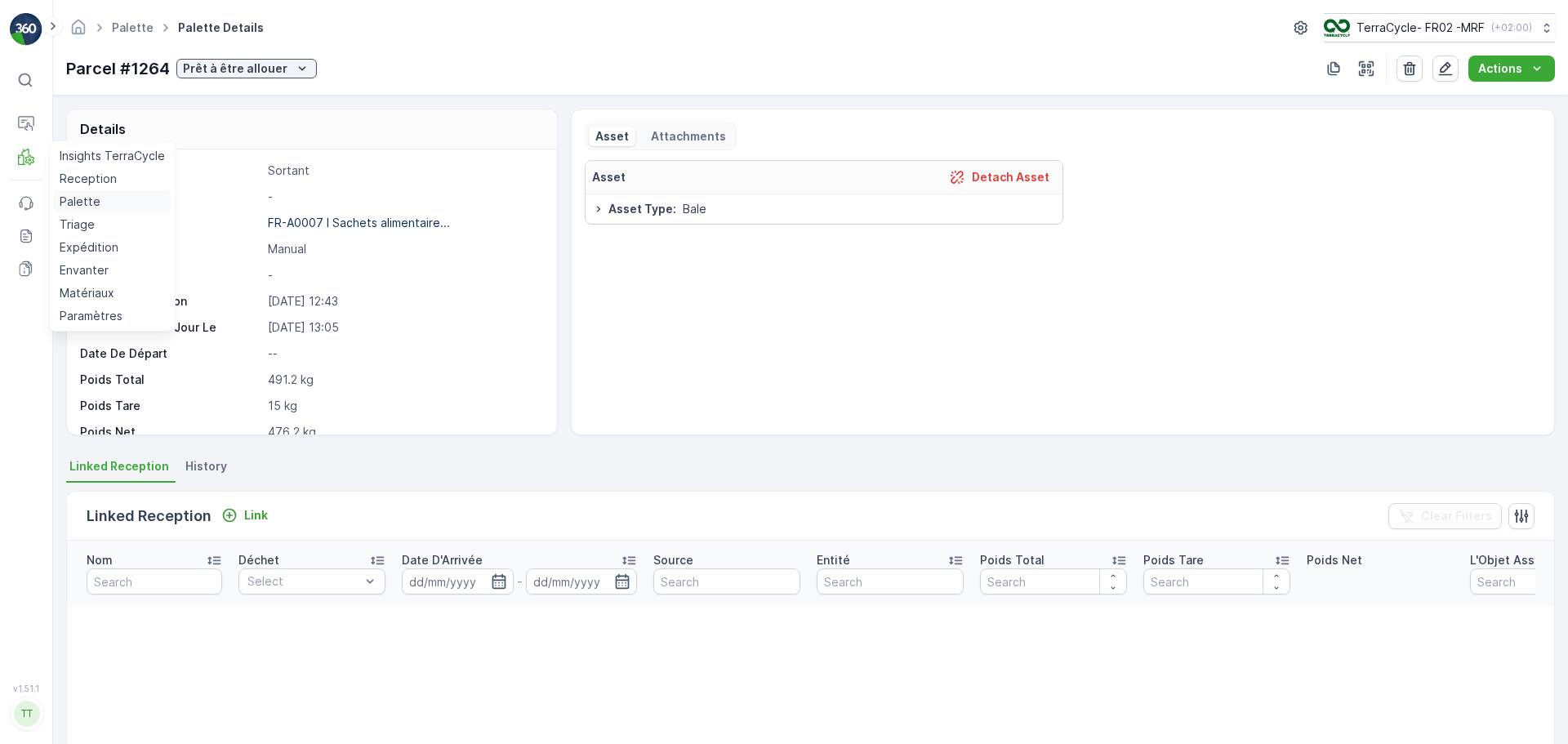
click at [89, 204] on p "Palette" at bounding box center [80, 202] width 40 height 17
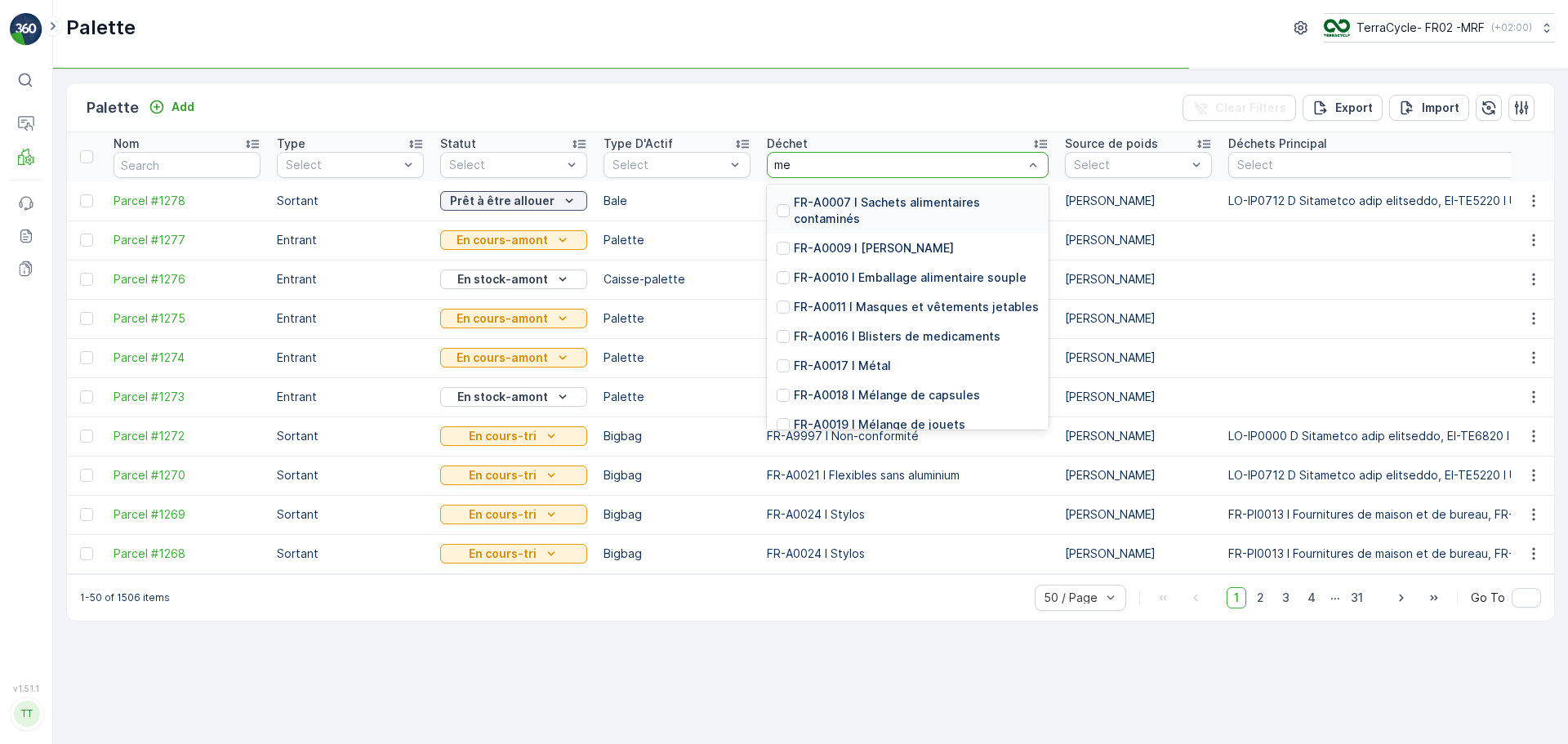
type input "met"
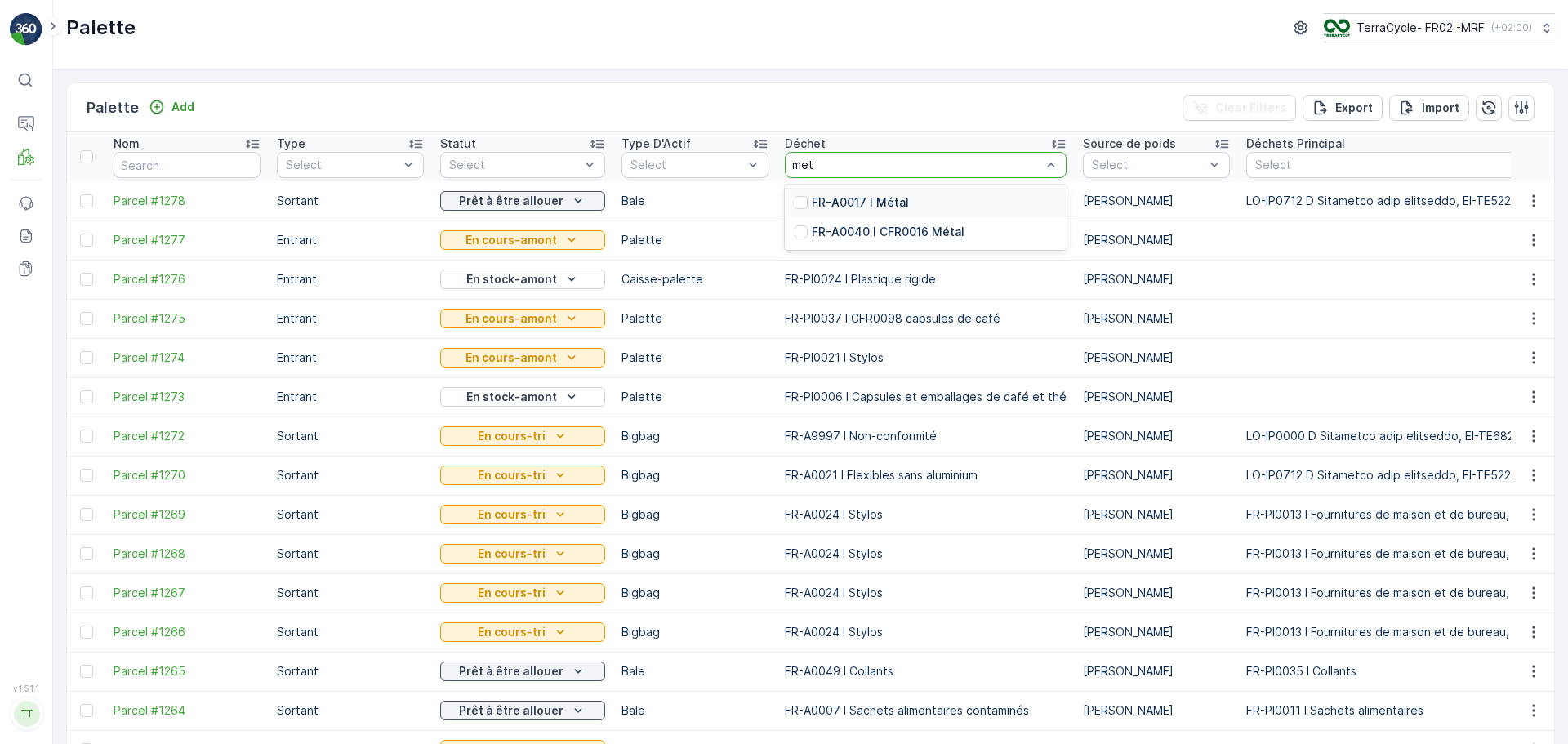
type input "metl"
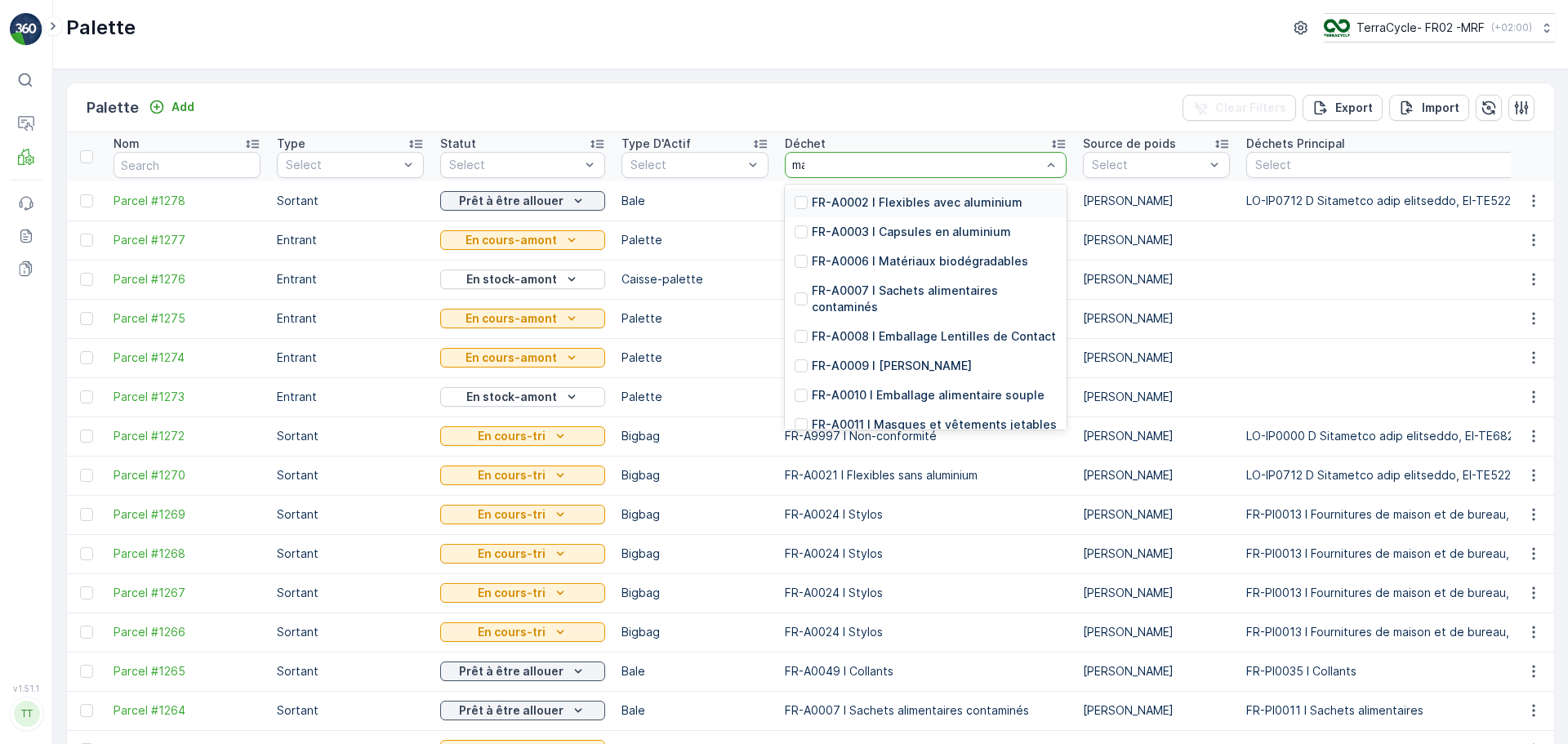
type input "mas"
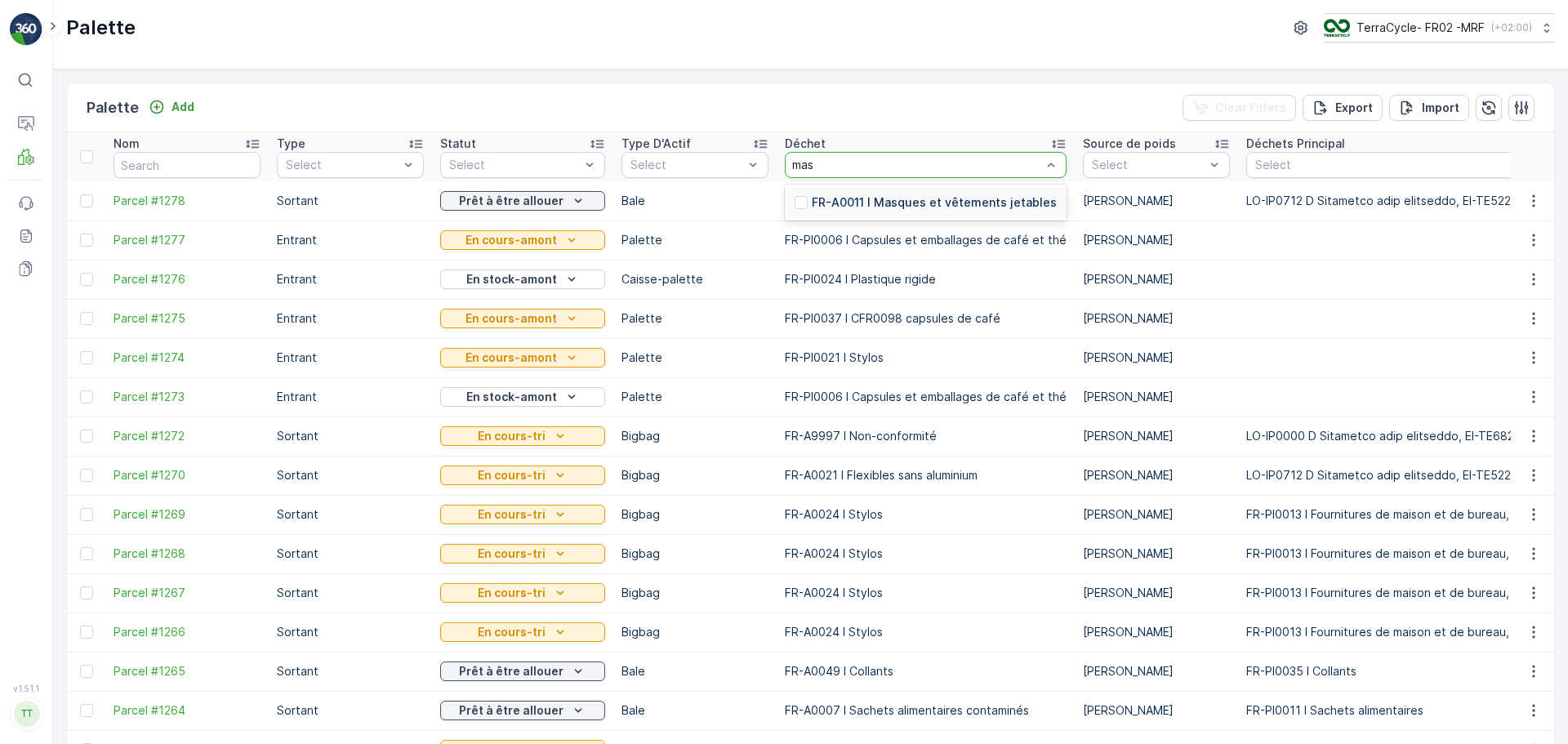
click at [843, 205] on p "FR-A0011 I Masques et vêtements jetables" at bounding box center [934, 203] width 245 height 17
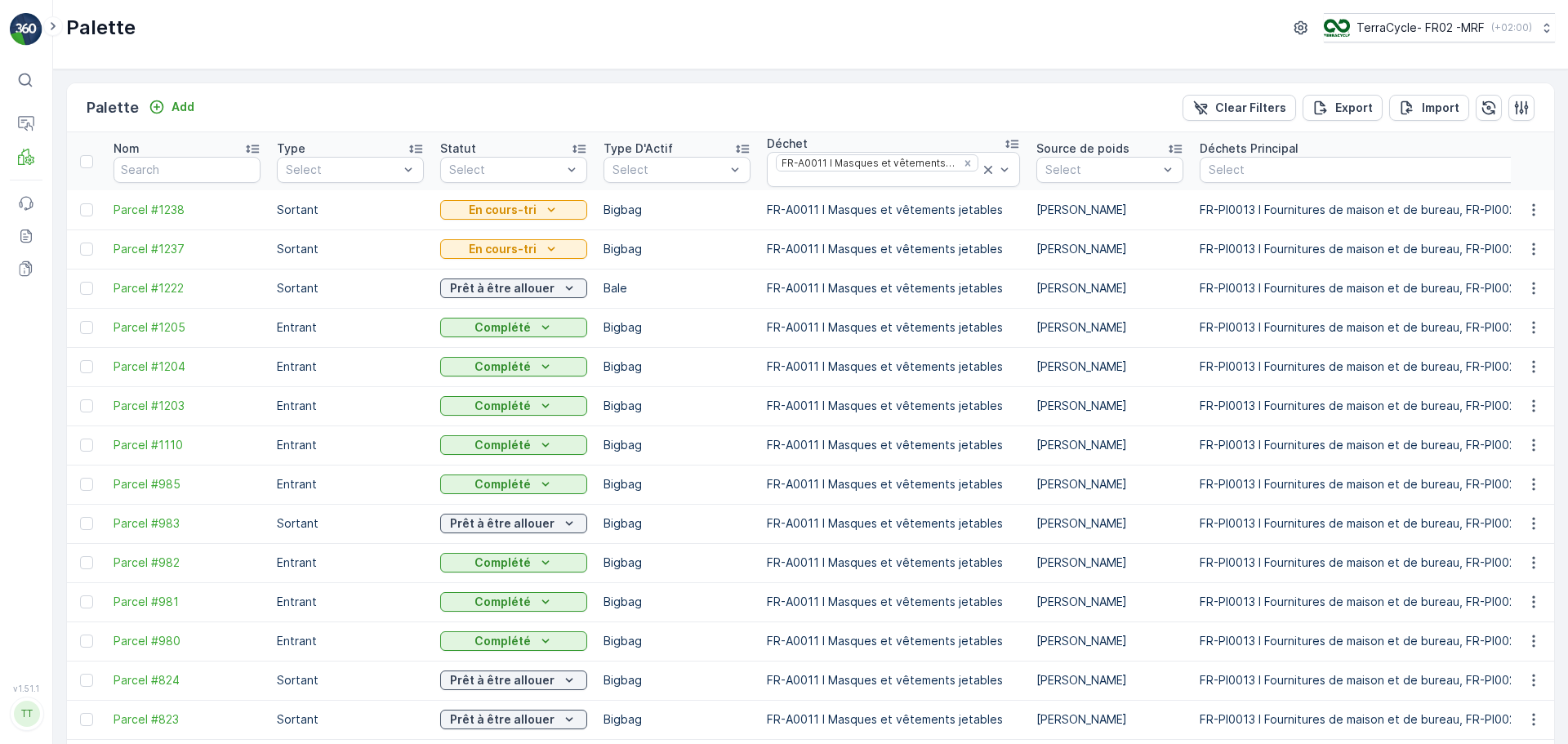
click at [535, 220] on div "En cours-tri" at bounding box center [513, 210] width 147 height 23
click at [543, 208] on icon "En cours-tri" at bounding box center [551, 210] width 17 height 17
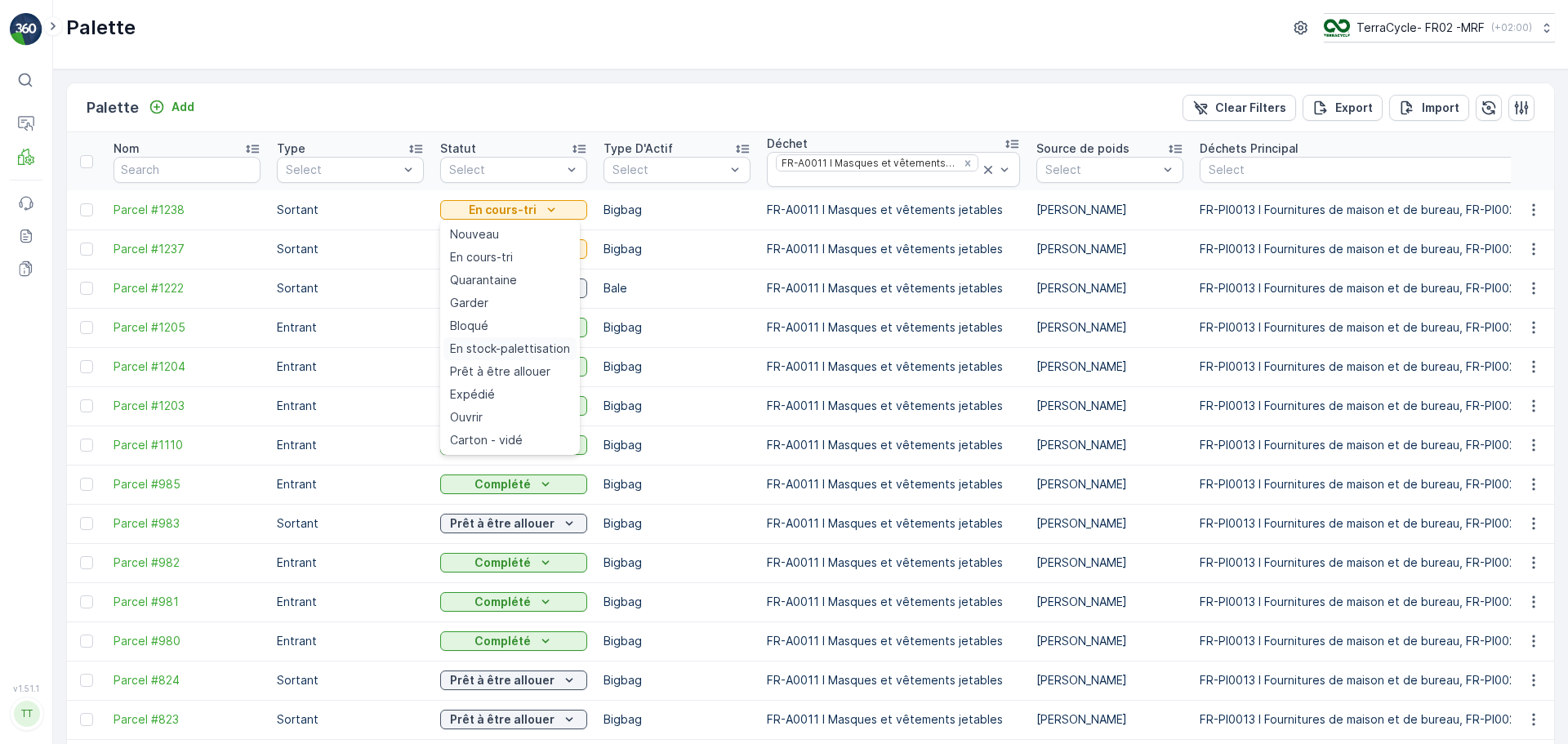
click at [496, 354] on span "En stock-palettisation" at bounding box center [510, 348] width 120 height 17
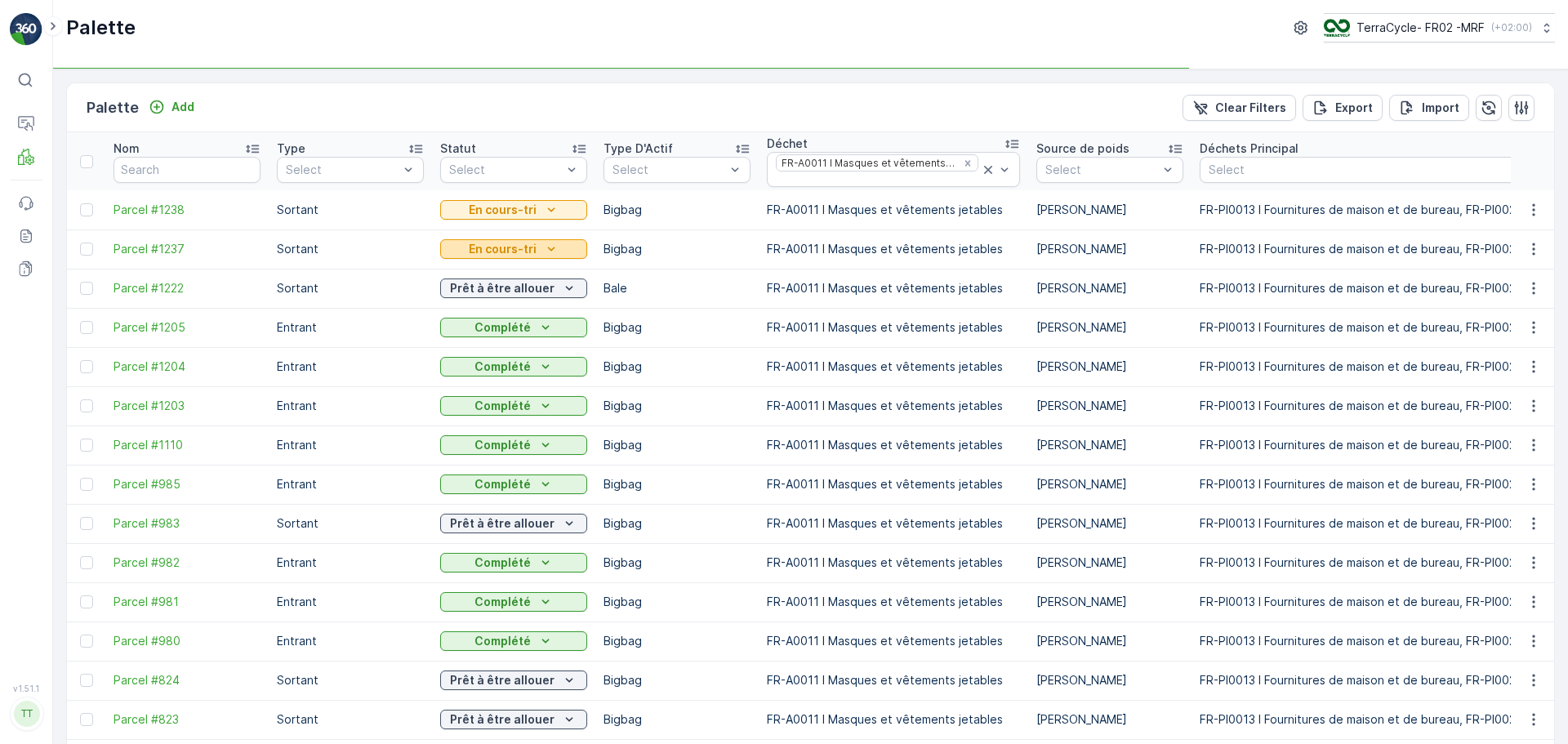
click at [543, 240] on button "En cours-tri" at bounding box center [513, 249] width 147 height 20
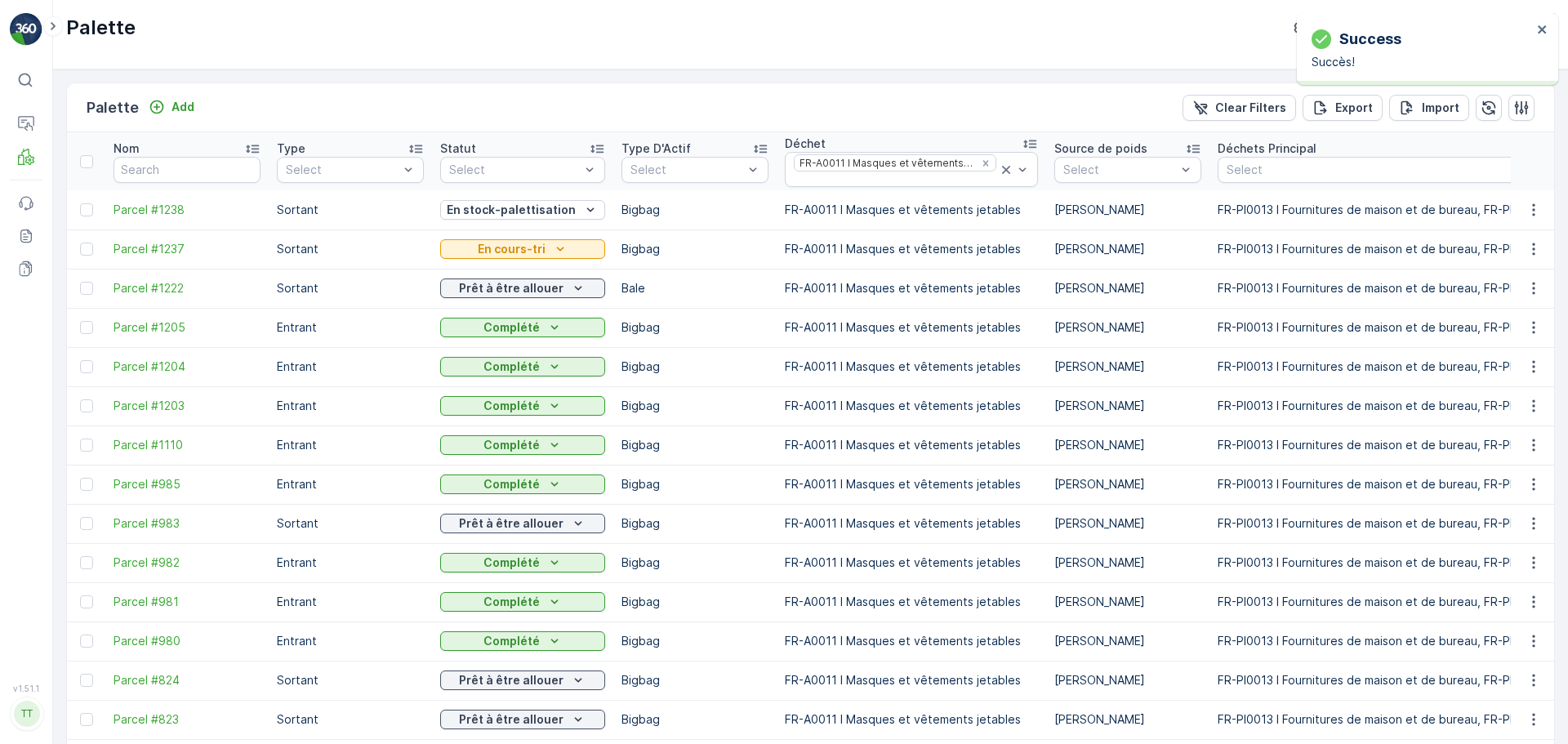
click at [531, 388] on td "Complété" at bounding box center [523, 406] width 181 height 39
click at [564, 244] on div "En cours-tri" at bounding box center [523, 249] width 152 height 17
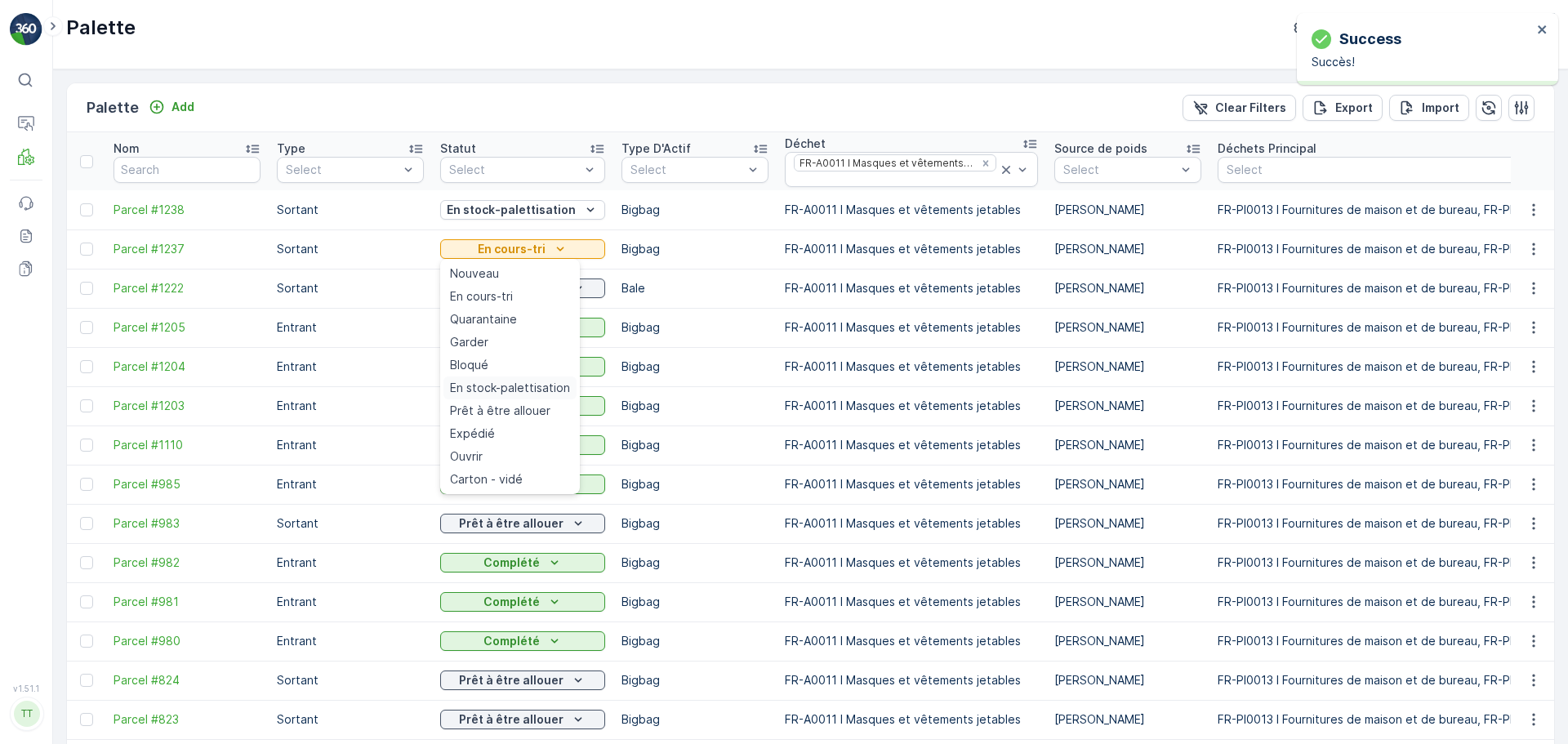
click at [537, 388] on span "En stock-palettisation" at bounding box center [510, 388] width 120 height 17
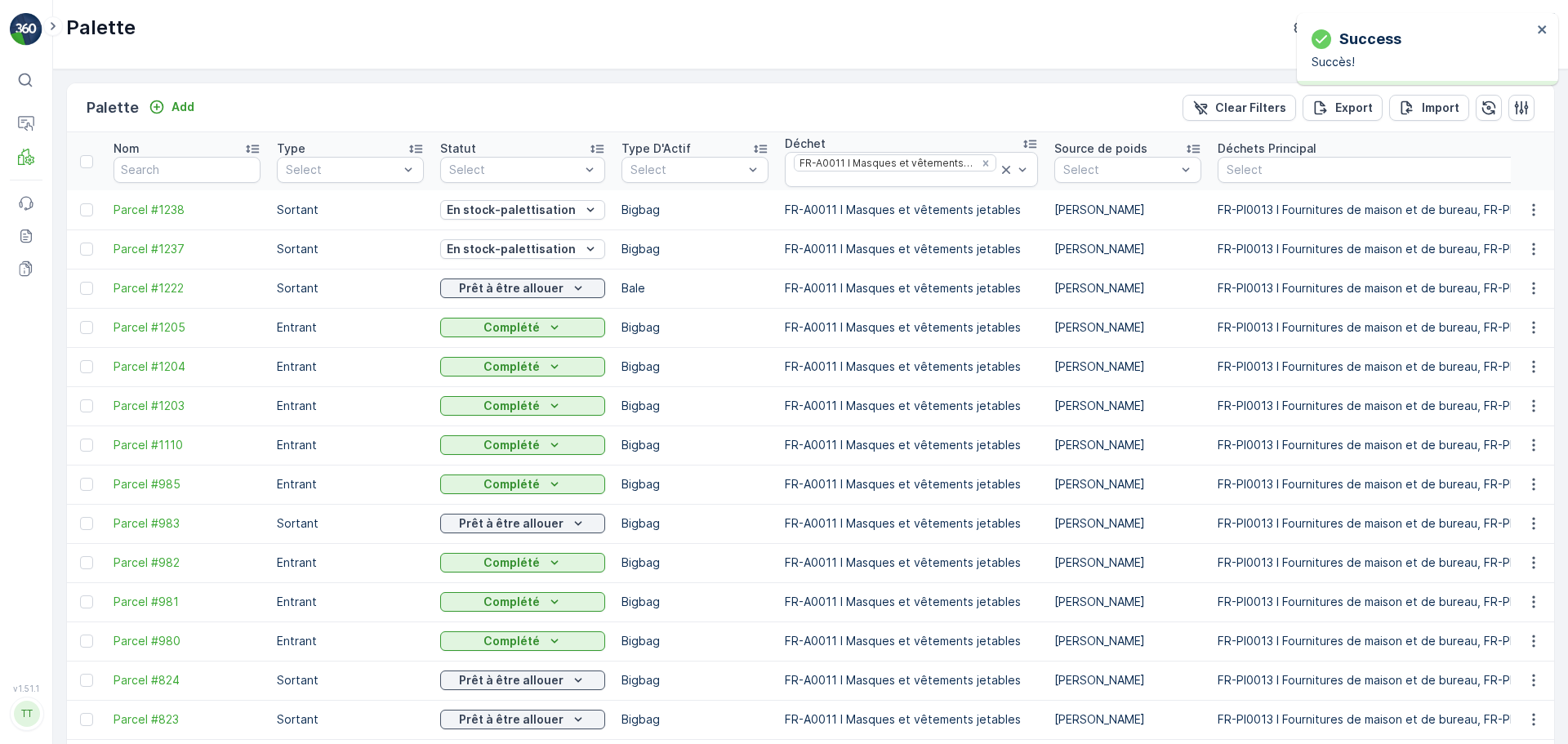
click at [403, 155] on div "Type" at bounding box center [349, 149] width 147 height 17
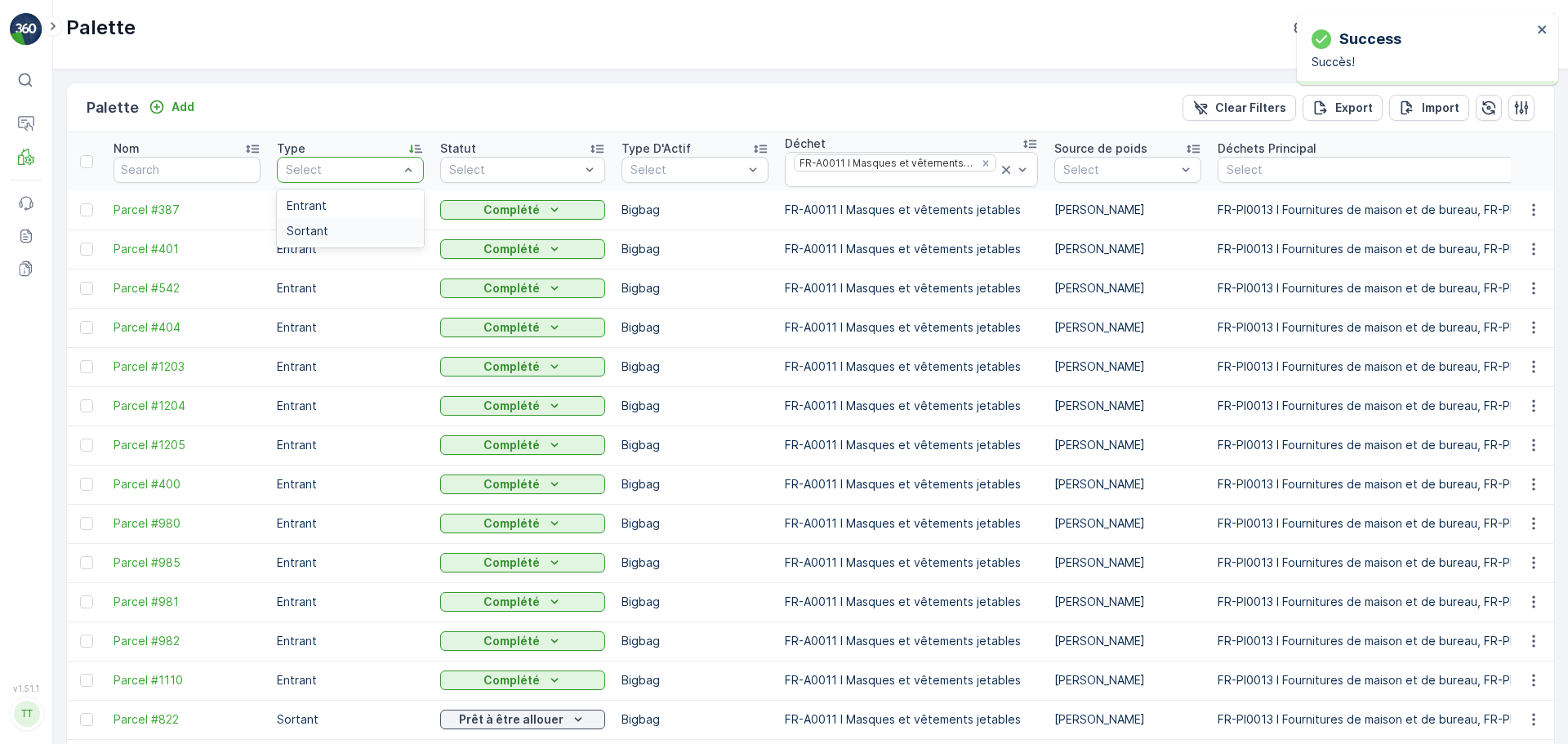
click at [336, 235] on div "Sortant" at bounding box center [349, 230] width 127 height 13
